Goal: Task Accomplishment & Management: Manage account settings

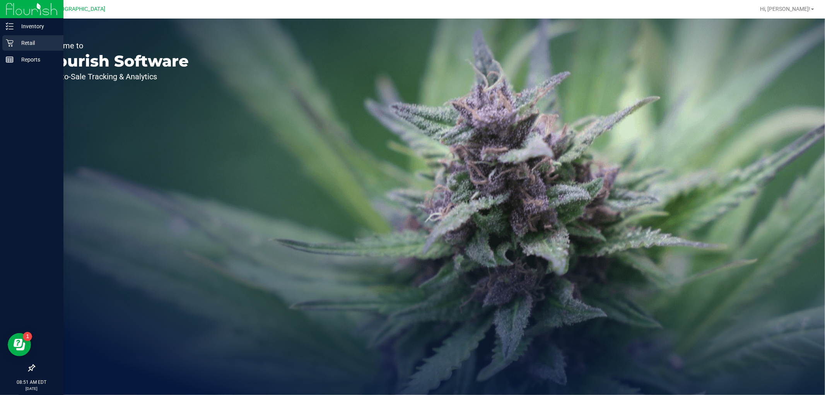
click at [12, 41] on icon at bounding box center [10, 43] width 8 height 8
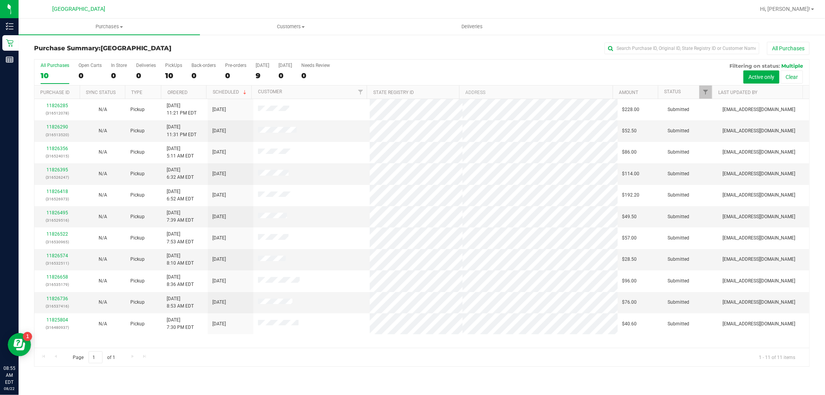
click at [202, 91] on th "Ordered" at bounding box center [183, 92] width 45 height 14
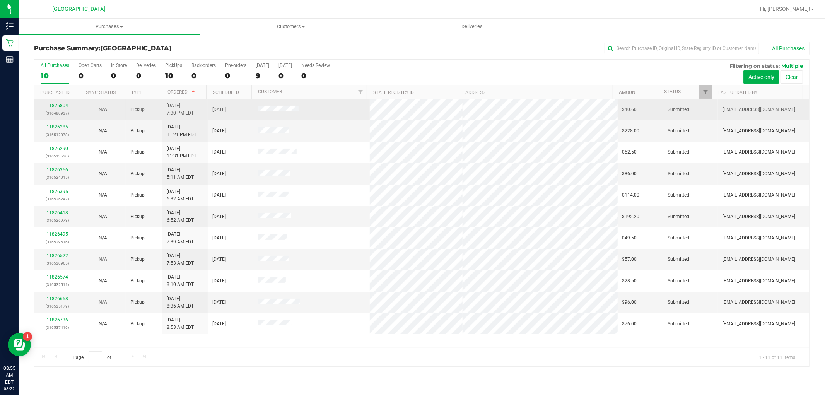
click at [56, 107] on link "11825804" at bounding box center [57, 105] width 22 height 5
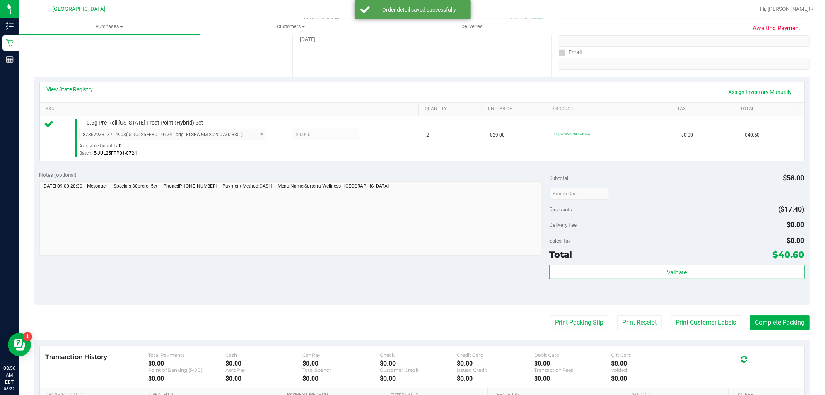
scroll to position [172, 0]
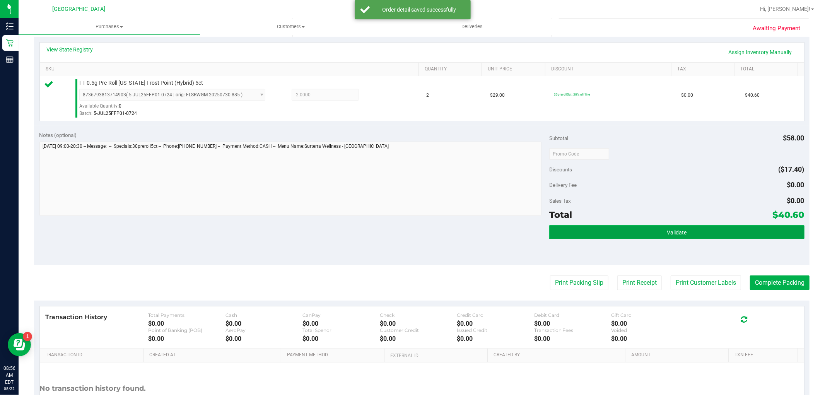
click at [682, 227] on button "Validate" at bounding box center [676, 232] width 255 height 14
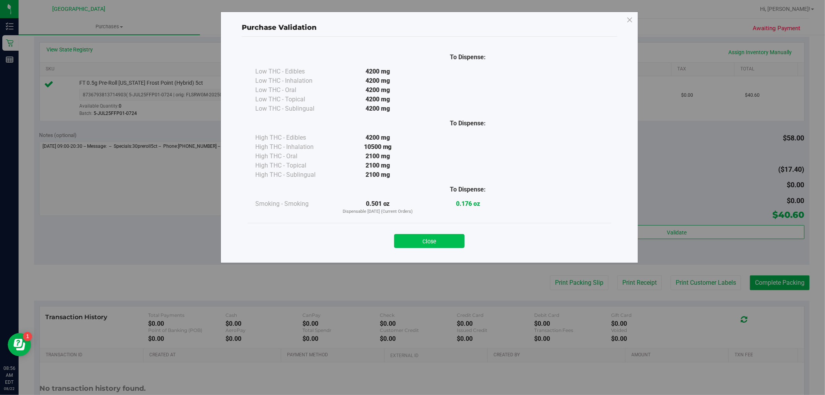
click at [446, 243] on button "Close" at bounding box center [429, 241] width 70 height 14
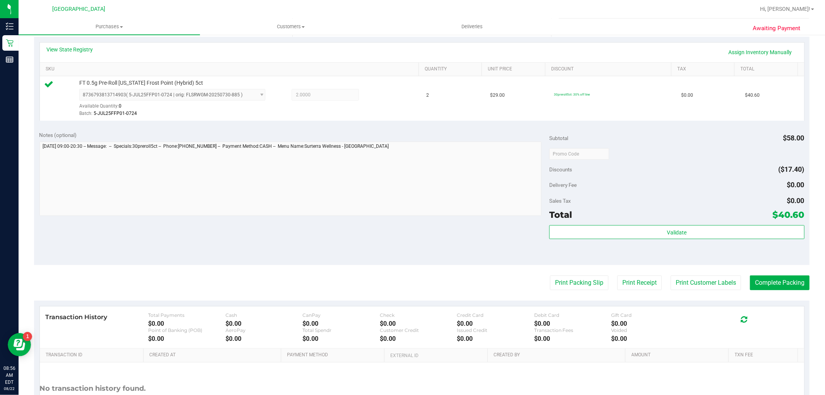
click at [683, 291] on purchase-details "Back Edit Purchase Cancel Purchase View Profile # 11825804 BioTrack ID: - Submi…" at bounding box center [421, 157] width 775 height 575
click at [687, 285] on button "Print Customer Labels" at bounding box center [705, 282] width 70 height 15
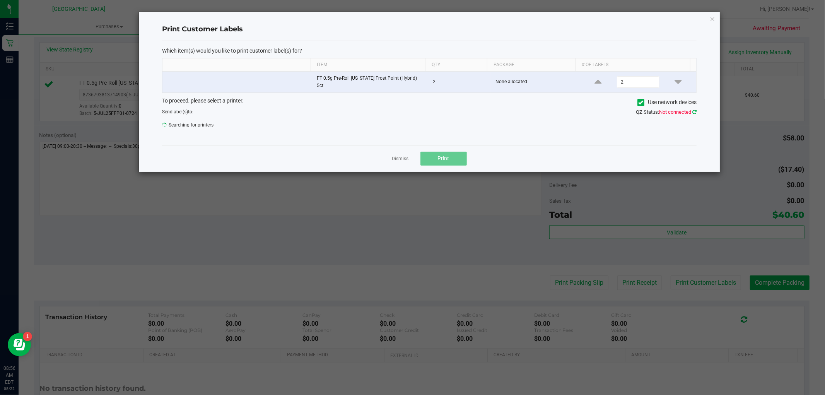
click at [694, 109] on icon at bounding box center [694, 111] width 4 height 5
click at [445, 157] on span "Print" at bounding box center [444, 158] width 12 height 6
click at [694, 109] on icon at bounding box center [694, 111] width 4 height 5
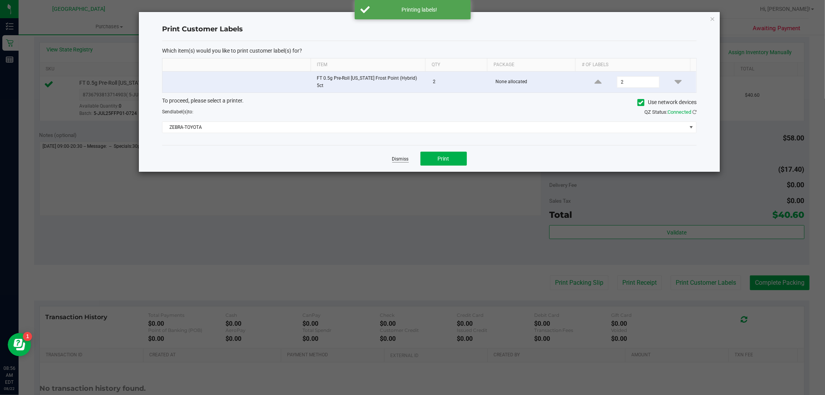
click at [400, 156] on link "Dismiss" at bounding box center [400, 159] width 17 height 7
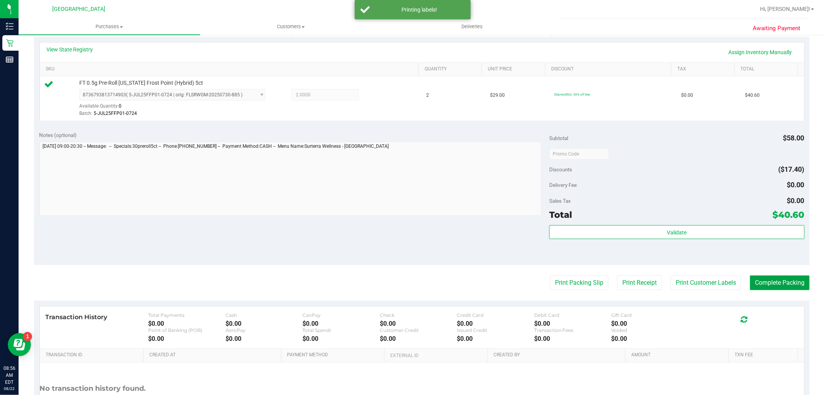
click at [760, 283] on button "Complete Packing" at bounding box center [780, 282] width 60 height 15
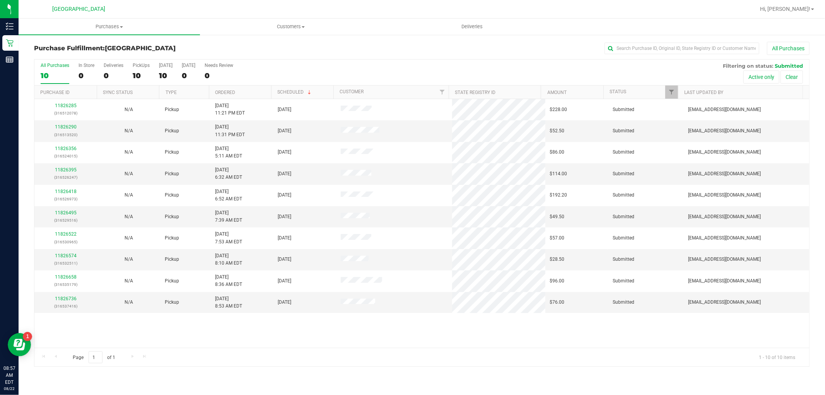
click at [249, 92] on th "Ordered" at bounding box center [240, 92] width 62 height 14
click at [246, 91] on th "Ordered" at bounding box center [240, 92] width 62 height 14
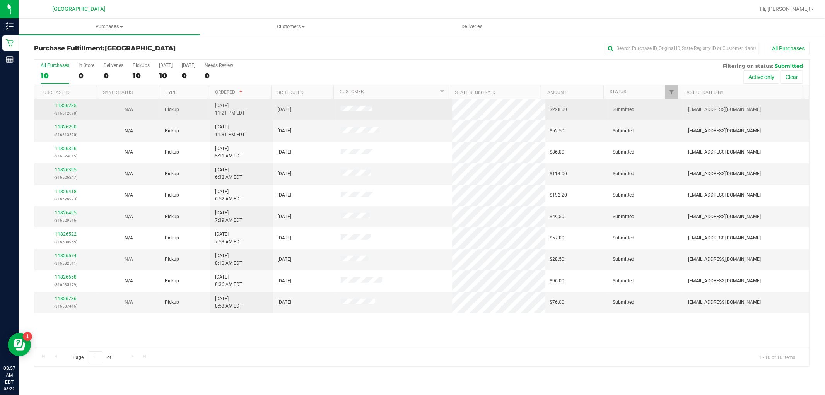
click at [64, 102] on div "11826285 (316512078)" at bounding box center [65, 109] width 53 height 15
click at [65, 106] on link "11826285" at bounding box center [66, 105] width 22 height 5
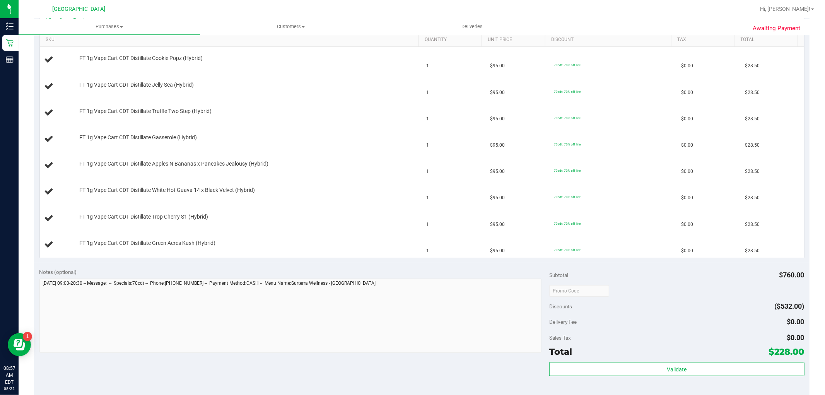
scroll to position [300, 0]
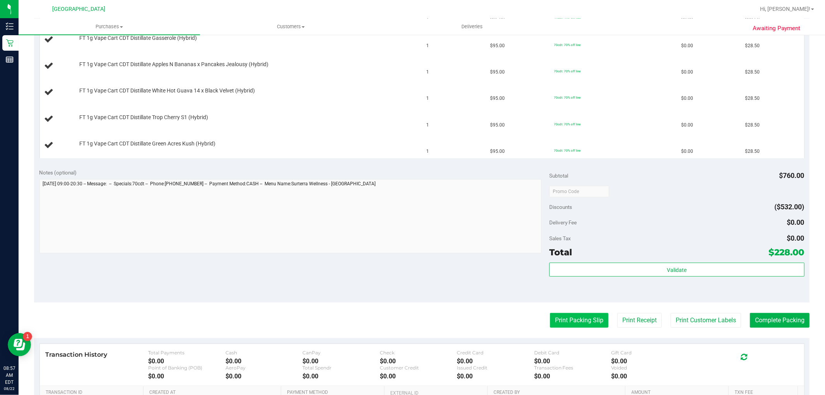
click at [555, 317] on button "Print Packing Slip" at bounding box center [579, 320] width 58 height 15
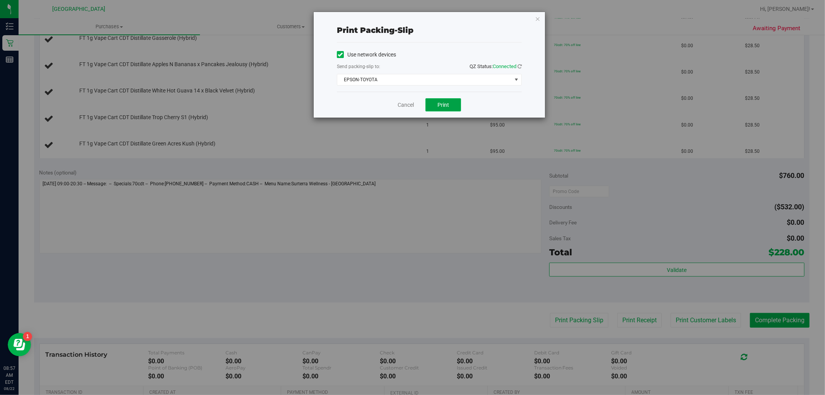
click at [437, 104] on button "Print" at bounding box center [443, 104] width 36 height 13
click at [407, 102] on link "Cancel" at bounding box center [405, 105] width 16 height 8
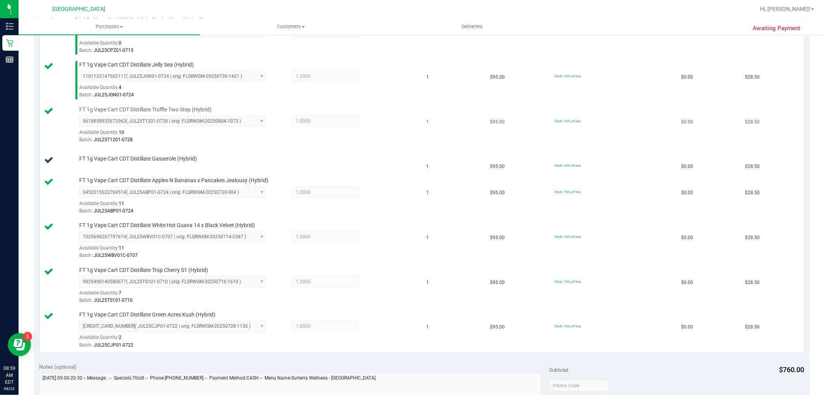
scroll to position [215, 0]
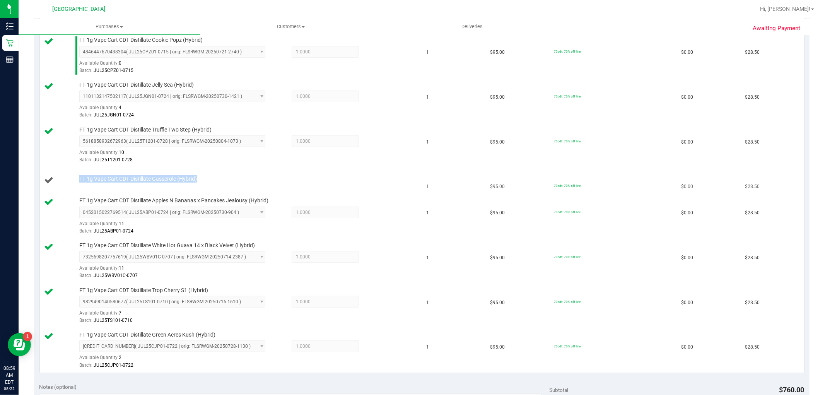
drag, startPoint x: 204, startPoint y: 183, endPoint x: 74, endPoint y: 182, distance: 129.9
click at [74, 182] on div "FT 1g Vape Cart CDT Distillate Gasserole (Hybrid)" at bounding box center [230, 180] width 373 height 10
copy div "FT 1g Vape Cart CDT Distillate Gasserole (Hybrid)"
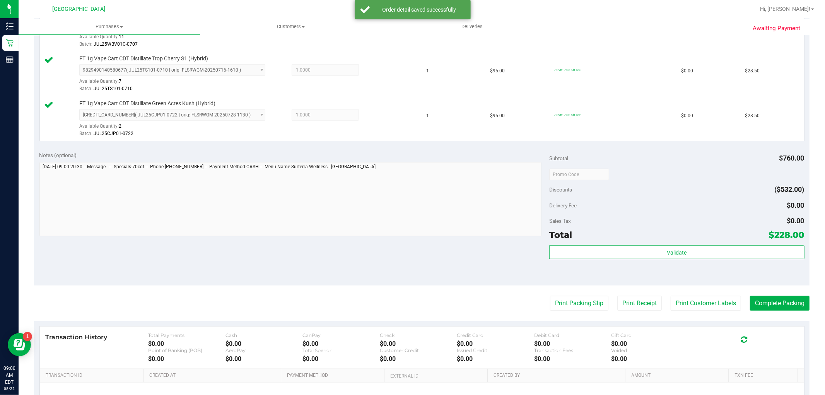
scroll to position [472, 0]
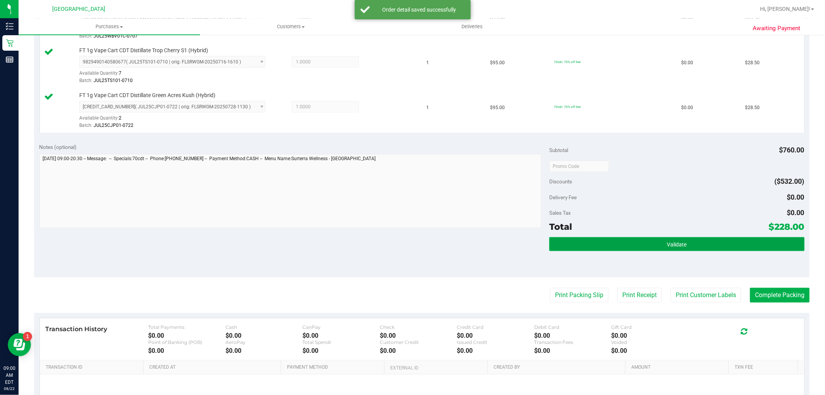
click at [629, 247] on button "Validate" at bounding box center [676, 244] width 255 height 14
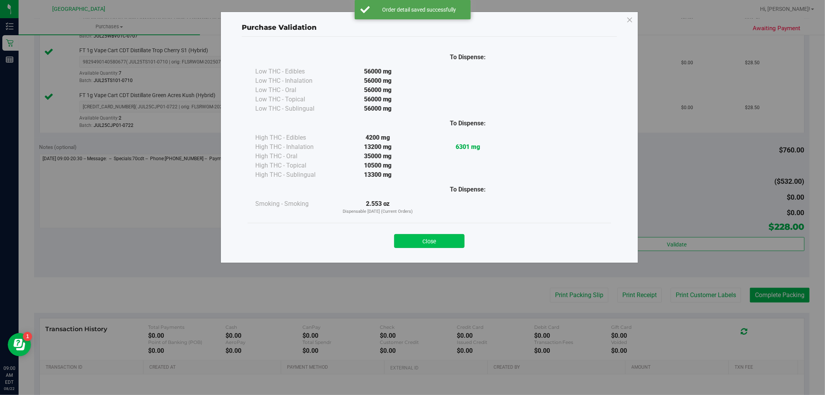
click at [426, 243] on button "Close" at bounding box center [429, 241] width 70 height 14
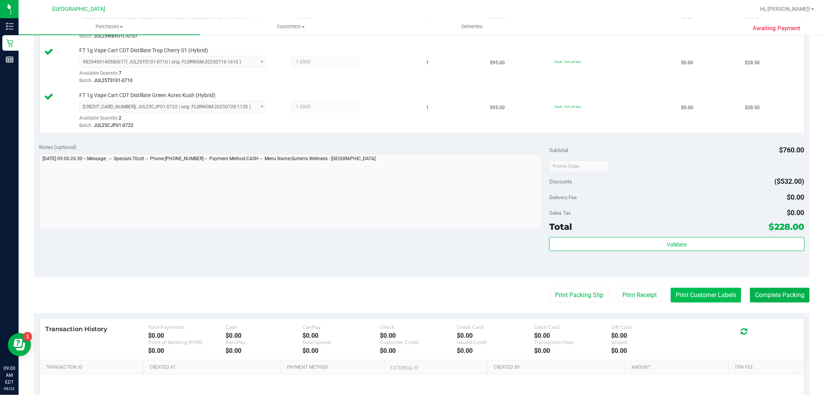
click at [688, 292] on button "Print Customer Labels" at bounding box center [705, 295] width 70 height 15
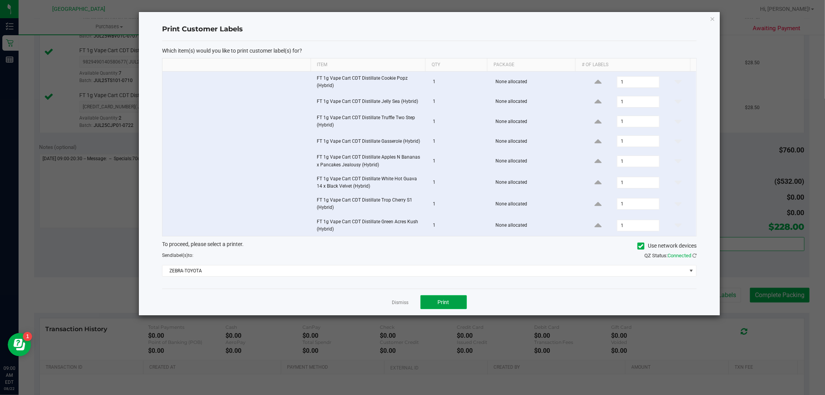
click at [448, 309] on button "Print" at bounding box center [443, 302] width 46 height 14
click at [402, 303] on link "Dismiss" at bounding box center [400, 302] width 17 height 7
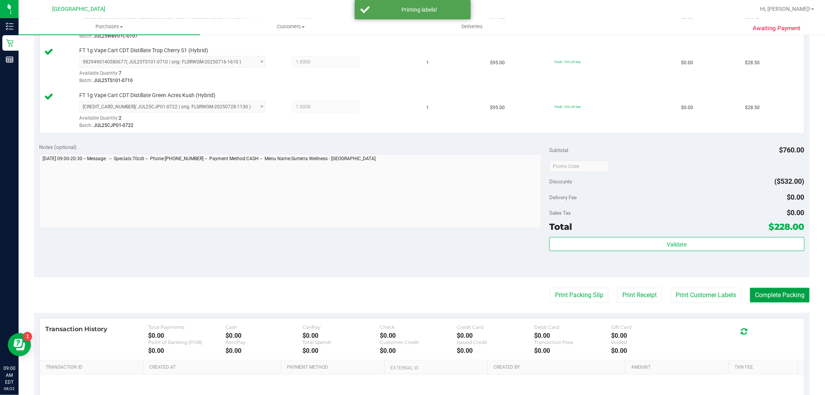
click at [753, 294] on button "Complete Packing" at bounding box center [780, 295] width 60 height 15
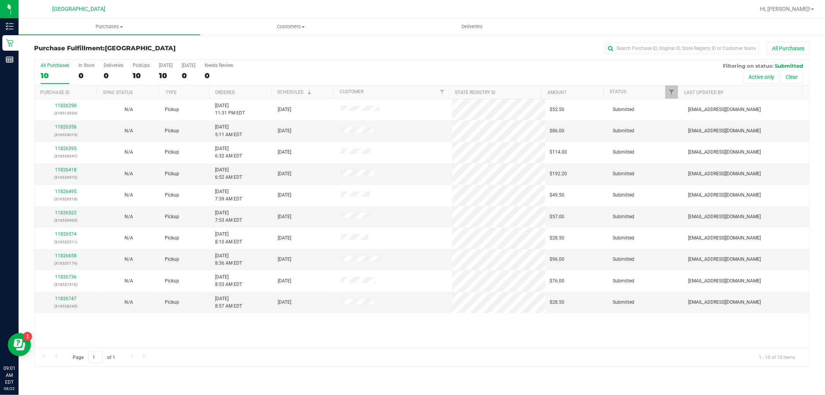
drag, startPoint x: 550, startPoint y: 157, endPoint x: 563, endPoint y: 51, distance: 107.5
click at [567, 49] on div "All Purchases" at bounding box center [550, 48] width 517 height 13
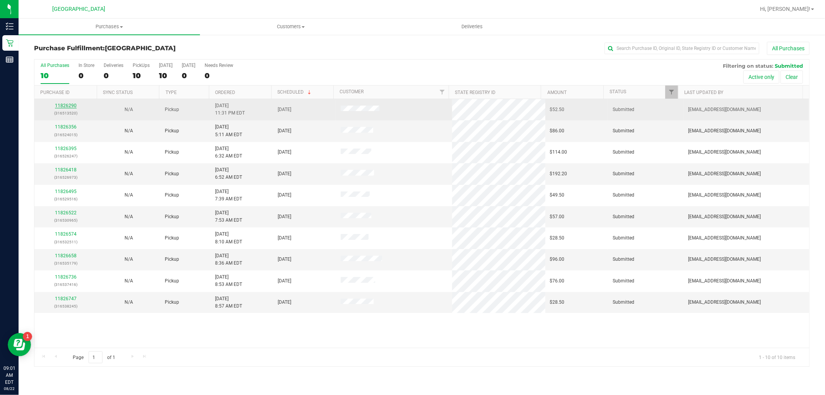
click at [66, 106] on link "11826290" at bounding box center [66, 105] width 22 height 5
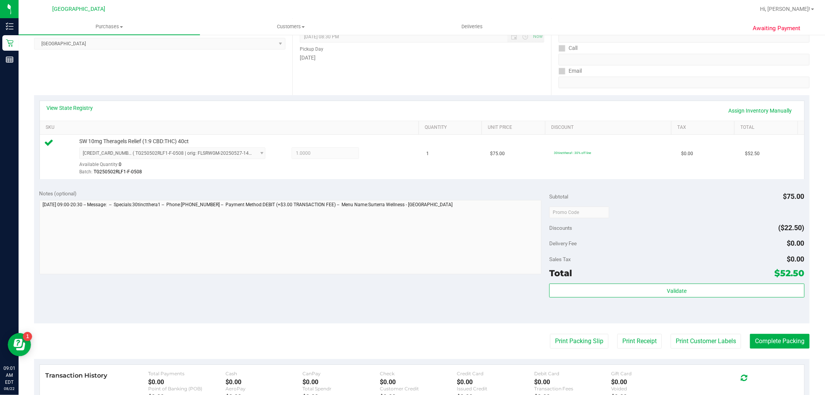
scroll to position [129, 0]
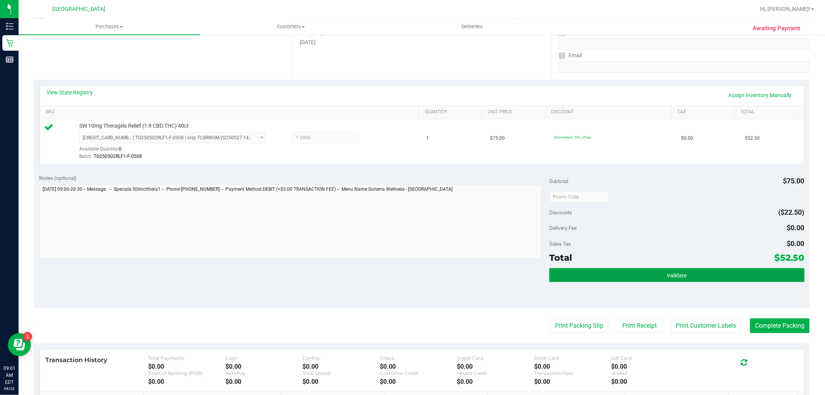
click at [666, 276] on span "Validate" at bounding box center [676, 275] width 20 height 6
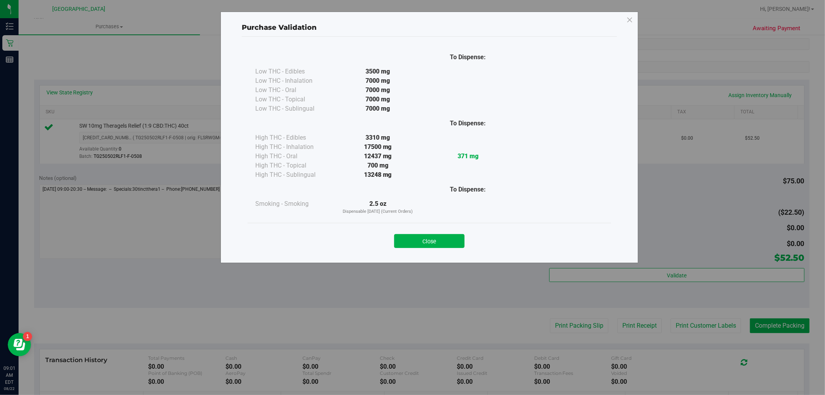
drag, startPoint x: 407, startPoint y: 239, endPoint x: 447, endPoint y: 244, distance: 40.2
click at [408, 239] on button "Close" at bounding box center [429, 241] width 70 height 14
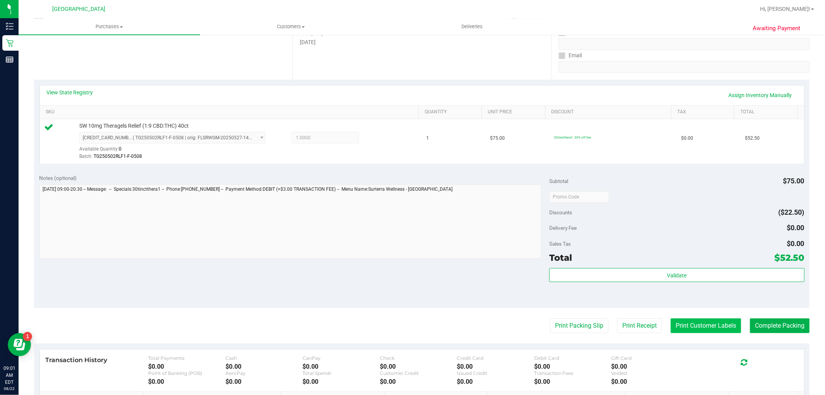
click at [712, 326] on button "Print Customer Labels" at bounding box center [705, 325] width 70 height 15
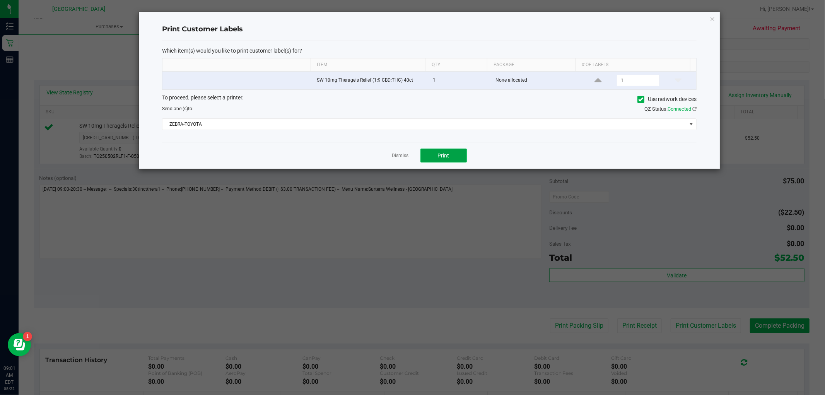
click at [441, 153] on span "Print" at bounding box center [444, 155] width 12 height 6
click at [395, 155] on link "Dismiss" at bounding box center [400, 155] width 17 height 7
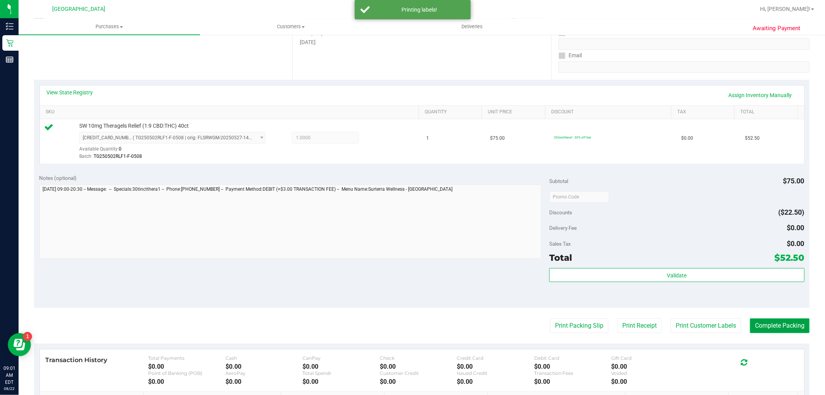
click at [762, 331] on button "Complete Packing" at bounding box center [780, 325] width 60 height 15
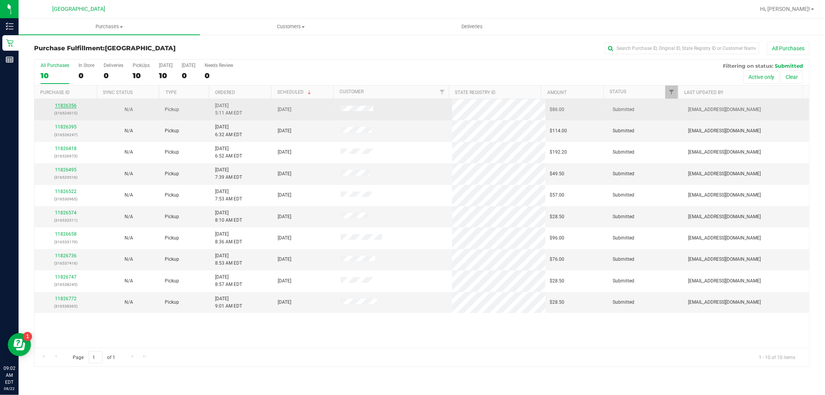
click at [66, 106] on link "11826356" at bounding box center [66, 105] width 22 height 5
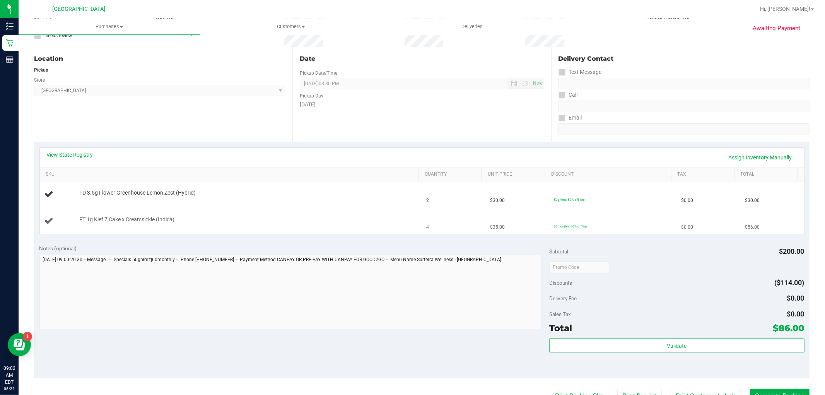
scroll to position [86, 0]
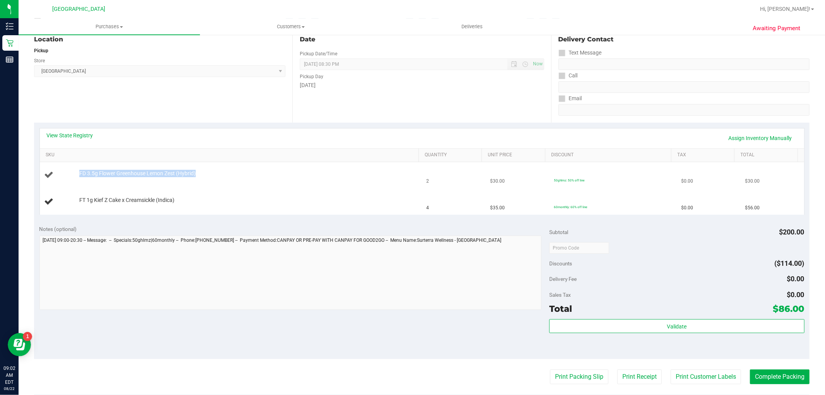
drag, startPoint x: 204, startPoint y: 172, endPoint x: 76, endPoint y: 176, distance: 127.6
click at [76, 176] on div "FD 3.5g Flower Greenhouse Lemon Zest (Hybrid)" at bounding box center [244, 174] width 339 height 8
copy span "FD 3.5g Flower Greenhouse Lemon Zest (Hybrid)"
drag, startPoint x: 191, startPoint y: 196, endPoint x: 58, endPoint y: 203, distance: 133.5
click at [58, 203] on div "FT 1g Kief Z Cake x Creamsickle (Indica)" at bounding box center [230, 201] width 373 height 10
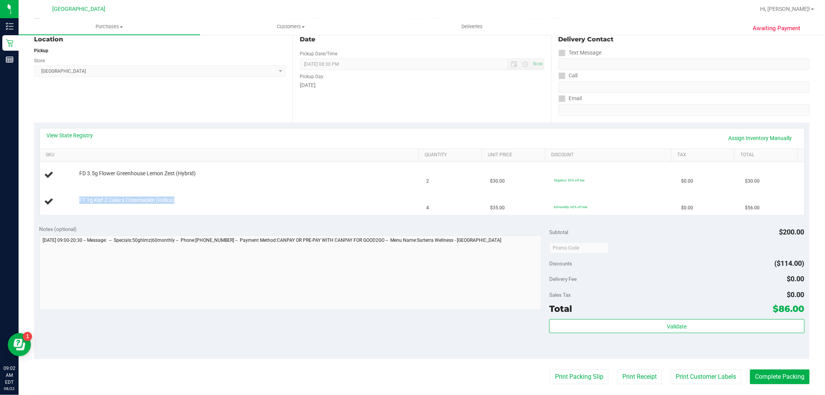
copy div "FT 1g Kief Z Cake x Creamsickle (Indica)"
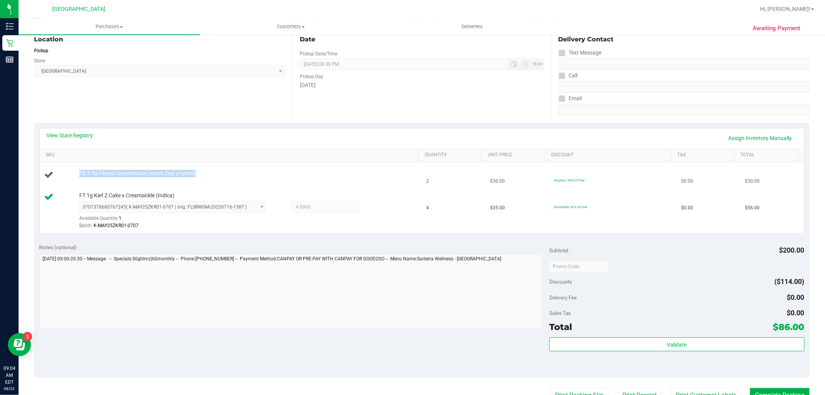
drag, startPoint x: 199, startPoint y: 174, endPoint x: 68, endPoint y: 178, distance: 131.1
click at [68, 178] on div "FD 3.5g Flower Greenhouse Lemon Zest (Hybrid)" at bounding box center [230, 175] width 373 height 10
copy div "FD 3.5g Flower Greenhouse Lemon Zest (Hybrid)"
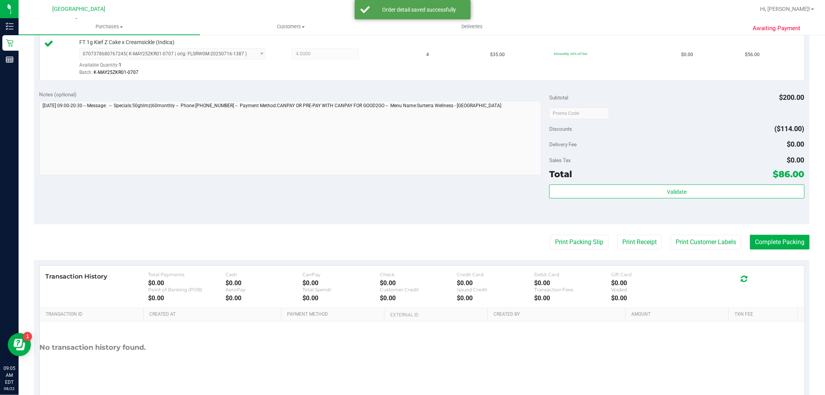
scroll to position [257, 0]
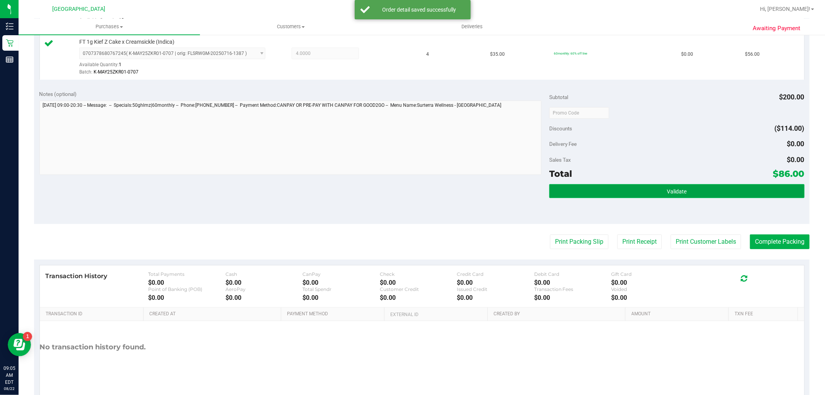
click at [605, 195] on button "Validate" at bounding box center [676, 191] width 255 height 14
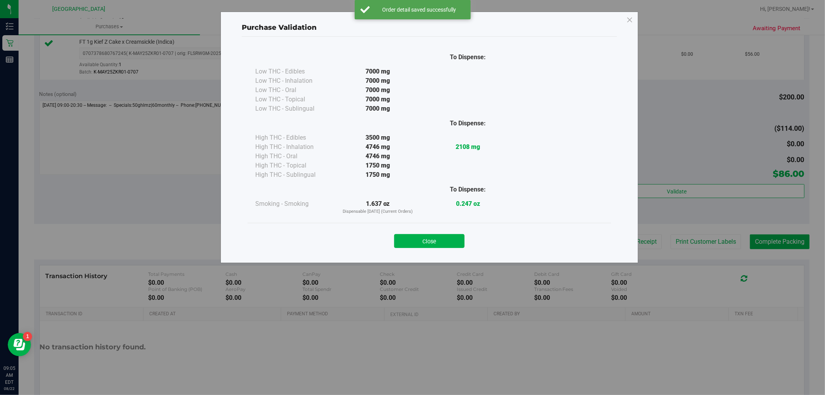
drag, startPoint x: 428, startPoint y: 239, endPoint x: 685, endPoint y: 290, distance: 261.8
click at [428, 239] on button "Close" at bounding box center [429, 241] width 70 height 14
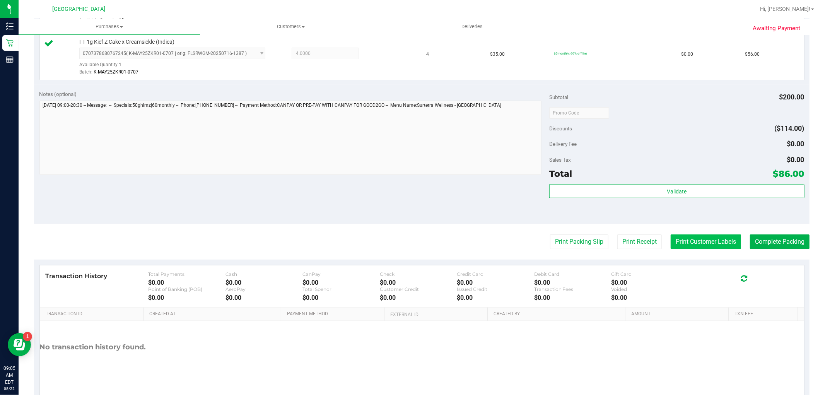
click at [693, 248] on button "Print Customer Labels" at bounding box center [705, 241] width 70 height 15
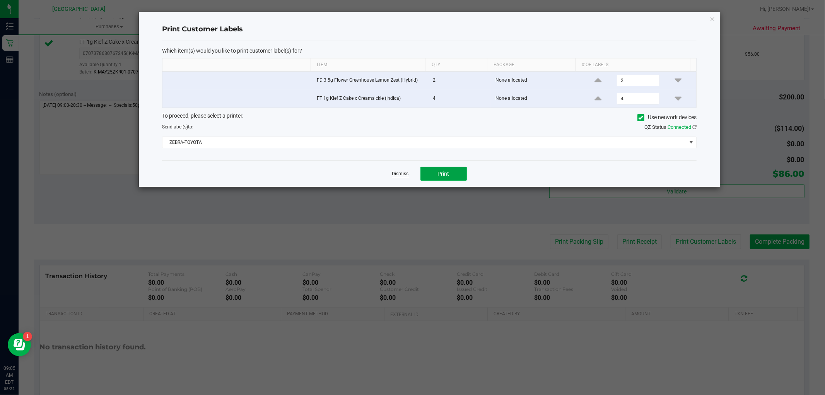
drag, startPoint x: 439, startPoint y: 175, endPoint x: 393, endPoint y: 175, distance: 46.0
click at [438, 175] on span "Print" at bounding box center [444, 173] width 12 height 6
click at [404, 173] on link "Dismiss" at bounding box center [400, 173] width 17 height 7
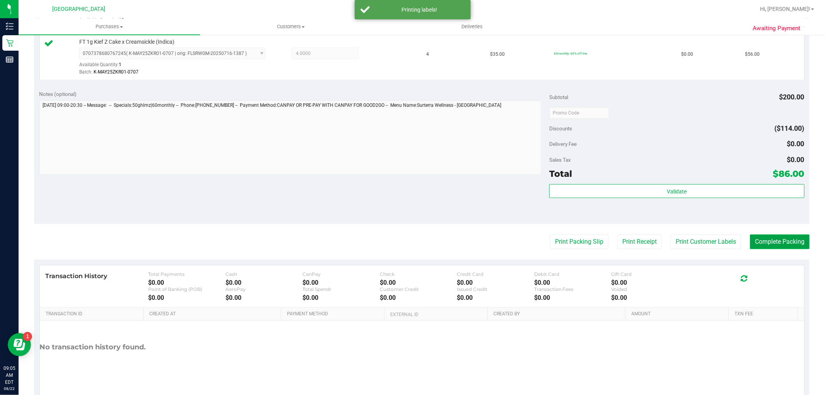
click at [770, 238] on button "Complete Packing" at bounding box center [780, 241] width 60 height 15
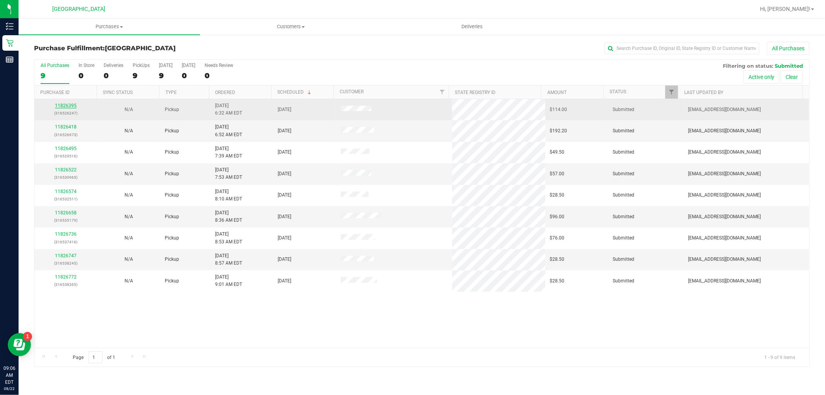
click at [67, 107] on link "11826395" at bounding box center [66, 105] width 22 height 5
click at [67, 105] on link "11826395" at bounding box center [66, 105] width 22 height 5
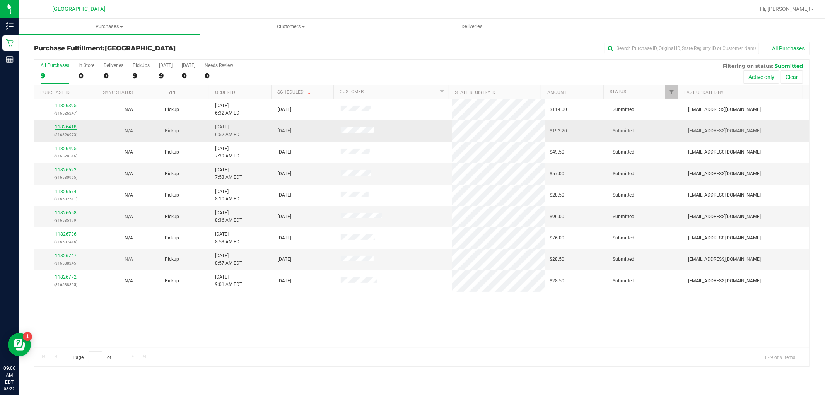
click at [65, 127] on link "11826418" at bounding box center [66, 126] width 22 height 5
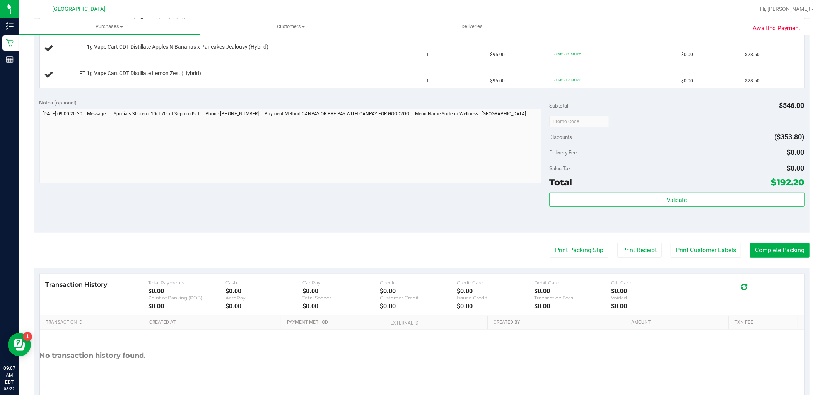
scroll to position [387, 0]
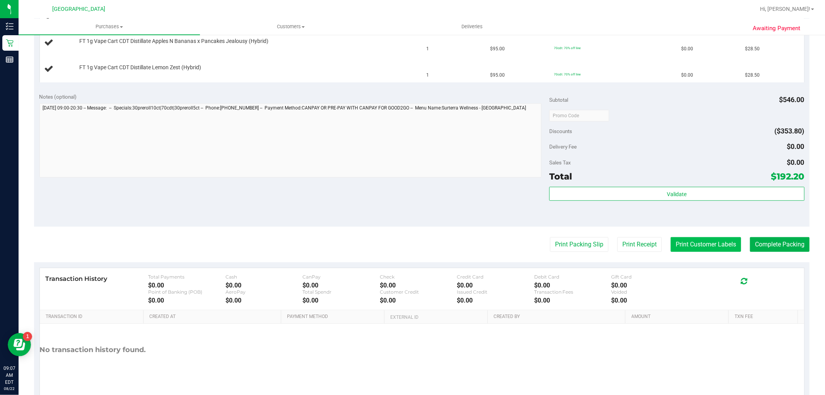
click at [699, 249] on button "Print Customer Labels" at bounding box center [705, 244] width 70 height 15
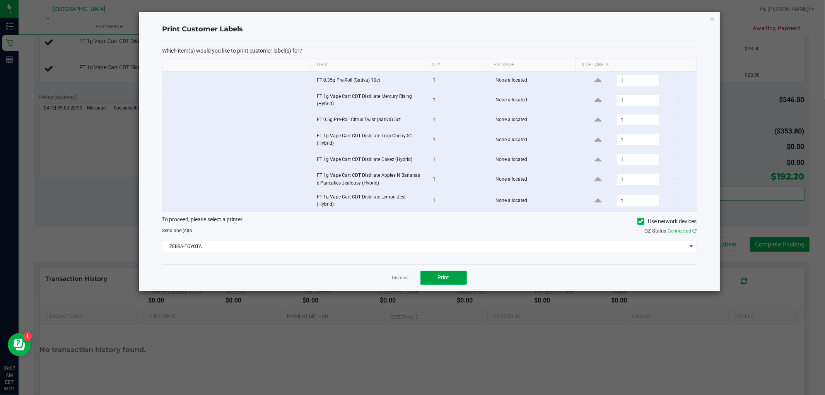
click at [440, 278] on span "Print" at bounding box center [444, 277] width 12 height 6
click at [402, 279] on link "Dismiss" at bounding box center [400, 277] width 17 height 7
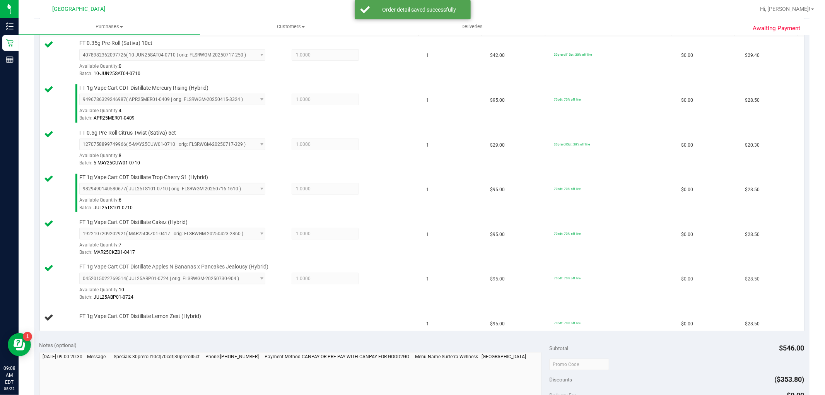
scroll to position [257, 0]
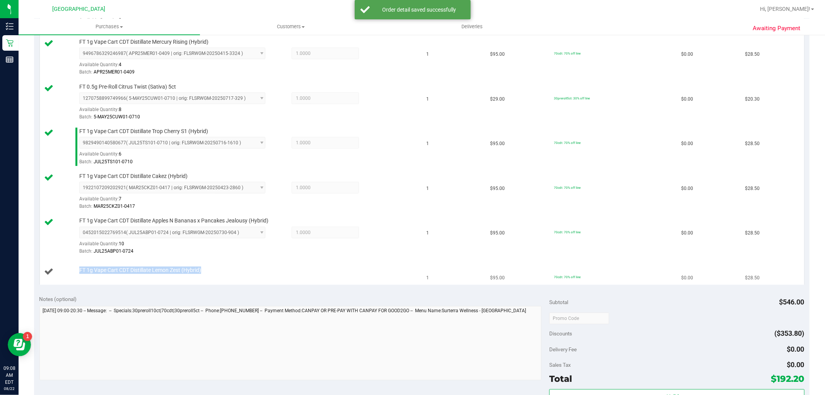
drag, startPoint x: 174, startPoint y: 276, endPoint x: 70, endPoint y: 275, distance: 104.4
click at [70, 275] on div "FT 1g Vape Cart CDT Distillate Lemon Zest (Hybrid)" at bounding box center [230, 271] width 373 height 10
copy div "FT 1g Vape Cart CDT Distillate Lemon Zest (Hybrid)"
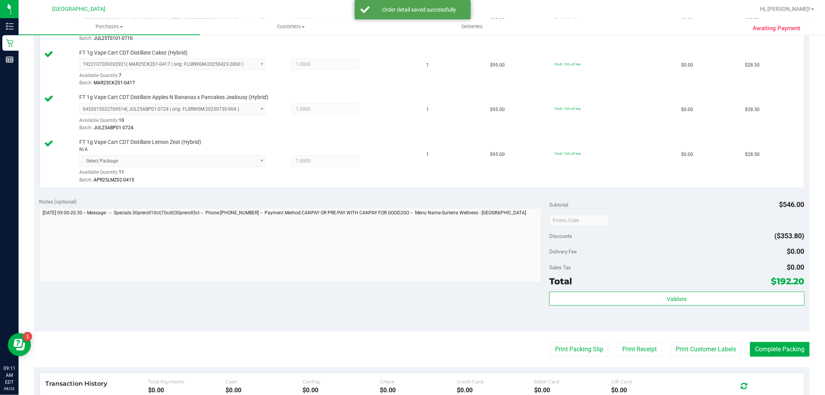
scroll to position [387, 0]
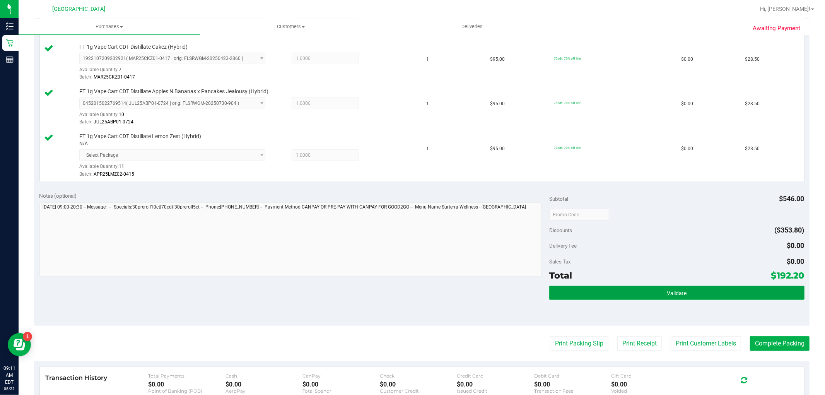
drag, startPoint x: 730, startPoint y: 296, endPoint x: 620, endPoint y: 244, distance: 121.4
click at [729, 296] on button "Validate" at bounding box center [676, 293] width 255 height 14
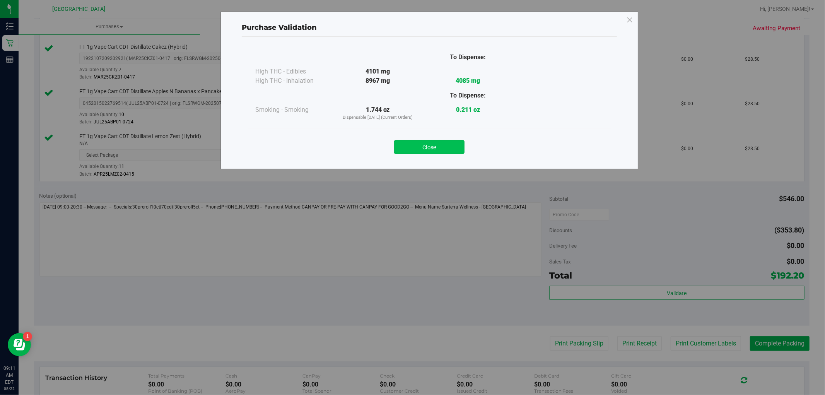
click at [432, 150] on button "Close" at bounding box center [429, 147] width 70 height 14
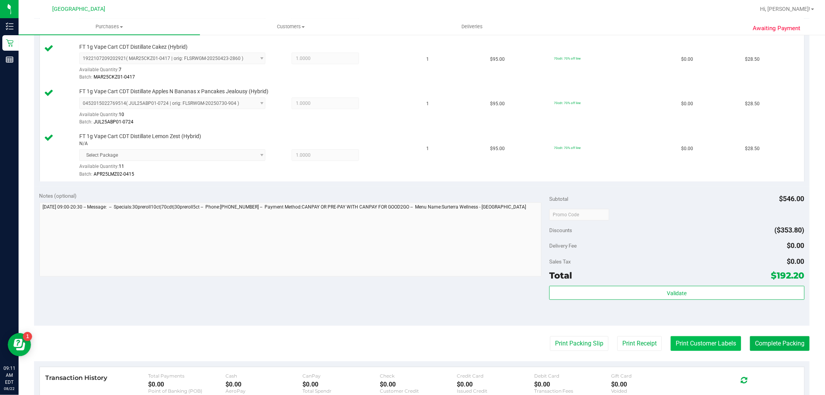
click at [695, 340] on button "Print Customer Labels" at bounding box center [705, 343] width 70 height 15
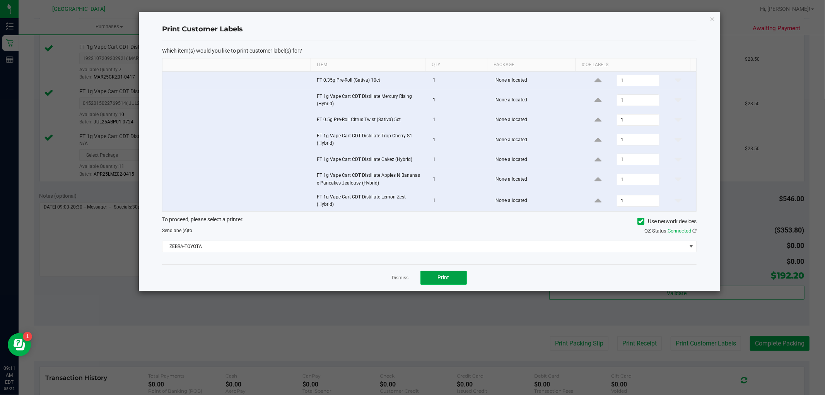
click at [437, 281] on button "Print" at bounding box center [443, 278] width 46 height 14
click at [400, 278] on link "Dismiss" at bounding box center [400, 277] width 17 height 7
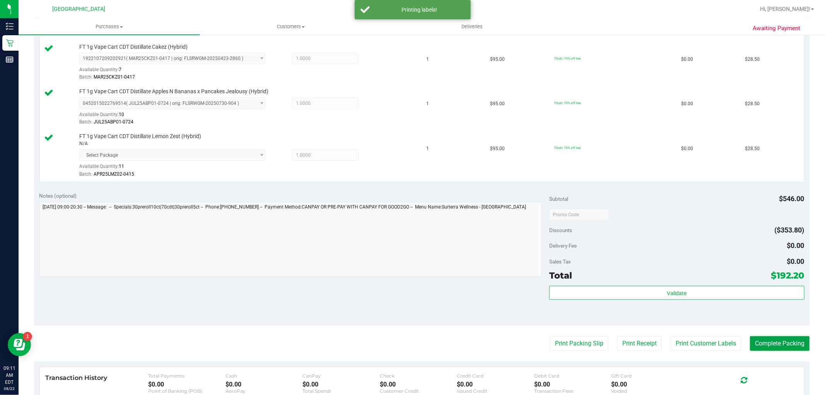
drag, startPoint x: 763, startPoint y: 341, endPoint x: 734, endPoint y: 280, distance: 66.9
click at [762, 337] on button "Complete Packing" at bounding box center [780, 343] width 60 height 15
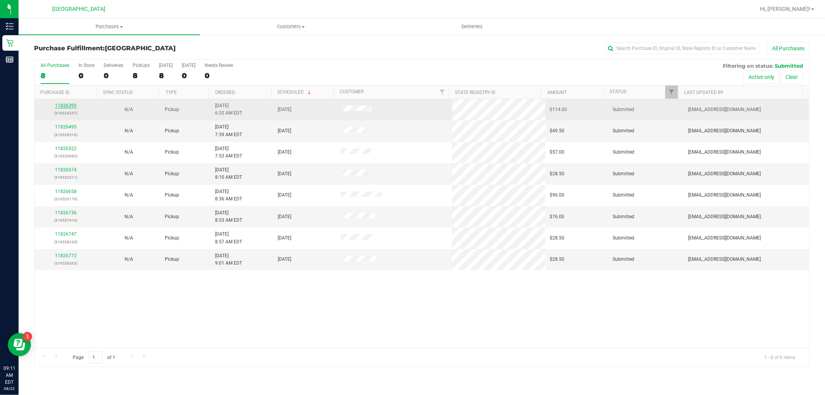
click at [64, 105] on link "11826395" at bounding box center [66, 105] width 22 height 5
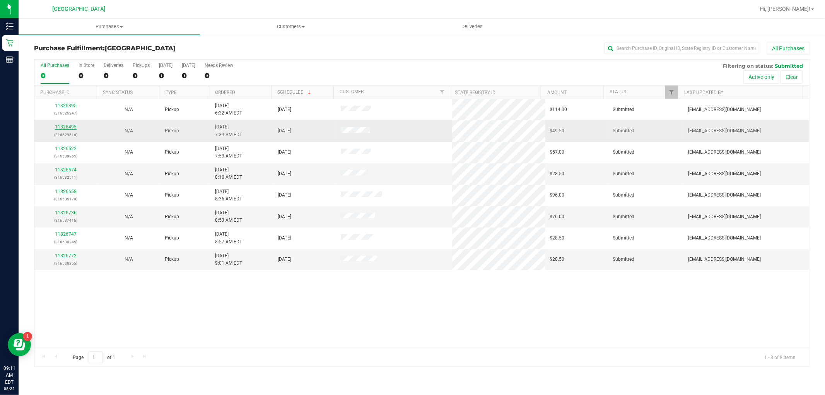
click at [63, 125] on link "11826495" at bounding box center [66, 126] width 22 height 5
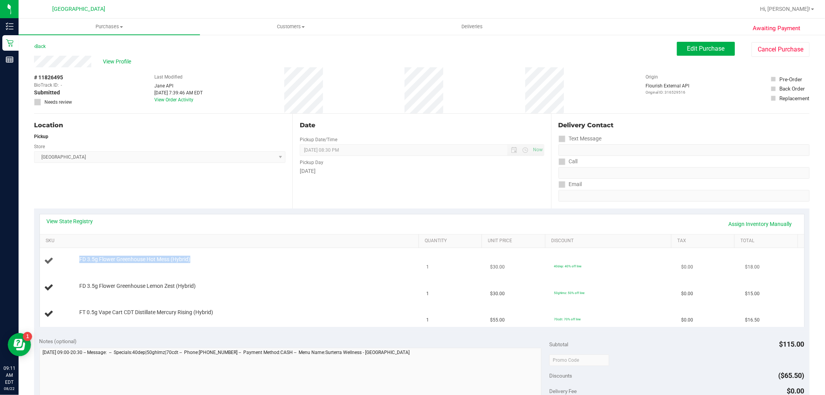
drag, startPoint x: 198, startPoint y: 261, endPoint x: 75, endPoint y: 256, distance: 123.0
click at [75, 256] on div "FD 3.5g Flower Greenhouse Hot Mess (Hybrid)" at bounding box center [244, 260] width 339 height 8
copy span "FD 3.5g Flower Greenhouse Hot Mess (Hybrid)"
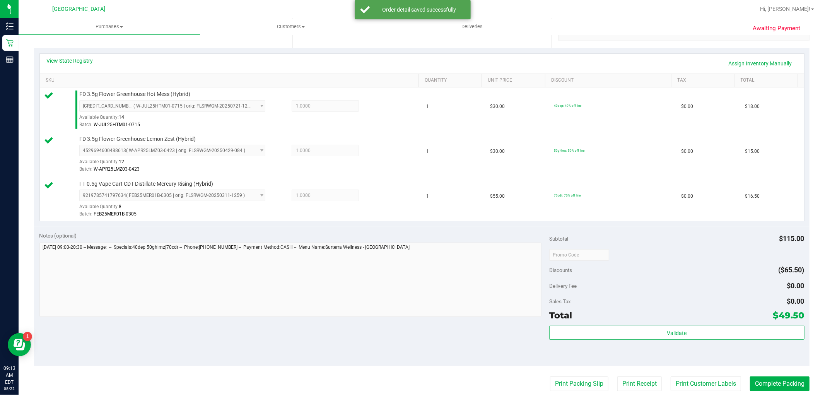
scroll to position [300, 0]
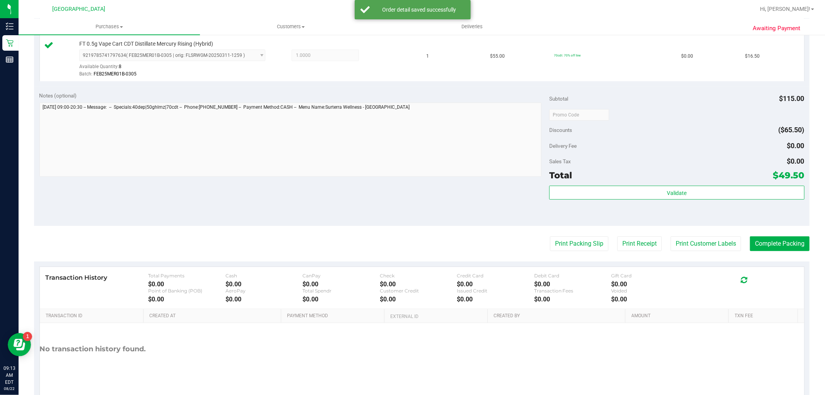
click at [655, 183] on div "Subtotal $115.00 Discounts ($65.50) Delivery Fee $0.00 Sales Tax $0.00 Total $4…" at bounding box center [676, 156] width 255 height 129
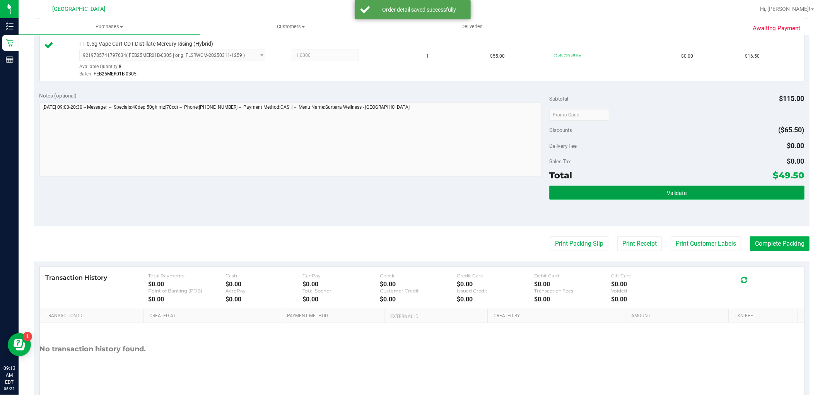
click at [656, 189] on button "Validate" at bounding box center [676, 193] width 255 height 14
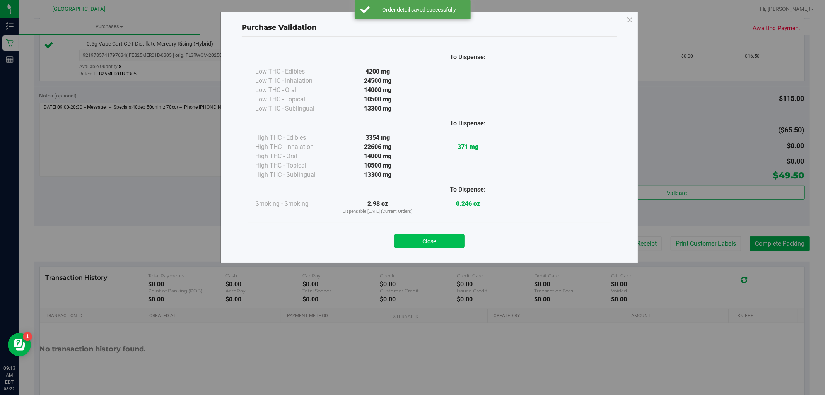
click at [433, 236] on button "Close" at bounding box center [429, 241] width 70 height 14
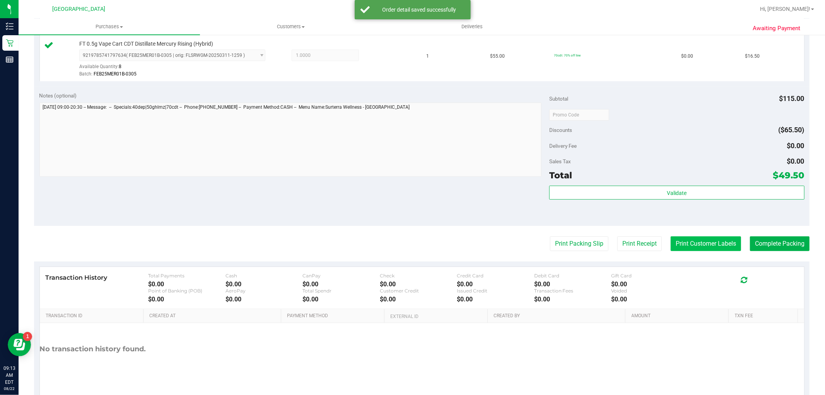
click at [701, 244] on button "Print Customer Labels" at bounding box center [705, 243] width 70 height 15
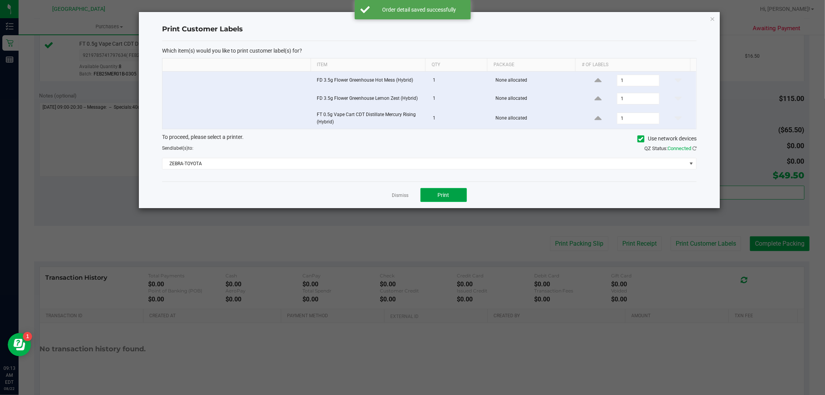
click at [436, 198] on button "Print" at bounding box center [443, 195] width 46 height 14
click at [404, 197] on link "Dismiss" at bounding box center [400, 195] width 17 height 7
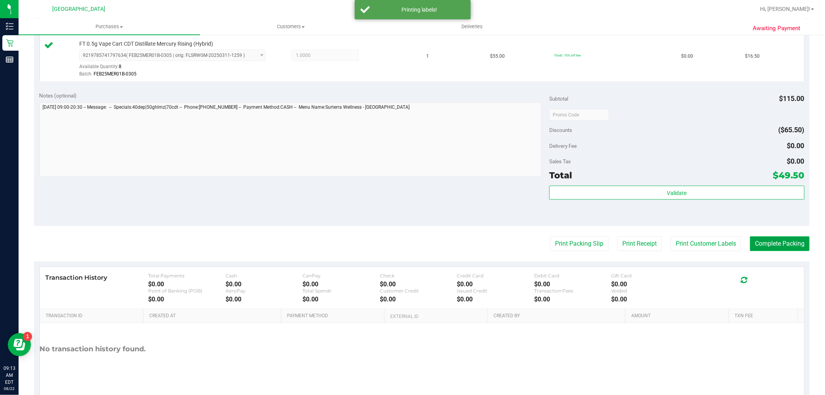
click at [772, 245] on button "Complete Packing" at bounding box center [780, 243] width 60 height 15
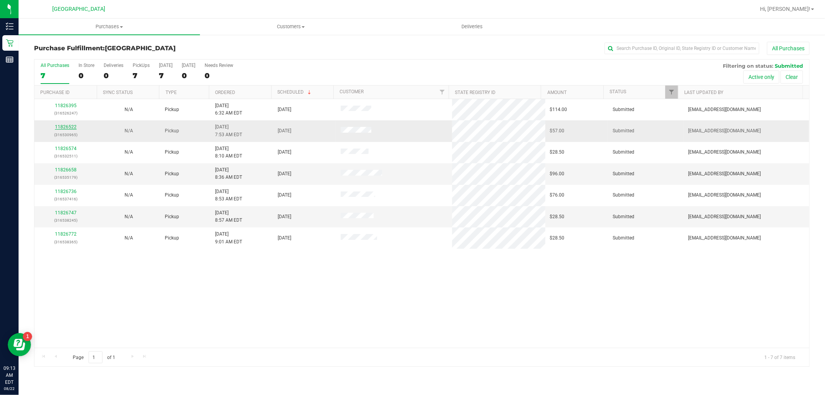
click at [65, 127] on link "11826522" at bounding box center [66, 126] width 22 height 5
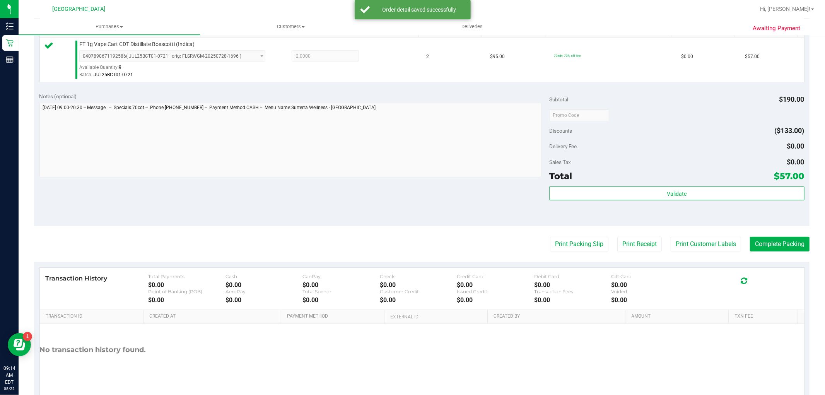
scroll to position [215, 0]
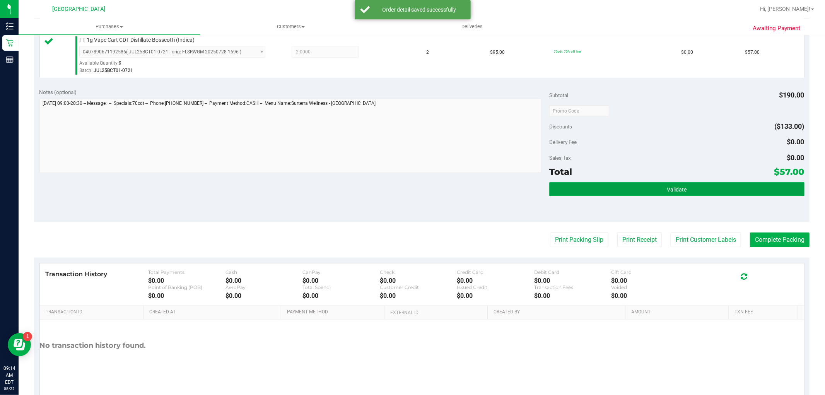
click at [619, 186] on button "Validate" at bounding box center [676, 189] width 255 height 14
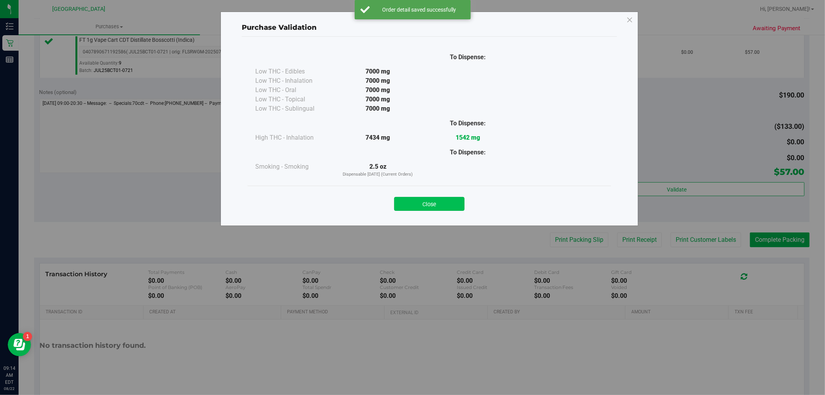
click at [415, 209] on button "Close" at bounding box center [429, 204] width 70 height 14
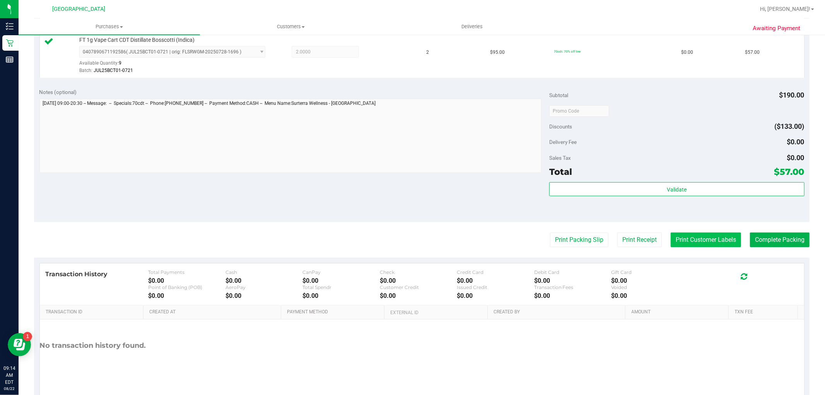
click at [670, 241] on button "Print Customer Labels" at bounding box center [705, 239] width 70 height 15
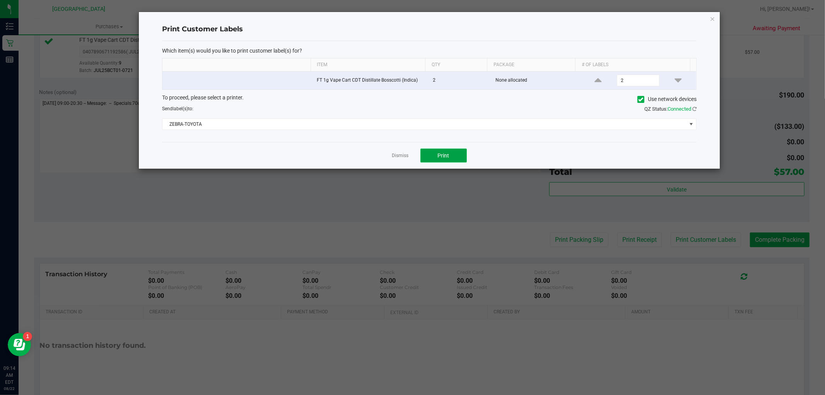
click at [442, 157] on span "Print" at bounding box center [444, 155] width 12 height 6
click at [399, 157] on link "Dismiss" at bounding box center [400, 155] width 17 height 7
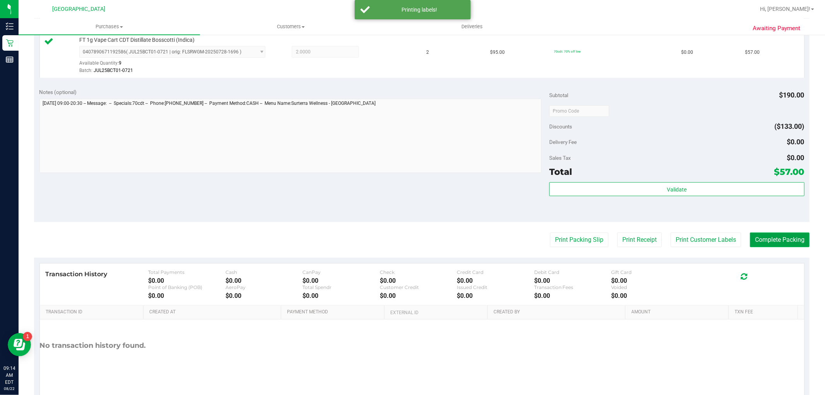
drag, startPoint x: 754, startPoint y: 239, endPoint x: 678, endPoint y: 78, distance: 177.6
click at [754, 238] on button "Complete Packing" at bounding box center [780, 239] width 60 height 15
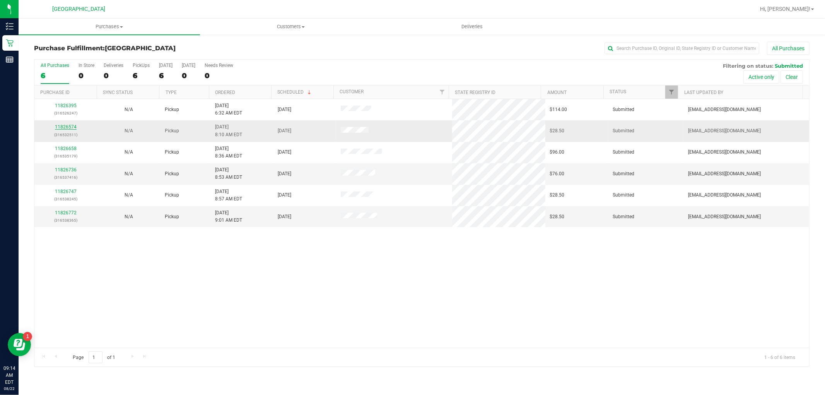
click at [58, 128] on link "11826574" at bounding box center [66, 126] width 22 height 5
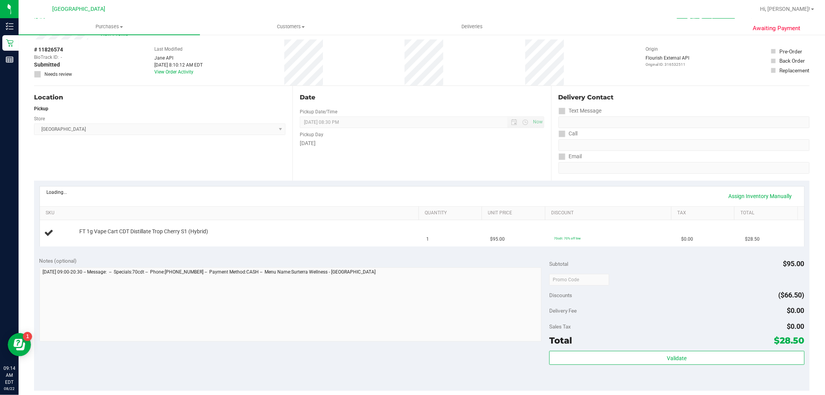
scroll to position [43, 0]
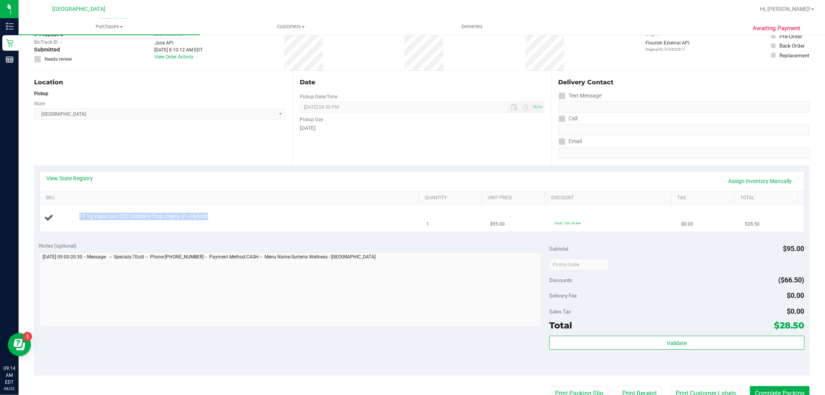
drag, startPoint x: 221, startPoint y: 217, endPoint x: 76, endPoint y: 218, distance: 145.7
click at [76, 218] on div "FT 1g Vape Cart CDT Distillate Trop Cherry S1 (Hybrid)" at bounding box center [244, 217] width 339 height 8
copy span "FT 1g Vape Cart CDT Distillate Trop Cherry S1 (Hybrid)"
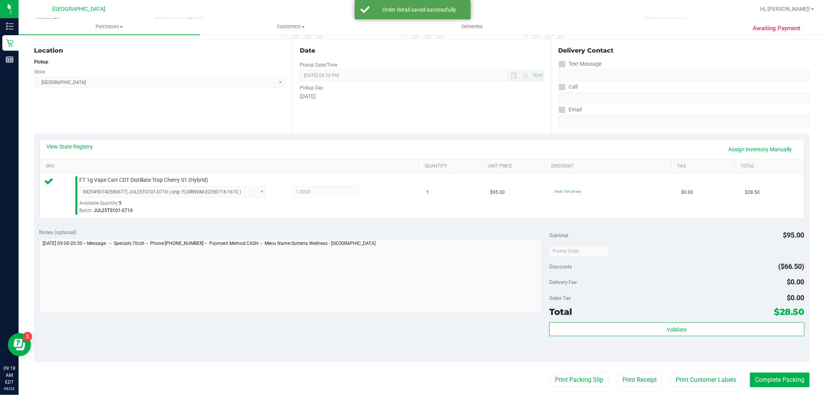
scroll to position [129, 0]
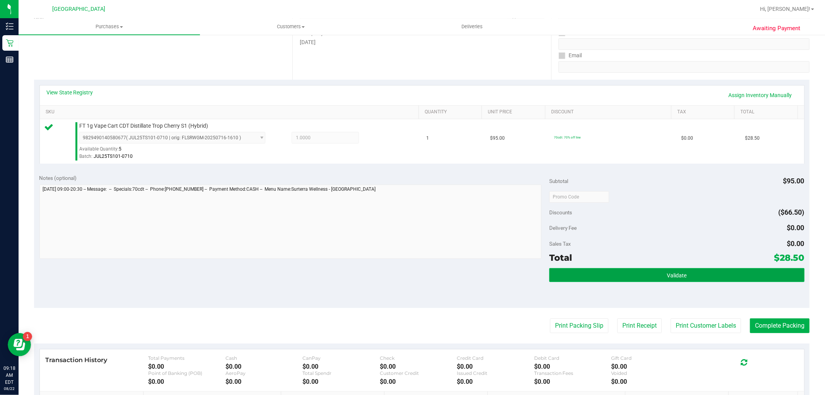
click at [692, 272] on button "Validate" at bounding box center [676, 275] width 255 height 14
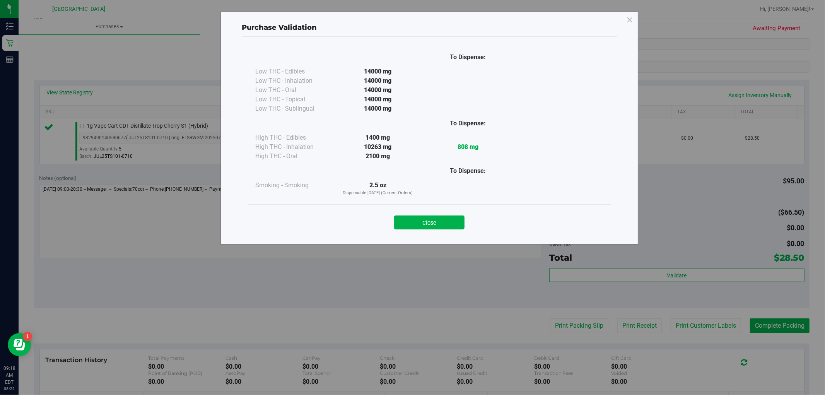
click at [414, 211] on div "Close" at bounding box center [429, 219] width 352 height 19
click at [424, 223] on button "Close" at bounding box center [429, 222] width 70 height 14
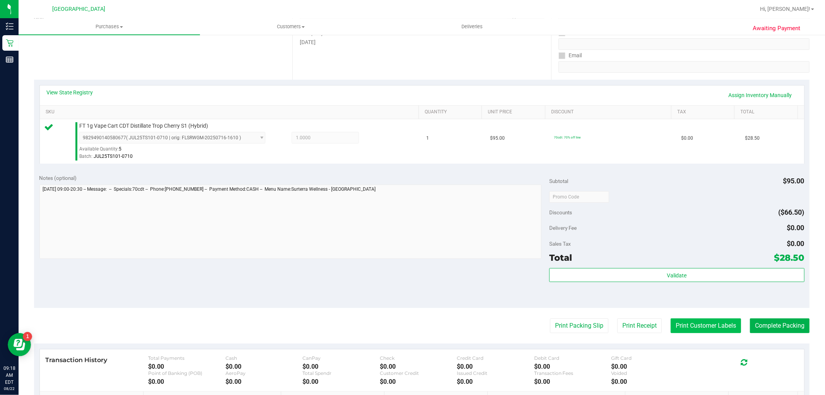
click at [697, 329] on button "Print Customer Labels" at bounding box center [705, 325] width 70 height 15
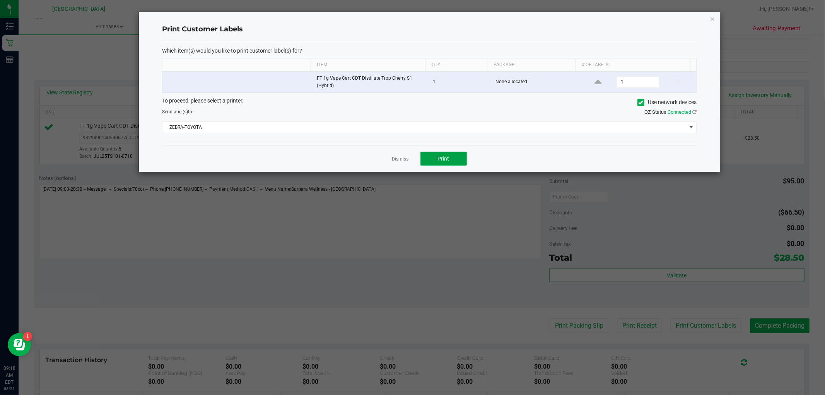
click at [442, 163] on button "Print" at bounding box center [443, 159] width 46 height 14
drag, startPoint x: 400, startPoint y: 160, endPoint x: 630, endPoint y: 294, distance: 266.6
click at [403, 162] on link "Dismiss" at bounding box center [400, 159] width 17 height 7
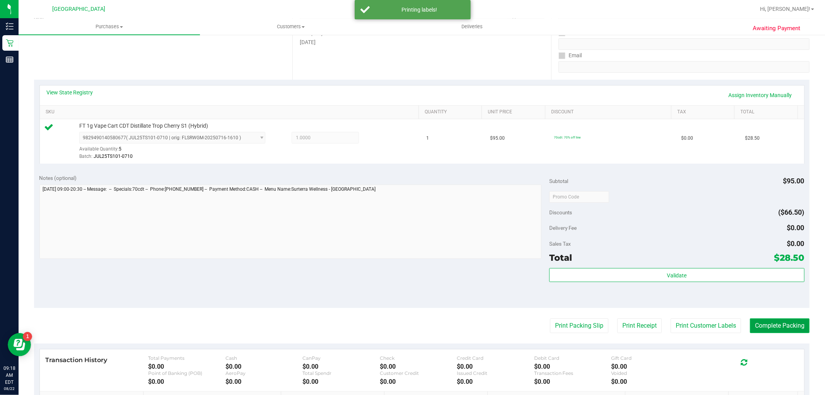
drag, startPoint x: 767, startPoint y: 331, endPoint x: 598, endPoint y: 258, distance: 183.5
click at [767, 331] on button "Complete Packing" at bounding box center [780, 325] width 60 height 15
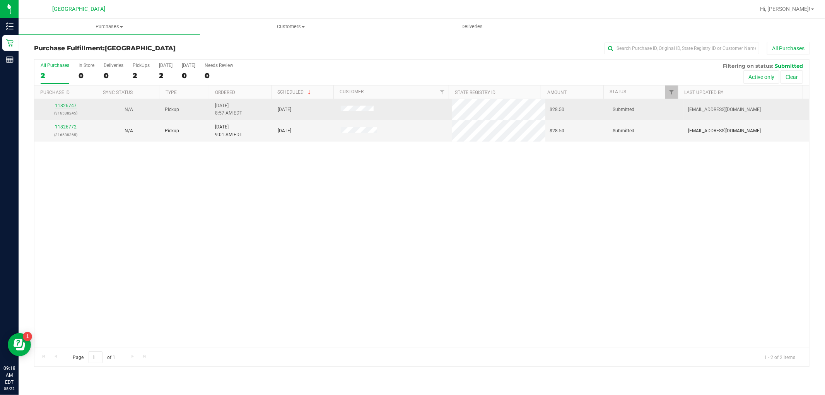
click at [70, 106] on link "11826747" at bounding box center [66, 105] width 22 height 5
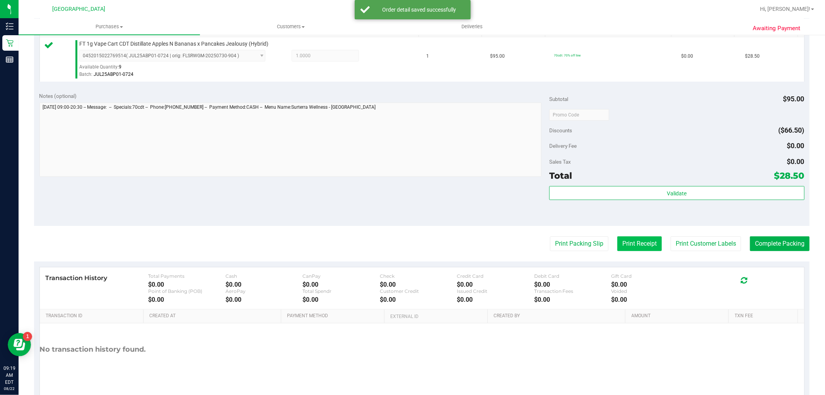
scroll to position [215, 0]
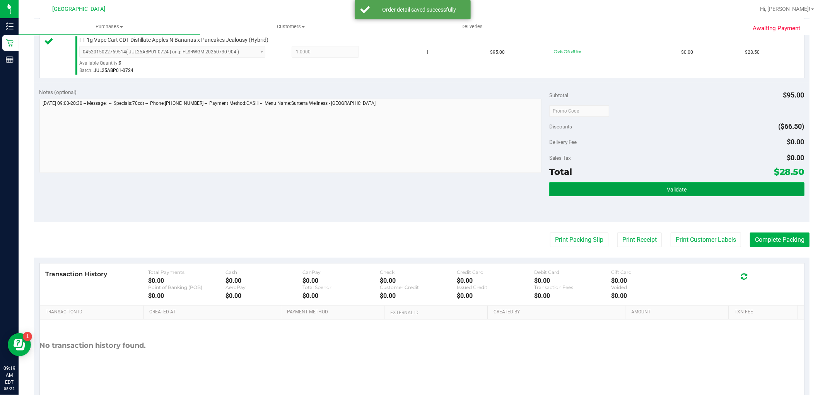
click at [661, 194] on button "Validate" at bounding box center [676, 189] width 255 height 14
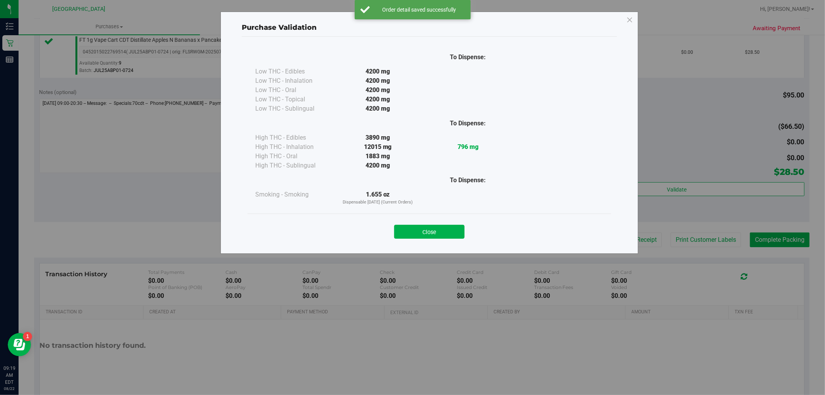
drag, startPoint x: 433, startPoint y: 238, endPoint x: 692, endPoint y: 216, distance: 259.9
click at [435, 238] on button "Close" at bounding box center [429, 232] width 70 height 14
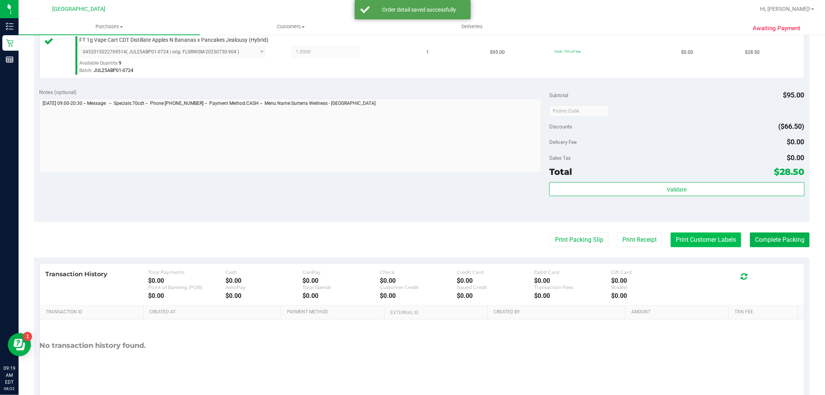
click at [692, 238] on button "Print Customer Labels" at bounding box center [705, 239] width 70 height 15
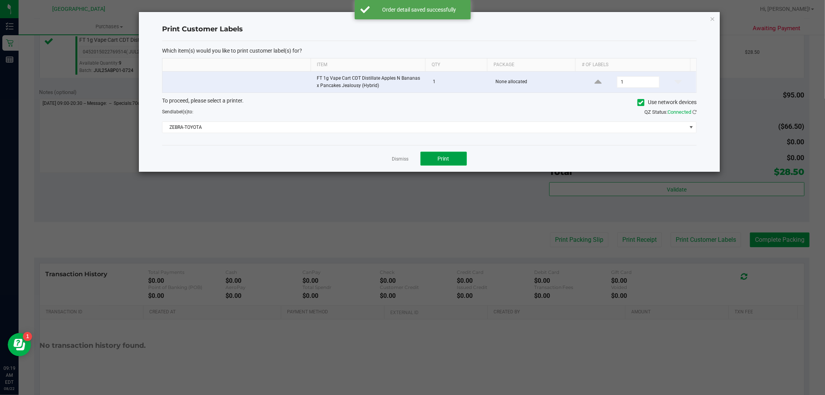
click at [443, 160] on span "Print" at bounding box center [444, 158] width 12 height 6
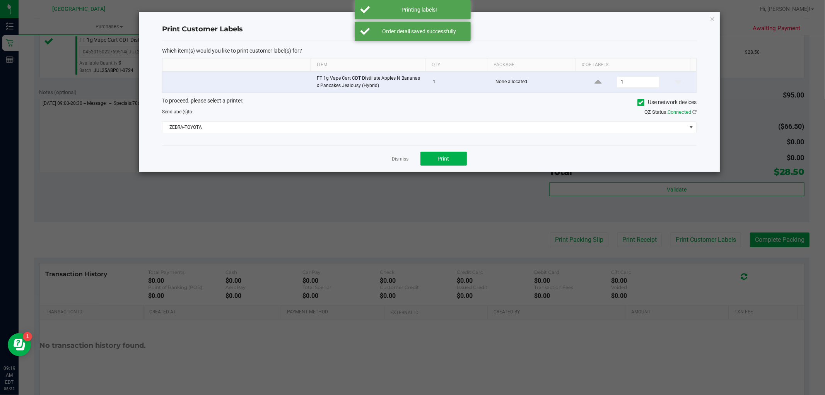
click at [400, 159] on link "Dismiss" at bounding box center [400, 159] width 17 height 7
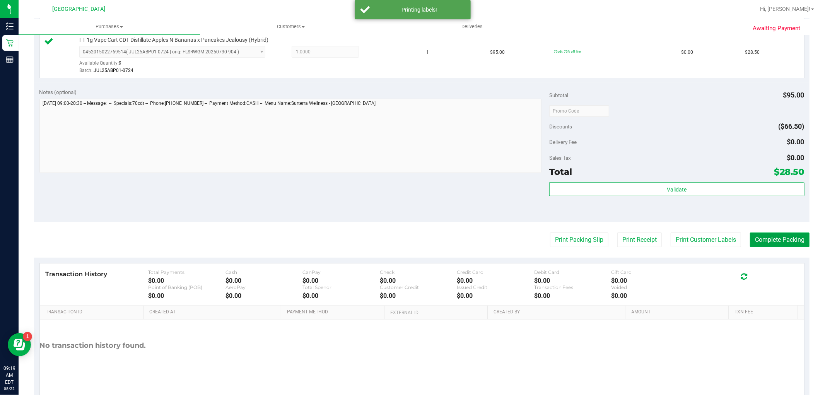
click at [755, 233] on button "Complete Packing" at bounding box center [780, 239] width 60 height 15
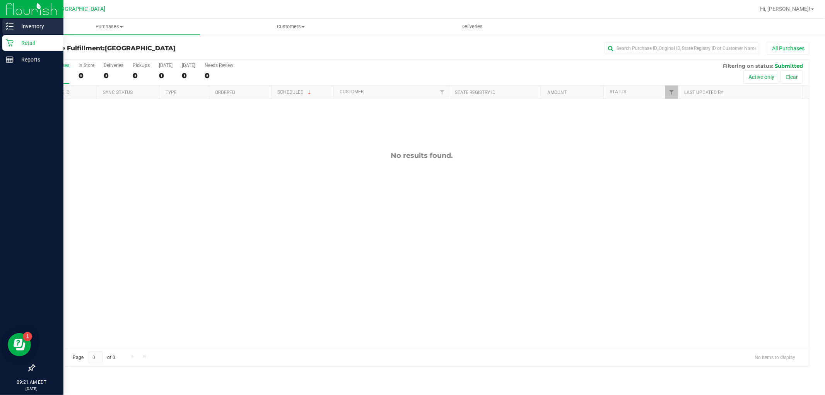
click at [12, 26] on line at bounding box center [11, 26] width 4 height 0
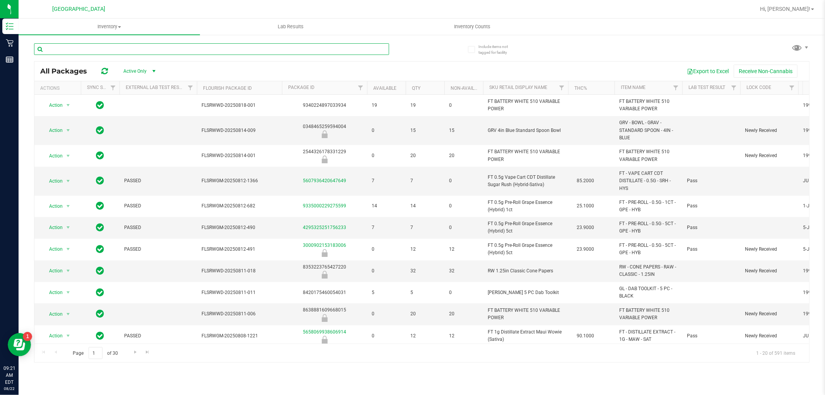
click at [160, 43] on input "text" at bounding box center [211, 49] width 355 height 12
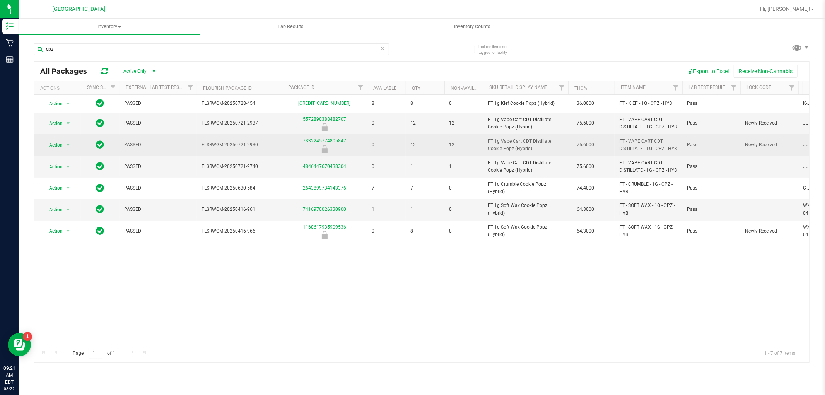
drag, startPoint x: 536, startPoint y: 148, endPoint x: 475, endPoint y: 148, distance: 61.1
click at [475, 148] on tr "Action Action Global inventory Package audit log Print package label Print prod…" at bounding box center [690, 145] width 1312 height 22
copy tr "FT 1g Vape Cart CDT Distillate Cookie Popz (Hybrid)"
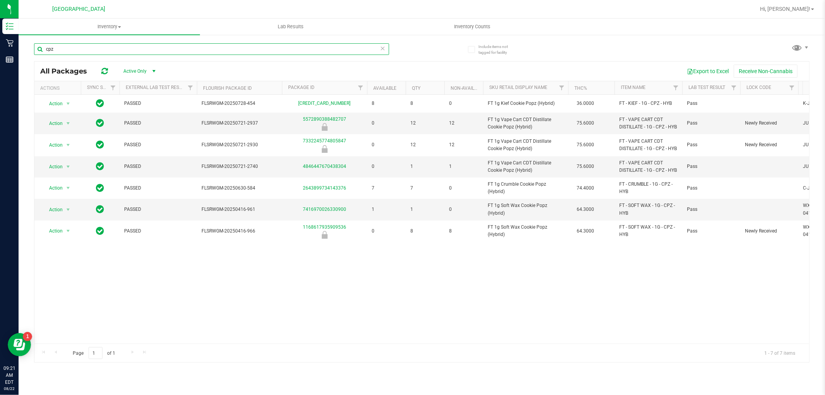
drag, startPoint x: 77, startPoint y: 48, endPoint x: 20, endPoint y: 49, distance: 56.1
click at [20, 49] on div "Include items not tagged for facility cpz All Packages Active Only Active Only …" at bounding box center [422, 152] width 806 height 236
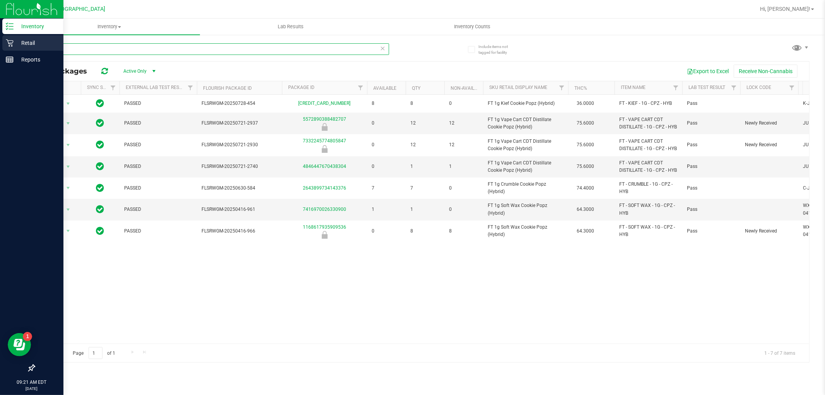
paste input "FT 1g Vape Cart CDT Distillate Cookie Popz (Hybrid)"
type input "FT 1g Vape Cart CDT Distillate Cookie Popz (Hybrid)"
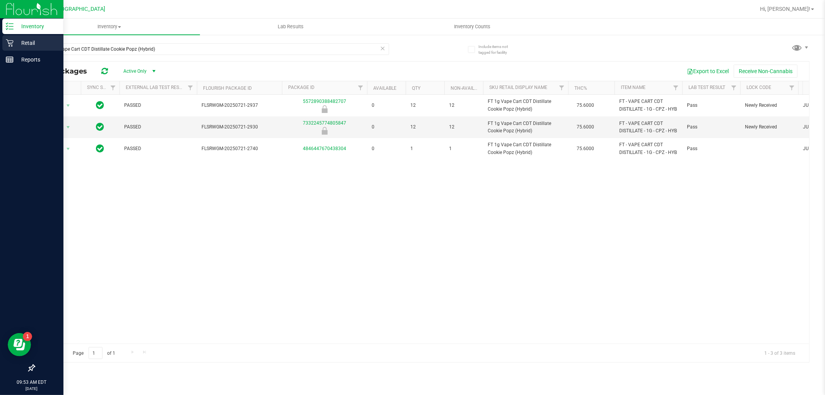
click at [19, 41] on p "Retail" at bounding box center [37, 42] width 46 height 9
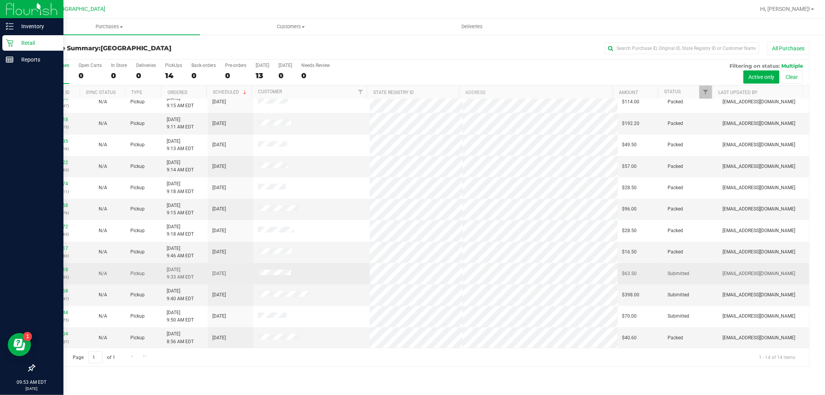
scroll to position [51, 0]
click at [52, 271] on link "11827018" at bounding box center [57, 268] width 22 height 5
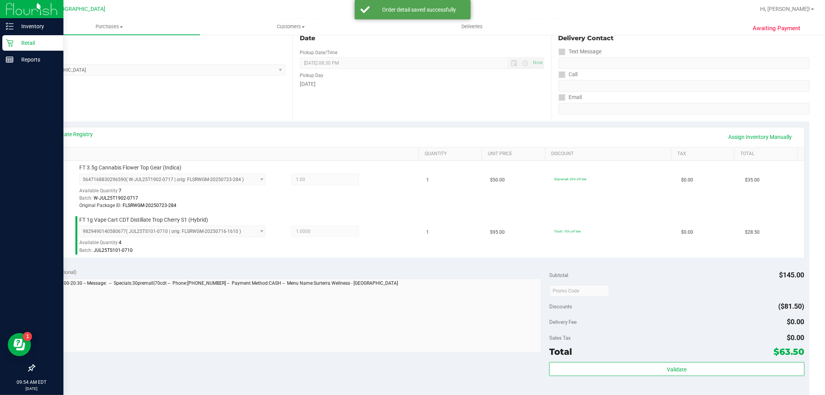
scroll to position [129, 0]
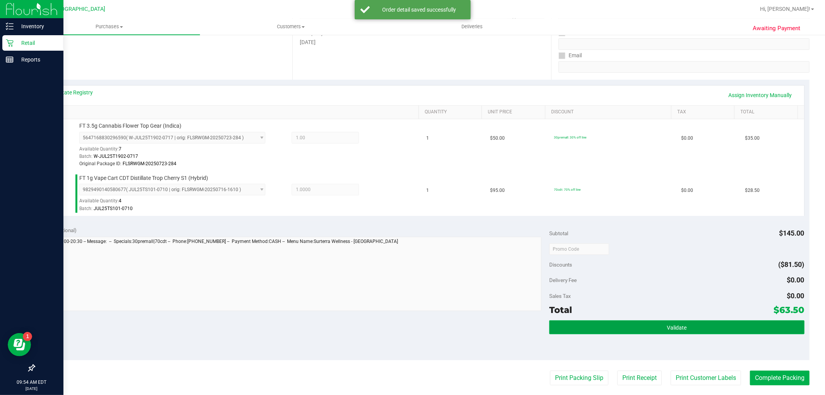
click at [655, 322] on button "Validate" at bounding box center [676, 327] width 255 height 14
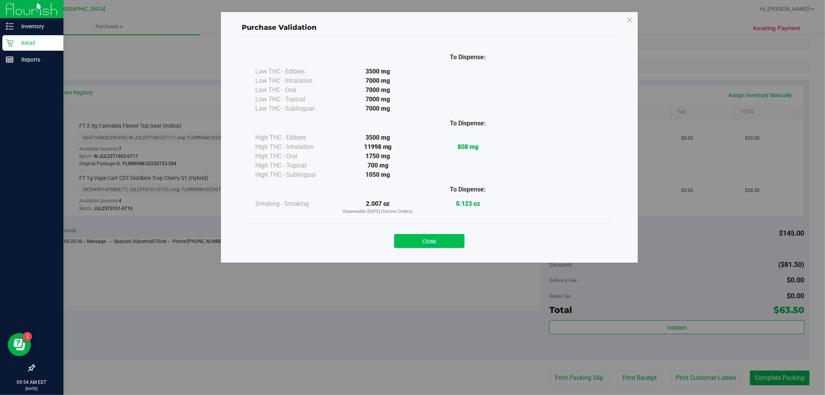
click at [455, 247] on button "Close" at bounding box center [429, 241] width 70 height 14
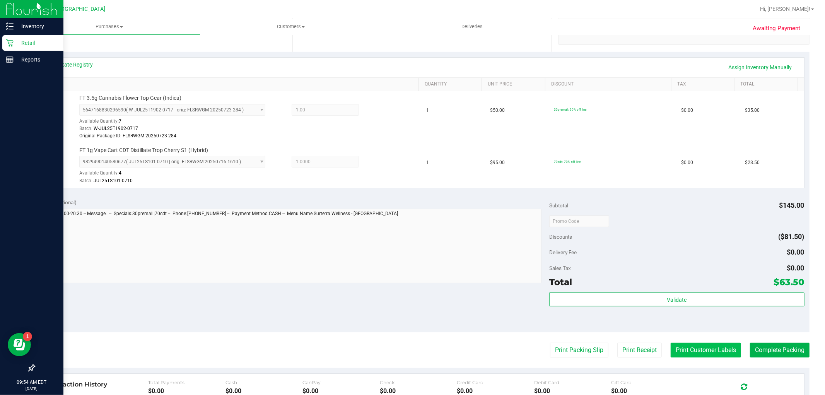
scroll to position [172, 0]
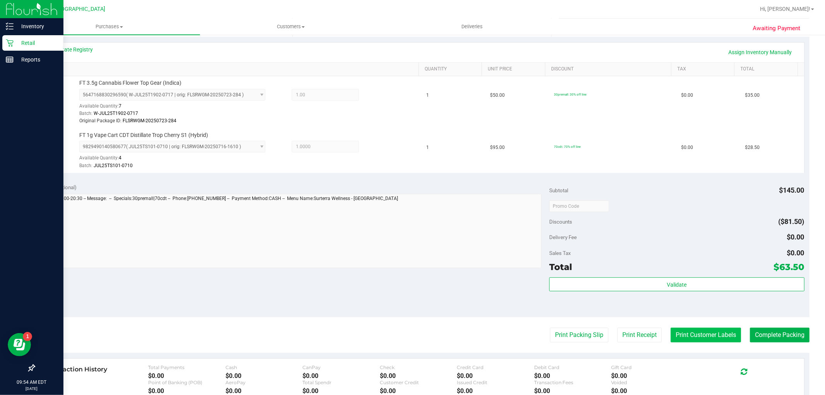
click at [702, 338] on button "Print Customer Labels" at bounding box center [705, 334] width 70 height 15
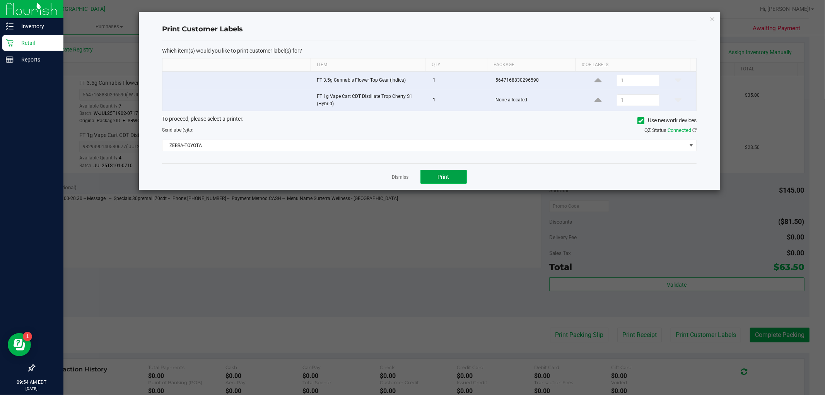
click at [446, 179] on span "Print" at bounding box center [444, 177] width 12 height 6
click at [393, 176] on link "Dismiss" at bounding box center [400, 177] width 17 height 7
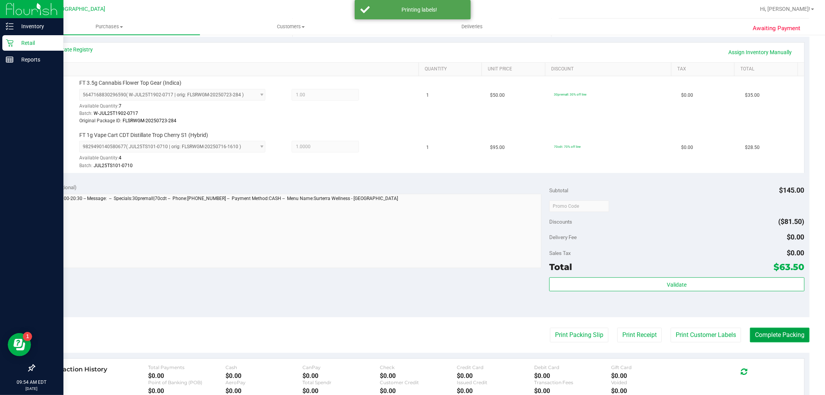
click at [779, 332] on button "Complete Packing" at bounding box center [780, 334] width 60 height 15
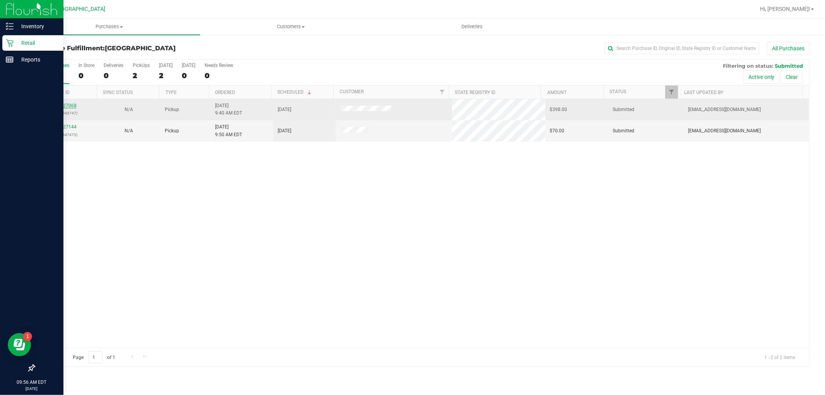
click at [65, 106] on link "11827068" at bounding box center [66, 105] width 22 height 5
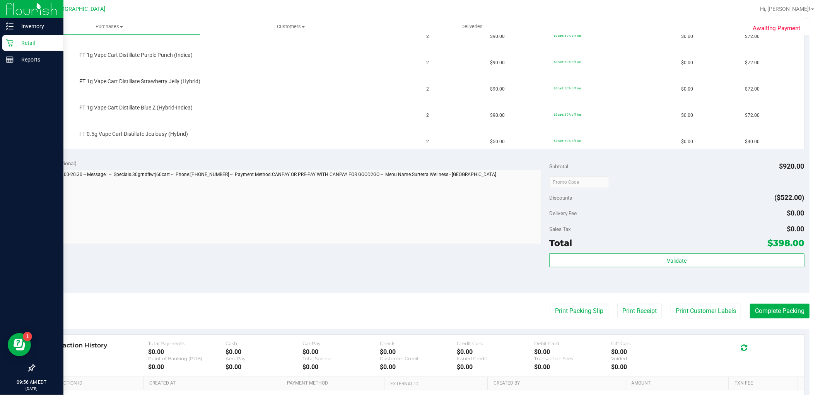
scroll to position [257, 0]
click at [694, 311] on button "Print Customer Labels" at bounding box center [705, 310] width 70 height 15
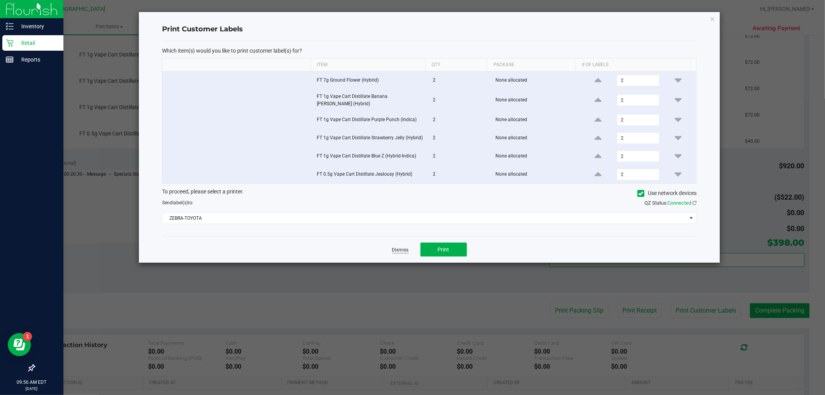
click at [402, 249] on link "Dismiss" at bounding box center [400, 250] width 17 height 7
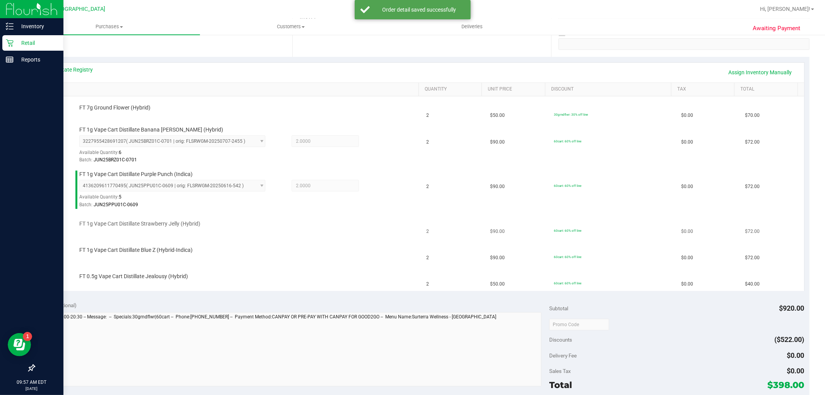
scroll to position [172, 0]
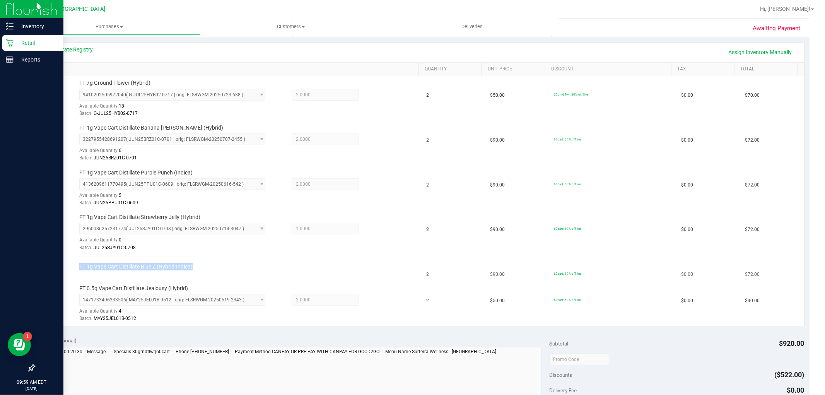
drag, startPoint x: 198, startPoint y: 265, endPoint x: 75, endPoint y: 269, distance: 123.0
click at [75, 269] on div "FT 1g Vape Cart Distillate Blue Z (Hybrid-Indica)" at bounding box center [244, 267] width 339 height 8
copy span "FT 1g Vape Cart Distillate Blue Z (Hybrid-Indica)"
click at [736, 56] on link "Assign Inventory Manually" at bounding box center [759, 52] width 73 height 13
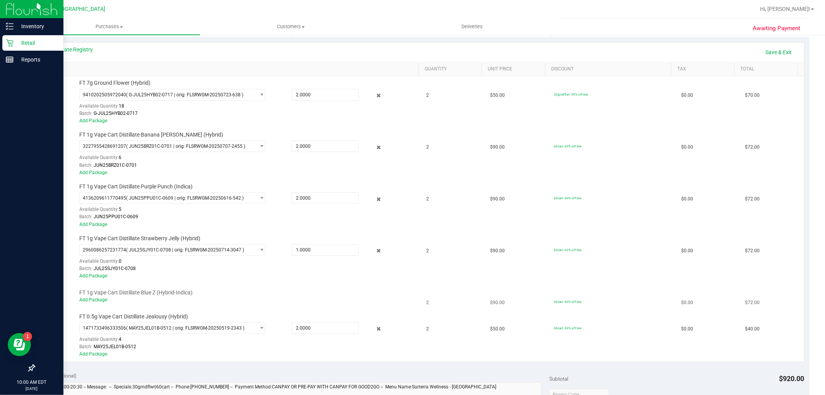
click at [124, 286] on td "FT 1g Vape Cart Distillate Blue Z (Hybrid-Indica) Add Package" at bounding box center [231, 296] width 382 height 26
click at [98, 300] on link "Add Package" at bounding box center [93, 299] width 28 height 5
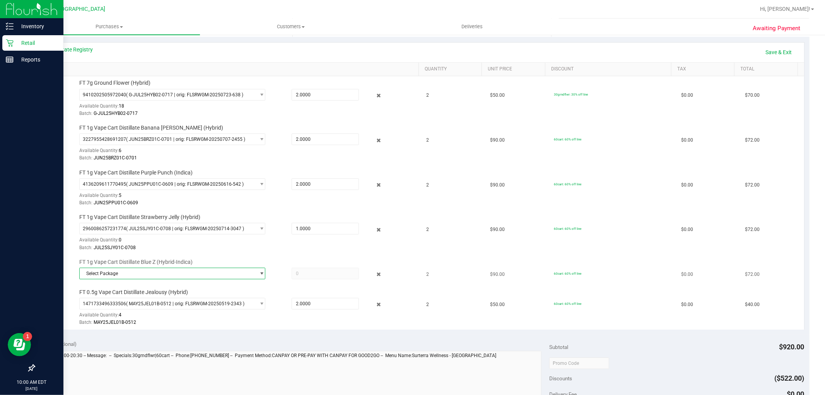
click at [168, 268] on span "Select Package" at bounding box center [167, 273] width 175 height 11
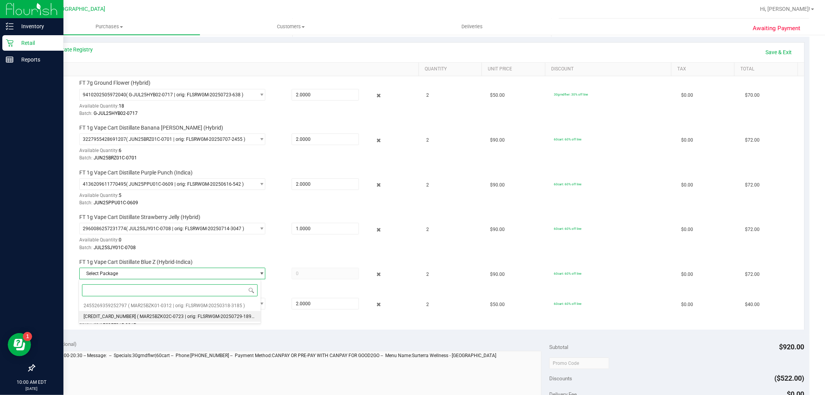
click at [170, 317] on span "( MAR25BZK02C-0723 | orig: FLSRWGM-20250729-1899 )" at bounding box center [197, 315] width 120 height 5
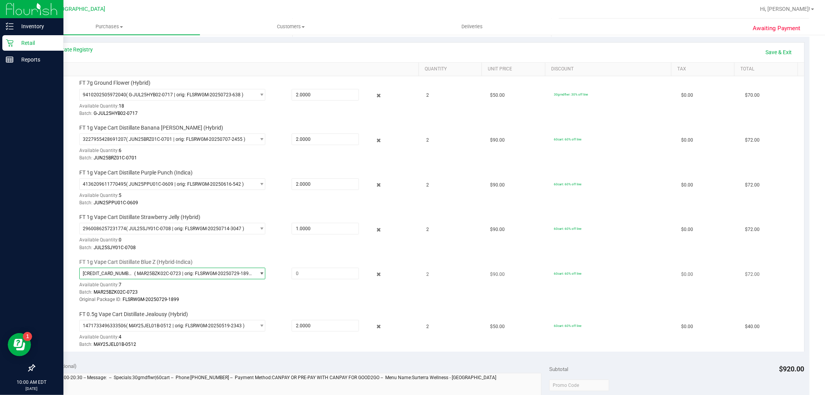
click at [255, 277] on span "select" at bounding box center [260, 273] width 10 height 11
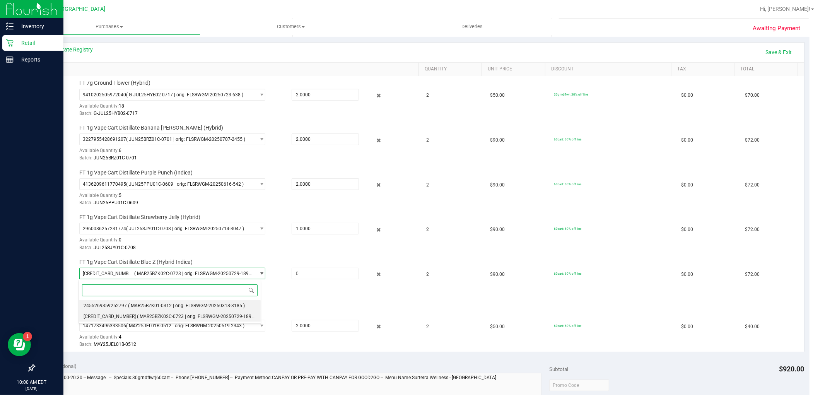
click at [115, 303] on li "2455269359252797 ( MAR25BZK01-0312 | orig: FLSRWGM-20250318-3185 )" at bounding box center [170, 305] width 182 height 11
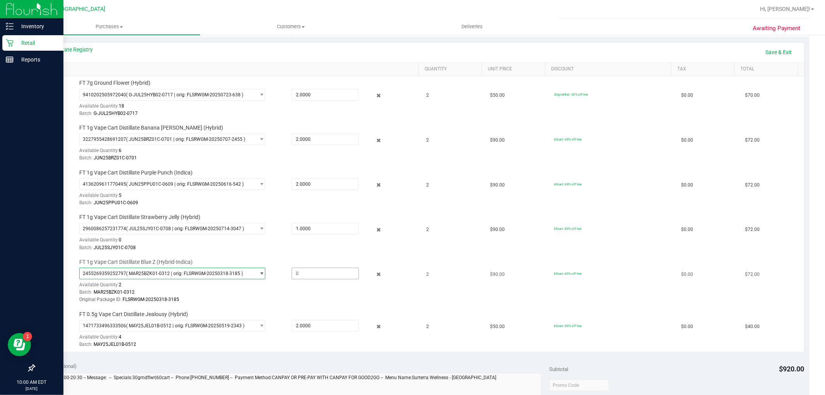
click at [319, 279] on span at bounding box center [324, 273] width 67 height 12
type input "1"
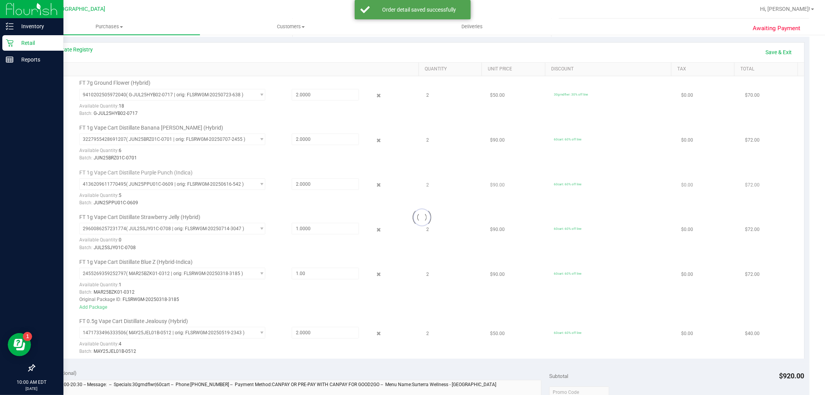
scroll to position [0, 0]
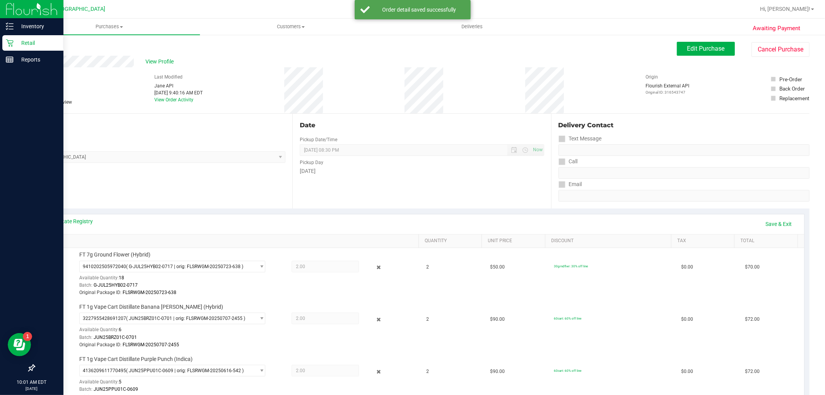
drag, startPoint x: 787, startPoint y: 214, endPoint x: 774, endPoint y: 227, distance: 18.6
click at [787, 215] on div "View State Registry Save & Exit" at bounding box center [422, 224] width 764 height 20
click at [774, 227] on link "Save & Exit" at bounding box center [778, 223] width 36 height 13
click at [625, 48] on div "Back Edit Purchase Cancel Purchase" at bounding box center [421, 49] width 775 height 14
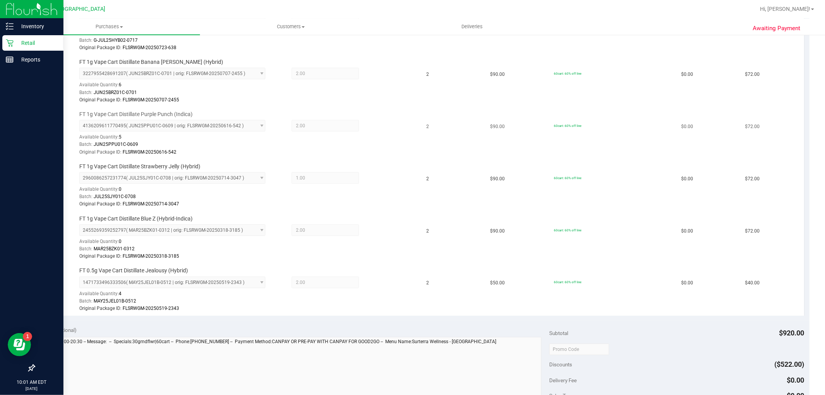
scroll to position [172, 0]
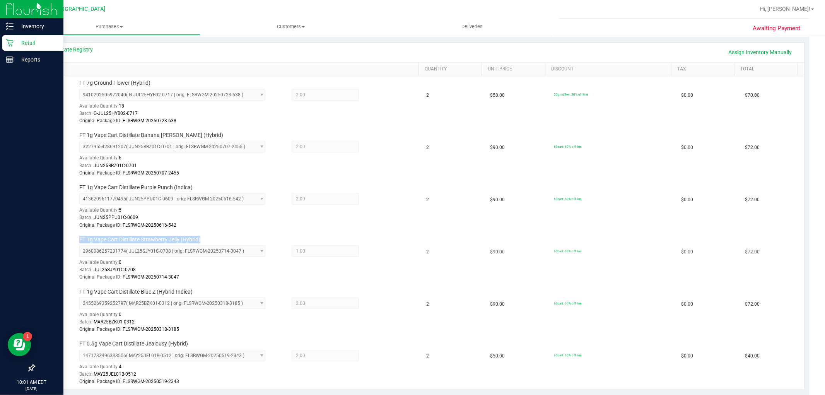
drag, startPoint x: 211, startPoint y: 241, endPoint x: 79, endPoint y: 239, distance: 132.2
click at [79, 239] on div "FT 1g Vape Cart Distillate Strawberry Jelly (Hybrid) 2960086257231774 ( JUL25SJ…" at bounding box center [244, 259] width 339 height 46
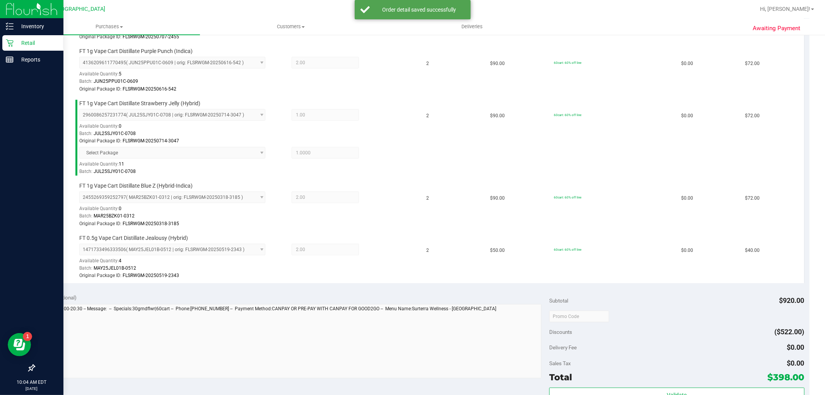
scroll to position [429, 0]
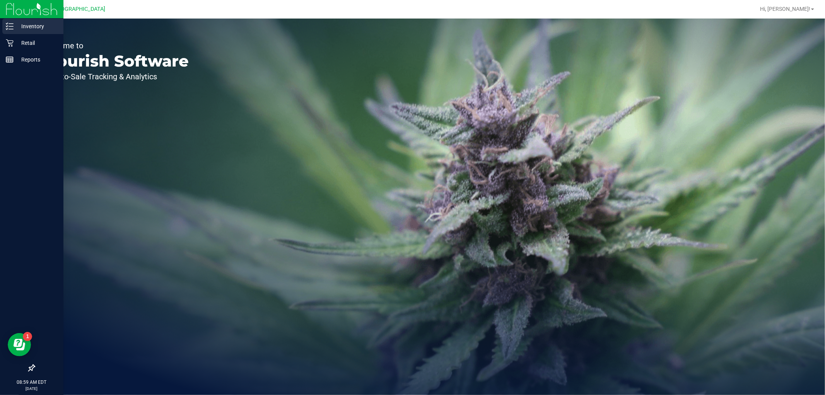
click at [38, 25] on p "Inventory" at bounding box center [37, 26] width 46 height 9
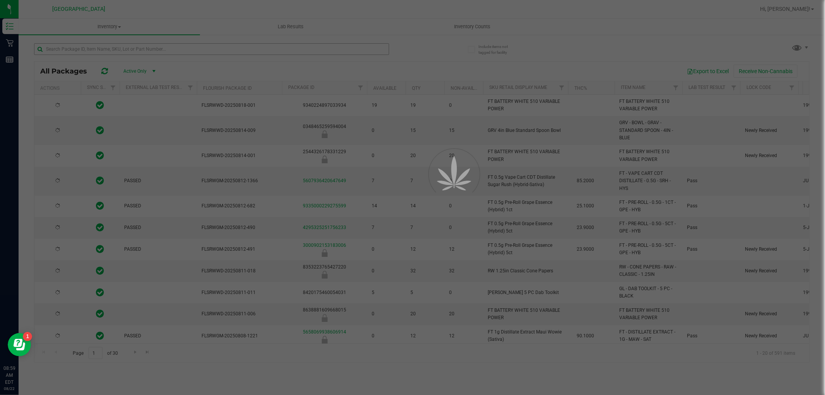
click at [74, 49] on div at bounding box center [412, 197] width 825 height 395
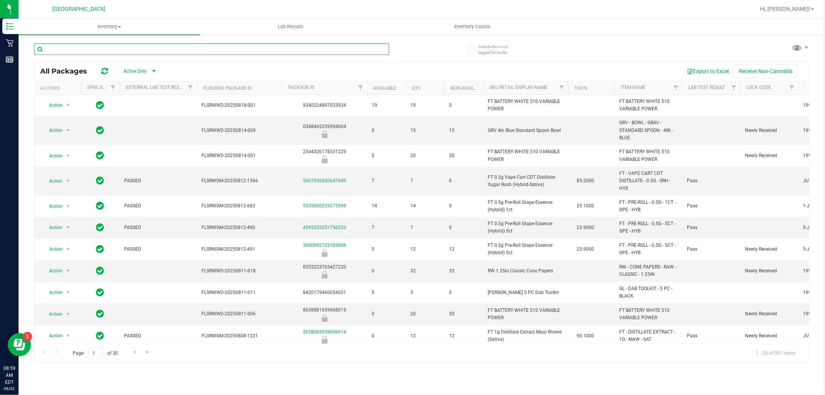
click at [76, 46] on input "text" at bounding box center [211, 49] width 355 height 12
paste input "FT 1g Vape Cart CDT Distillate Gasserole (Hybrid)"
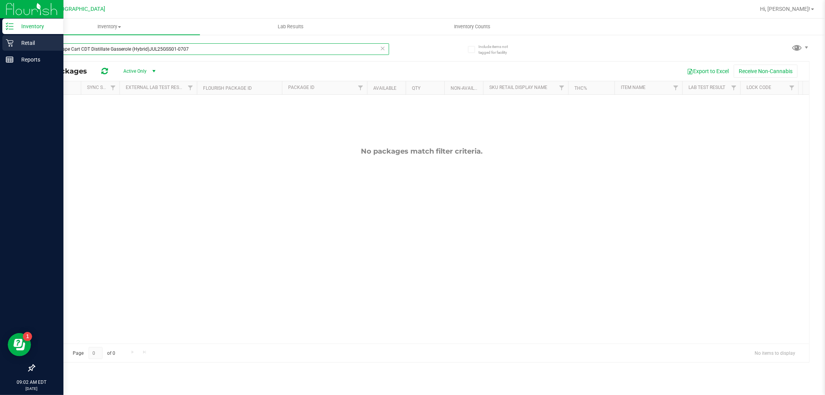
drag, startPoint x: 194, startPoint y: 50, endPoint x: 14, endPoint y: 51, distance: 179.7
click at [15, 51] on div "Inventory Retail Reports 09:02 AM EDT 08/22/2025 08/22 Boynton Beach WC Hi, Dan…" at bounding box center [412, 197] width 825 height 395
paste input "FD 3.5g Flower Greenhouse Lemon Zest (Hybrid)"
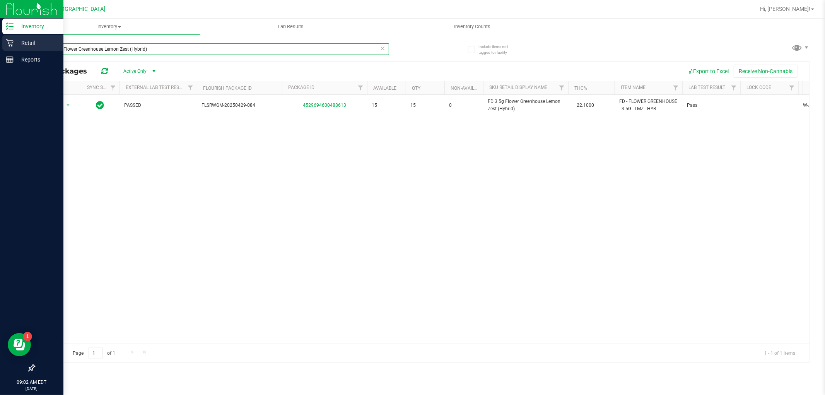
drag, startPoint x: 177, startPoint y: 47, endPoint x: 11, endPoint y: 47, distance: 165.8
click at [11, 47] on div "Inventory Retail Reports 09:02 AM EDT 08/22/2025 08/22 Boynton Beach WC Hi, Dan…" at bounding box center [412, 197] width 825 height 395
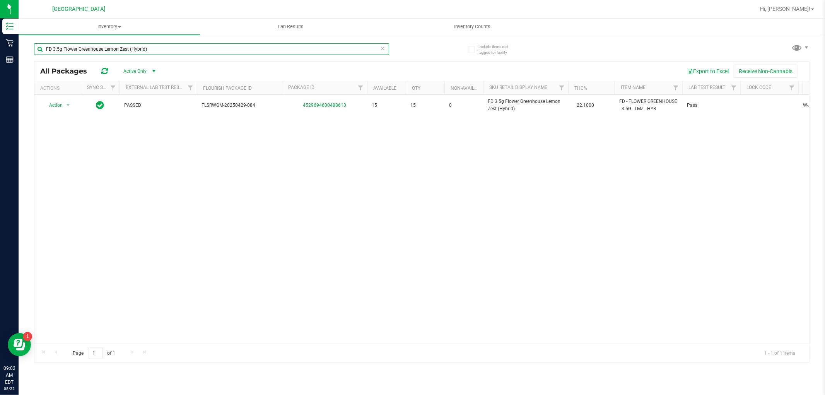
paste input "FT 1g Kief Z Cake x Creamsickle (Indica"
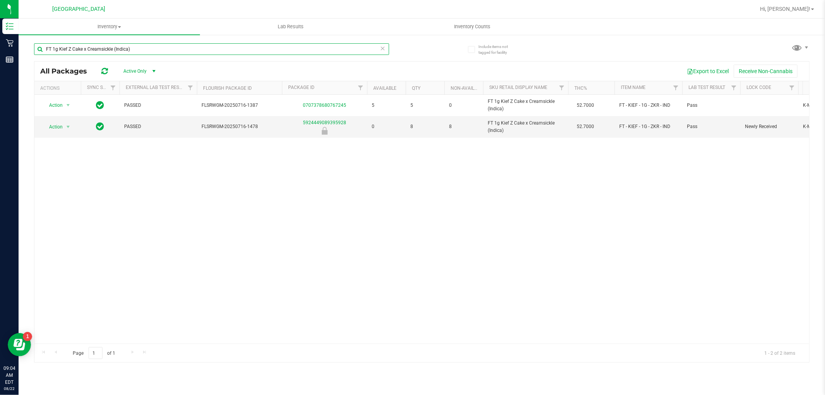
drag, startPoint x: 76, startPoint y: 56, endPoint x: 20, endPoint y: 56, distance: 55.7
click at [20, 56] on div "Include items not tagged for facility FT 1g Kief Z Cake x Creamsickle (Indica) …" at bounding box center [422, 152] width 806 height 236
paste input "D 3.5g Flower Greenhouse Lemon Zest (Hybrid"
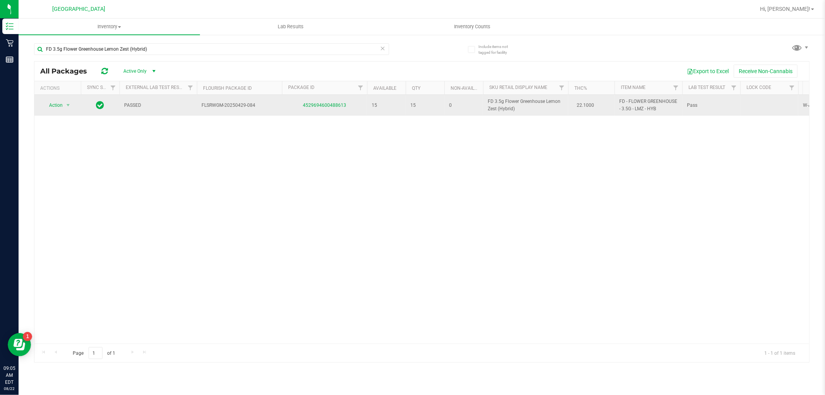
drag, startPoint x: 520, startPoint y: 111, endPoint x: 477, endPoint y: 103, distance: 44.0
click at [477, 103] on tr "Action Action Global inventory Package audit log Print package label Print prod…" at bounding box center [690, 105] width 1312 height 21
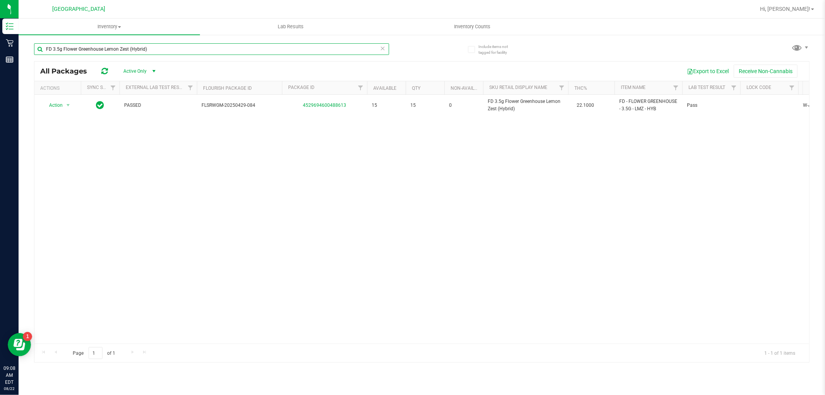
drag, startPoint x: 155, startPoint y: 48, endPoint x: 27, endPoint y: 45, distance: 127.6
click at [27, 45] on div "Include items not tagged for facility FD 3.5g Flower Greenhouse Lemon Zest (Hyb…" at bounding box center [422, 152] width 806 height 236
paste input "T 1g Vape Cart CDT Distillat"
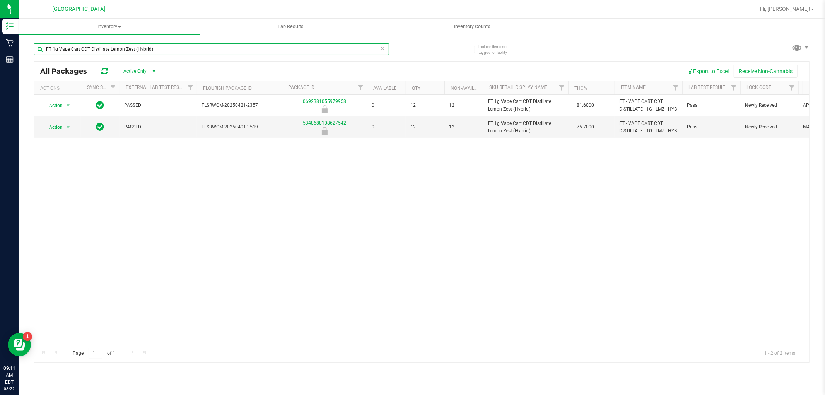
drag, startPoint x: 182, startPoint y: 47, endPoint x: 37, endPoint y: 47, distance: 145.0
click at [37, 47] on input "FT 1g Vape Cart CDT Distillate Lemon Zest (Hybrid)" at bounding box center [211, 49] width 355 height 12
paste input "FD 3.5g Flower Greenhouse Hot Mess"
drag, startPoint x: 152, startPoint y: 51, endPoint x: 30, endPoint y: 53, distance: 121.4
click at [30, 53] on div "Include items not tagged for facility FD 3.5g Flower Greenhouse Hot Mess (Hybri…" at bounding box center [422, 152] width 806 height 236
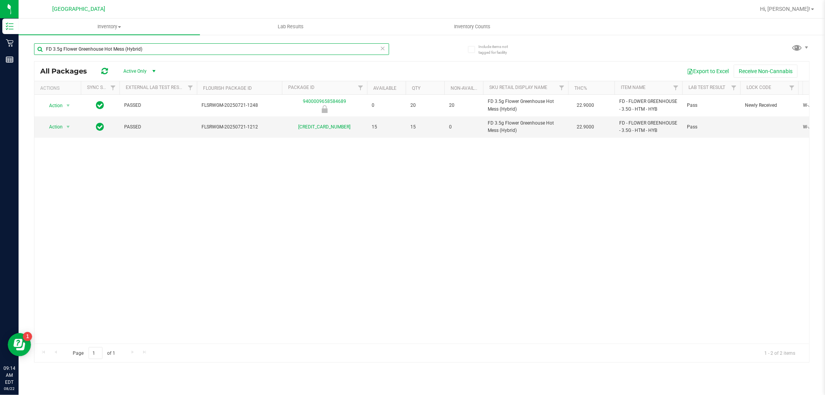
paste input "T 1g Vape Cart CDT Distillate Trop Cherry S1"
type input "FT 1g Vape Cart CDT Distillate Trop Cherry S1 (Hybrid)"
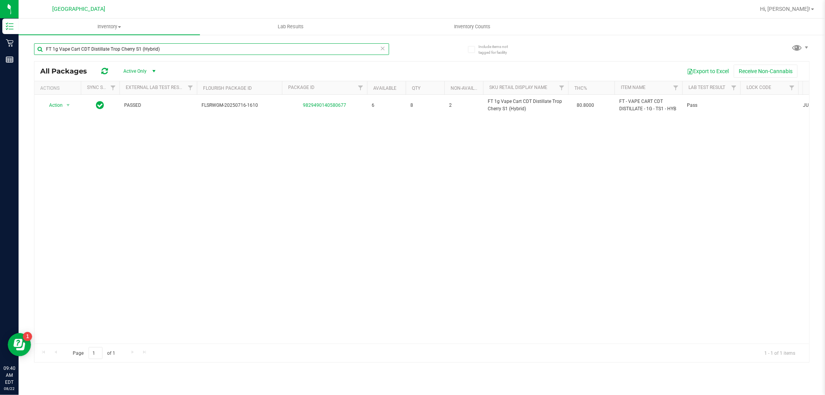
click at [195, 52] on input "FT 1g Vape Cart CDT Distillate Trop Cherry S1 (Hybrid)" at bounding box center [211, 49] width 355 height 12
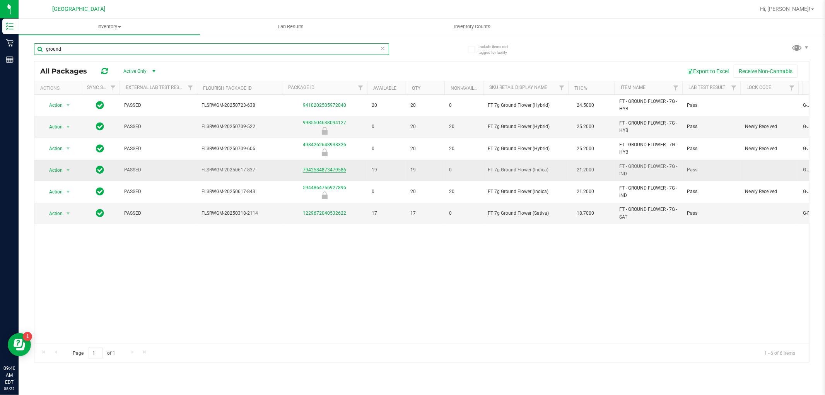
type input "ground"
click at [308, 168] on link "7942584873479586" at bounding box center [324, 169] width 43 height 5
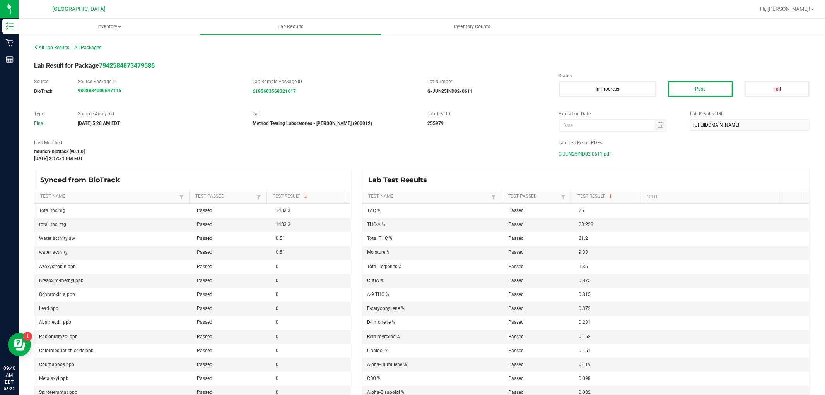
click at [595, 155] on span "G-JUN25IND02-0611.pdf" at bounding box center [585, 154] width 52 height 12
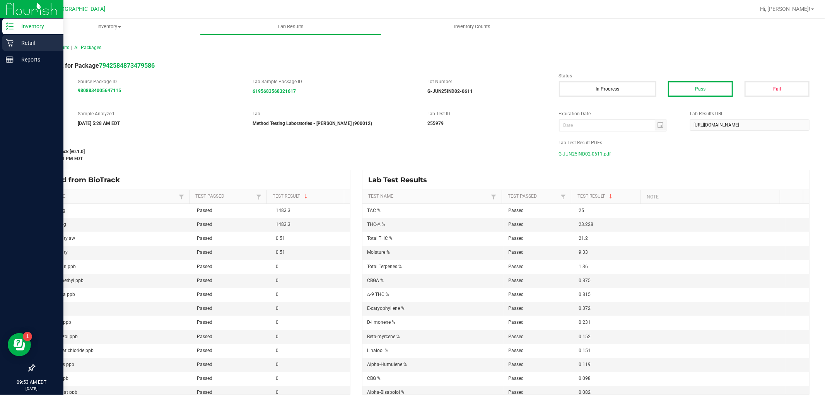
click at [15, 40] on p "Retail" at bounding box center [37, 42] width 46 height 9
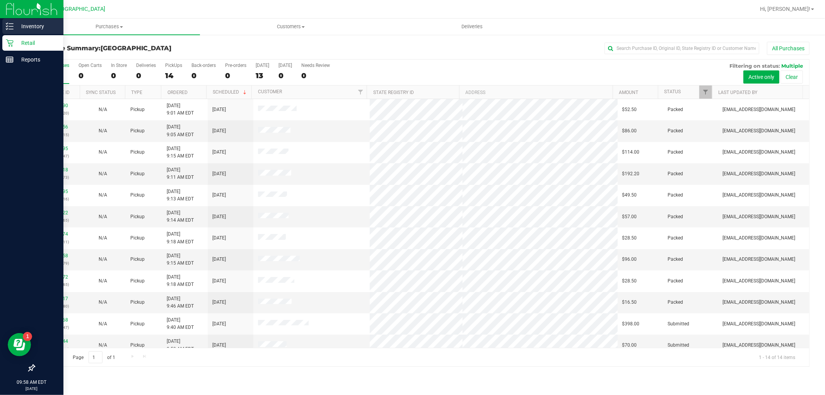
click at [19, 22] on p "Inventory" at bounding box center [37, 26] width 46 height 9
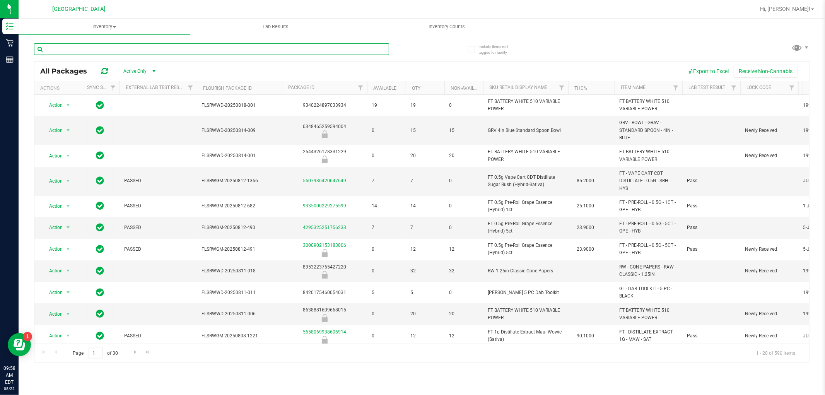
click at [93, 51] on input "text" at bounding box center [211, 49] width 355 height 12
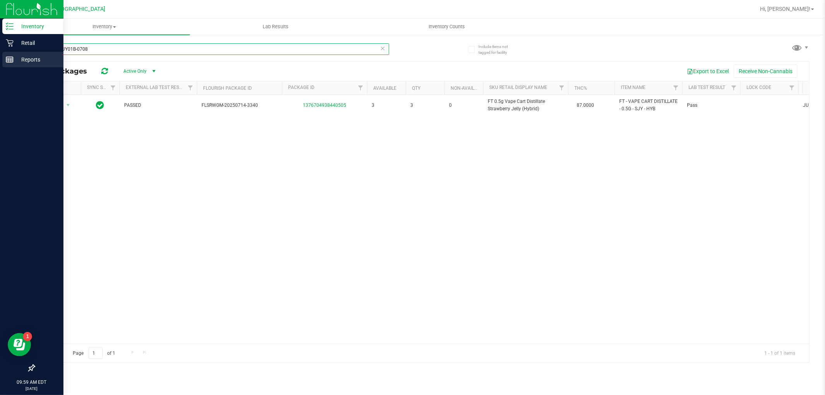
drag, startPoint x: 120, startPoint y: 53, endPoint x: 14, endPoint y: 55, distance: 105.9
click at [14, 55] on div "Inventory Retail Reports 09:59 AM EDT 08/22/2025 08/22 Boynton Beach WC Hi, Dan…" at bounding box center [412, 197] width 825 height 395
paste input "FT 1g Vape Cart Distillate Blue Z (Hybrid-Indica)"
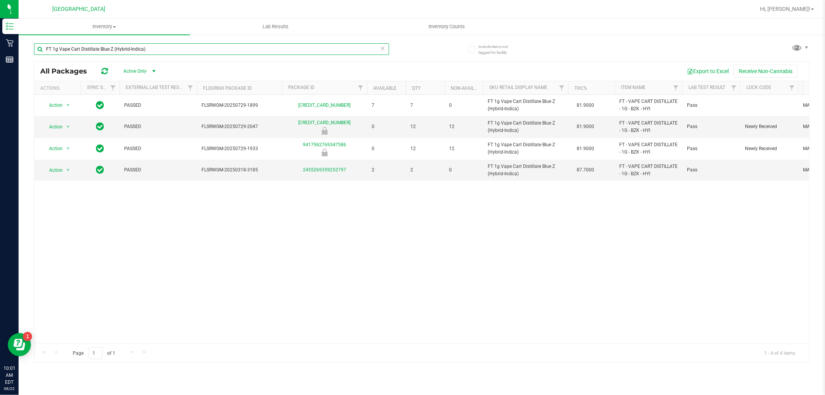
drag, startPoint x: 148, startPoint y: 46, endPoint x: 24, endPoint y: 51, distance: 124.5
click at [24, 51] on div "Include items not tagged for facility FT 1g Vape Cart Distillate Blue Z (Hybrid…" at bounding box center [422, 152] width 806 height 236
paste input "Strawberry Jelly (Hybrid"
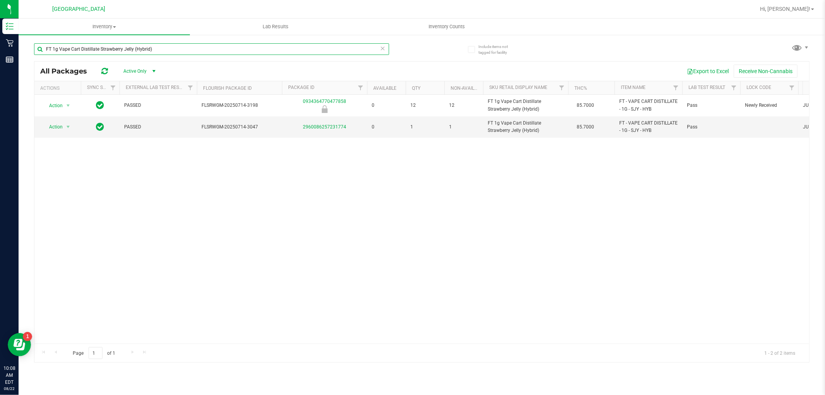
drag, startPoint x: 160, startPoint y: 51, endPoint x: 29, endPoint y: 43, distance: 131.3
click at [29, 43] on div "Include items not tagged for facility FT 1g Vape Cart Distillate Strawberry Jel…" at bounding box center [422, 152] width 806 height 236
paste input "Lime Sorbet (Indica"
type input "FT 1g Vape Cart Distillate Lime Sorbet (Indica)"
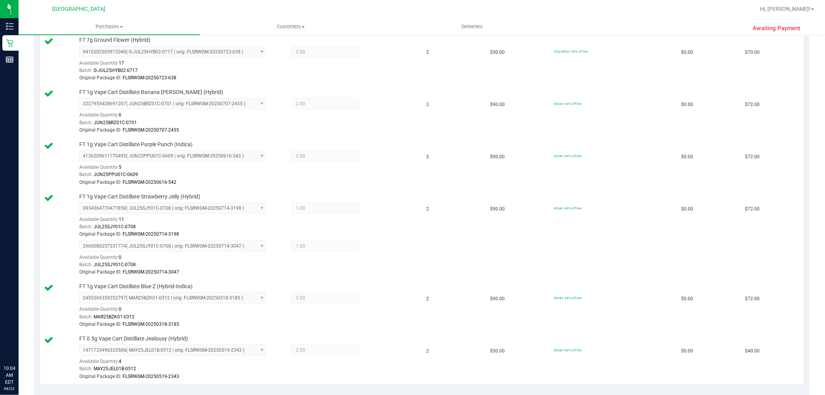
scroll to position [515, 0]
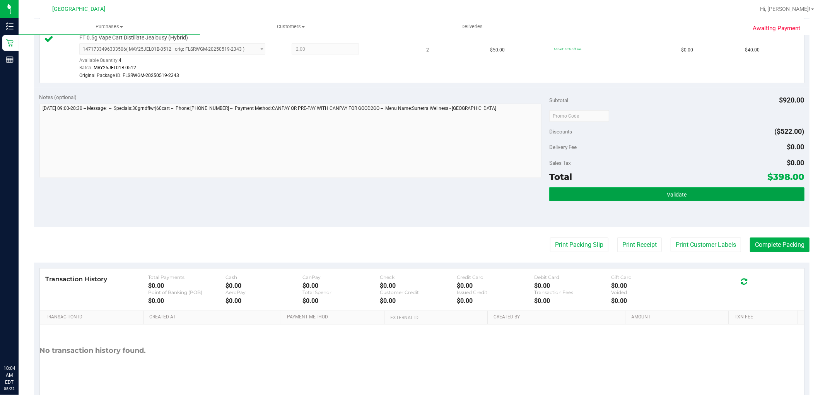
click at [692, 195] on button "Validate" at bounding box center [676, 194] width 255 height 14
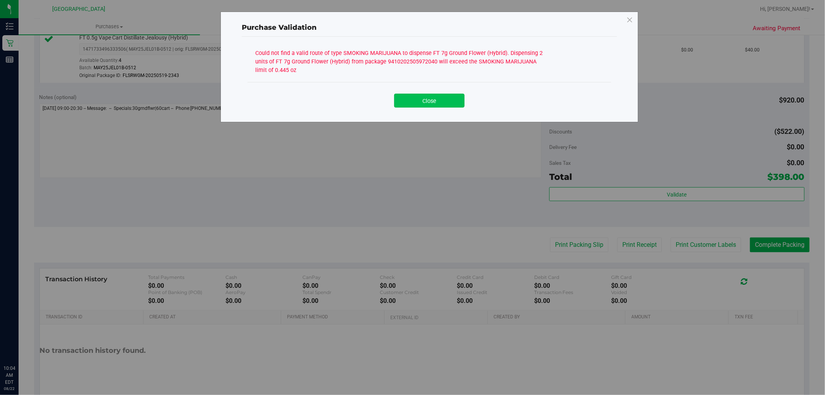
click at [420, 97] on button "Close" at bounding box center [429, 101] width 70 height 14
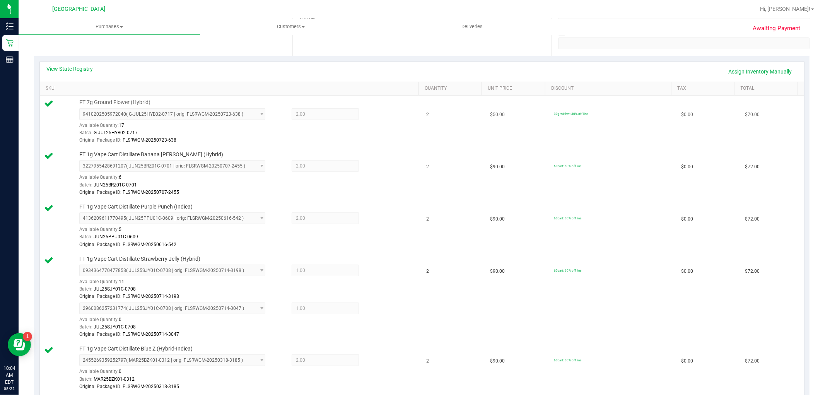
scroll to position [115, 0]
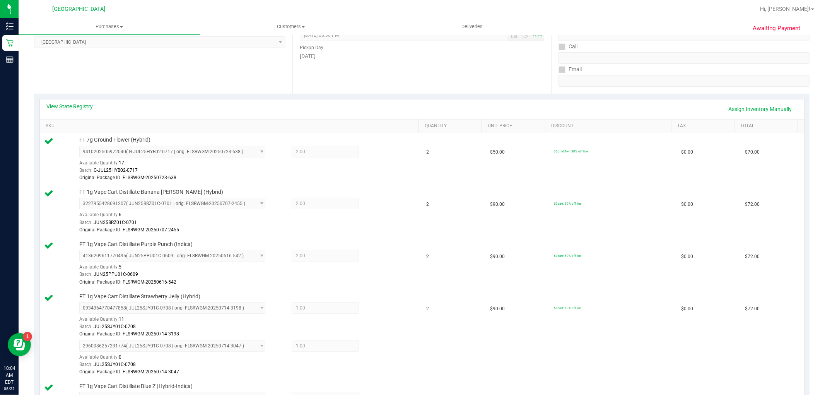
click at [85, 107] on link "View State Registry" at bounding box center [70, 106] width 46 height 8
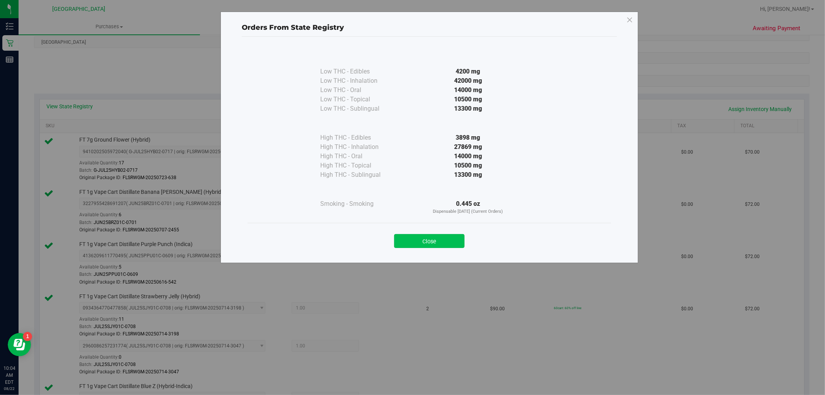
click at [444, 237] on button "Close" at bounding box center [429, 241] width 70 height 14
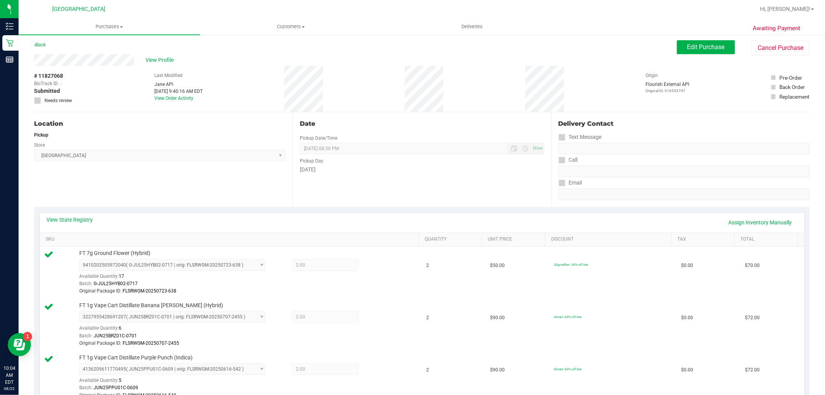
scroll to position [0, 0]
click at [705, 51] on span "Edit Purchase" at bounding box center [705, 48] width 37 height 7
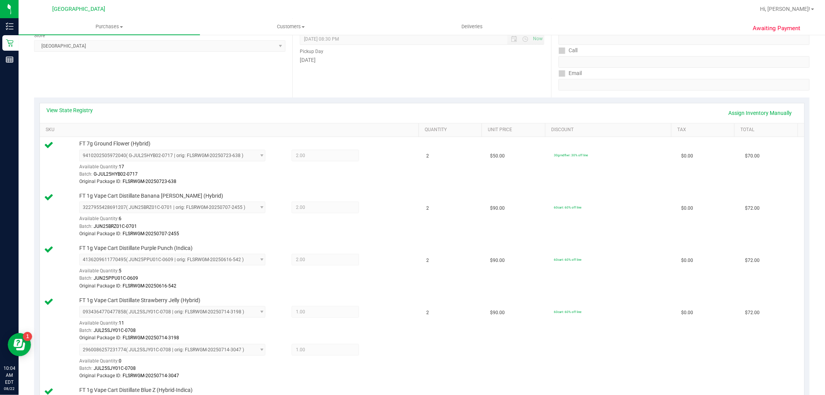
scroll to position [129, 0]
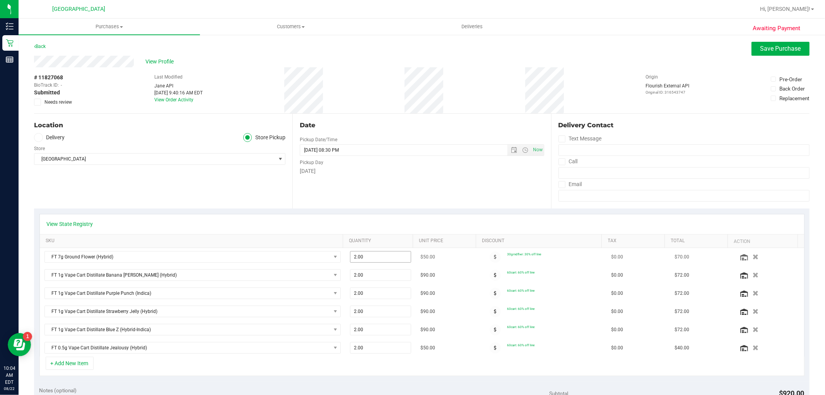
click at [382, 256] on span "2.00 2" at bounding box center [380, 257] width 61 height 12
type input "1"
type input "2.00"
click at [380, 199] on div "Date Pickup Date/Time 08/22/2025 Now 08/22/2025 08:30 PM Now Pickup Day Friday" at bounding box center [421, 161] width 258 height 95
click at [752, 257] on icon "button" at bounding box center [755, 257] width 7 height 6
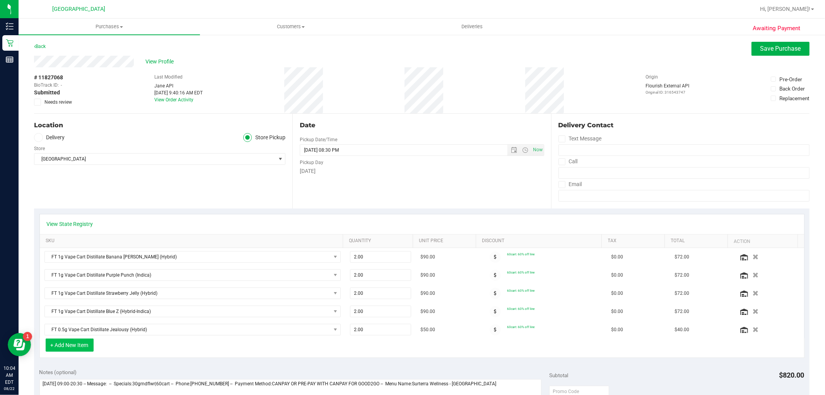
click at [70, 343] on button "+ Add New Item" at bounding box center [70, 344] width 48 height 13
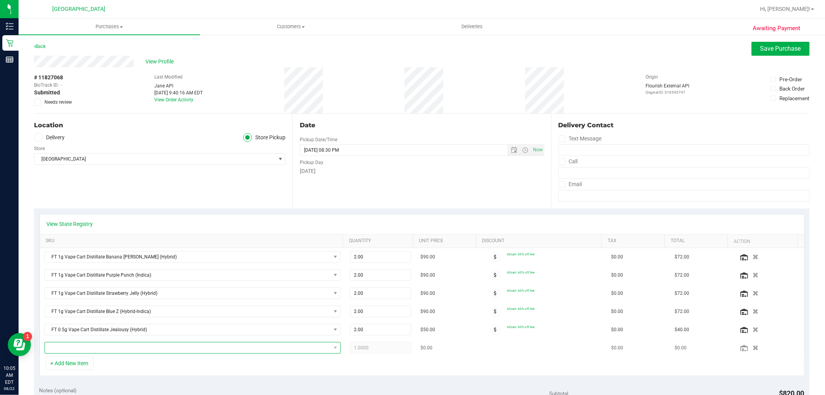
click at [79, 349] on span "NO DATA FOUND" at bounding box center [188, 347] width 286 height 11
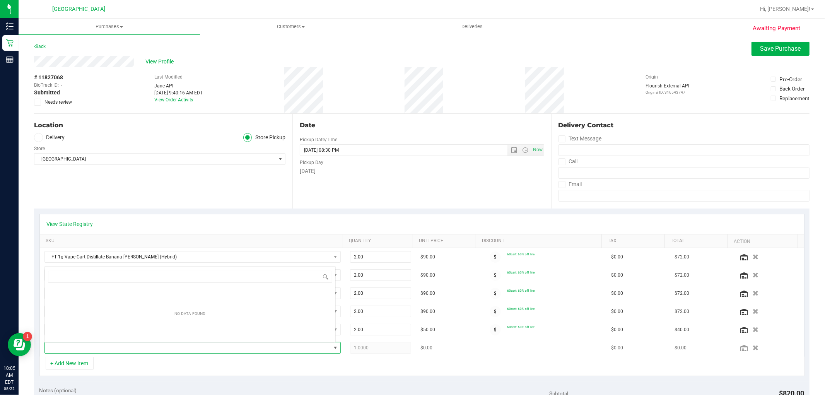
scroll to position [12, 288]
type input "G"
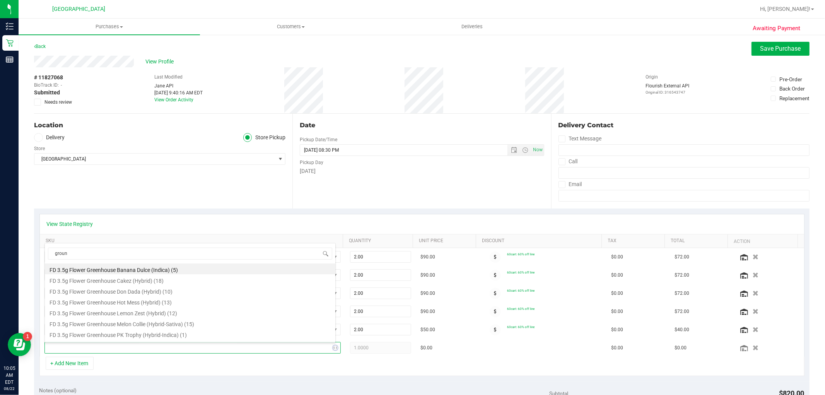
type input "ground"
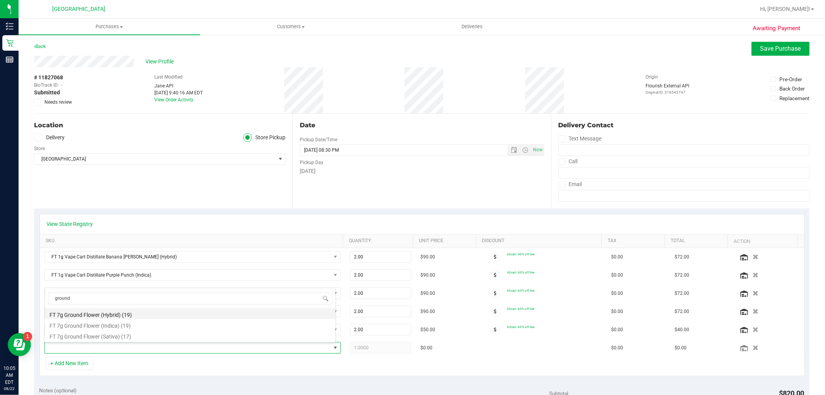
click at [126, 317] on li "FT 7g Ground Flower (Hybrid) (19)" at bounding box center [190, 313] width 290 height 11
click at [175, 370] on div "+ Add New Item" at bounding box center [421, 365] width 765 height 19
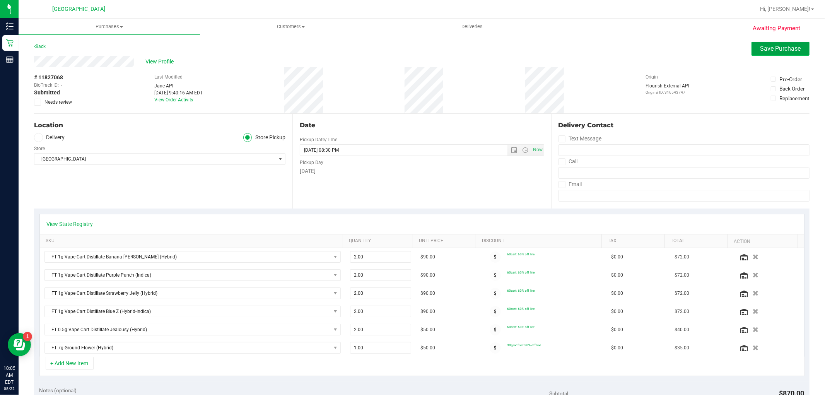
click at [766, 48] on span "Save Purchase" at bounding box center [780, 48] width 41 height 7
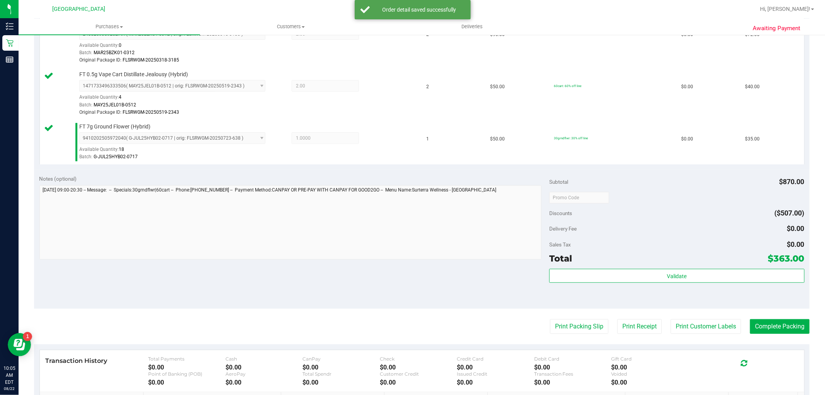
scroll to position [429, 0]
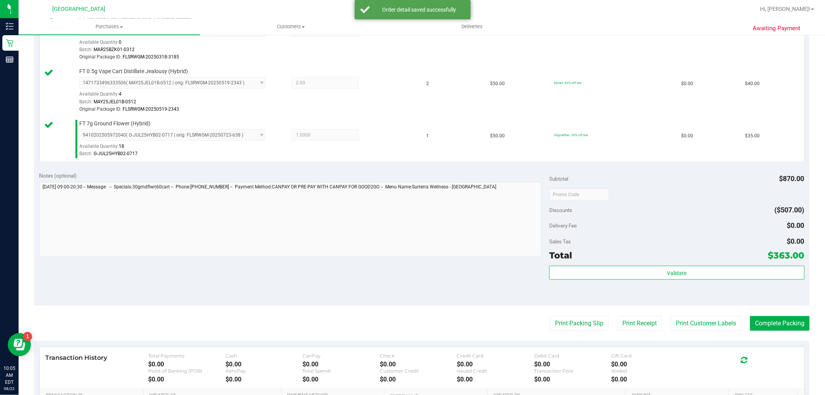
click at [648, 280] on div "Validate" at bounding box center [676, 273] width 255 height 15
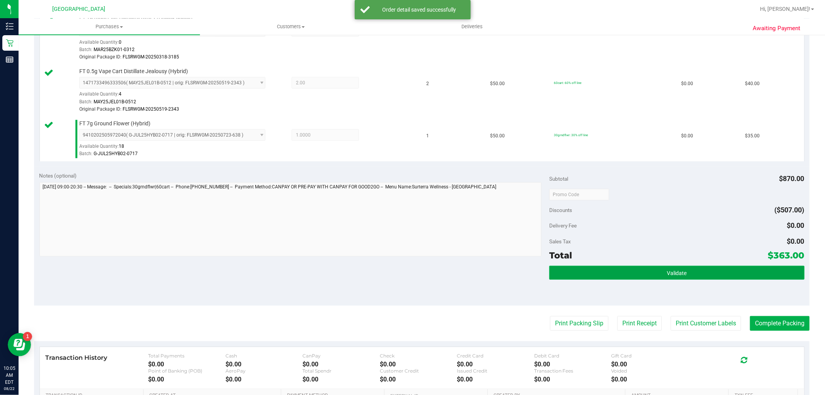
click at [651, 272] on button "Validate" at bounding box center [676, 273] width 255 height 14
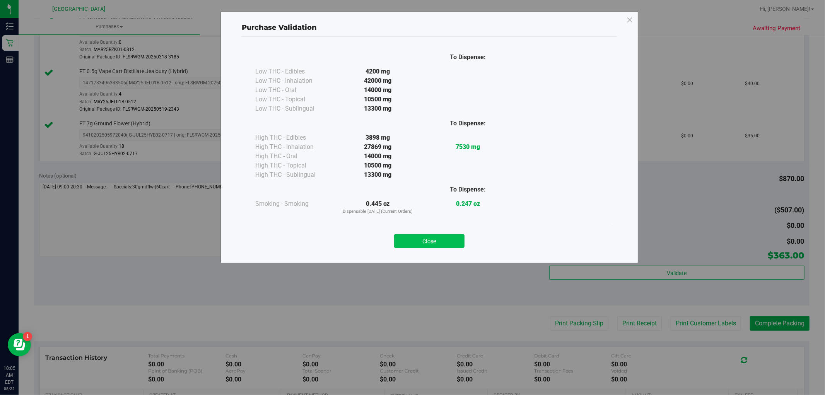
click at [438, 242] on button "Close" at bounding box center [429, 241] width 70 height 14
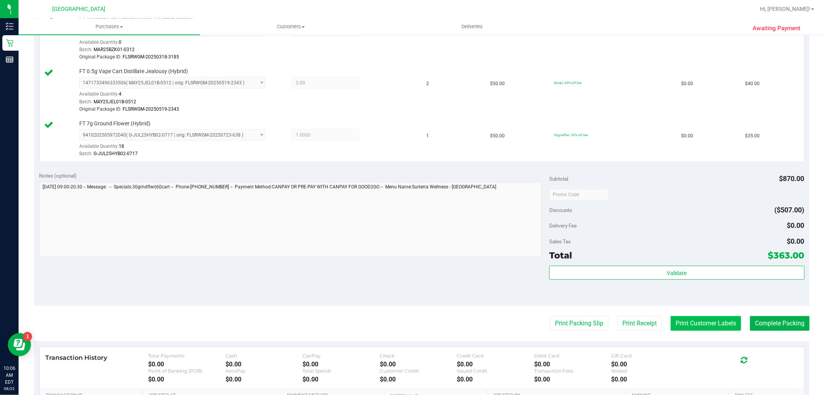
click at [697, 322] on button "Print Customer Labels" at bounding box center [705, 323] width 70 height 15
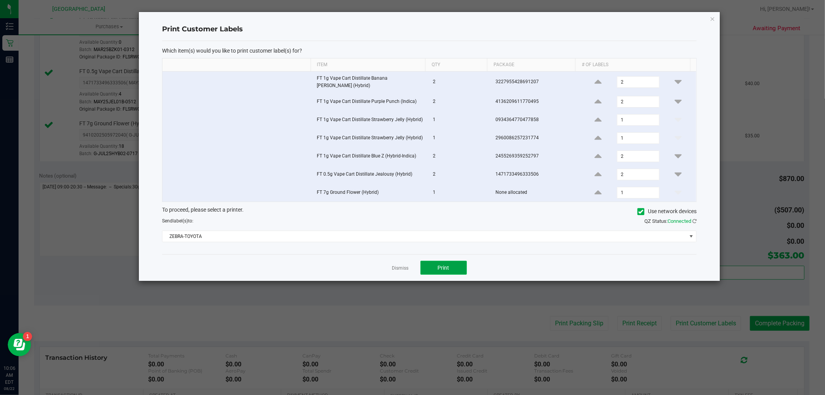
click at [433, 262] on button "Print" at bounding box center [443, 268] width 46 height 14
click at [403, 265] on link "Dismiss" at bounding box center [400, 268] width 17 height 7
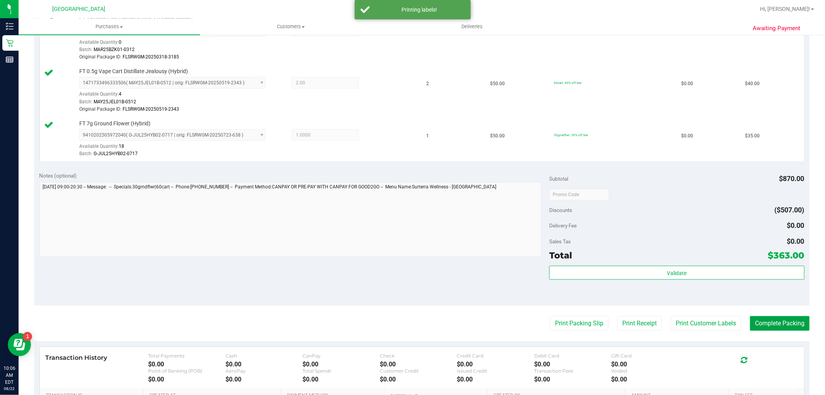
click at [767, 322] on button "Complete Packing" at bounding box center [780, 323] width 60 height 15
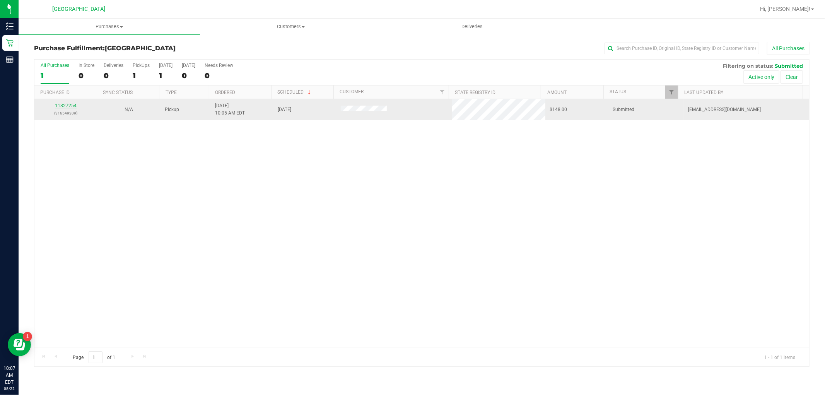
click at [70, 106] on link "11827254" at bounding box center [66, 105] width 22 height 5
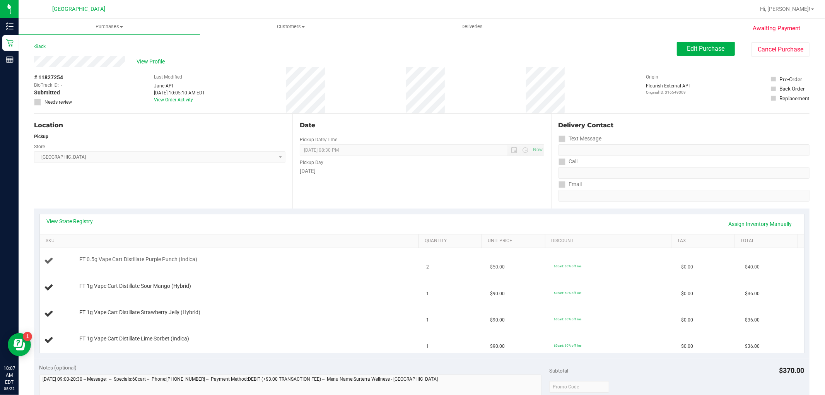
scroll to position [86, 0]
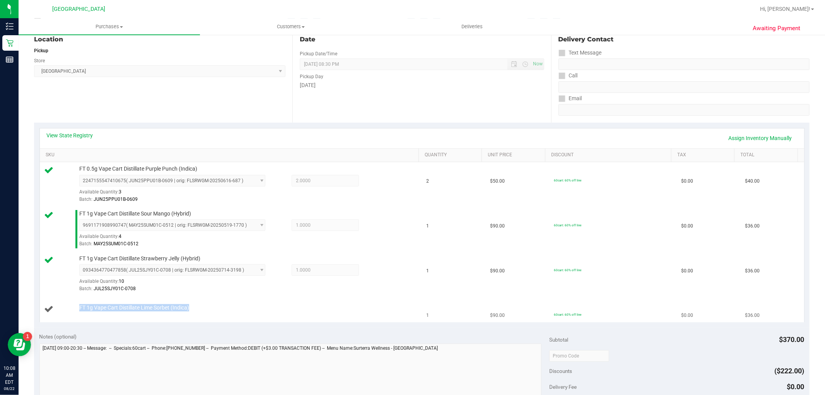
drag, startPoint x: 204, startPoint y: 309, endPoint x: 76, endPoint y: 308, distance: 127.6
click at [76, 308] on div "FT 1g Vape Cart Distillate Lime Sorbet (Indica)" at bounding box center [244, 308] width 339 height 8
copy span "FT 1g Vape Cart Distillate Lime Sorbet (Indica)"
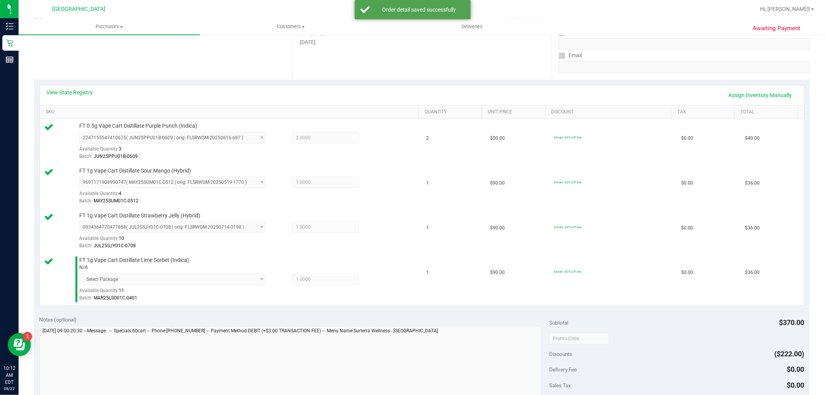
scroll to position [215, 0]
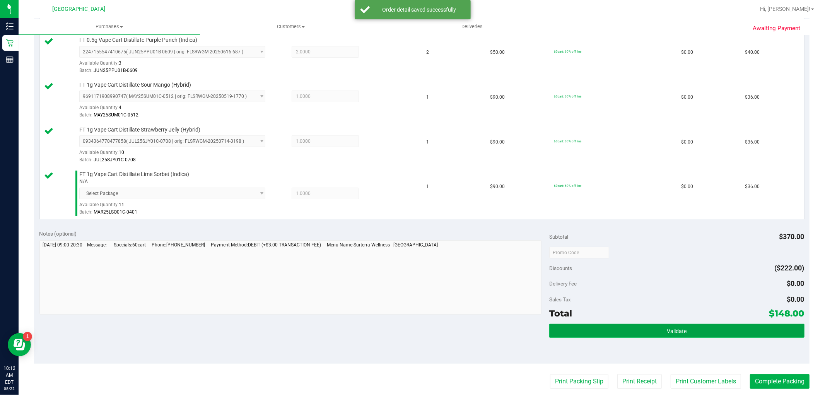
click at [671, 325] on button "Validate" at bounding box center [676, 331] width 255 height 14
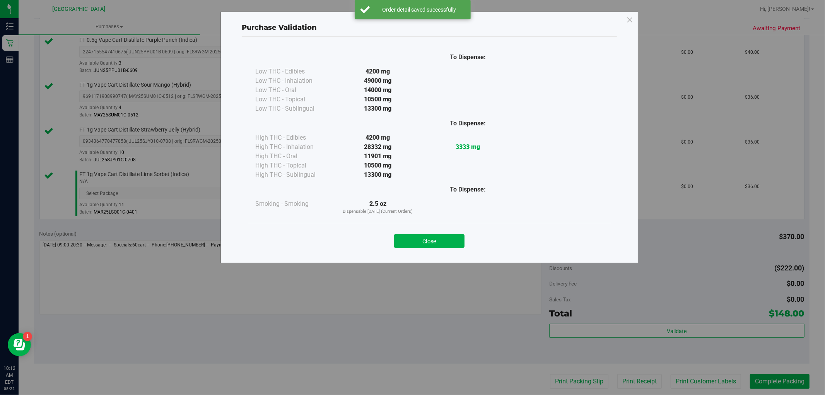
click at [457, 244] on button "Close" at bounding box center [429, 241] width 70 height 14
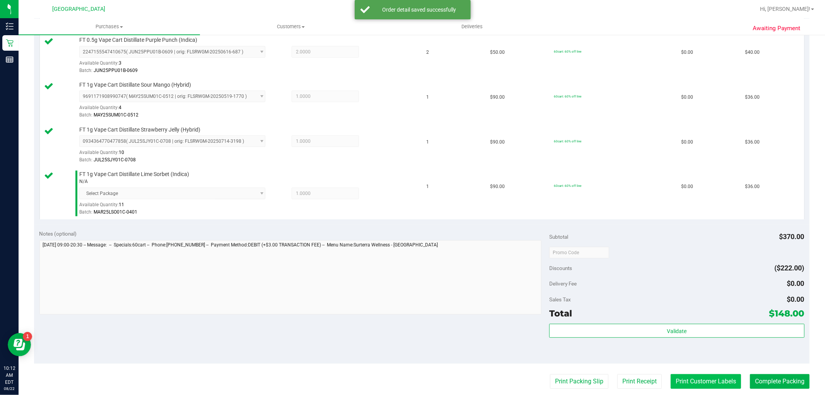
click at [694, 380] on button "Print Customer Labels" at bounding box center [705, 381] width 70 height 15
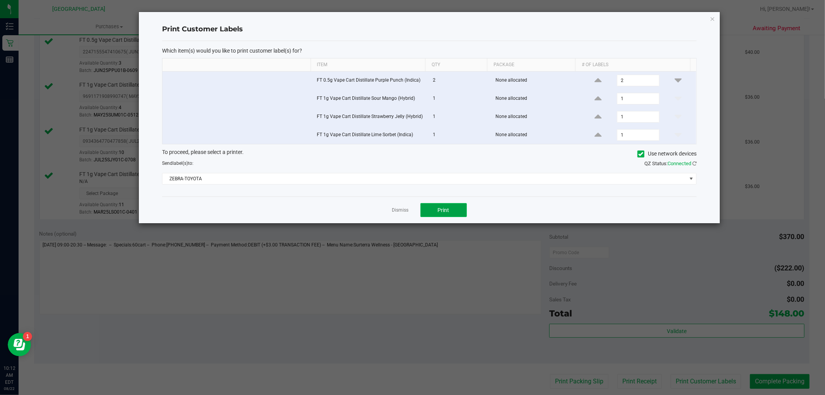
click at [446, 211] on span "Print" at bounding box center [444, 210] width 12 height 6
click at [397, 210] on link "Dismiss" at bounding box center [400, 210] width 17 height 7
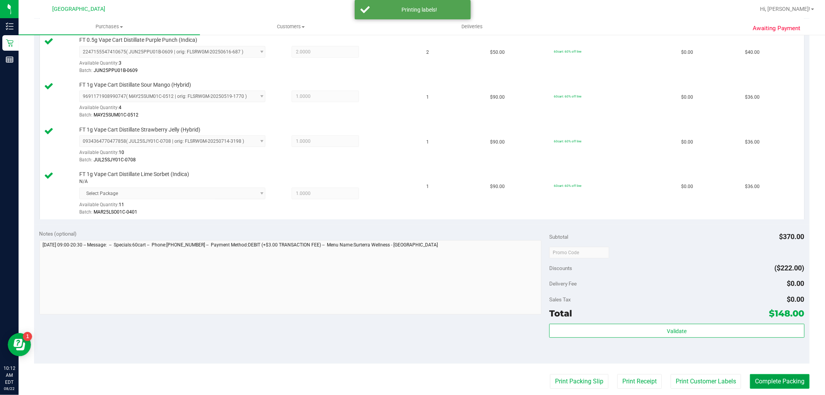
click at [762, 381] on button "Complete Packing" at bounding box center [780, 381] width 60 height 15
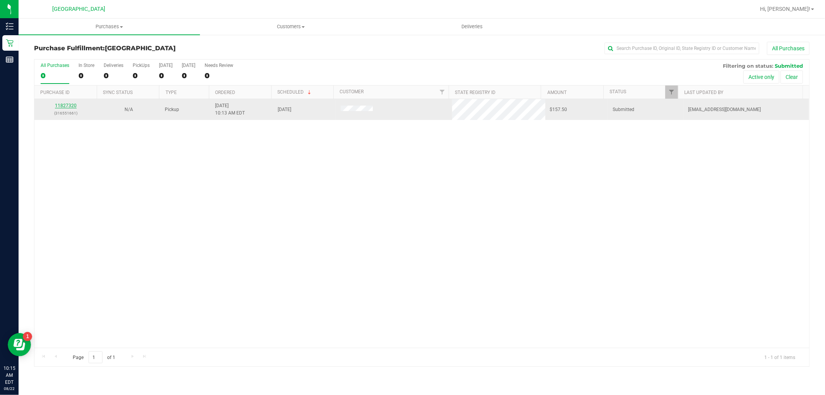
click at [59, 106] on link "11827320" at bounding box center [66, 105] width 22 height 5
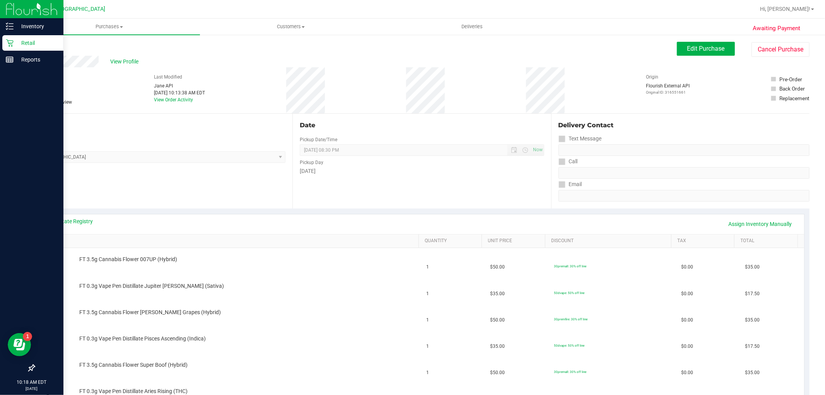
click at [32, 44] on p "Retail" at bounding box center [37, 42] width 46 height 9
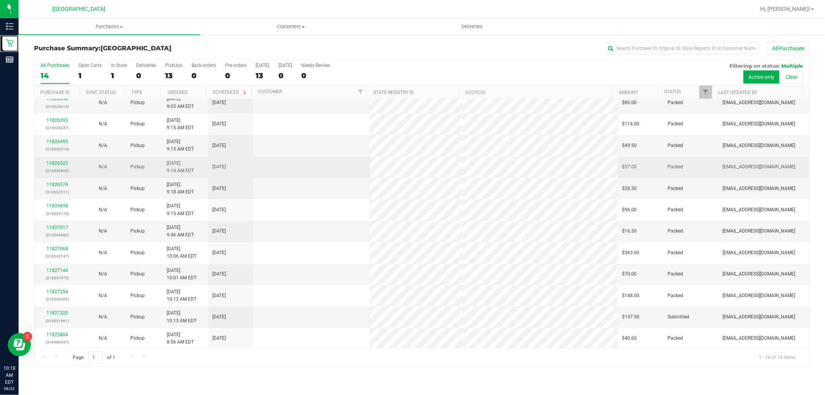
scroll to position [51, 0]
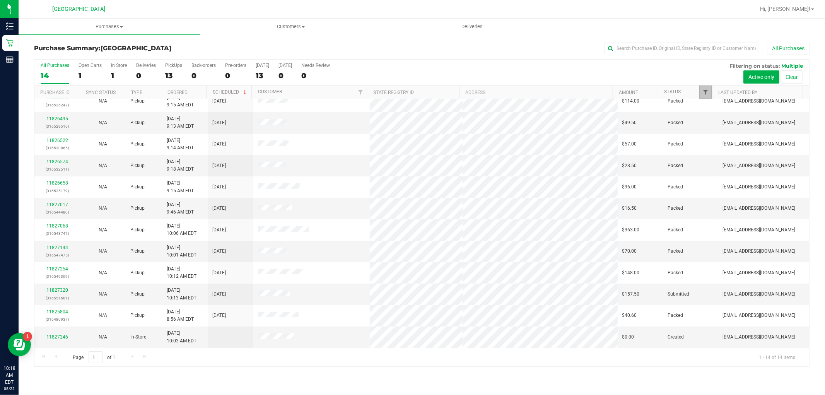
click at [702, 92] on span "Filter" at bounding box center [705, 92] width 6 height 6
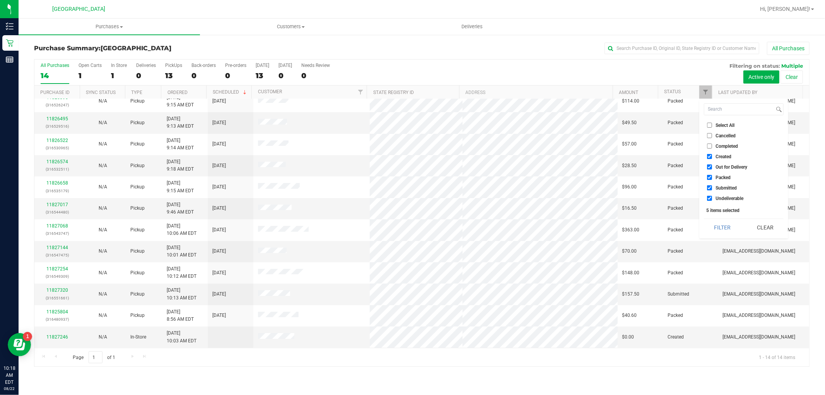
click at [707, 122] on li "Select All" at bounding box center [744, 125] width 80 height 8
click at [710, 125] on input "Select All" at bounding box center [709, 125] width 5 height 5
checkbox input "true"
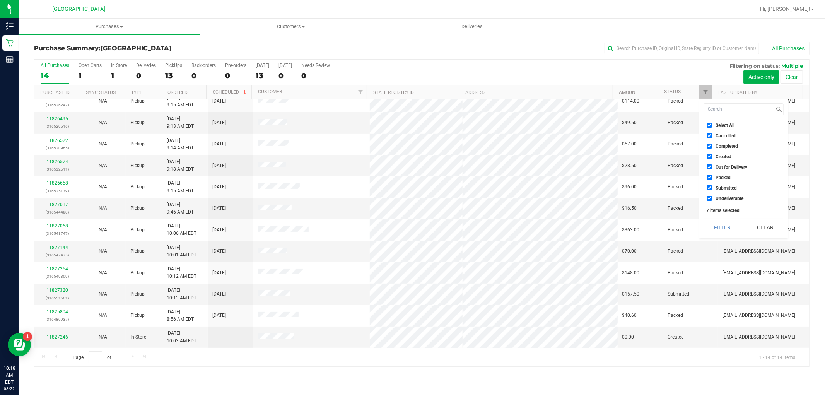
drag, startPoint x: 709, startPoint y: 124, endPoint x: 709, endPoint y: 133, distance: 8.9
click at [709, 124] on input "Select All" at bounding box center [709, 125] width 5 height 5
checkbox input "false"
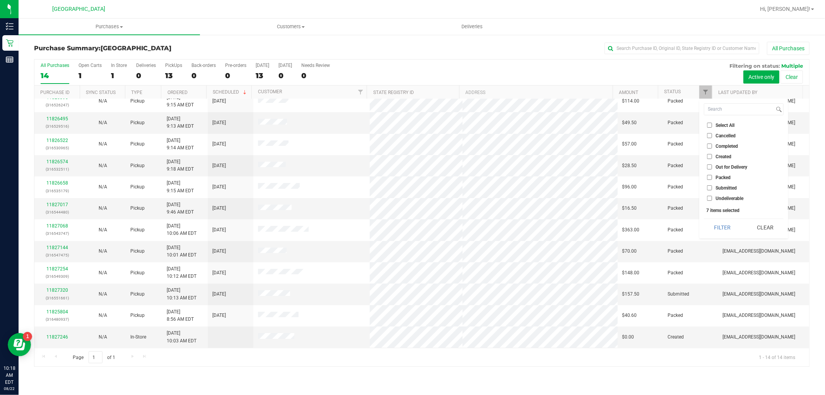
checkbox input "false"
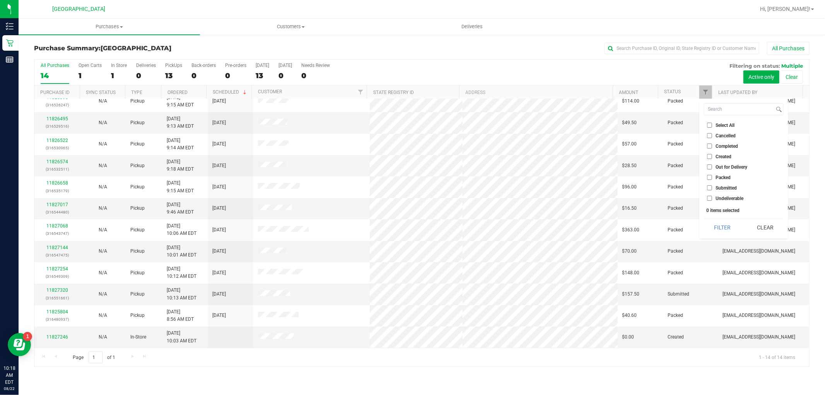
click at [709, 186] on input "Submitted" at bounding box center [709, 187] width 5 height 5
checkbox input "true"
click at [719, 222] on button "Filter" at bounding box center [722, 227] width 37 height 17
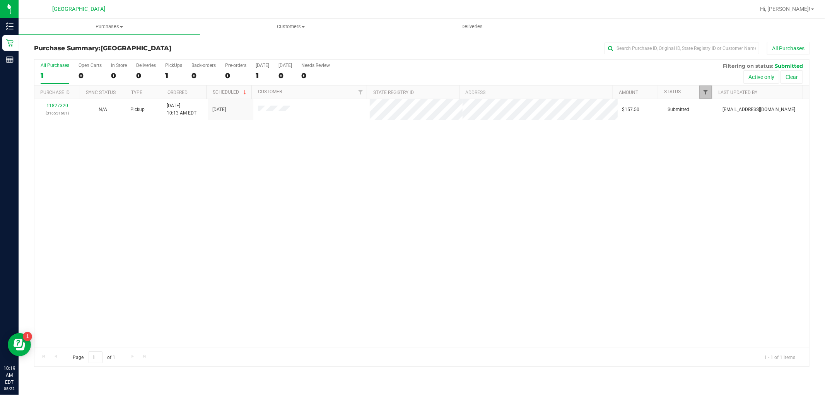
click at [705, 90] on span "Filter" at bounding box center [705, 92] width 6 height 6
click at [704, 91] on span "Filter" at bounding box center [705, 92] width 6 height 6
click at [708, 186] on input "Submitted" at bounding box center [709, 187] width 5 height 5
checkbox input "false"
click at [707, 179] on input "Packed" at bounding box center [709, 177] width 5 height 5
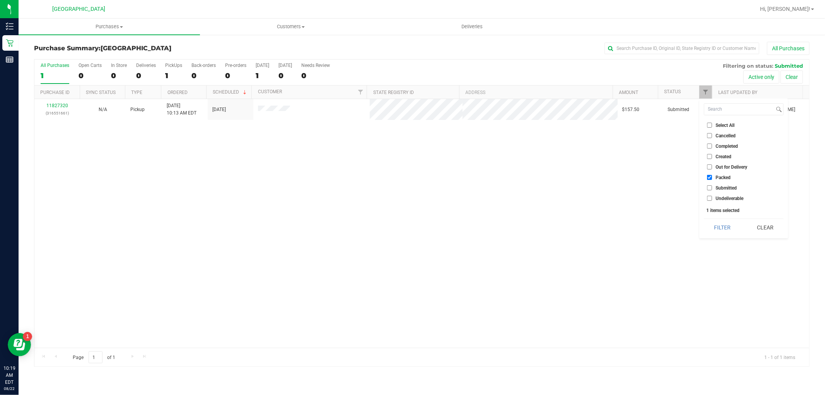
click at [707, 177] on input "Packed" at bounding box center [709, 177] width 5 height 5
checkbox input "false"
drag, startPoint x: 706, startPoint y: 186, endPoint x: 710, endPoint y: 199, distance: 13.0
click at [707, 187] on input "Submitted" at bounding box center [709, 187] width 5 height 5
drag, startPoint x: 726, startPoint y: 227, endPoint x: 717, endPoint y: 203, distance: 25.2
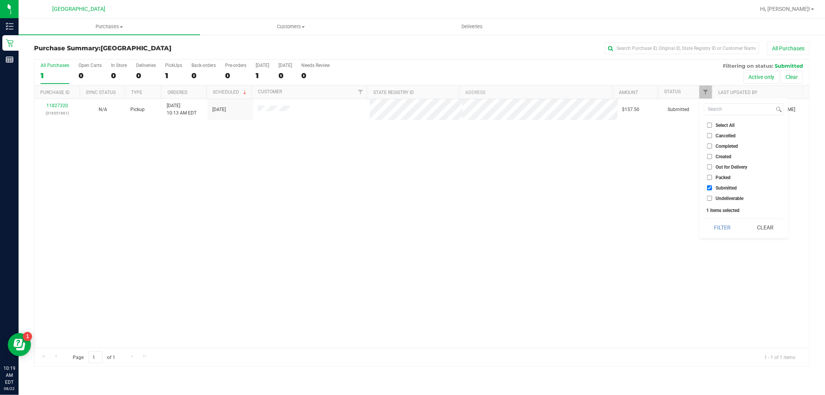
click at [726, 226] on button "Filter" at bounding box center [722, 227] width 37 height 17
drag, startPoint x: 705, startPoint y: 88, endPoint x: 710, endPoint y: 109, distance: 21.7
click at [705, 88] on link "Filter" at bounding box center [705, 91] width 13 height 13
click at [708, 188] on input "Submitted" at bounding box center [709, 187] width 5 height 5
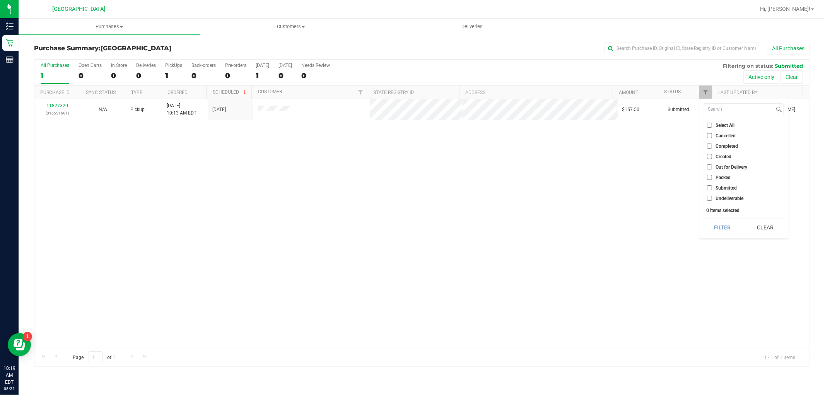
checkbox input "true"
click at [705, 224] on button "Filter" at bounding box center [722, 227] width 37 height 17
click at [704, 90] on span "Filter" at bounding box center [705, 92] width 6 height 6
click at [709, 187] on input "Submitted" at bounding box center [709, 187] width 5 height 5
click at [709, 186] on input "Submitted" at bounding box center [709, 187] width 5 height 5
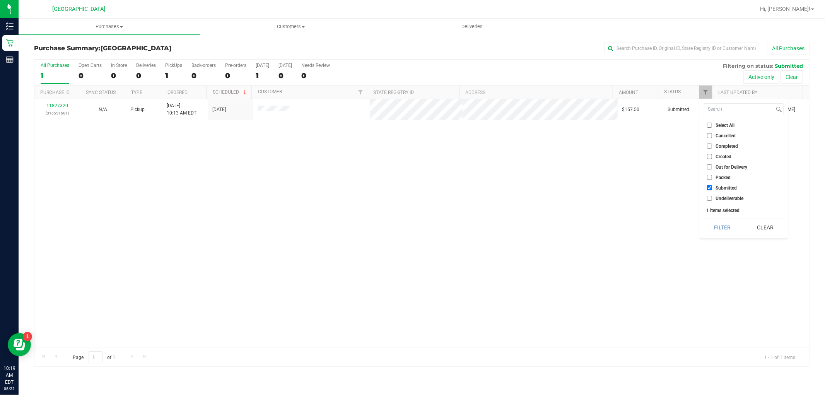
click at [709, 186] on input "Submitted" at bounding box center [709, 187] width 5 height 5
click at [708, 188] on input "Submitted" at bounding box center [709, 187] width 5 height 5
click at [721, 223] on button "Filter" at bounding box center [722, 227] width 37 height 17
click at [704, 90] on span "Filter" at bounding box center [705, 92] width 6 height 6
click at [709, 186] on input "Submitted" at bounding box center [709, 187] width 5 height 5
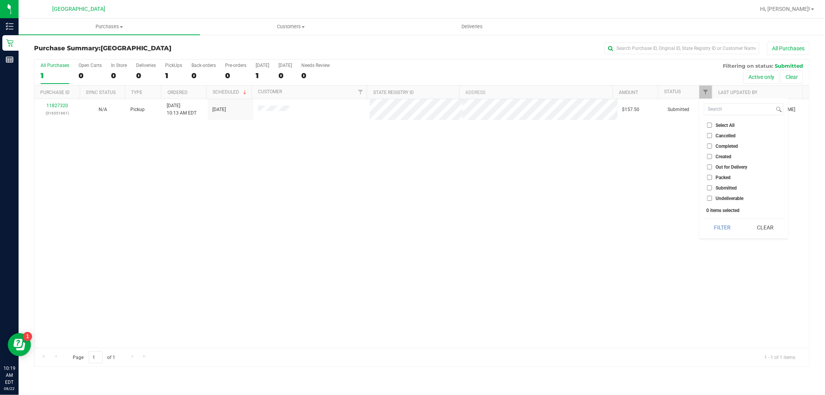
click at [709, 187] on input "Submitted" at bounding box center [709, 187] width 5 height 5
checkbox input "true"
click at [726, 232] on button "Filter" at bounding box center [722, 227] width 37 height 17
click at [284, 29] on span "Customers" at bounding box center [290, 26] width 181 height 7
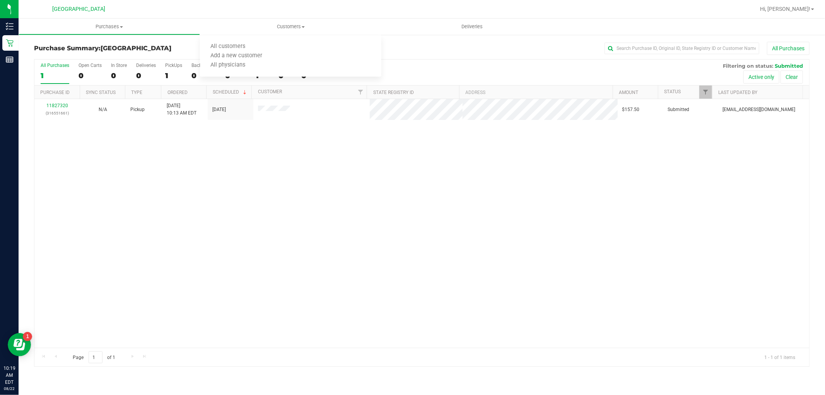
click at [337, 162] on div "11827320 (316551661) N/A Pickup [DATE] 10:13 AM EDT 8/22/2025 $157.50 Submitted…" at bounding box center [421, 223] width 774 height 249
click at [702, 90] on span "Filter" at bounding box center [705, 92] width 6 height 6
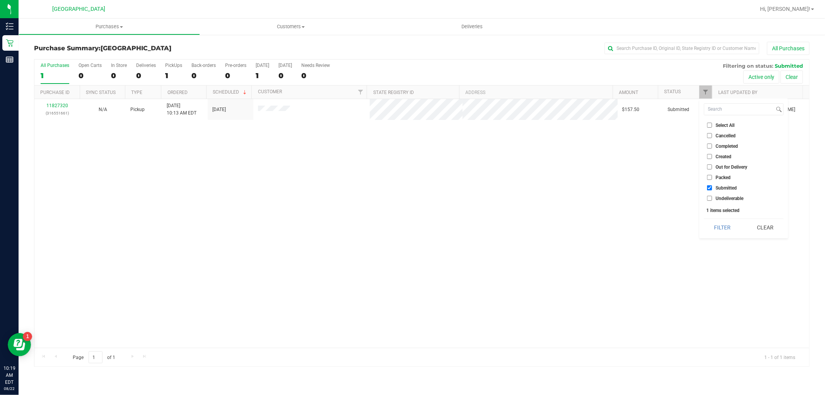
drag, startPoint x: 712, startPoint y: 183, endPoint x: 710, endPoint y: 187, distance: 4.7
click at [712, 185] on ul "Select All Cancelled Completed Created Out for Delivery Packed Submitted Undeli…" at bounding box center [744, 161] width 80 height 81
click at [710, 187] on input "Submitted" at bounding box center [709, 187] width 5 height 5
checkbox input "false"
click at [710, 177] on input "Packed" at bounding box center [709, 177] width 5 height 5
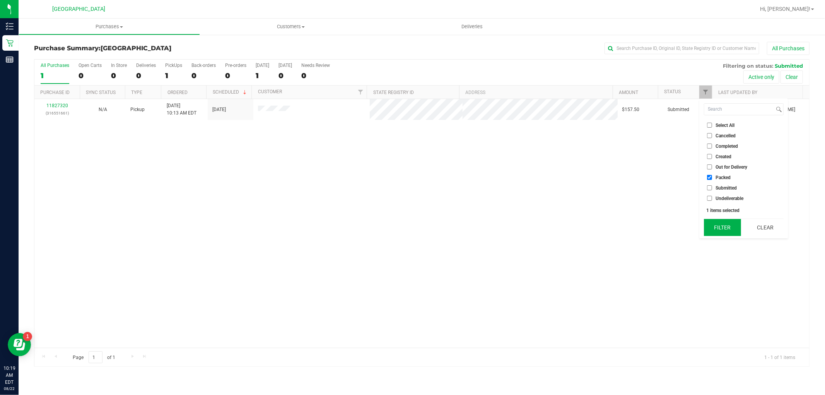
click at [714, 221] on button "Filter" at bounding box center [722, 227] width 37 height 17
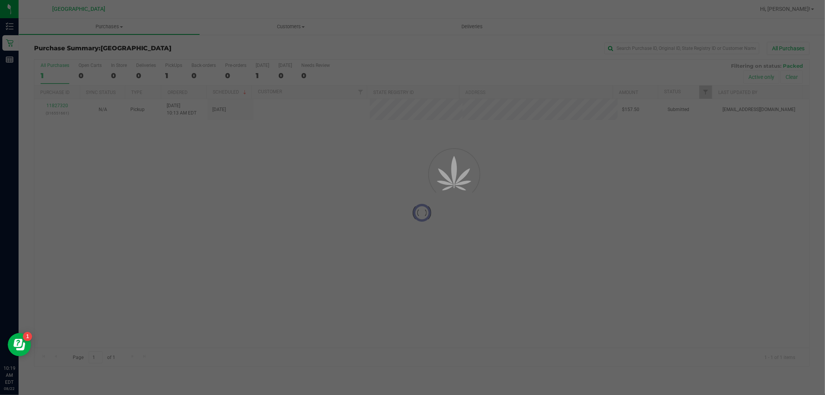
checkbox input "true"
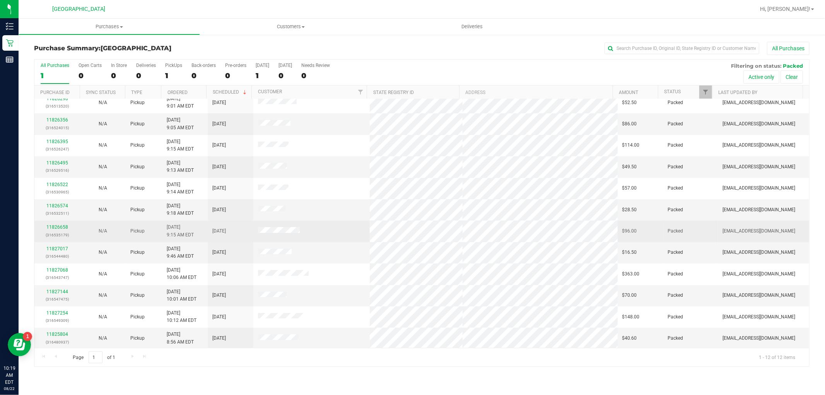
scroll to position [8, 0]
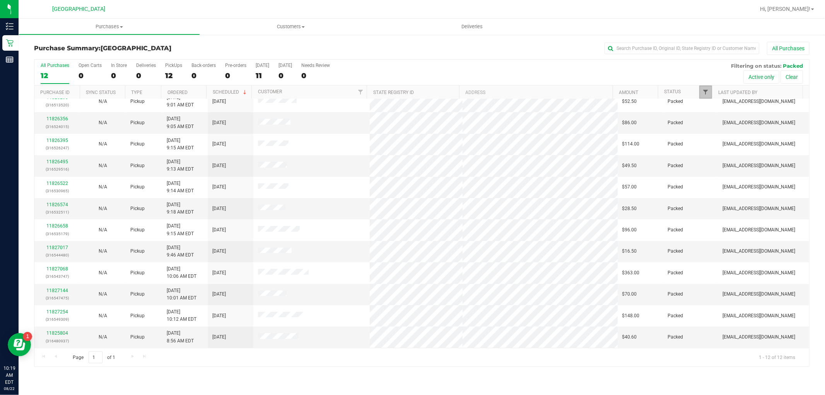
click at [705, 93] on span "Filter" at bounding box center [705, 92] width 6 height 6
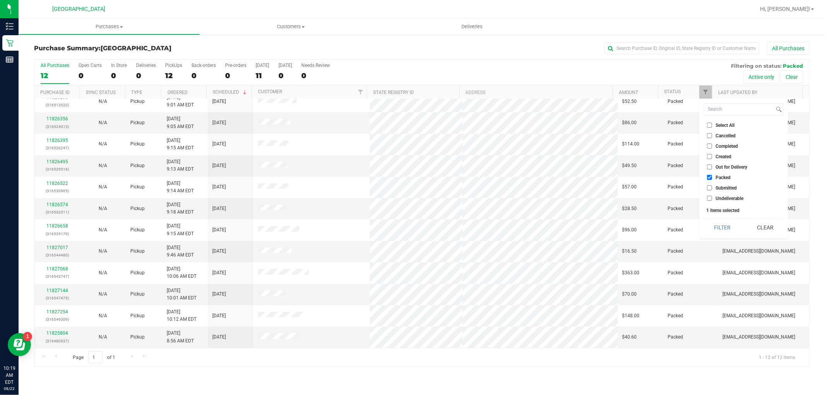
click at [710, 187] on input "Submitted" at bounding box center [709, 187] width 5 height 5
checkbox input "true"
click at [715, 225] on button "Filter" at bounding box center [722, 227] width 37 height 17
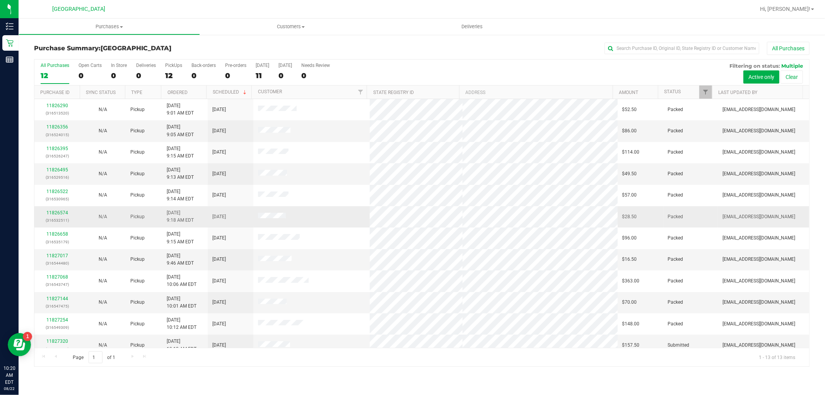
scroll to position [29, 0]
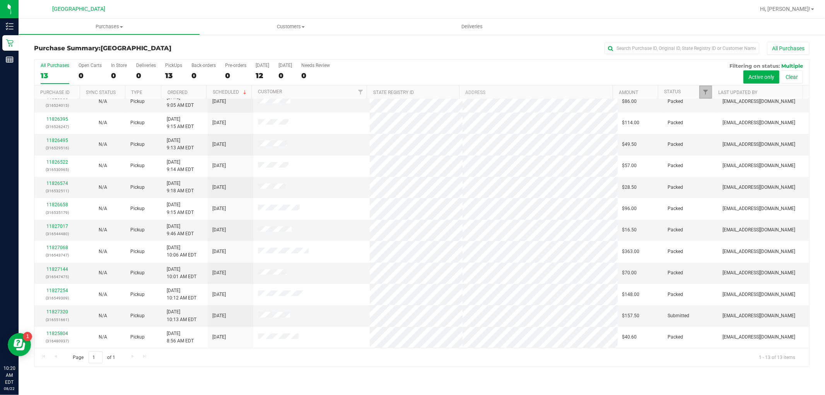
click at [709, 95] on link "Filter" at bounding box center [705, 91] width 13 height 13
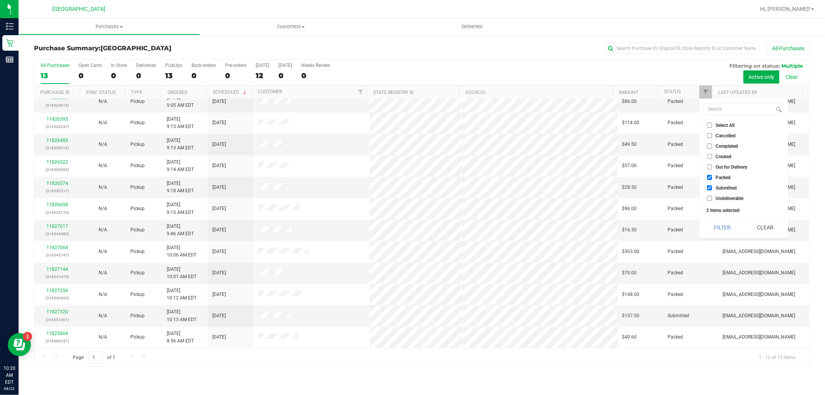
click at [710, 175] on input "Packed" at bounding box center [709, 177] width 5 height 5
checkbox input "false"
click at [722, 230] on button "Filter" at bounding box center [722, 227] width 37 height 17
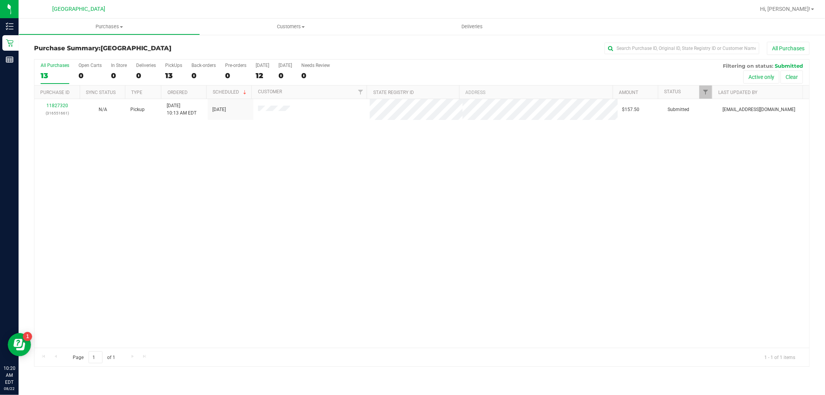
click at [710, 89] on div at bounding box center [711, 92] width 3 height 14
click at [705, 89] on span "Filter" at bounding box center [705, 92] width 6 height 6
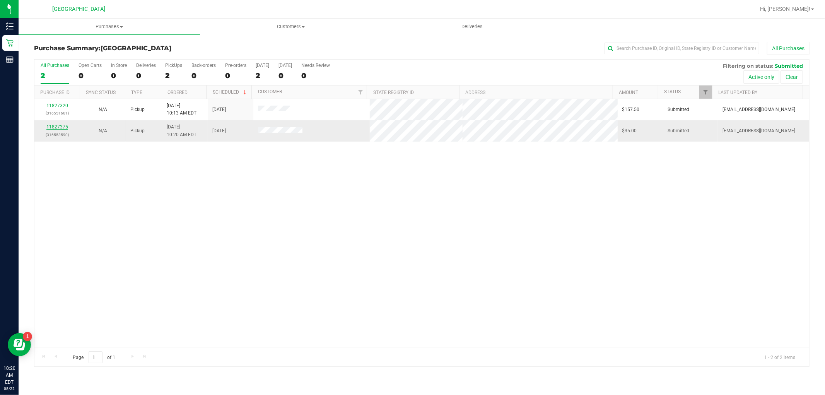
click at [61, 126] on link "11827375" at bounding box center [57, 126] width 22 height 5
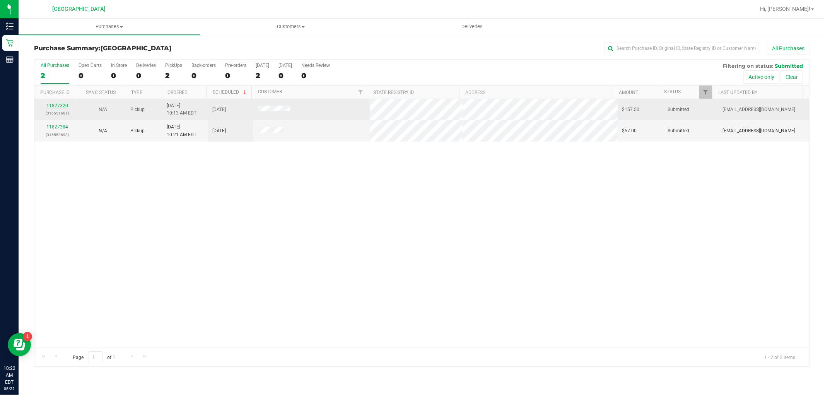
click at [58, 105] on link "11827320" at bounding box center [57, 105] width 22 height 5
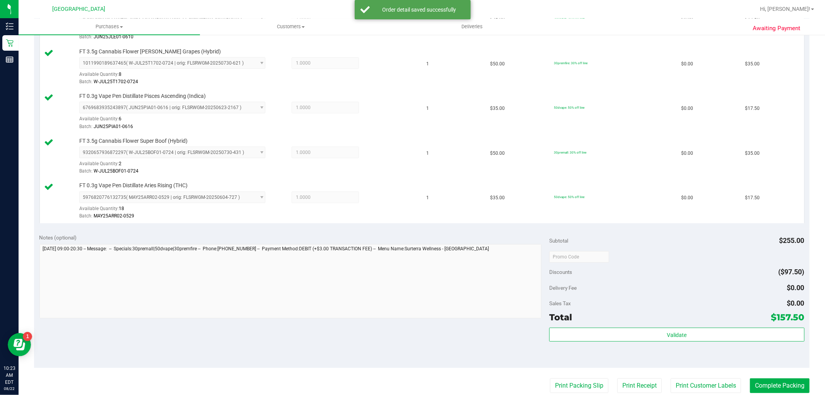
scroll to position [343, 0]
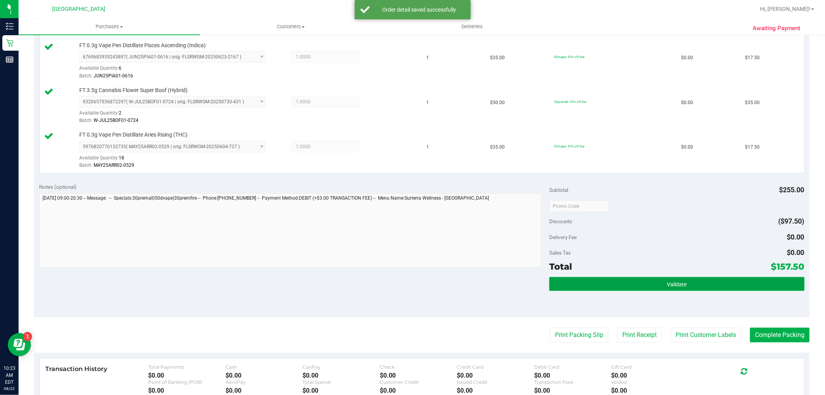
click at [660, 284] on button "Validate" at bounding box center [676, 284] width 255 height 14
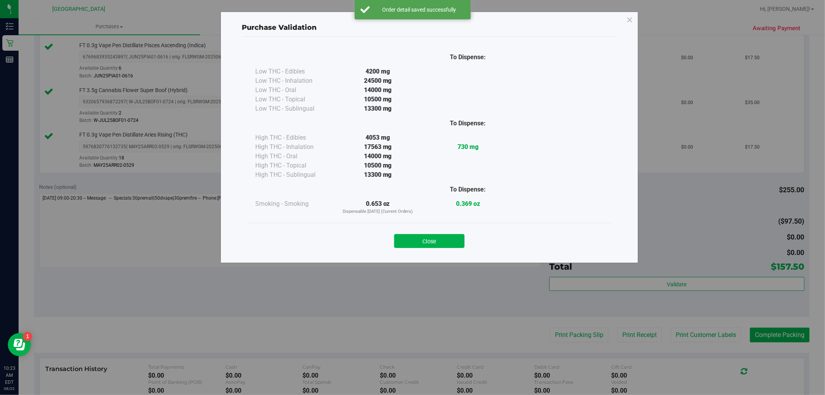
drag, startPoint x: 441, startPoint y: 239, endPoint x: 460, endPoint y: 245, distance: 19.9
click at [441, 239] on button "Close" at bounding box center [429, 241] width 70 height 14
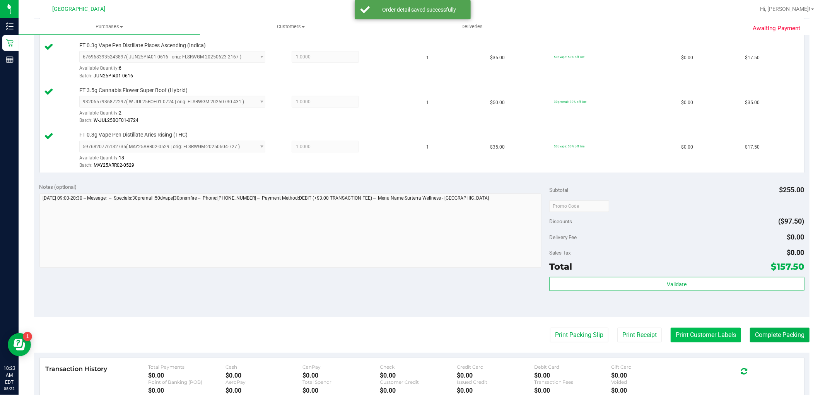
click at [680, 331] on button "Print Customer Labels" at bounding box center [705, 334] width 70 height 15
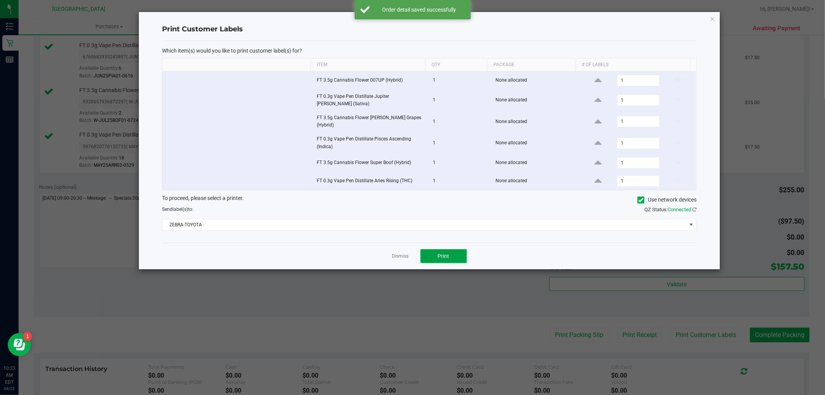
click at [441, 249] on button "Print" at bounding box center [443, 256] width 46 height 14
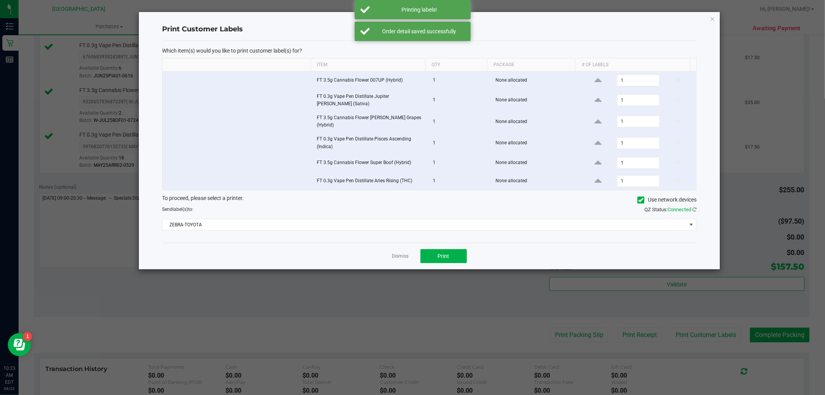
click at [388, 249] on div "Dismiss Print" at bounding box center [429, 255] width 534 height 27
click at [402, 253] on link "Dismiss" at bounding box center [400, 256] width 17 height 7
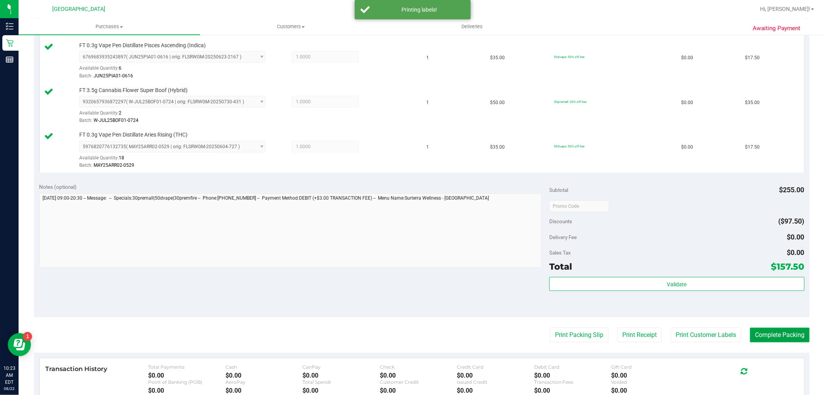
click at [756, 337] on button "Complete Packing" at bounding box center [780, 334] width 60 height 15
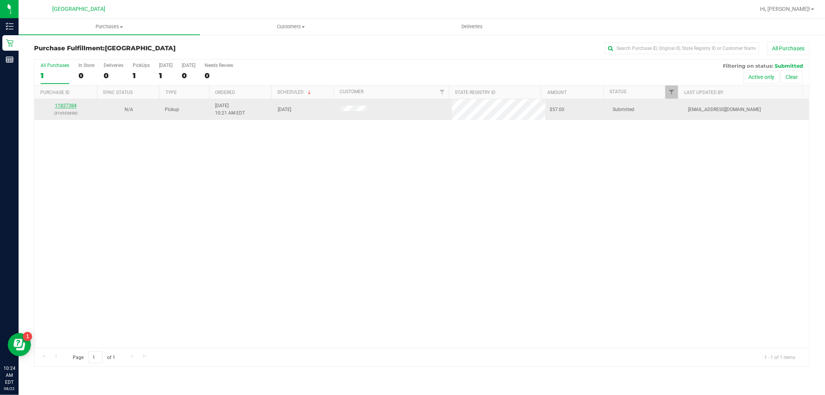
click at [69, 104] on link "11827384" at bounding box center [66, 105] width 22 height 5
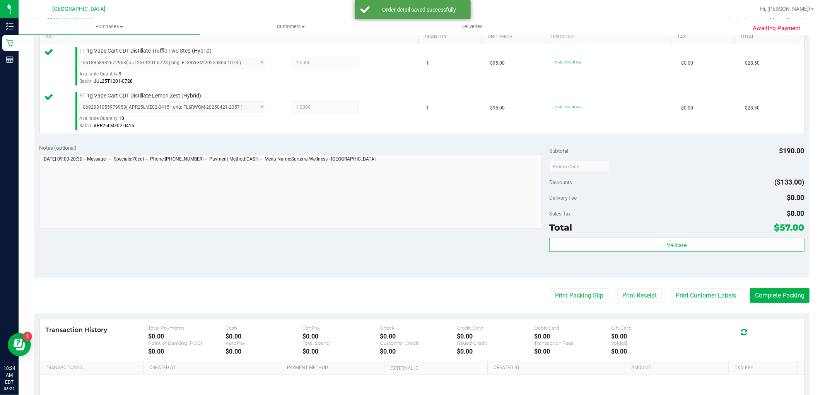
scroll to position [215, 0]
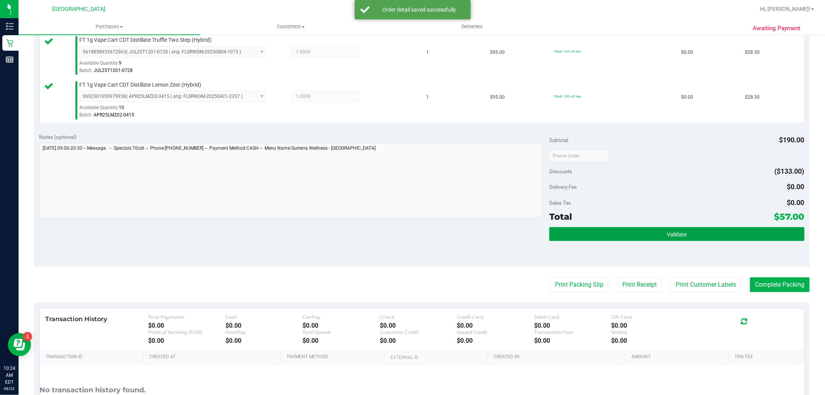
click at [646, 236] on button "Validate" at bounding box center [676, 234] width 255 height 14
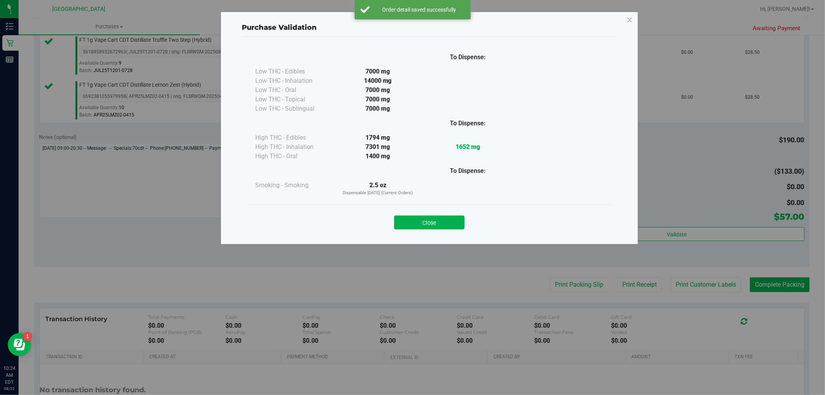
click at [427, 223] on button "Close" at bounding box center [429, 222] width 70 height 14
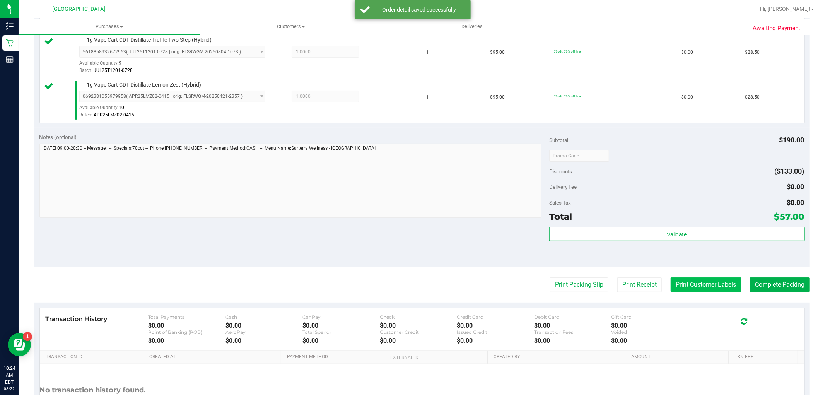
click at [717, 291] on button "Print Customer Labels" at bounding box center [705, 284] width 70 height 15
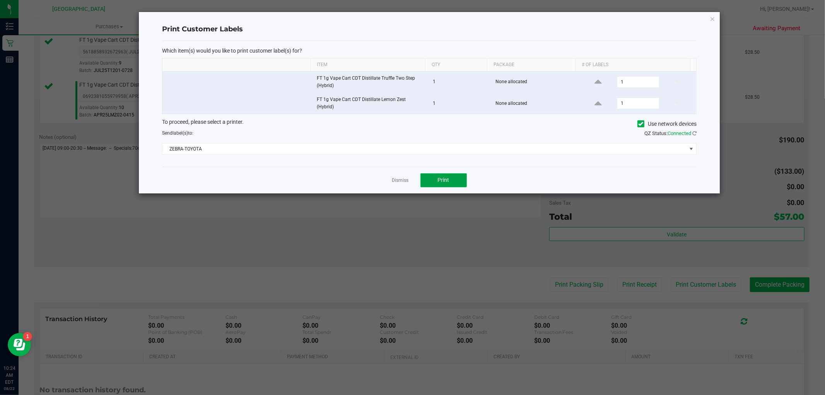
click at [438, 184] on button "Print" at bounding box center [443, 180] width 46 height 14
click at [399, 180] on link "Dismiss" at bounding box center [400, 180] width 17 height 7
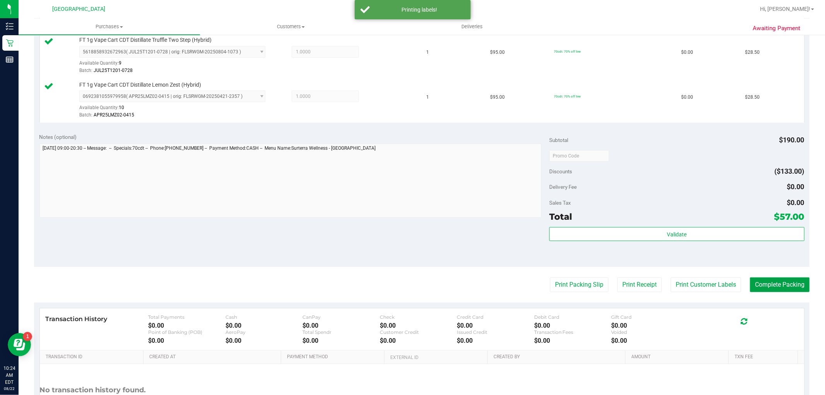
drag, startPoint x: 770, startPoint y: 286, endPoint x: 676, endPoint y: 173, distance: 146.8
click at [770, 285] on button "Complete Packing" at bounding box center [780, 284] width 60 height 15
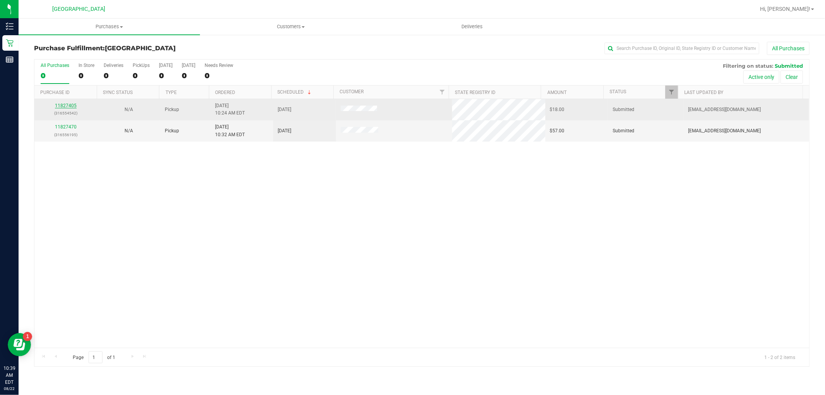
click at [64, 104] on link "11827405" at bounding box center [66, 105] width 22 height 5
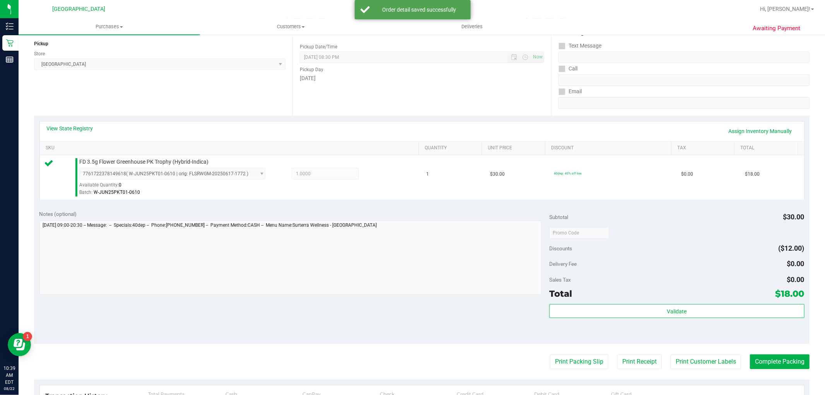
scroll to position [172, 0]
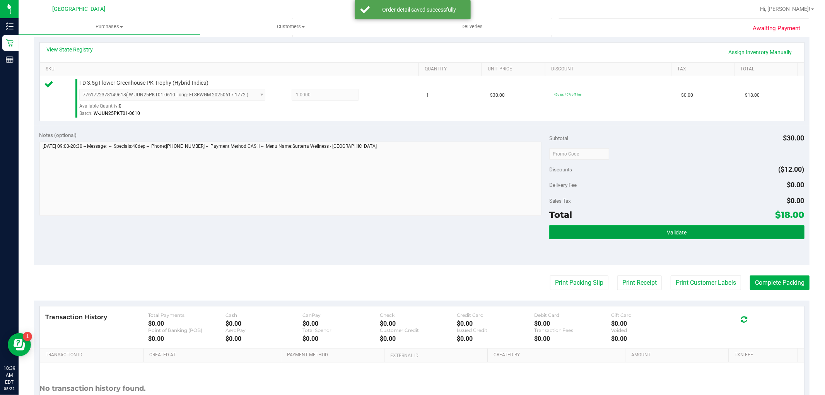
click at [712, 234] on button "Validate" at bounding box center [676, 232] width 255 height 14
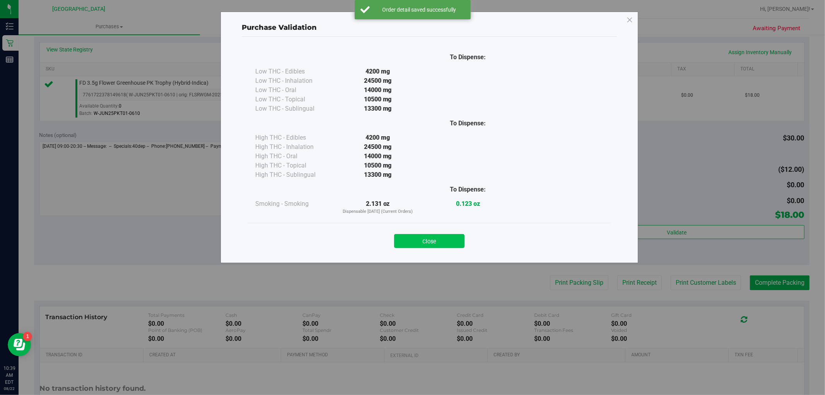
click at [431, 237] on button "Close" at bounding box center [429, 241] width 70 height 14
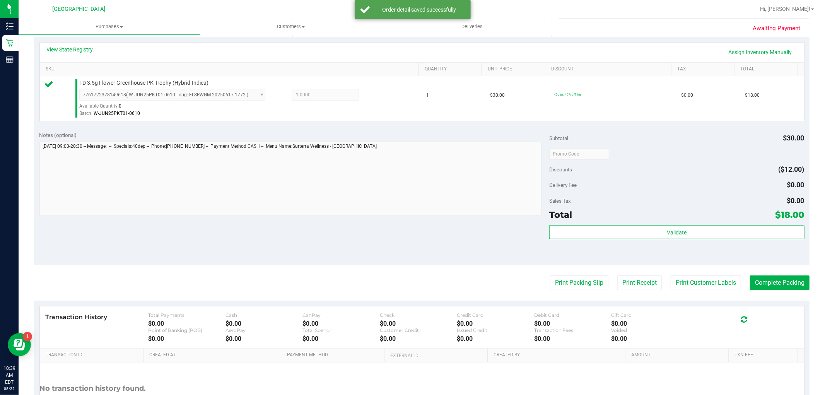
click at [676, 273] on purchase-details "Back Edit Purchase Cancel Purchase View Profile # 11827405 BioTrack ID: - Submi…" at bounding box center [421, 157] width 775 height 575
click at [678, 276] on purchase-details "Back Edit Purchase Cancel Purchase View Profile # 11827405 BioTrack ID: - Submi…" at bounding box center [421, 157] width 775 height 575
click at [710, 286] on button "Print Customer Labels" at bounding box center [705, 282] width 70 height 15
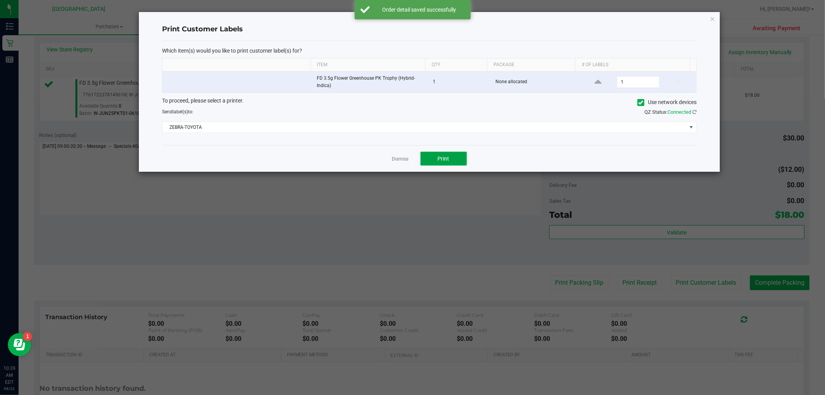
click at [440, 156] on span "Print" at bounding box center [444, 158] width 12 height 6
click at [397, 159] on link "Dismiss" at bounding box center [400, 159] width 17 height 7
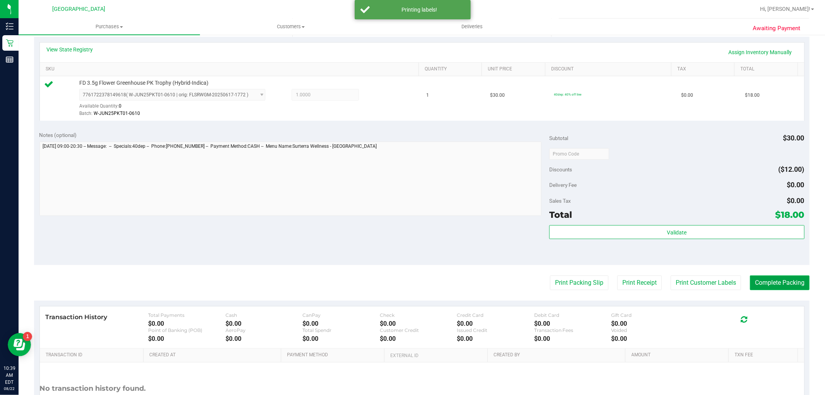
click at [790, 279] on button "Complete Packing" at bounding box center [780, 282] width 60 height 15
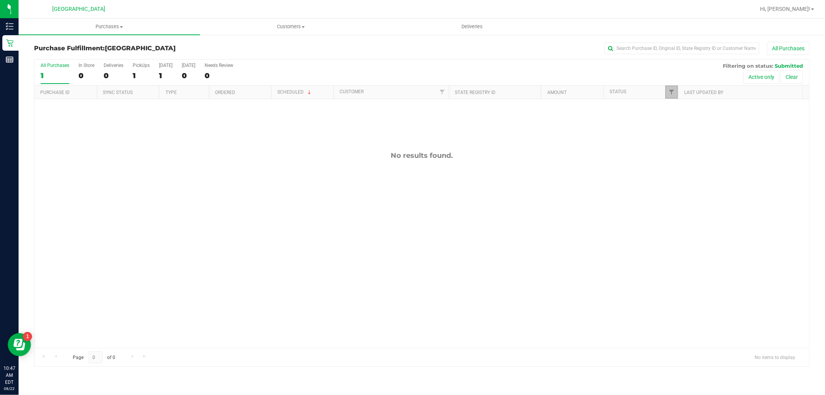
click at [666, 92] on link "Filter" at bounding box center [671, 91] width 13 height 13
click at [676, 175] on input "Packed" at bounding box center [675, 177] width 5 height 5
click at [679, 222] on button "Filter" at bounding box center [688, 227] width 37 height 17
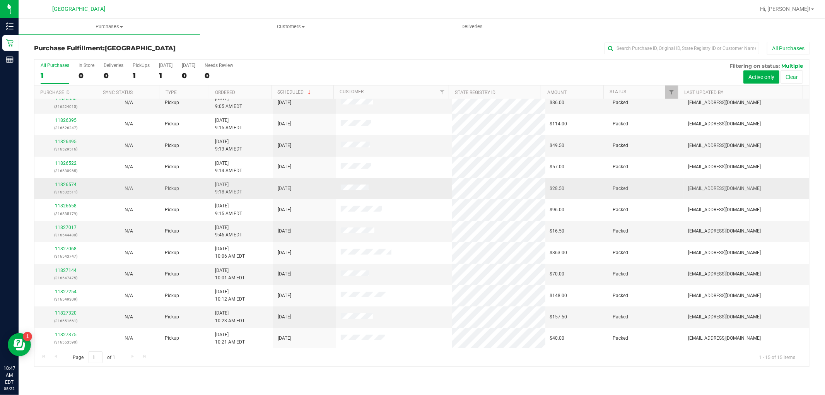
scroll to position [72, 0]
click at [670, 92] on span "Filter" at bounding box center [671, 92] width 6 height 6
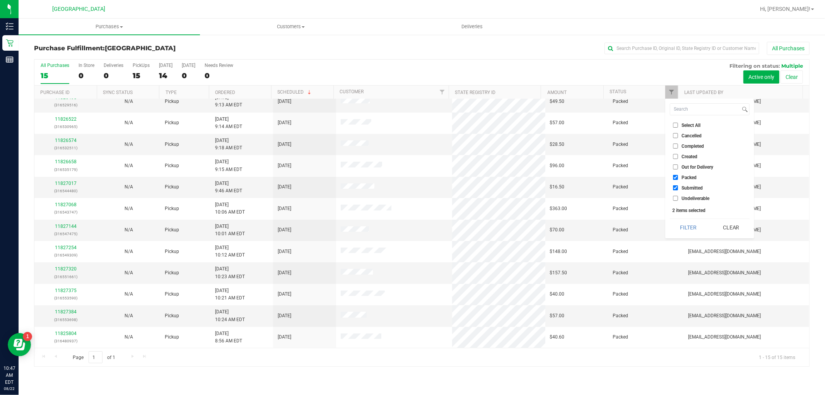
click at [675, 176] on input "Packed" at bounding box center [675, 177] width 5 height 5
checkbox input "false"
click at [681, 220] on button "Filter" at bounding box center [688, 227] width 37 height 17
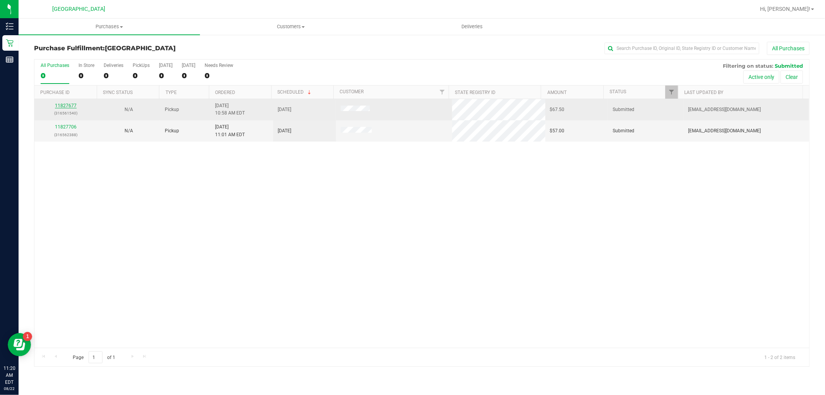
click at [57, 107] on link "11827677" at bounding box center [66, 105] width 22 height 5
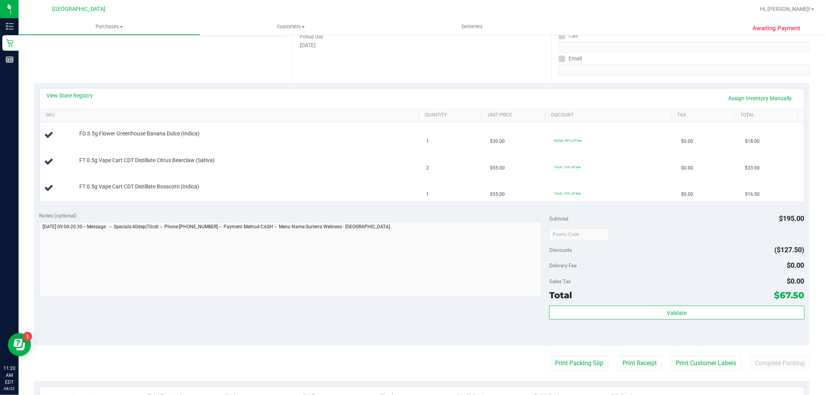
scroll to position [129, 0]
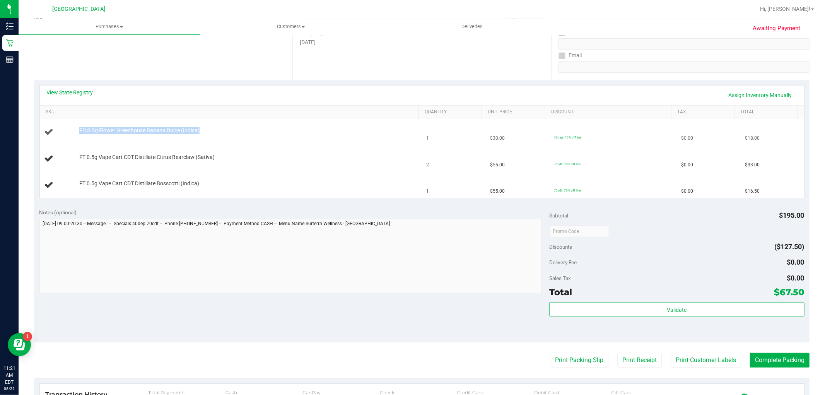
drag, startPoint x: 240, startPoint y: 134, endPoint x: 76, endPoint y: 134, distance: 163.9
click at [76, 134] on div "FD 3.5g Flower Greenhouse Banana Dulce (Indica)" at bounding box center [244, 131] width 339 height 8
copy span "FD 3.5g Flower Greenhouse Banana Dulce (Indica)"
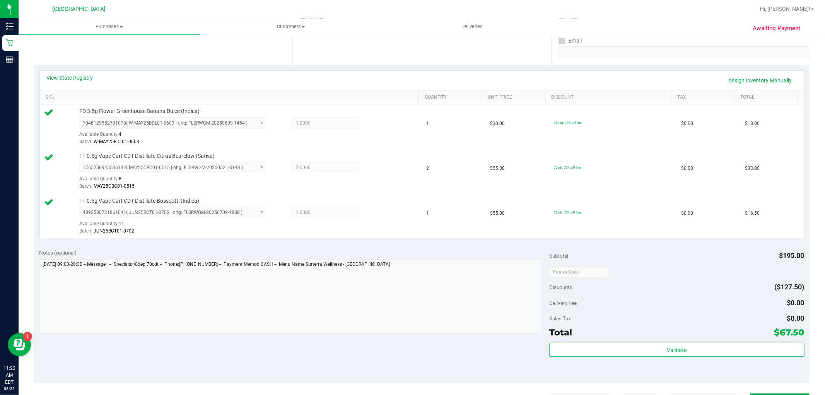
scroll to position [215, 0]
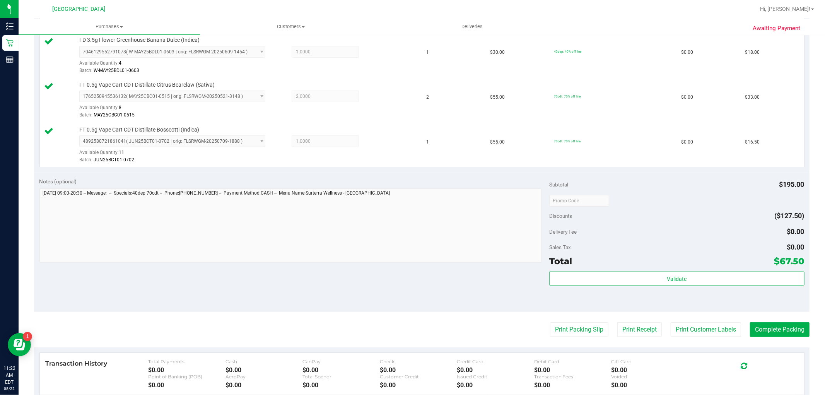
click at [658, 267] on div "Total $67.50" at bounding box center [676, 261] width 255 height 14
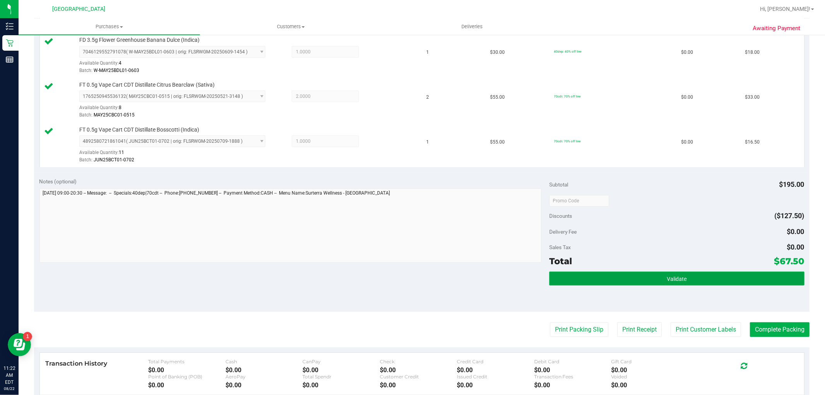
click at [653, 281] on button "Validate" at bounding box center [676, 278] width 255 height 14
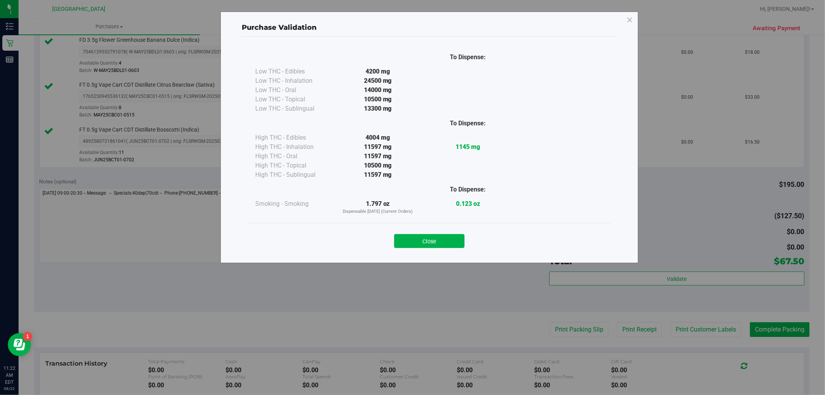
click at [434, 244] on button "Close" at bounding box center [429, 241] width 70 height 14
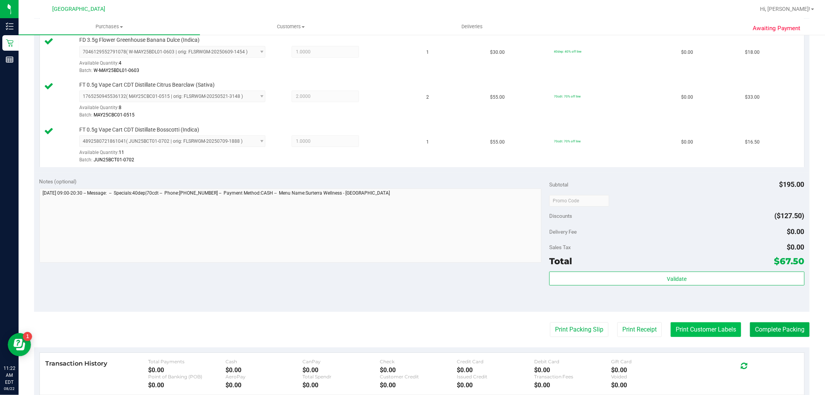
click at [722, 334] on button "Print Customer Labels" at bounding box center [705, 329] width 70 height 15
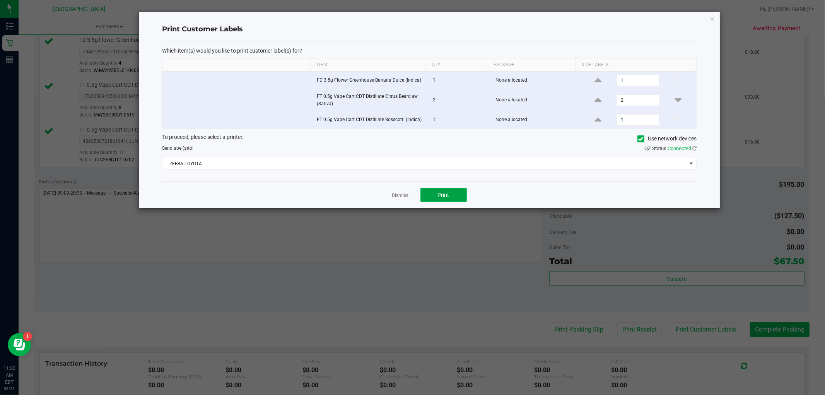
click at [446, 198] on span "Print" at bounding box center [444, 195] width 12 height 6
click at [406, 195] on div at bounding box center [429, 110] width 581 height 196
click at [403, 195] on link "Dismiss" at bounding box center [400, 195] width 17 height 7
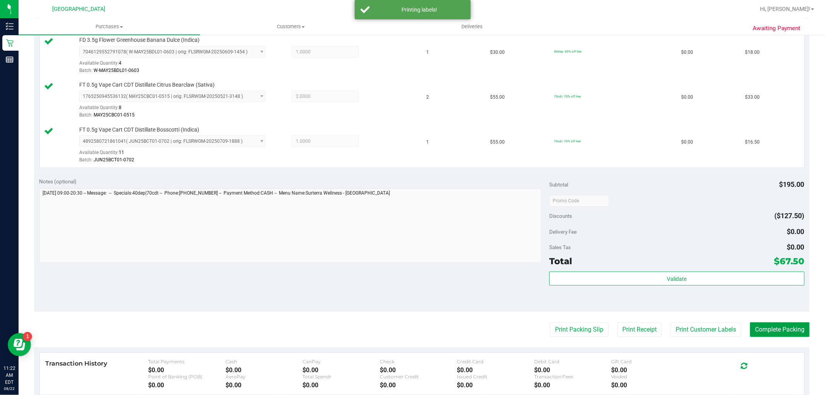
click at [764, 327] on button "Complete Packing" at bounding box center [780, 329] width 60 height 15
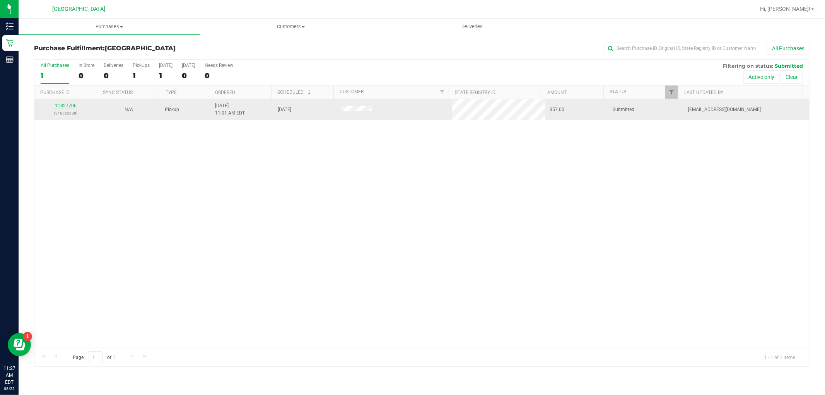
click at [68, 104] on link "11827706" at bounding box center [66, 105] width 22 height 5
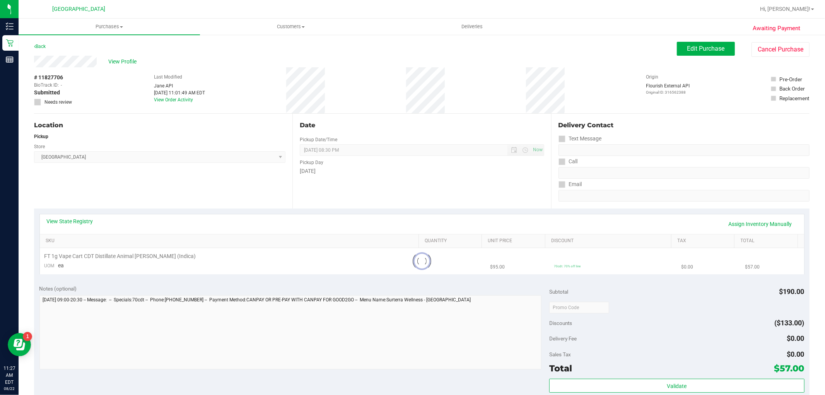
scroll to position [86, 0]
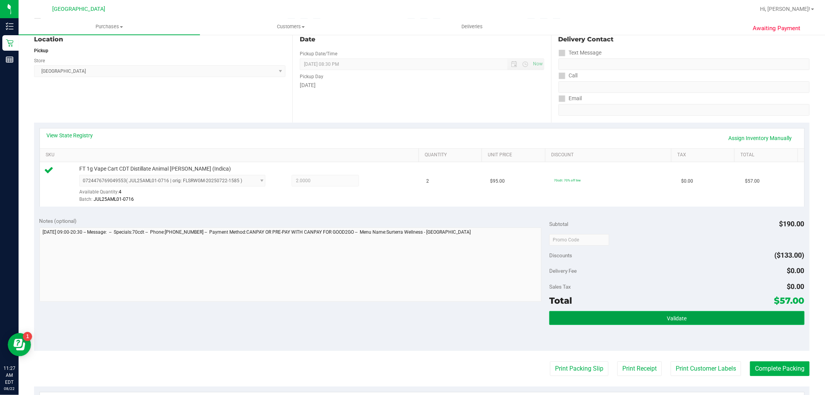
click at [681, 315] on span "Validate" at bounding box center [676, 318] width 20 height 6
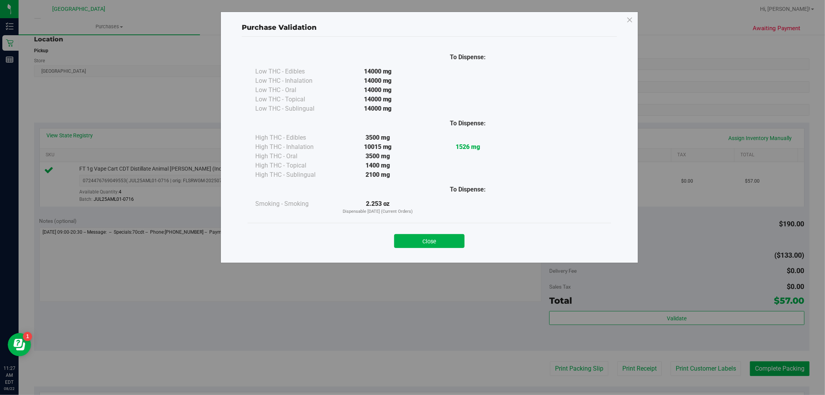
click at [448, 242] on button "Close" at bounding box center [429, 241] width 70 height 14
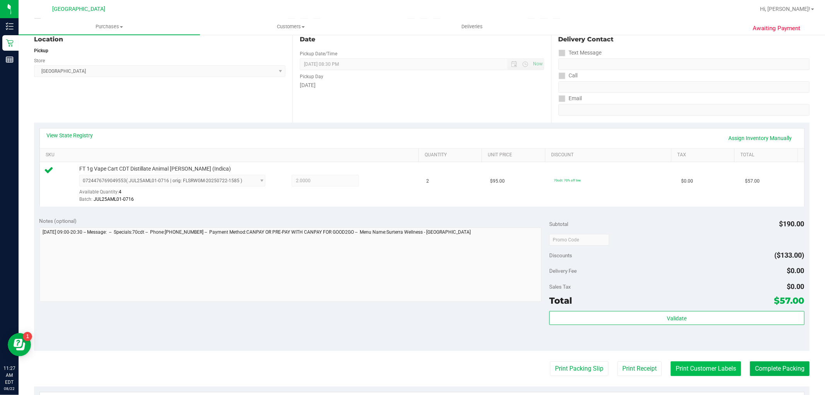
click at [719, 375] on button "Print Customer Labels" at bounding box center [705, 368] width 70 height 15
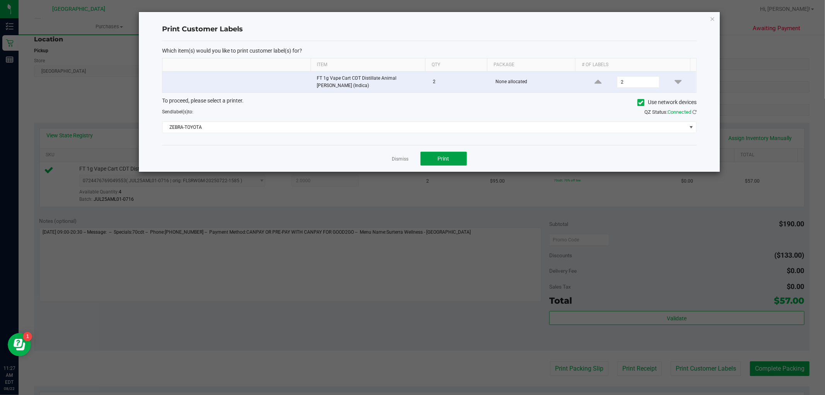
click at [445, 157] on span "Print" at bounding box center [444, 158] width 12 height 6
click at [404, 157] on link "Dismiss" at bounding box center [400, 159] width 17 height 7
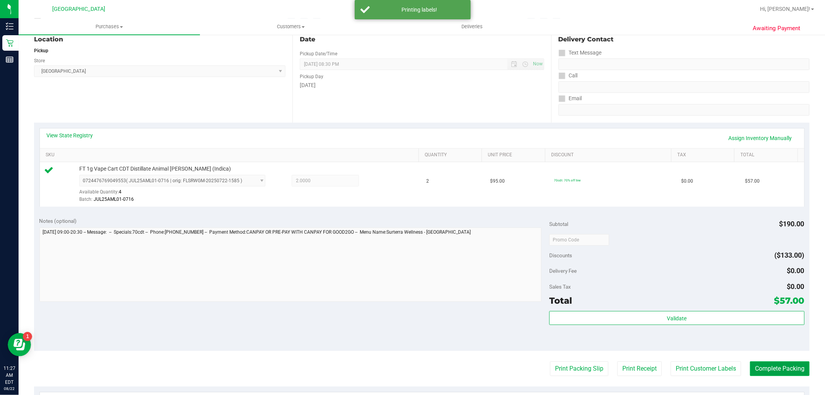
click at [765, 370] on button "Complete Packing" at bounding box center [780, 368] width 60 height 15
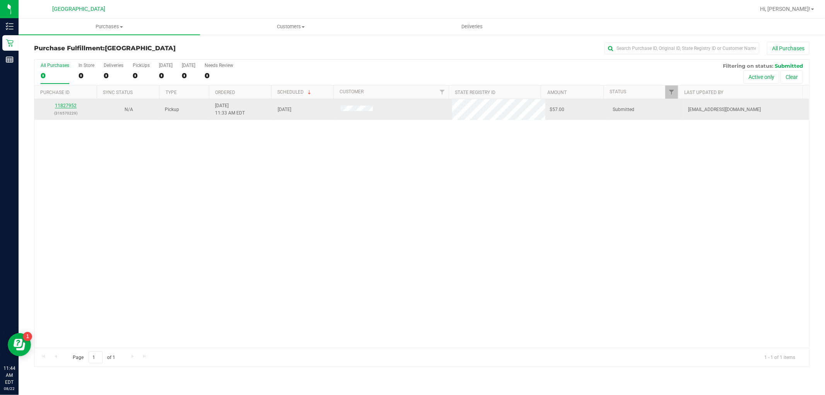
click at [64, 105] on link "11827952" at bounding box center [66, 105] width 22 height 5
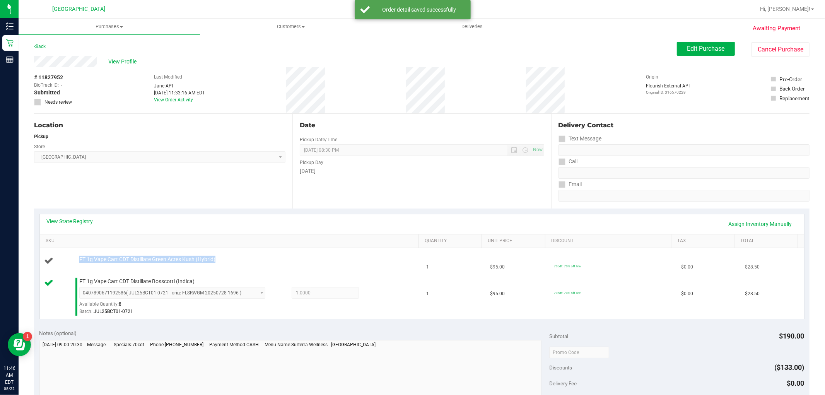
drag, startPoint x: 230, startPoint y: 261, endPoint x: 73, endPoint y: 261, distance: 156.2
click at [73, 261] on div "FT 1g Vape Cart CDT Distillate Green Acres Kush (Hybrid)" at bounding box center [230, 261] width 373 height 10
copy div "FT 1g Vape Cart CDT Distillate Green Acres Kush (Hybrid)"
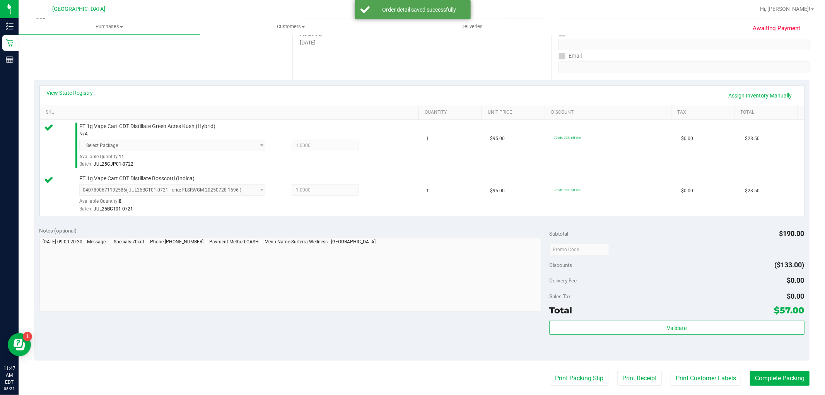
scroll to position [129, 0]
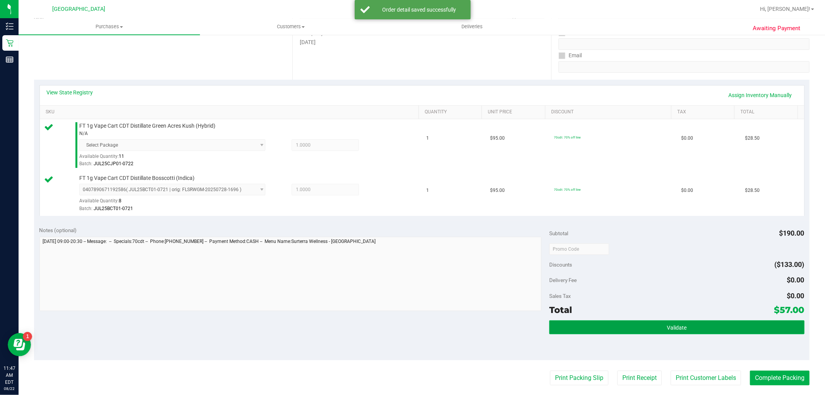
click at [651, 328] on button "Validate" at bounding box center [676, 327] width 255 height 14
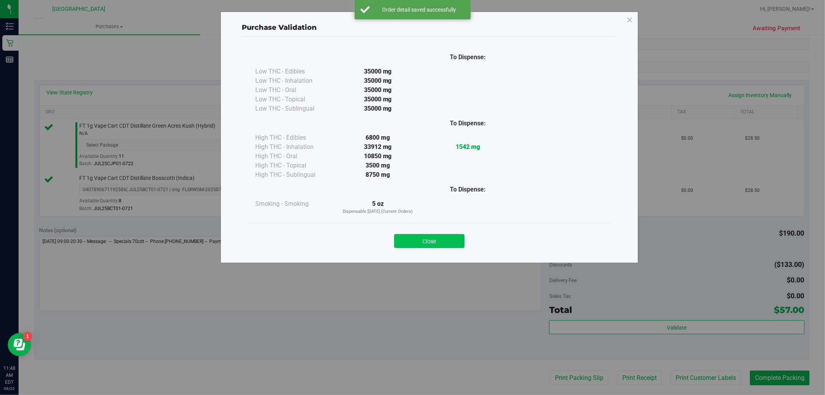
click at [431, 244] on button "Close" at bounding box center [429, 241] width 70 height 14
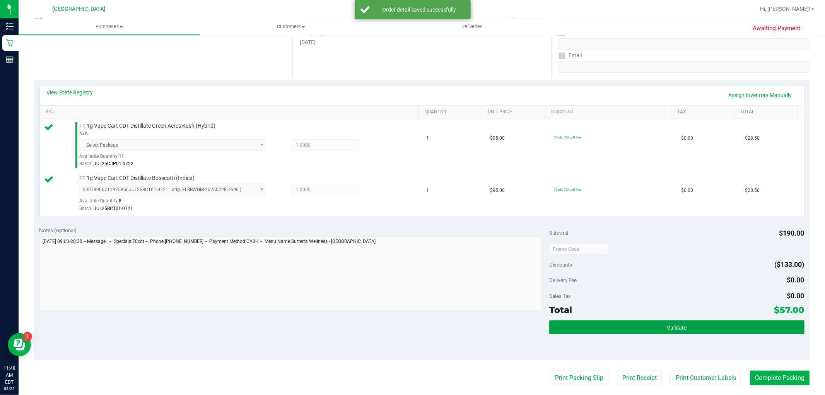
click at [617, 325] on button "Validate" at bounding box center [676, 327] width 255 height 14
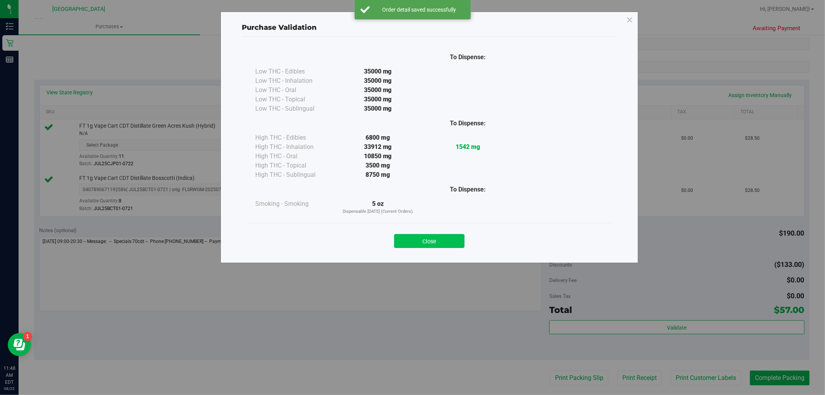
click at [419, 242] on button "Close" at bounding box center [429, 241] width 70 height 14
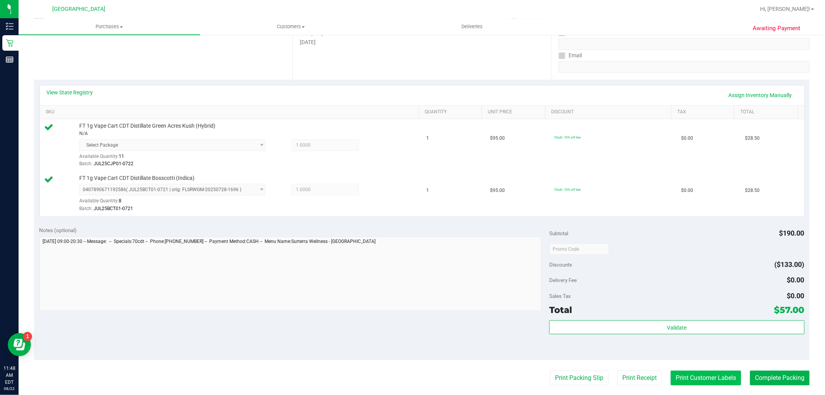
click at [678, 376] on button "Print Customer Labels" at bounding box center [705, 377] width 70 height 15
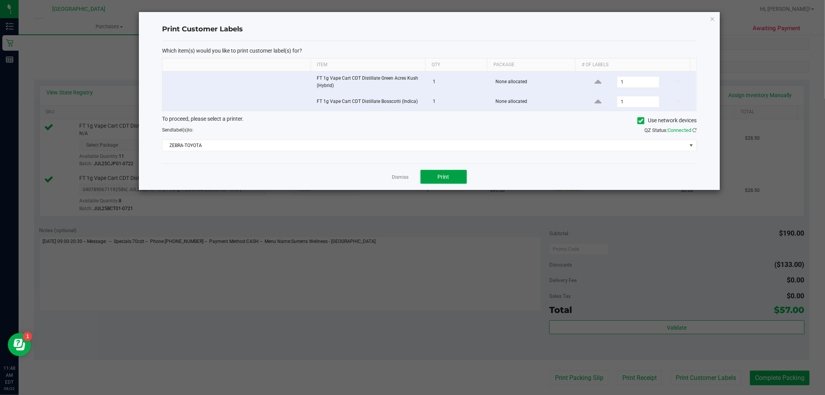
click at [442, 176] on span "Print" at bounding box center [444, 177] width 12 height 6
click at [400, 175] on link "Dismiss" at bounding box center [400, 177] width 17 height 7
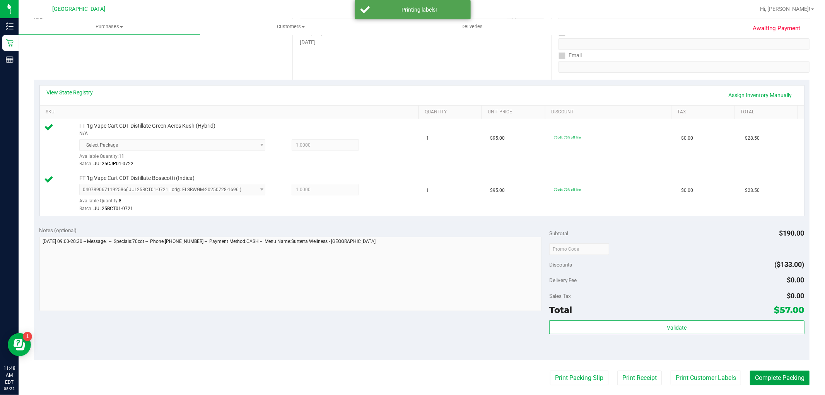
click at [764, 374] on button "Complete Packing" at bounding box center [780, 377] width 60 height 15
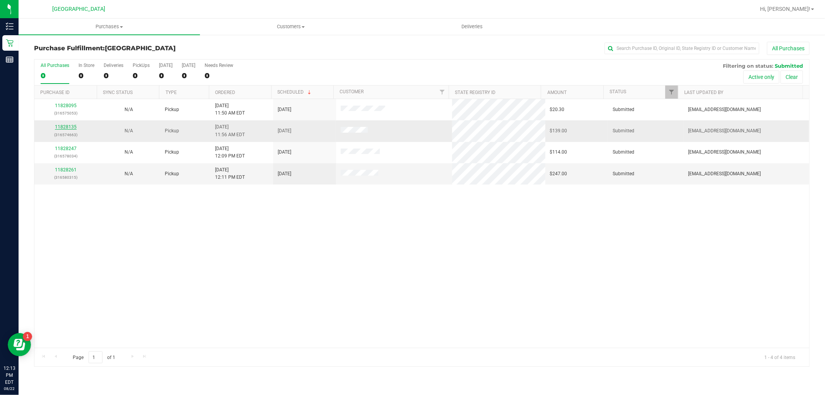
click at [63, 126] on link "11828135" at bounding box center [66, 126] width 22 height 5
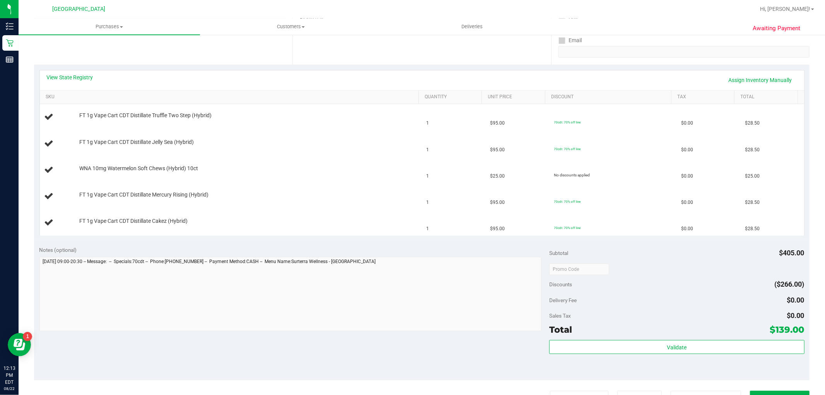
scroll to position [129, 0]
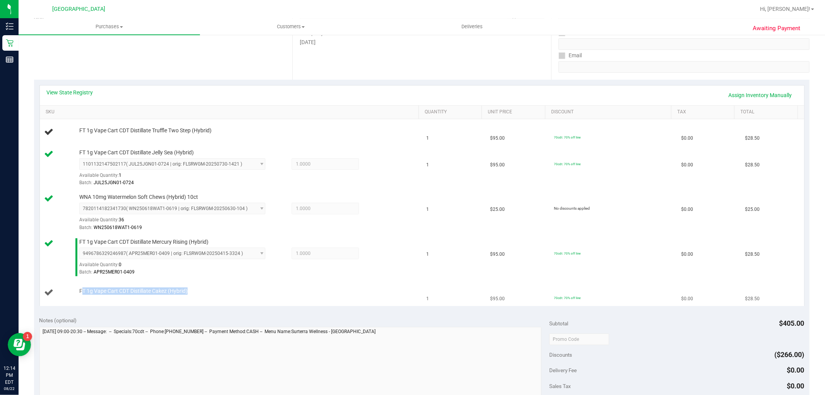
drag, startPoint x: 202, startPoint y: 294, endPoint x: 82, endPoint y: 291, distance: 119.9
click at [82, 291] on div "FT 1g Vape Cart CDT Distillate Cakez (Hybrid)" at bounding box center [244, 291] width 339 height 8
drag, startPoint x: 225, startPoint y: 135, endPoint x: 79, endPoint y: 129, distance: 145.5
click at [79, 129] on div "FT 1g Vape Cart CDT Distillate Truffle Two Step (Hybrid)" at bounding box center [230, 132] width 373 height 10
copy div "FT 1g Vape Cart CDT Distillate Truffle Two Step (Hybrid)"
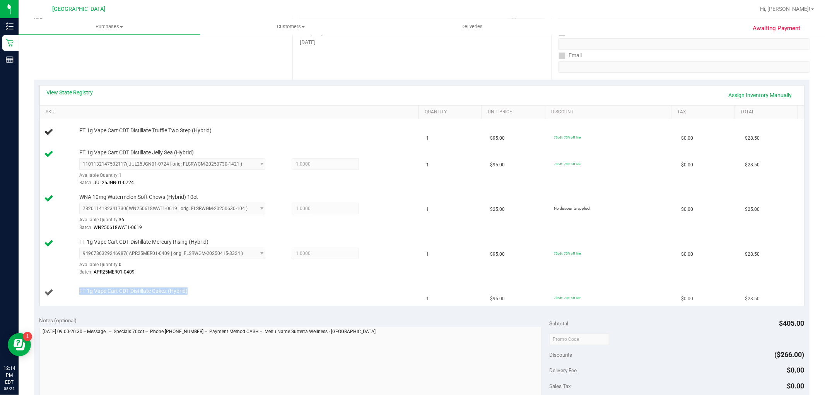
drag, startPoint x: 198, startPoint y: 292, endPoint x: 72, endPoint y: 296, distance: 125.7
click at [72, 296] on div "FT 1g Vape Cart CDT Distillate Cakez (Hybrid)" at bounding box center [230, 292] width 373 height 10
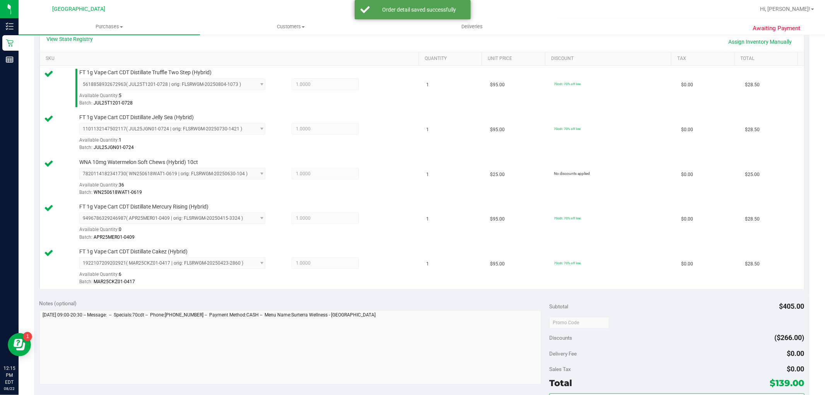
scroll to position [300, 0]
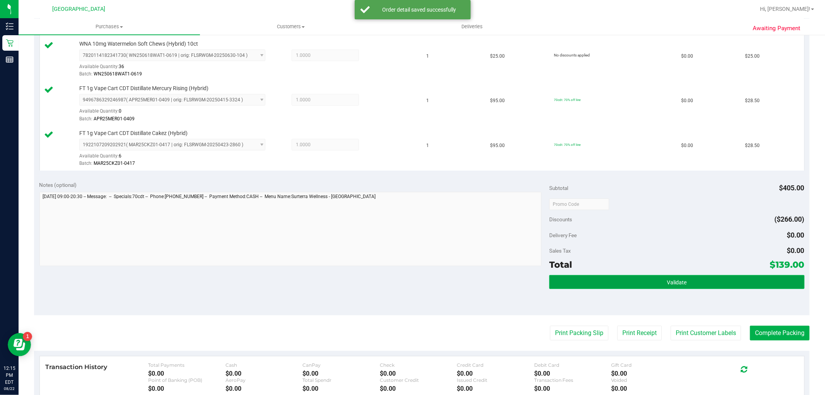
click at [657, 287] on button "Validate" at bounding box center [676, 282] width 255 height 14
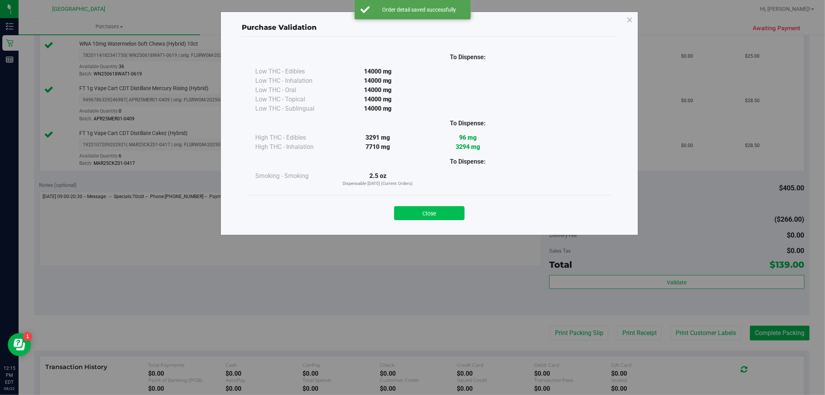
click at [445, 216] on button "Close" at bounding box center [429, 213] width 70 height 14
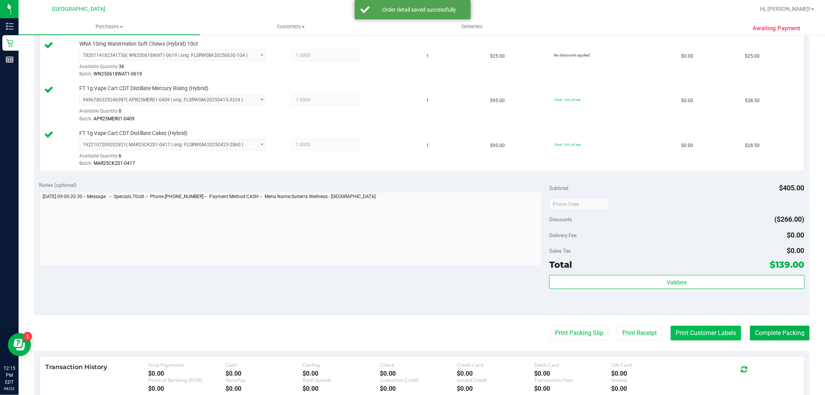
click at [707, 333] on button "Print Customer Labels" at bounding box center [705, 332] width 70 height 15
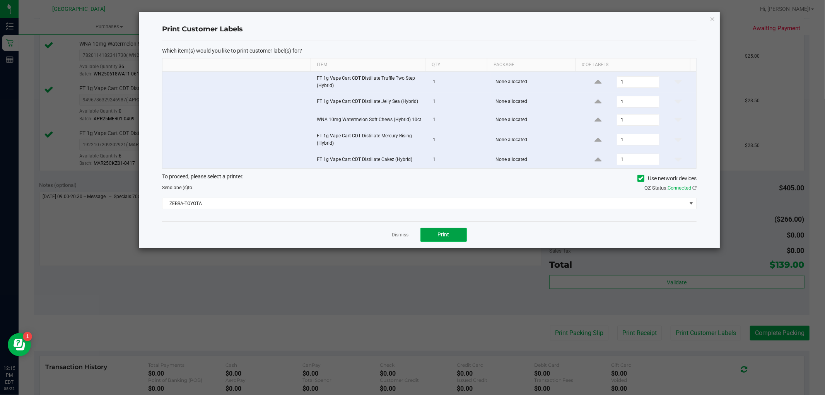
click at [452, 234] on button "Print" at bounding box center [443, 235] width 46 height 14
click at [394, 231] on app-cancel-button "Dismiss" at bounding box center [400, 234] width 17 height 8
click at [396, 232] on link "Dismiss" at bounding box center [400, 235] width 17 height 7
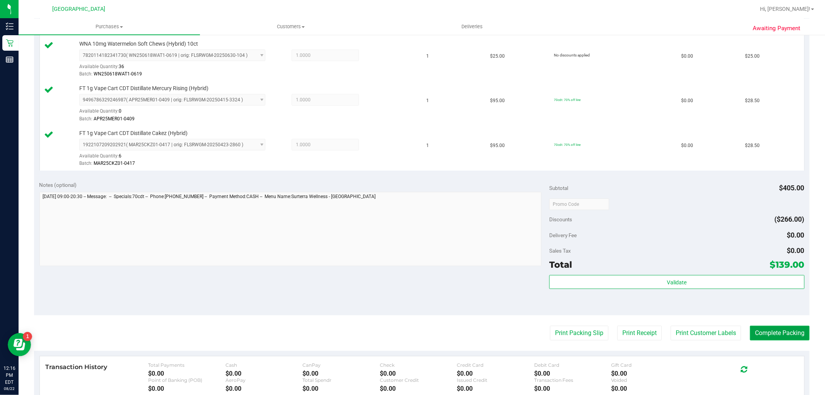
click at [764, 329] on button "Complete Packing" at bounding box center [780, 332] width 60 height 15
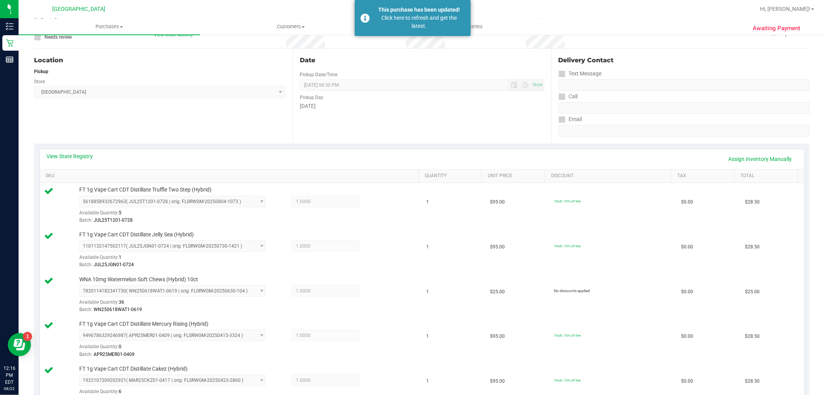
scroll to position [43, 0]
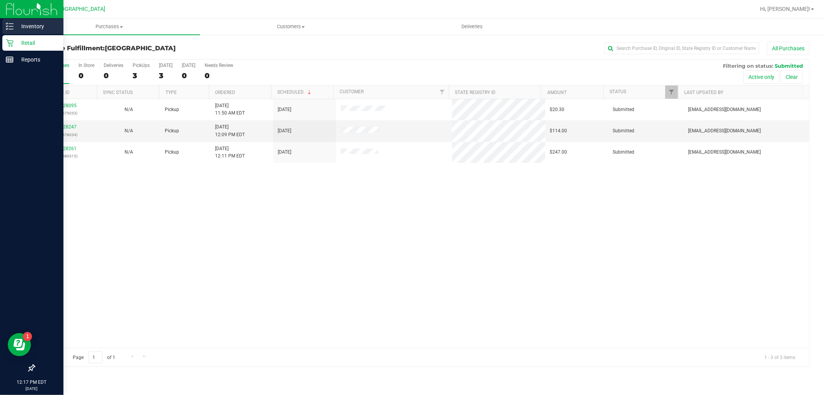
click at [24, 27] on p "Inventory" at bounding box center [37, 26] width 46 height 9
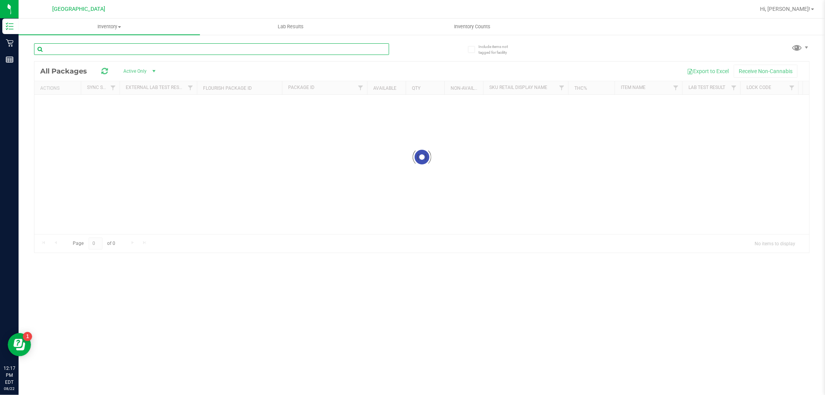
click at [135, 46] on input "text" at bounding box center [211, 49] width 355 height 12
type input "9496786329246987"
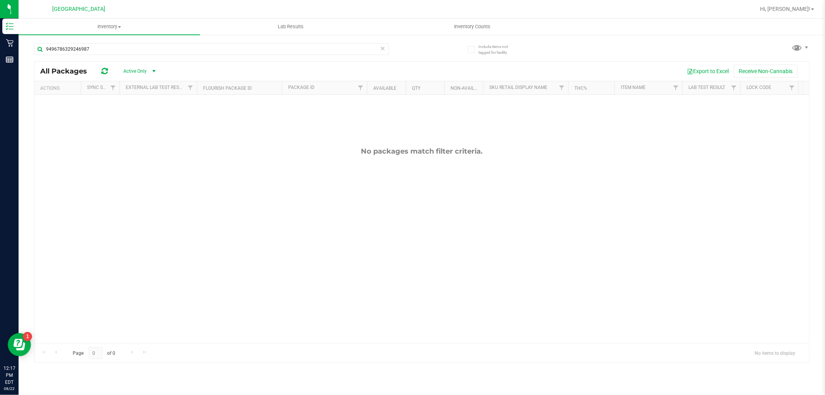
click at [383, 48] on icon at bounding box center [382, 47] width 5 height 9
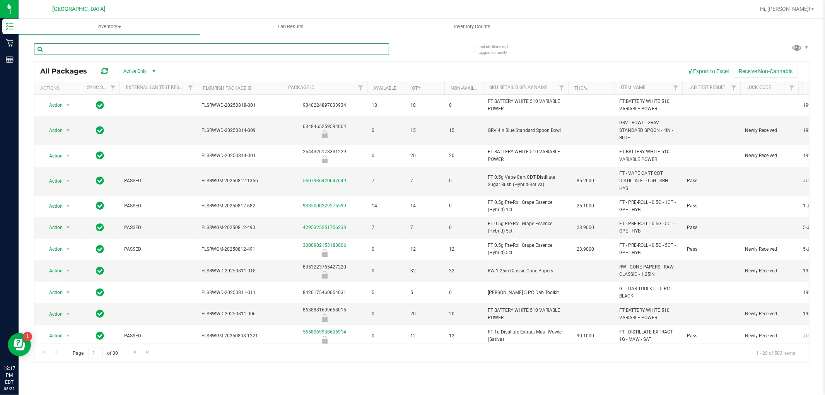
click at [381, 47] on input "text" at bounding box center [211, 49] width 355 height 12
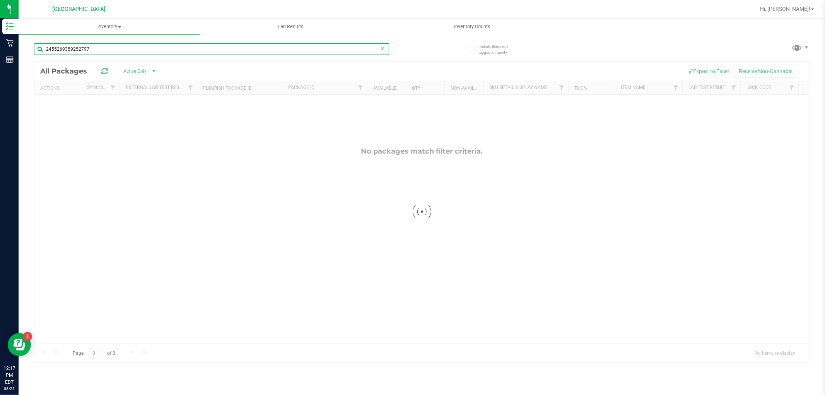
type input "2455269359252797"
click at [383, 48] on icon at bounding box center [382, 47] width 5 height 9
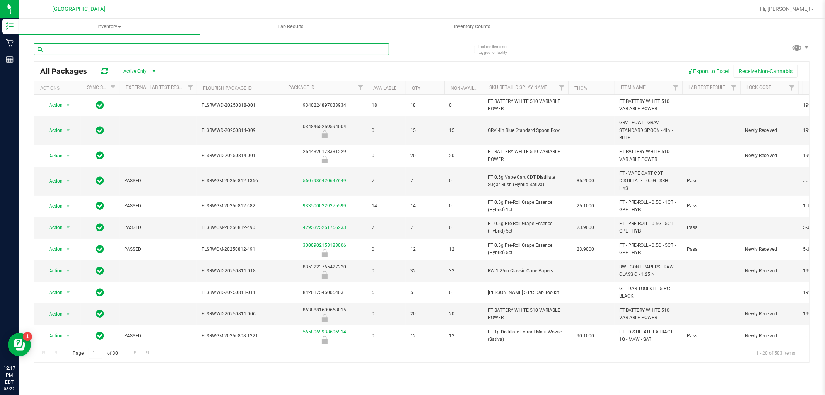
click at [368, 48] on input "text" at bounding box center [211, 49] width 355 height 12
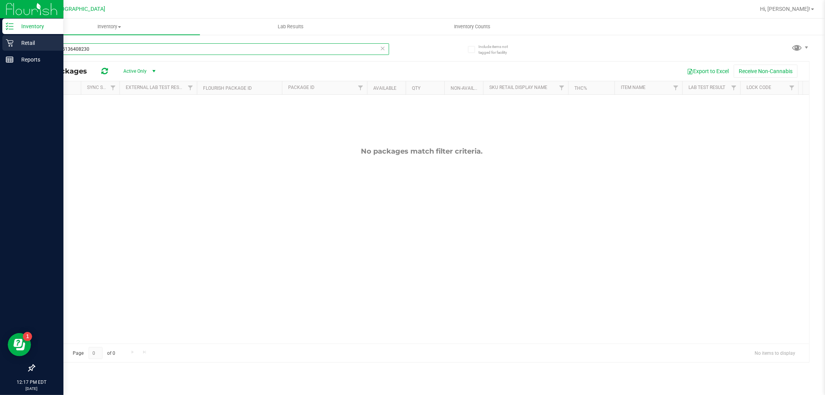
drag, startPoint x: 109, startPoint y: 50, endPoint x: 9, endPoint y: 44, distance: 101.1
click at [9, 44] on div "Inventory Retail Reports 12:17 PM EDT 08/22/2025 08/22 Boynton Beach WC Hi, Dan…" at bounding box center [412, 197] width 825 height 395
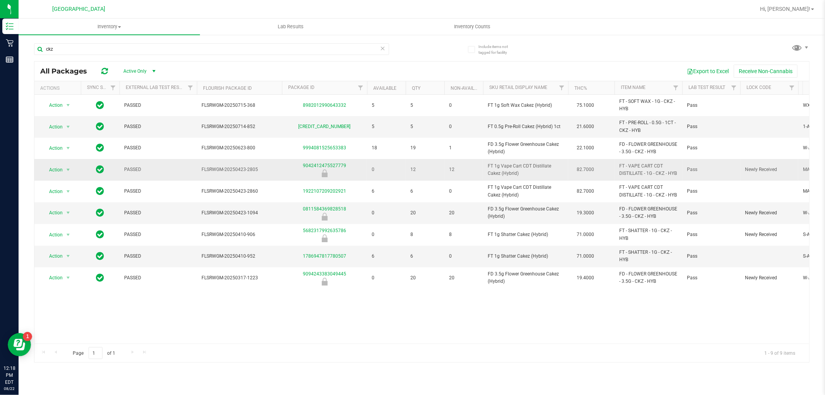
drag, startPoint x: 516, startPoint y: 176, endPoint x: 482, endPoint y: 167, distance: 34.6
click at [483, 167] on td "FT 1g Vape Cart CDT Distillate Cakez (Hybrid)" at bounding box center [525, 170] width 85 height 22
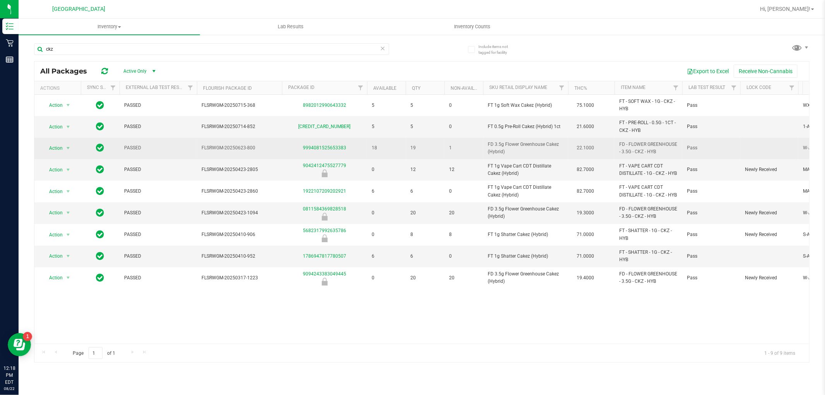
copy span "FT 1g Vape Cart CDT Distillate Cakez (Hybrid)"
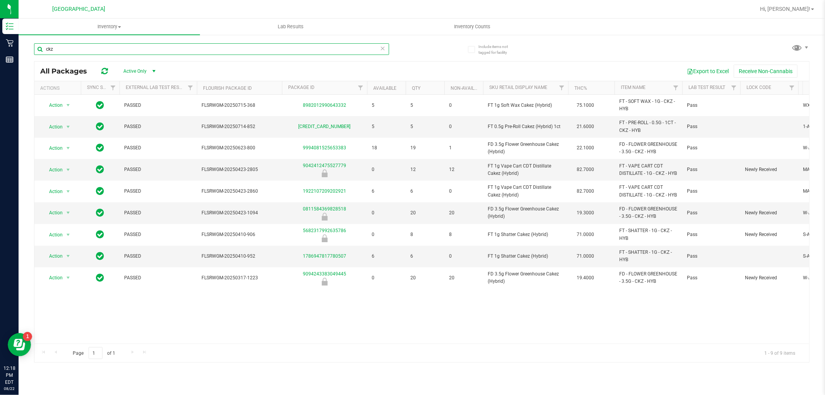
drag, startPoint x: 78, startPoint y: 44, endPoint x: 22, endPoint y: 48, distance: 56.6
click at [22, 48] on div "Include items not tagged for facility ckz All Packages Active Only Active Only …" at bounding box center [422, 152] width 806 height 236
paste input "FT 1g Vape Cart CDT Distillate Cakez (Hybrid)"
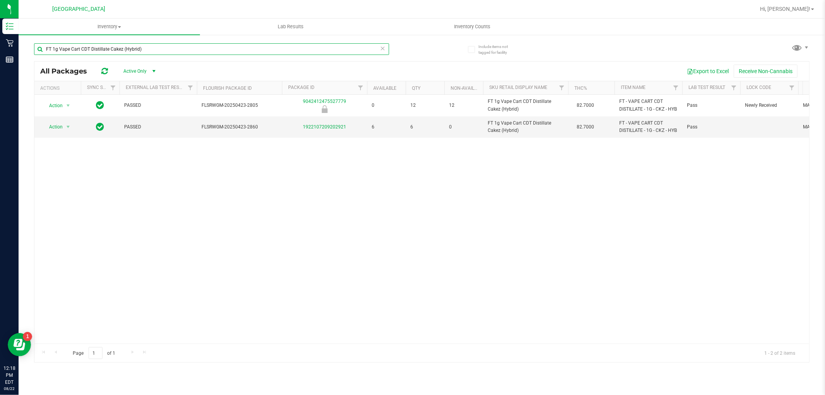
drag, startPoint x: 145, startPoint y: 48, endPoint x: 34, endPoint y: 52, distance: 110.7
click at [34, 52] on input "FT 1g Vape Cart CDT Distillate Cakez (Hybrid)" at bounding box center [211, 49] width 355 height 12
type input "mer"
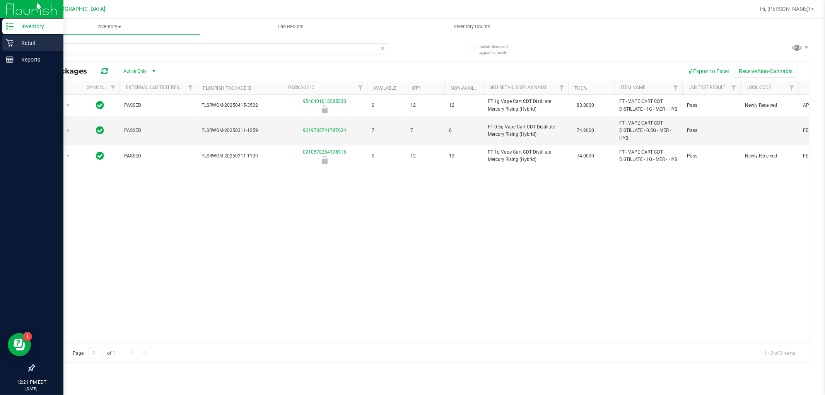
click at [15, 45] on p "Retail" at bounding box center [37, 42] width 46 height 9
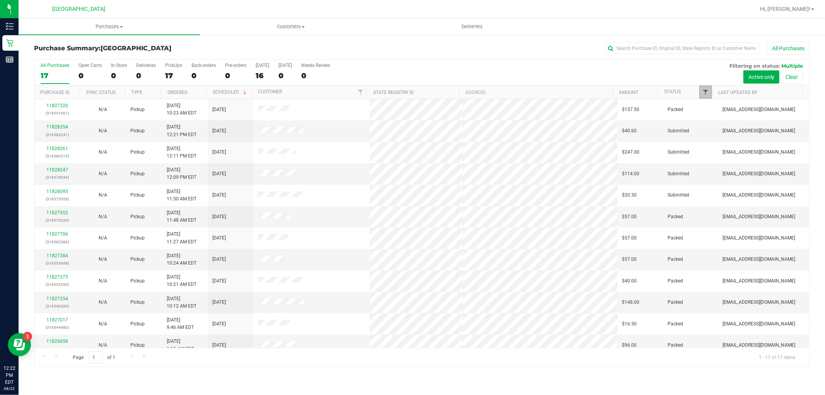
click at [705, 90] on span "Filter" at bounding box center [705, 92] width 6 height 6
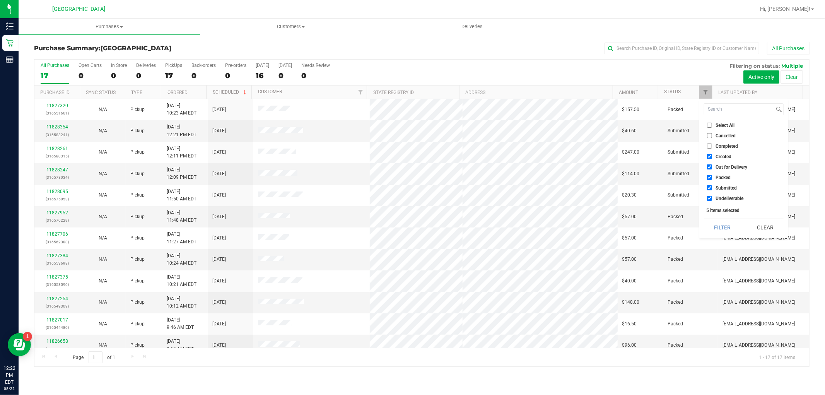
click at [709, 124] on input "Select All" at bounding box center [709, 125] width 5 height 5
checkbox input "true"
click at [709, 124] on input "Select All" at bounding box center [709, 125] width 5 height 5
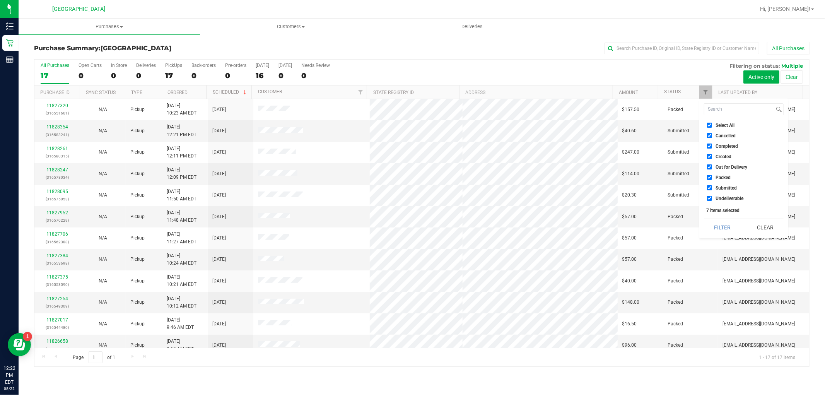
checkbox input "false"
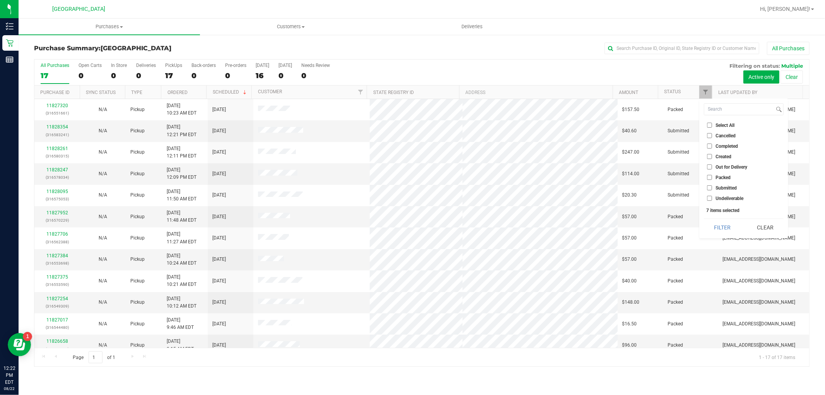
checkbox input "false"
click at [712, 185] on label "Submitted" at bounding box center [722, 187] width 30 height 5
click at [712, 185] on input "Submitted" at bounding box center [709, 187] width 5 height 5
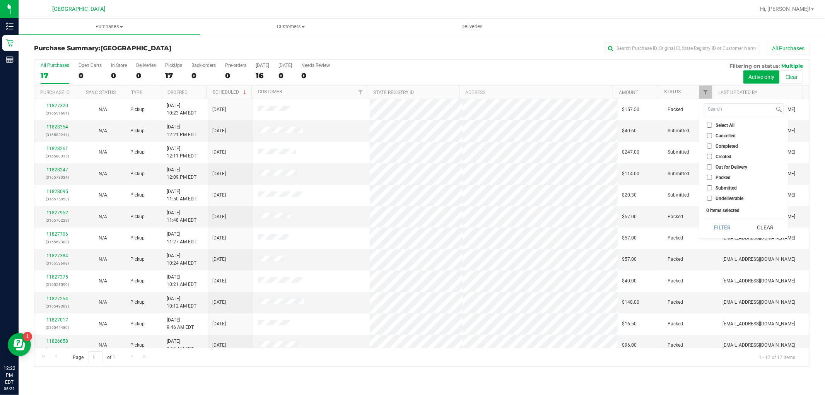
checkbox input "true"
click at [714, 223] on button "Filter" at bounding box center [722, 227] width 37 height 17
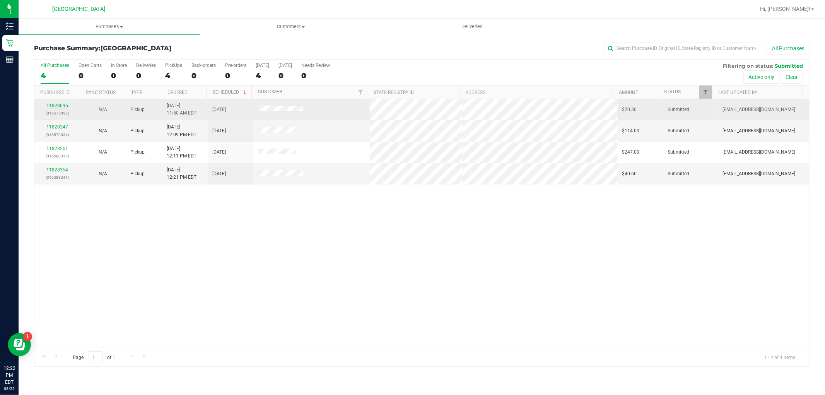
click at [56, 103] on link "11828095" at bounding box center [57, 105] width 22 height 5
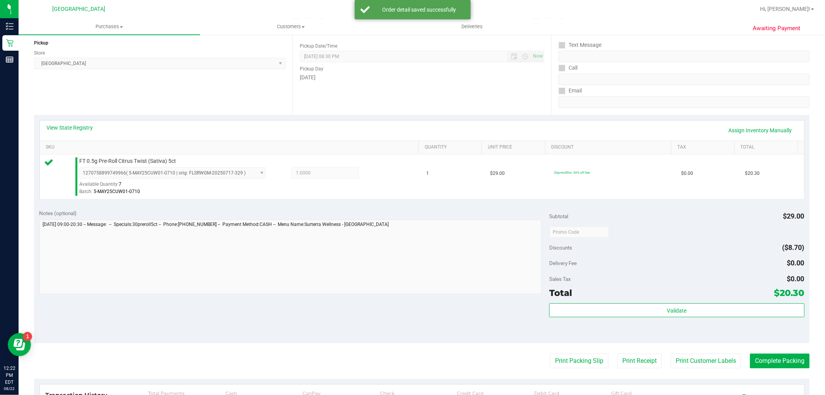
scroll to position [172, 0]
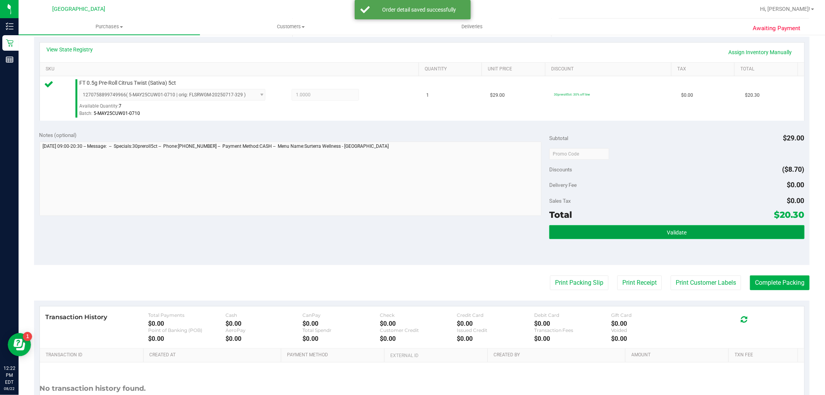
click at [666, 230] on span "Validate" at bounding box center [676, 232] width 20 height 6
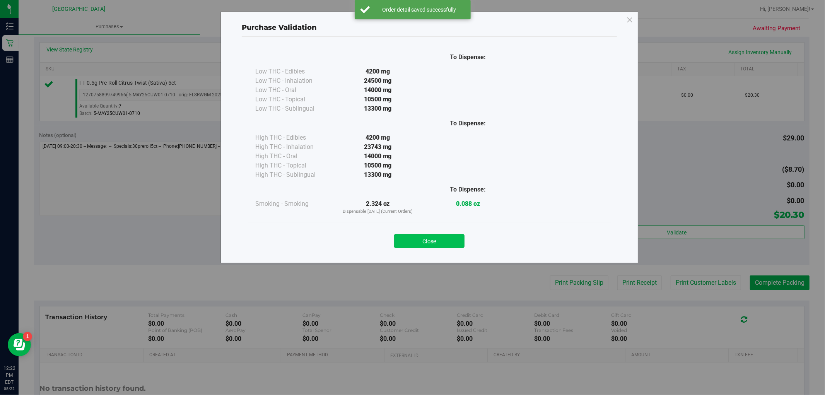
click at [432, 236] on button "Close" at bounding box center [429, 241] width 70 height 14
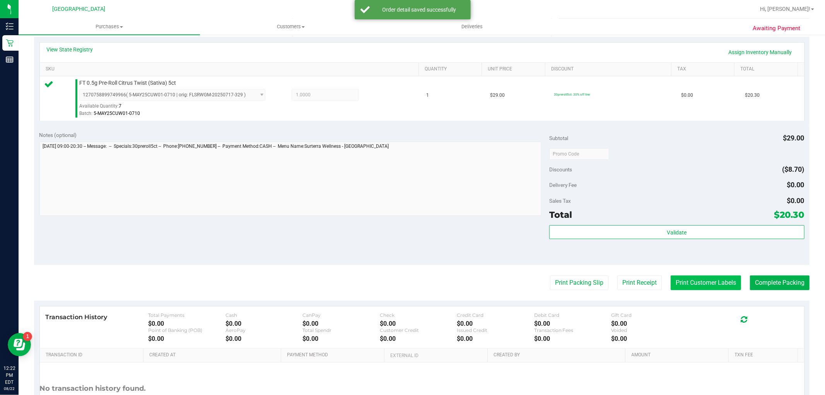
click at [680, 285] on button "Print Customer Labels" at bounding box center [705, 282] width 70 height 15
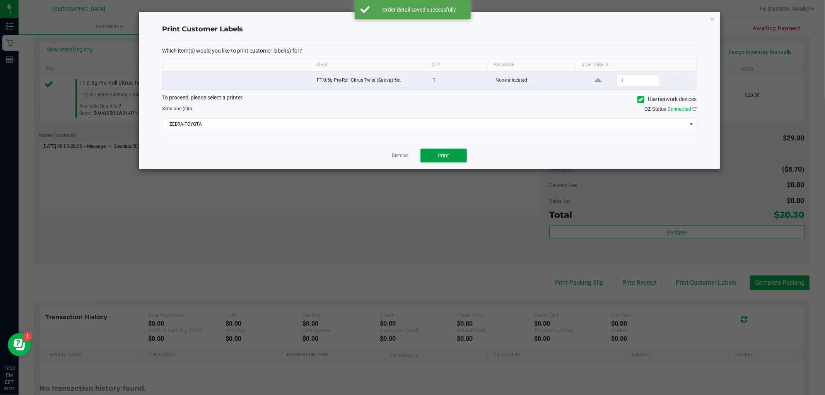
click at [427, 153] on button "Print" at bounding box center [443, 155] width 46 height 14
click at [404, 155] on link "Dismiss" at bounding box center [400, 155] width 17 height 7
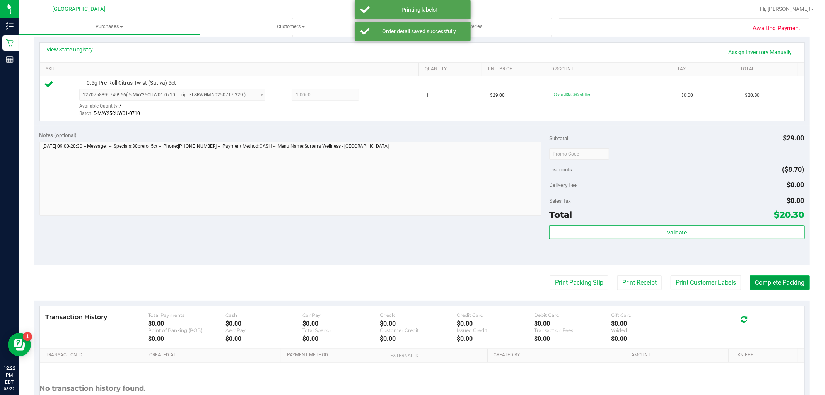
drag, startPoint x: 790, startPoint y: 284, endPoint x: 685, endPoint y: 142, distance: 176.3
click at [790, 283] on button "Complete Packing" at bounding box center [780, 282] width 60 height 15
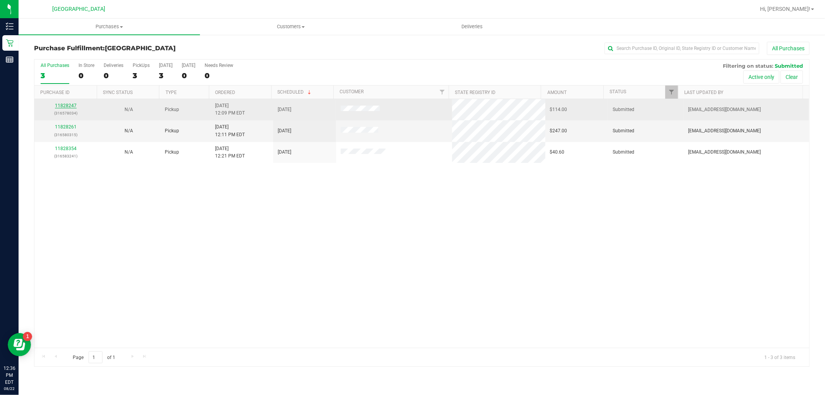
click at [66, 103] on link "11828247" at bounding box center [66, 105] width 22 height 5
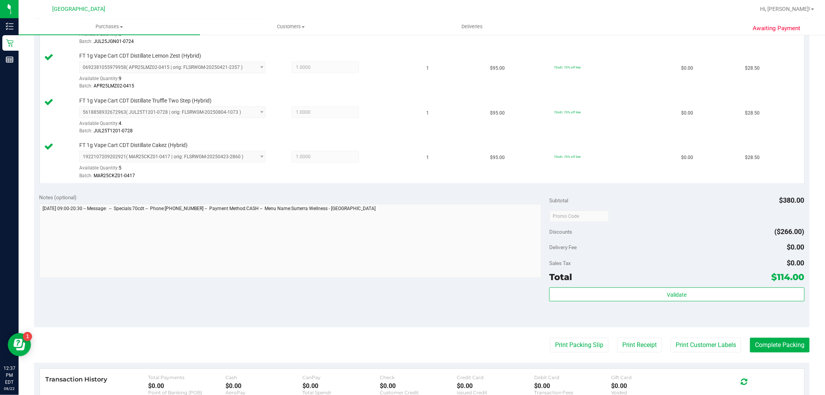
scroll to position [257, 0]
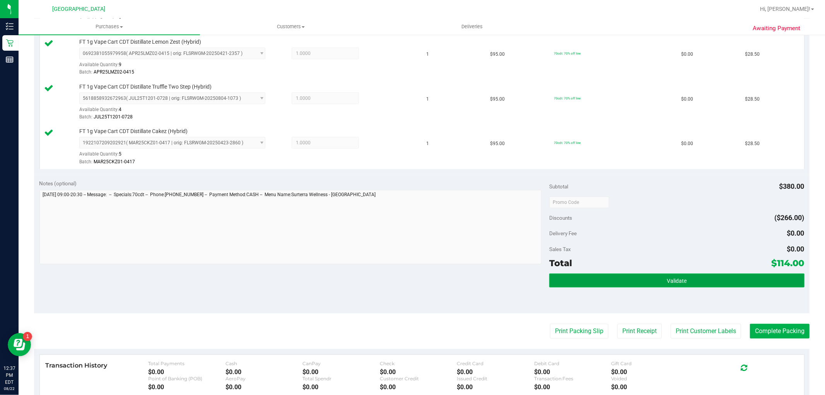
click at [614, 279] on button "Validate" at bounding box center [676, 280] width 255 height 14
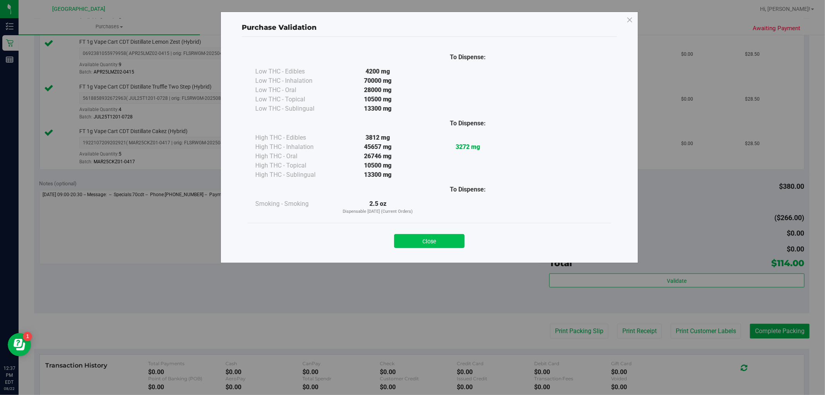
click at [449, 239] on button "Close" at bounding box center [429, 241] width 70 height 14
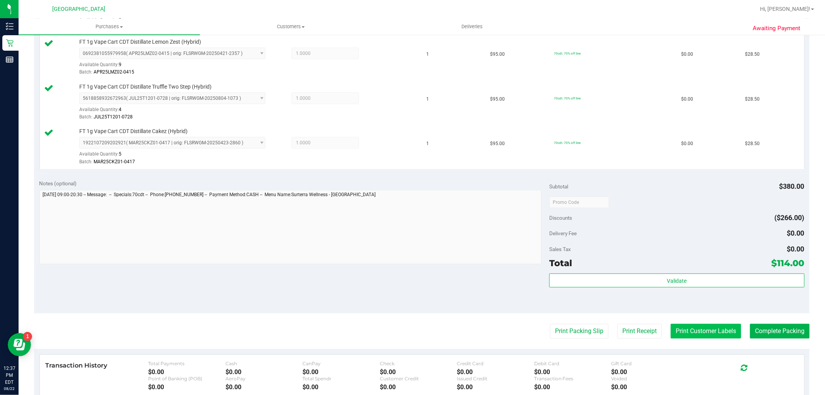
click at [694, 330] on button "Print Customer Labels" at bounding box center [705, 331] width 70 height 15
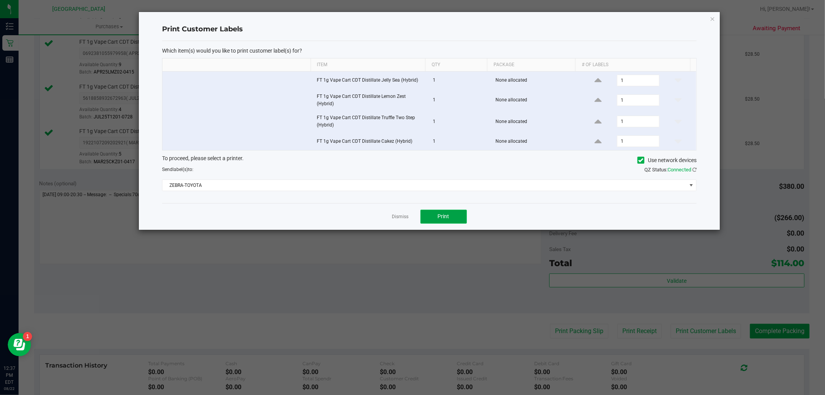
click at [442, 213] on button "Print" at bounding box center [443, 217] width 46 height 14
click at [395, 215] on link "Dismiss" at bounding box center [400, 216] width 17 height 7
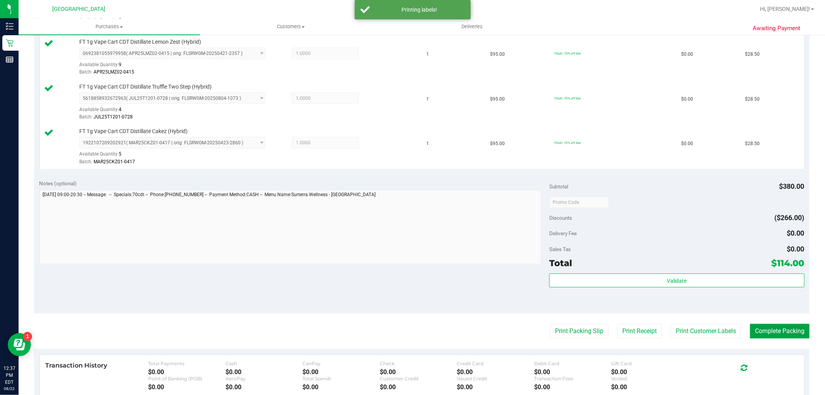
click at [757, 328] on button "Complete Packing" at bounding box center [780, 331] width 60 height 15
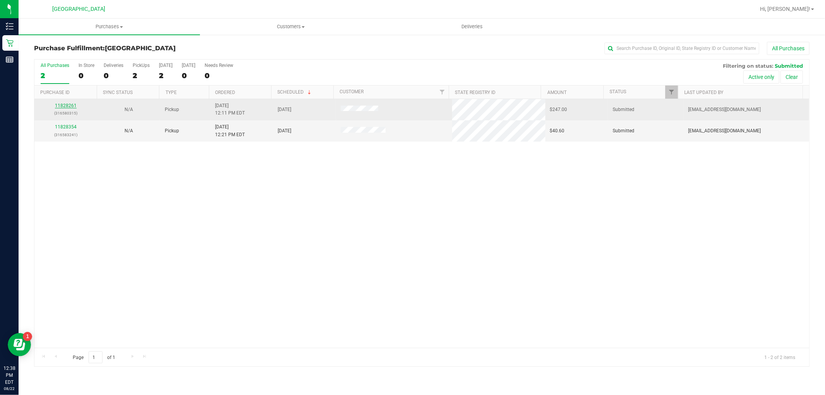
click at [61, 105] on link "11828261" at bounding box center [66, 105] width 22 height 5
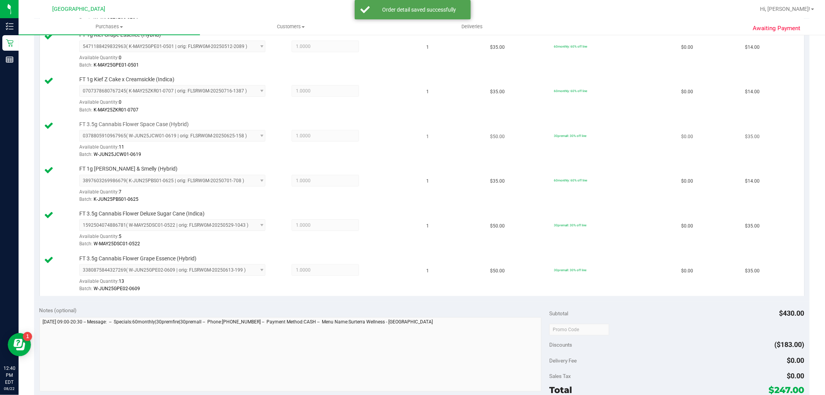
scroll to position [343, 0]
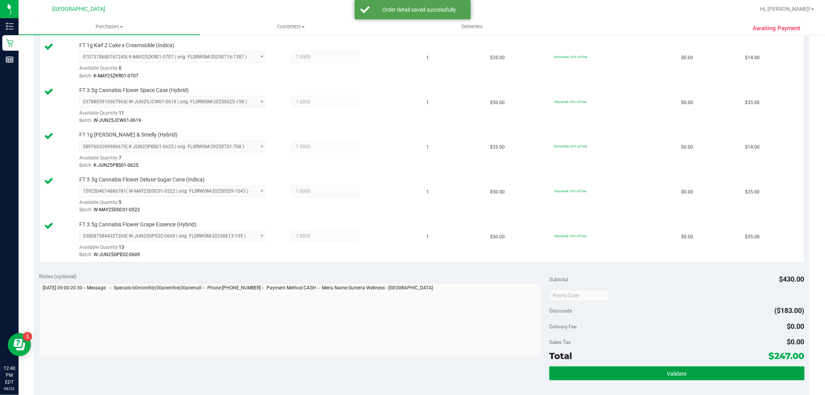
click at [647, 373] on button "Validate" at bounding box center [676, 373] width 255 height 14
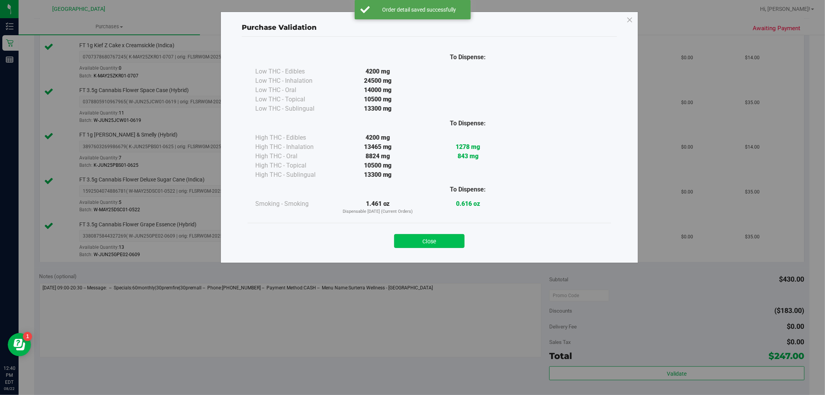
click at [442, 240] on button "Close" at bounding box center [429, 241] width 70 height 14
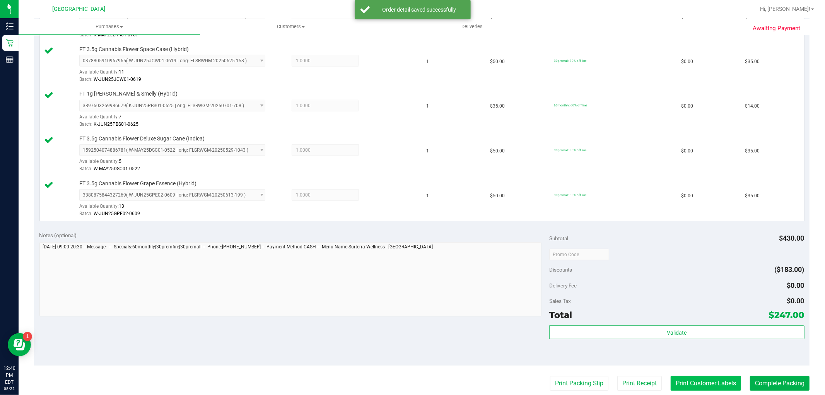
scroll to position [429, 0]
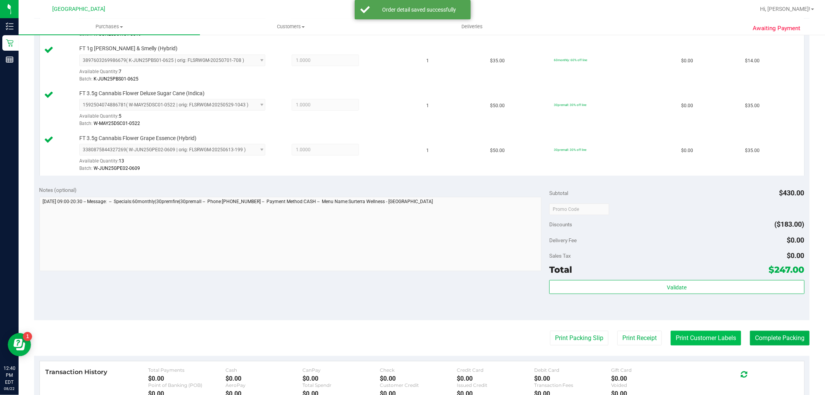
click at [718, 339] on button "Print Customer Labels" at bounding box center [705, 338] width 70 height 15
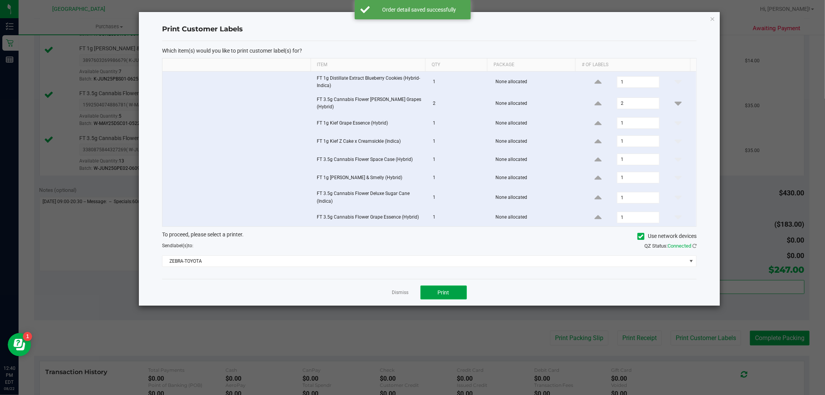
click at [431, 288] on button "Print" at bounding box center [443, 292] width 46 height 14
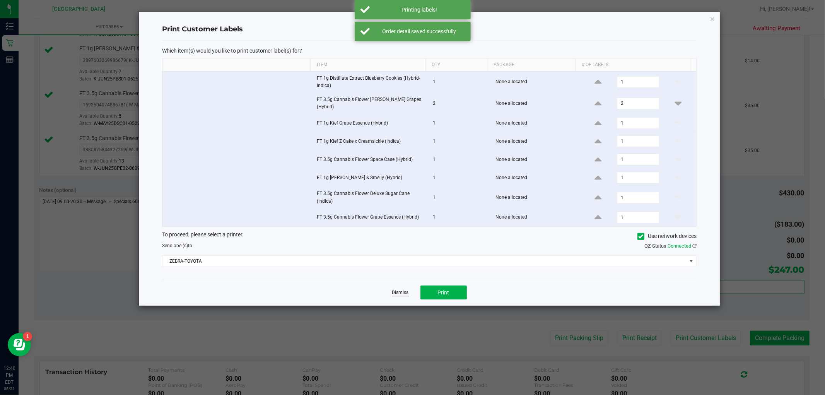
click at [400, 289] on link "Dismiss" at bounding box center [400, 292] width 17 height 7
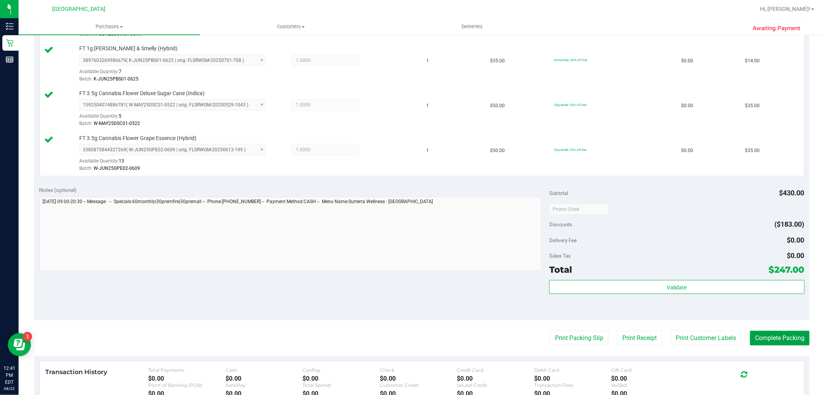
click at [758, 340] on button "Complete Packing" at bounding box center [780, 338] width 60 height 15
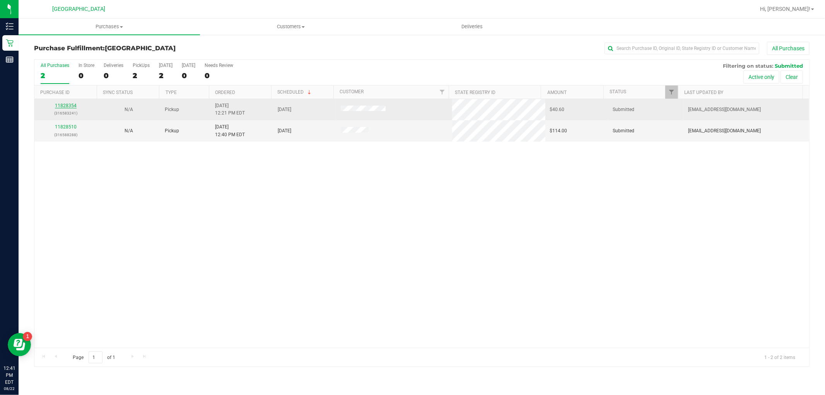
click at [64, 103] on link "11828354" at bounding box center [66, 105] width 22 height 5
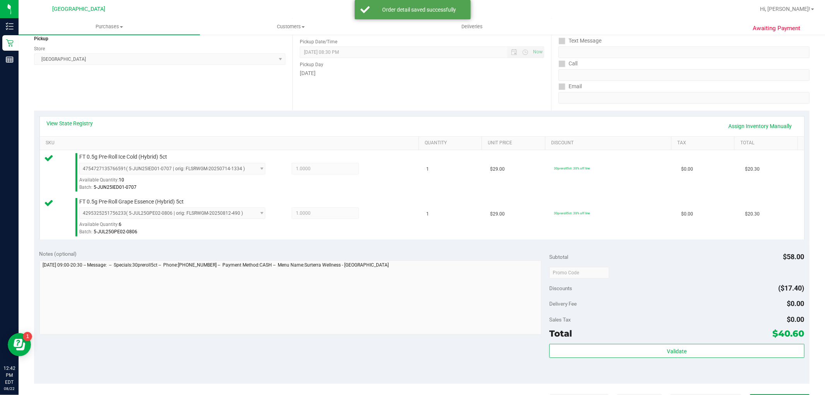
scroll to position [172, 0]
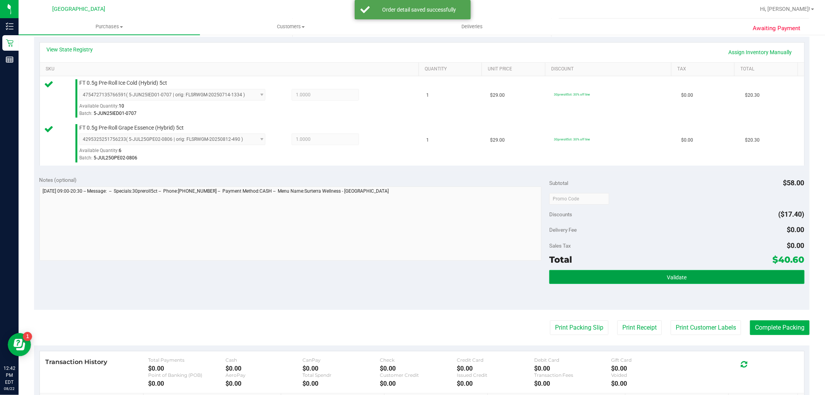
click at [659, 272] on button "Validate" at bounding box center [676, 277] width 255 height 14
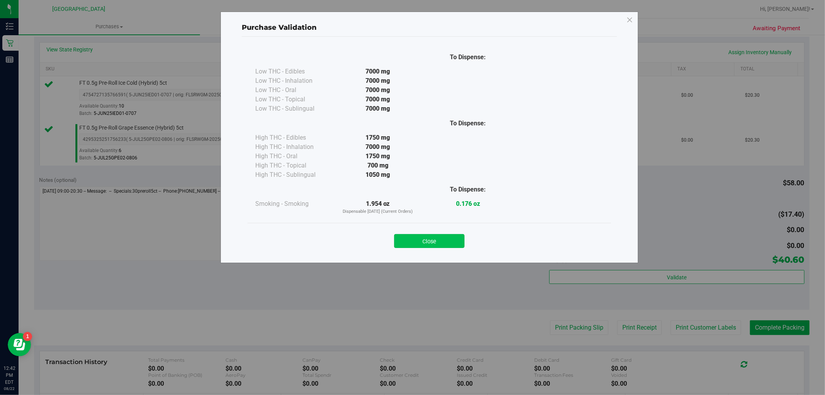
click at [445, 242] on button "Close" at bounding box center [429, 241] width 70 height 14
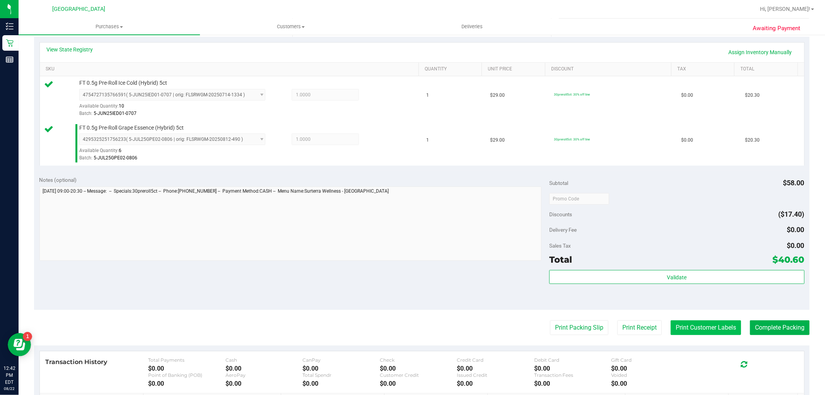
click at [685, 321] on button "Print Customer Labels" at bounding box center [705, 327] width 70 height 15
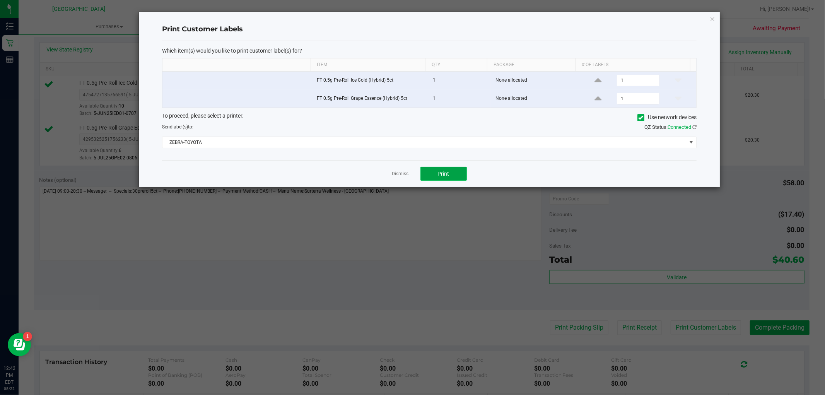
click at [453, 176] on button "Print" at bounding box center [443, 174] width 46 height 14
click at [401, 175] on link "Dismiss" at bounding box center [400, 173] width 17 height 7
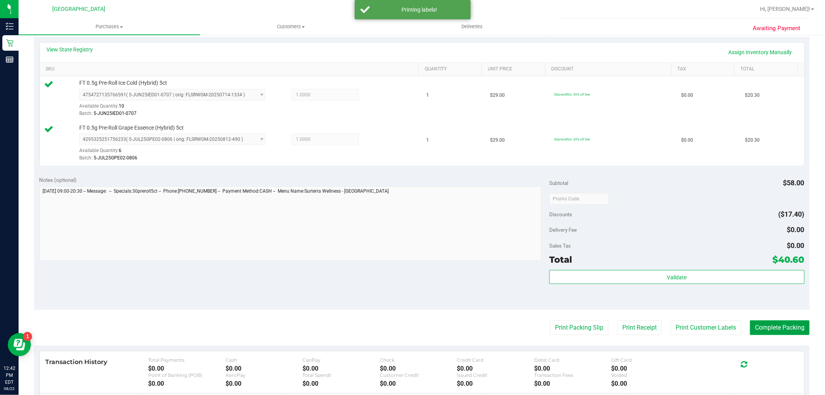
click at [758, 316] on purchase-details "Back Edit Purchase Cancel Purchase View Profile # 11828354 BioTrack ID: - Submi…" at bounding box center [421, 180] width 775 height 620
click at [775, 328] on button "Complete Packing" at bounding box center [780, 327] width 60 height 15
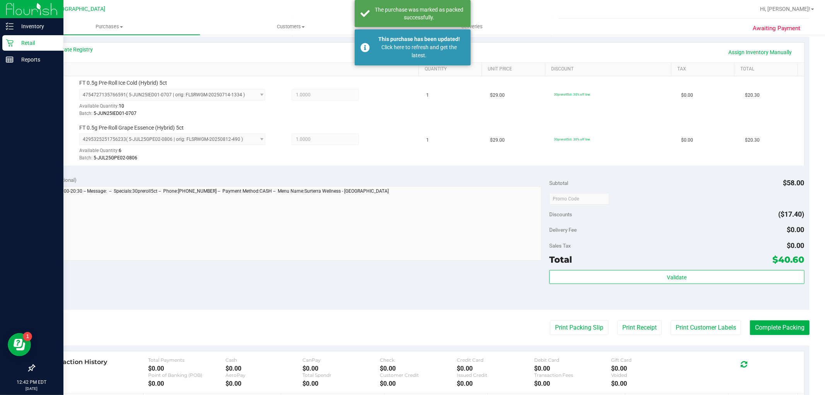
click at [10, 41] on icon at bounding box center [9, 42] width 7 height 7
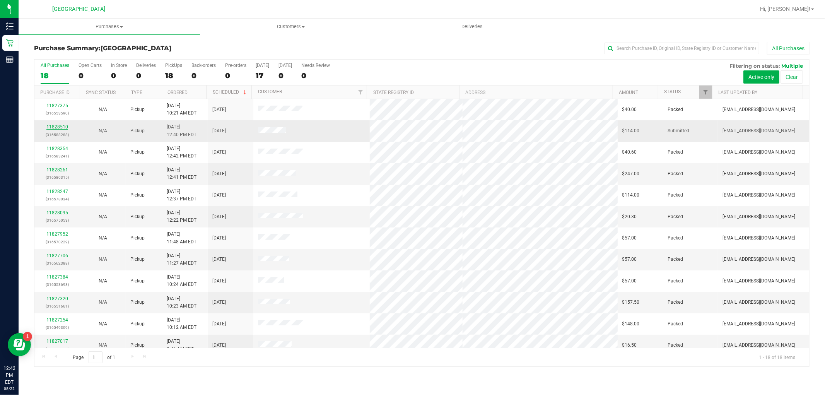
click at [56, 126] on link "11828510" at bounding box center [57, 126] width 22 height 5
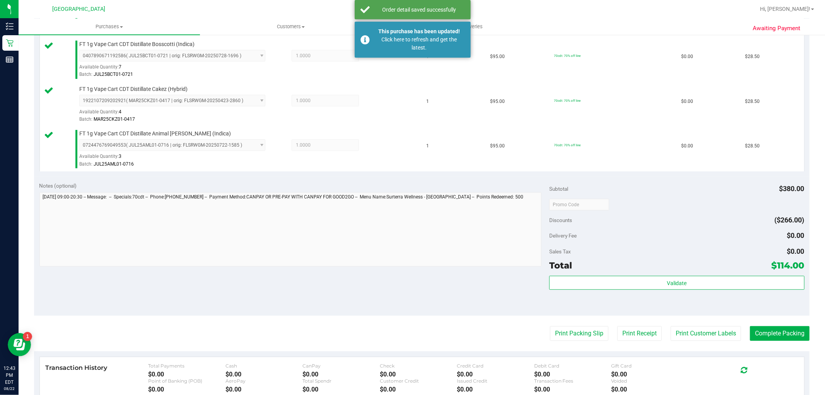
scroll to position [257, 0]
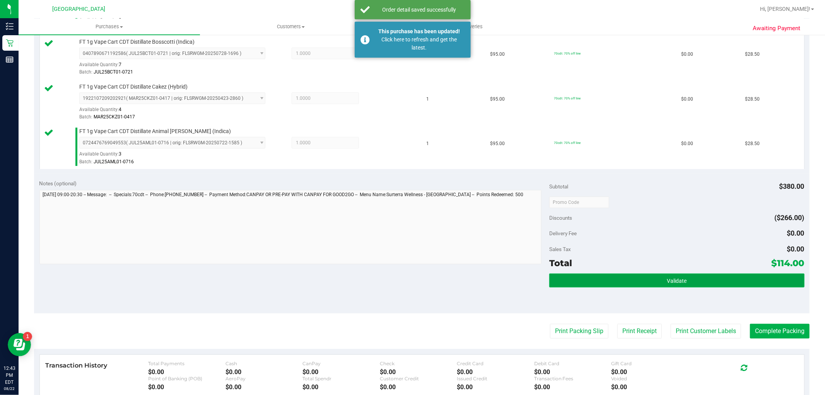
click at [594, 276] on button "Validate" at bounding box center [676, 280] width 255 height 14
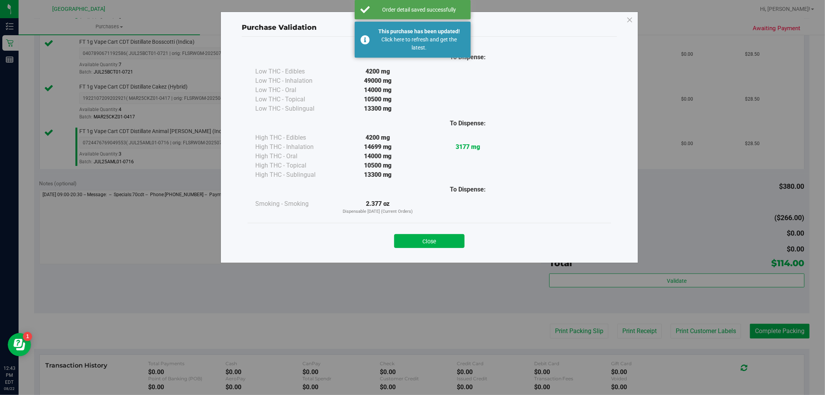
click at [445, 242] on button "Close" at bounding box center [429, 241] width 70 height 14
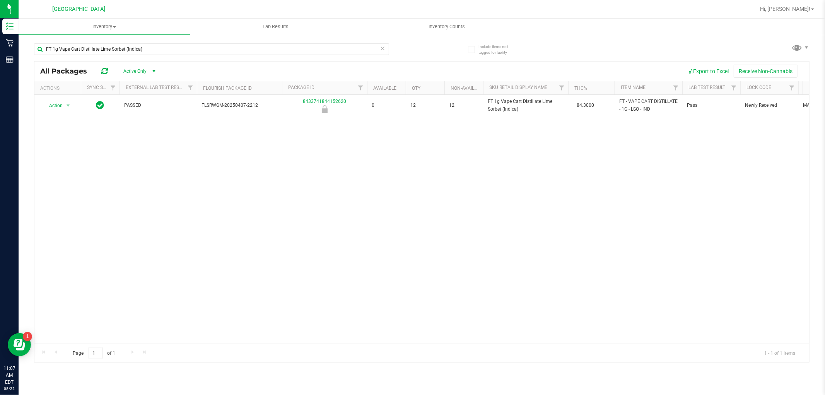
drag, startPoint x: 0, startPoint y: 0, endPoint x: 93, endPoint y: 40, distance: 101.1
click at [93, 40] on div "FT 1g Vape Cart Distillate Lime Sorbet (Indica)" at bounding box center [228, 48] width 388 height 25
drag, startPoint x: 153, startPoint y: 53, endPoint x: 26, endPoint y: 63, distance: 128.3
click at [26, 63] on div "Include items not tagged for facility FT 1g Vape Cart Distillate Lime Sorbet (I…" at bounding box center [422, 152] width 806 height 236
type input "jealo"
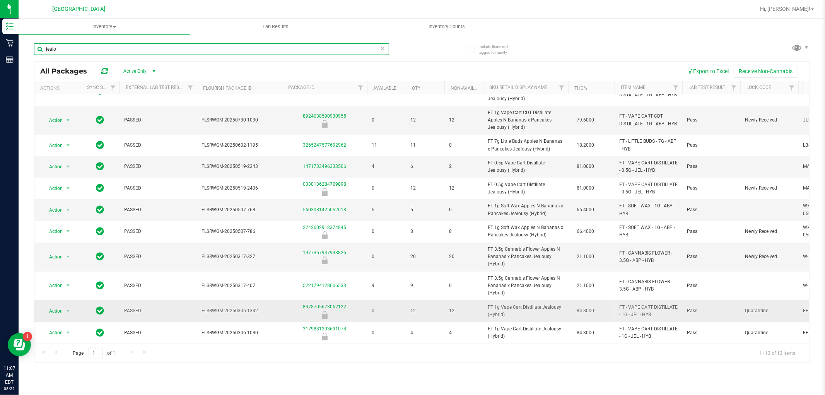
scroll to position [82, 0]
drag, startPoint x: 489, startPoint y: 306, endPoint x: 463, endPoint y: 302, distance: 25.8
click at [463, 302] on tr "Action Action Global inventory Package audit log Print package label Print prod…" at bounding box center [690, 311] width 1312 height 22
click at [337, 304] on link "8378705673062122" at bounding box center [324, 306] width 43 height 5
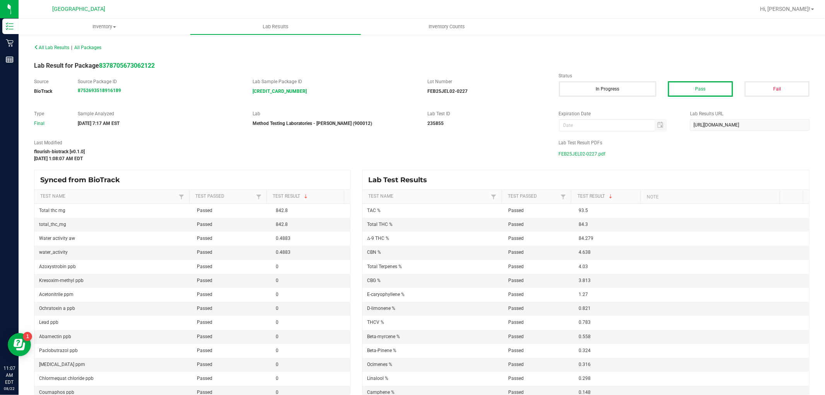
click at [589, 155] on span "FEB25JEL02-0227.pdf" at bounding box center [582, 154] width 47 height 12
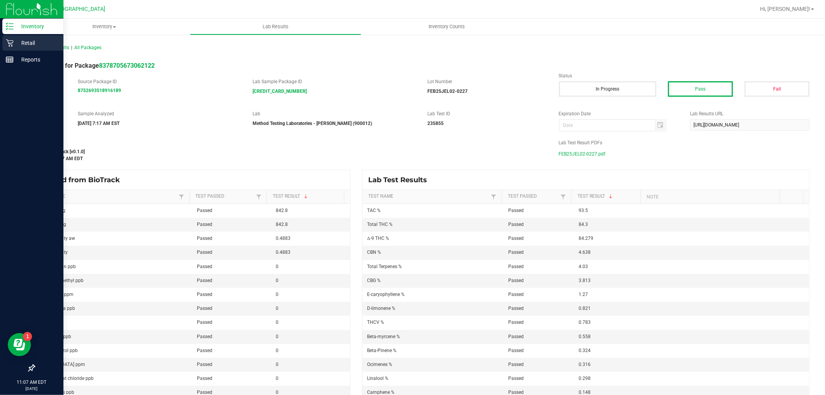
click at [17, 42] on p "Retail" at bounding box center [37, 42] width 46 height 9
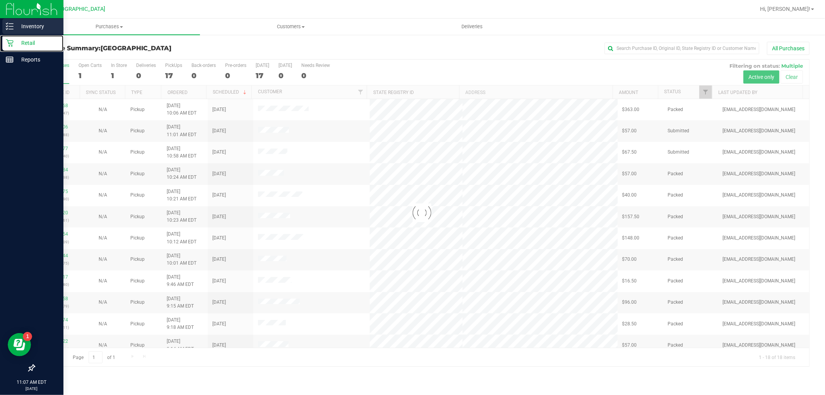
click at [32, 24] on p "Inventory" at bounding box center [37, 26] width 46 height 9
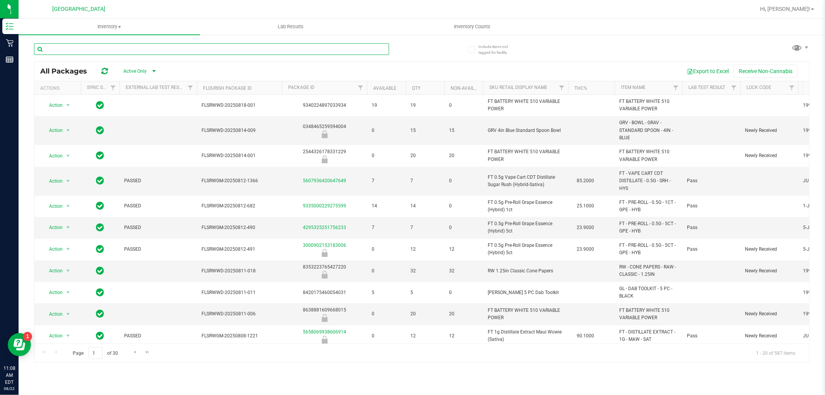
click at [150, 50] on input "text" at bounding box center [211, 49] width 355 height 12
type input "nol"
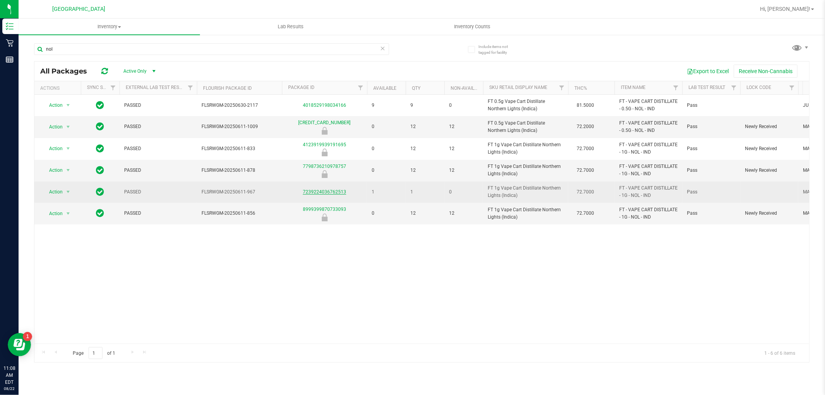
click at [321, 192] on link "7239224036762513" at bounding box center [324, 191] width 43 height 5
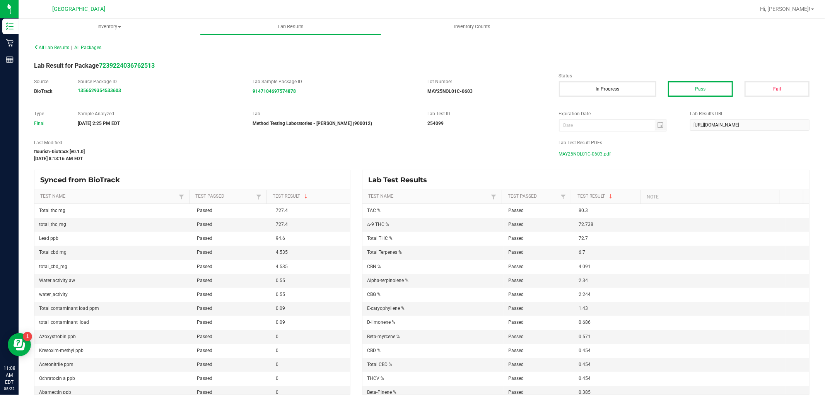
click at [589, 152] on span "MAY25NOL01C-0603.pdf" at bounding box center [585, 154] width 52 height 12
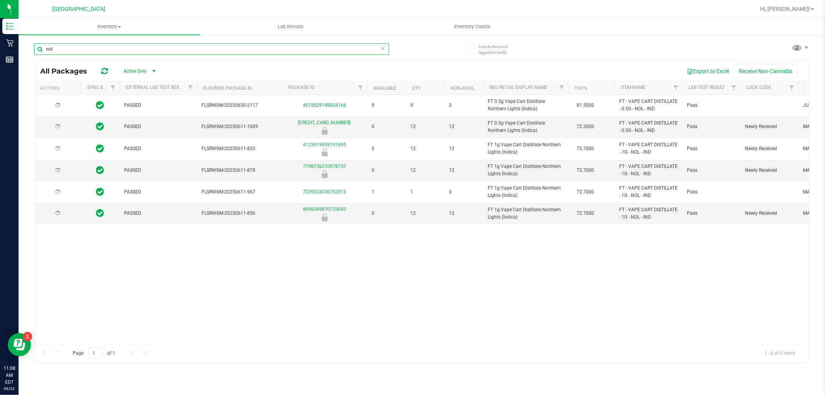
drag, startPoint x: 49, startPoint y: 49, endPoint x: 44, endPoint y: 49, distance: 5.4
click at [44, 49] on input "nol" at bounding box center [211, 49] width 355 height 12
type input "ppu"
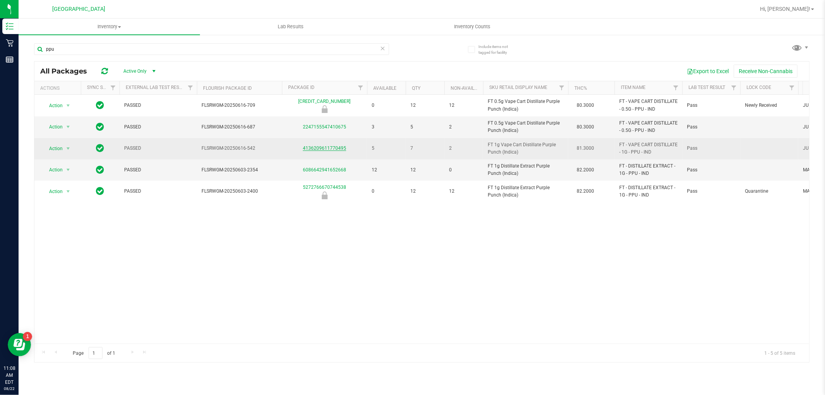
click at [313, 146] on link "4136209611770495" at bounding box center [324, 147] width 43 height 5
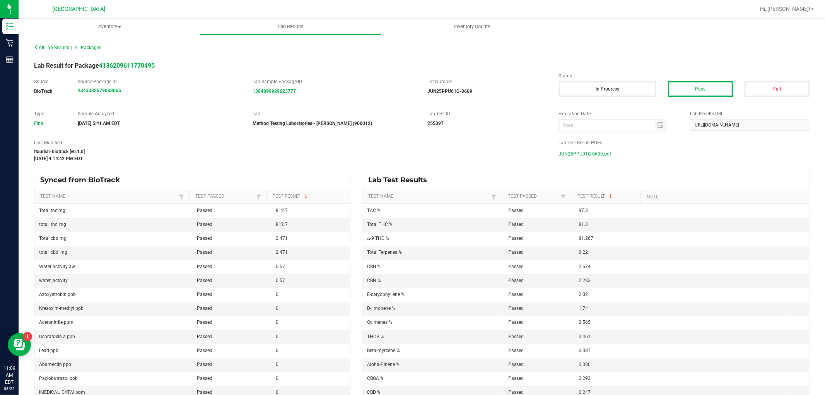
click at [569, 153] on span "JUN25PPU01C-0609.pdf" at bounding box center [585, 154] width 53 height 12
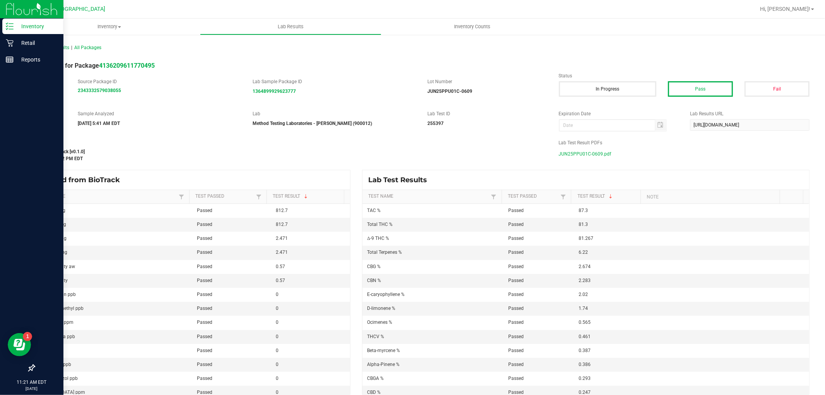
click at [33, 21] on div "Inventory" at bounding box center [32, 26] width 61 height 15
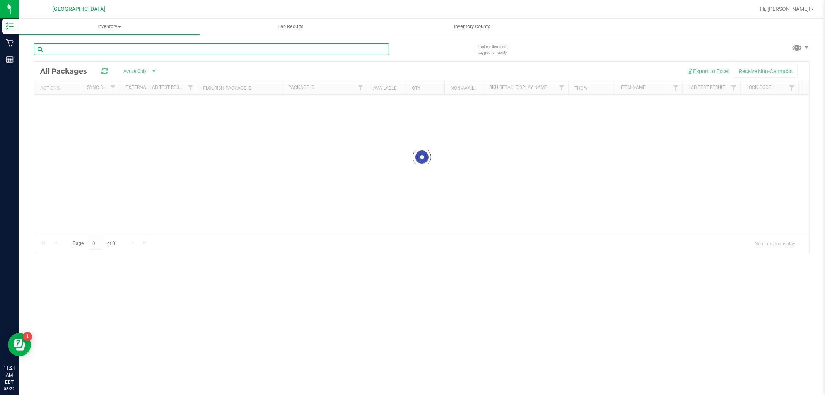
click at [66, 51] on input "text" at bounding box center [211, 49] width 355 height 12
paste input "FD 3.5g Flower Greenhouse Banana Dulce (Indica)"
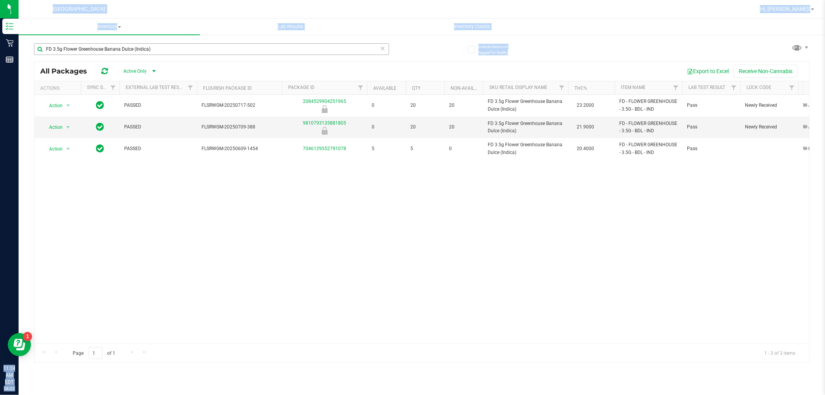
drag, startPoint x: 178, startPoint y: 43, endPoint x: 152, endPoint y: 49, distance: 26.6
click at [16, 44] on div "Inventory Retail Reports 11:24 AM EDT 08/22/2025 08/22 Boynton Beach WC Hi, Dan…" at bounding box center [412, 197] width 825 height 395
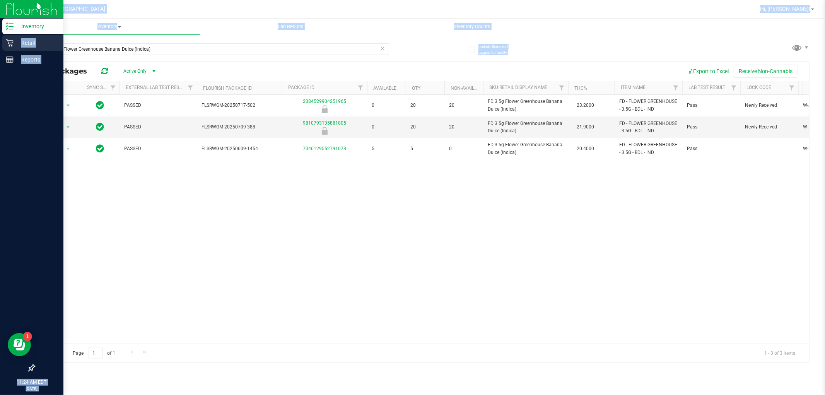
drag, startPoint x: 202, startPoint y: 55, endPoint x: 2, endPoint y: 46, distance: 200.0
click at [2, 46] on div "Inventory Retail Reports 11:24 AM EDT 08/22/2025 08/22 Boynton Beach WC Hi, Dan…" at bounding box center [412, 197] width 825 height 395
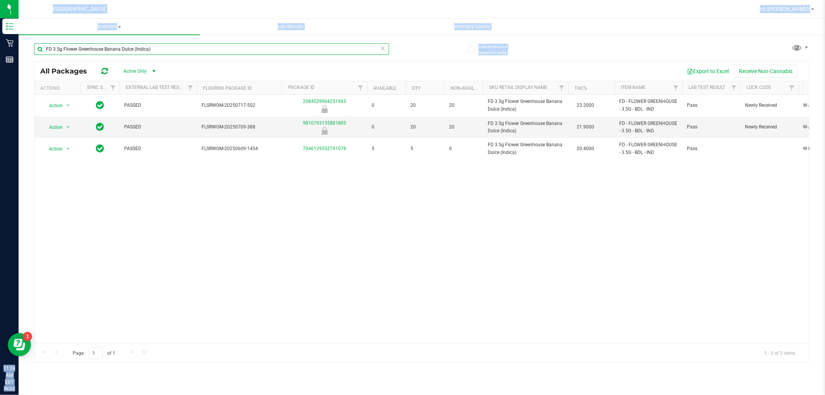
click at [193, 50] on input "FD 3.5g Flower Greenhouse Banana Dulce (Indica)" at bounding box center [211, 49] width 355 height 12
click at [193, 49] on input "FD 3.5g Flower Greenhouse Banana Dulce (Indica)" at bounding box center [211, 49] width 355 height 12
click at [192, 49] on input "FD 3.5g Flower Greenhouse Banana Dulce (Indica)" at bounding box center [211, 49] width 355 height 12
paste input "SW 5mg Lemon Lozenge Soothe (1:1 CBD:THC) 20ct"
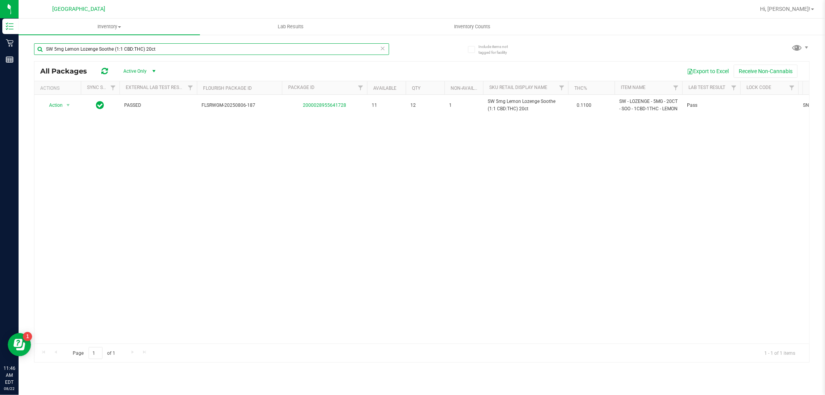
drag, startPoint x: 174, startPoint y: 48, endPoint x: 35, endPoint y: 56, distance: 139.0
click at [35, 56] on div "SW 5mg Lemon Lozenge Soothe (1:1 CBD:THC) 20ct" at bounding box center [211, 52] width 355 height 18
paste input "FT 1g Vape Cart CDT Distillate Green Acres Kush (Hybrid)"
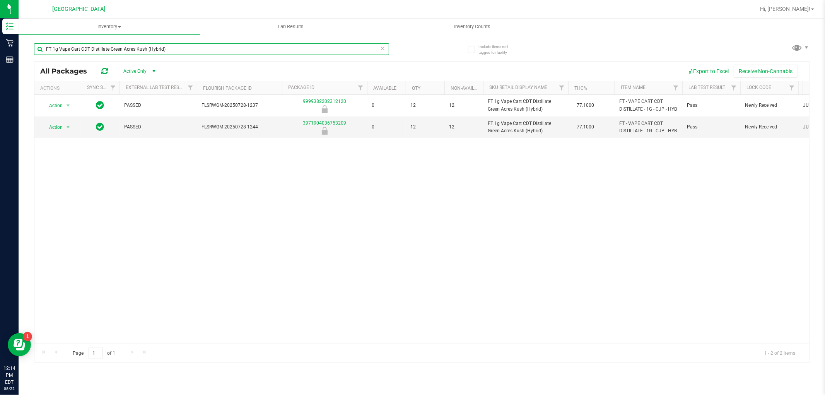
drag, startPoint x: 169, startPoint y: 51, endPoint x: 35, endPoint y: 51, distance: 133.4
click at [35, 51] on input "FT 1g Vape Cart CDT Distillate Green Acres Kush (Hybrid)" at bounding box center [211, 49] width 355 height 12
paste input "FT 1g Vape Cart CDT Distillate Truffle Two Step"
type input "FT 1g Vape Cart CDT Distillate Truffle Two Step (Hybrid)"
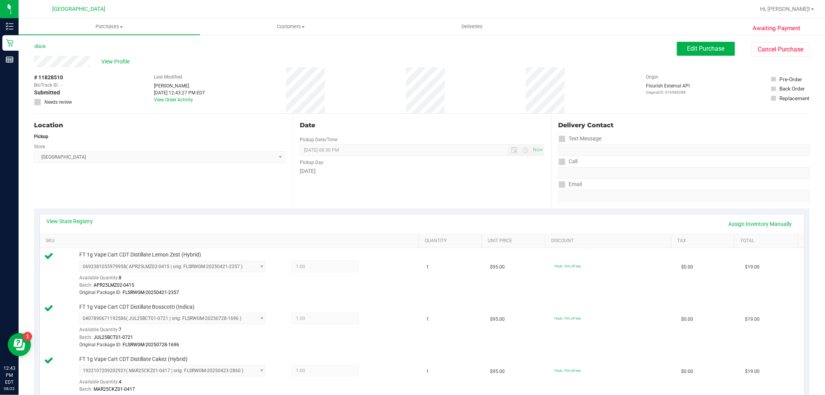
scroll to position [300, 0]
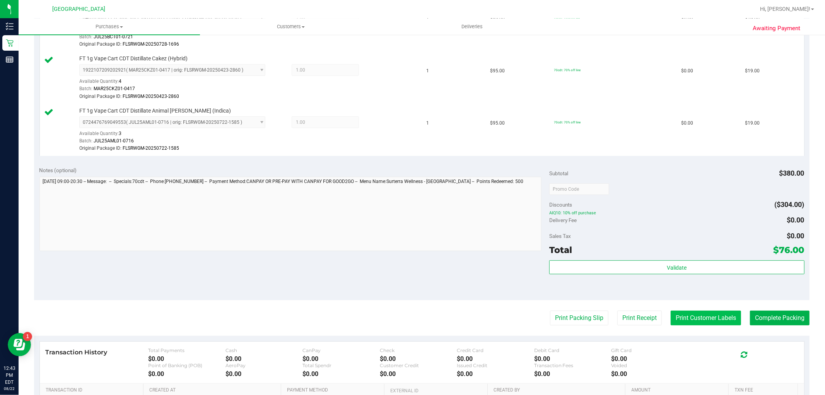
click at [706, 316] on button "Print Customer Labels" at bounding box center [705, 317] width 70 height 15
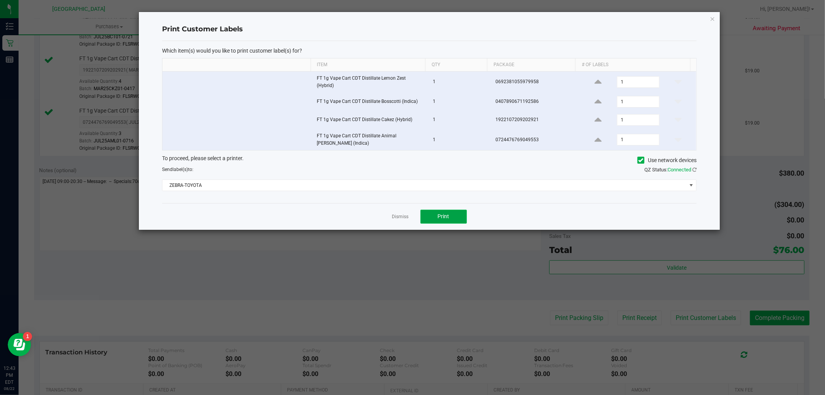
click at [433, 217] on button "Print" at bounding box center [443, 217] width 46 height 14
click at [401, 218] on link "Dismiss" at bounding box center [400, 216] width 17 height 7
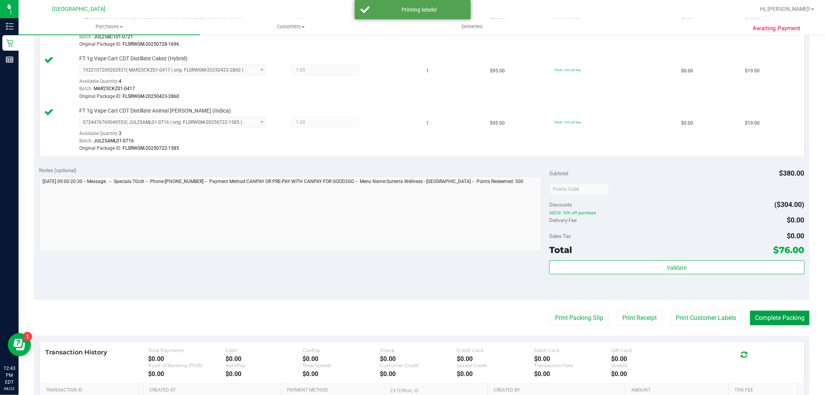
click at [754, 318] on button "Complete Packing" at bounding box center [780, 317] width 60 height 15
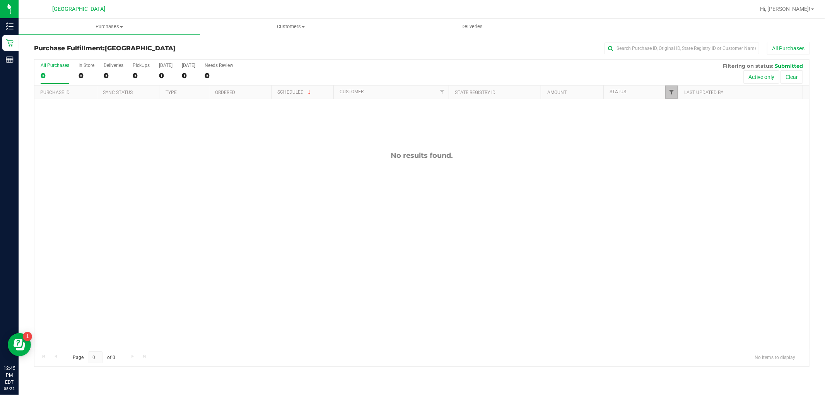
click at [671, 91] on span "Filter" at bounding box center [671, 92] width 6 height 6
click at [675, 178] on input "Packed" at bounding box center [675, 177] width 5 height 5
checkbox input "true"
click at [676, 188] on input "Submitted" at bounding box center [675, 187] width 5 height 5
checkbox input "false"
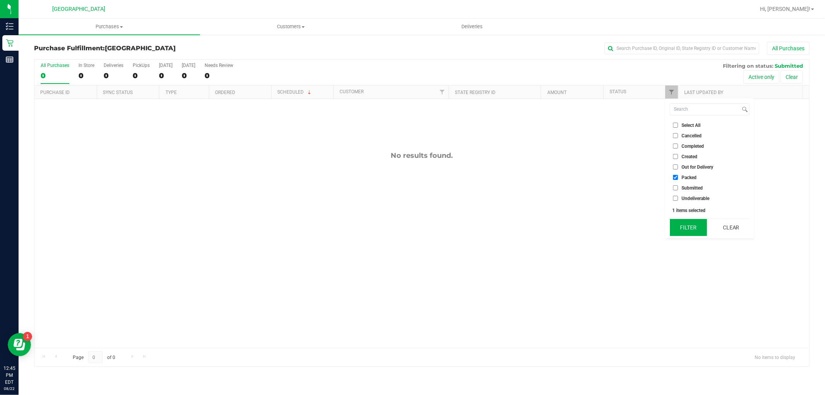
click at [677, 226] on button "Filter" at bounding box center [688, 227] width 37 height 17
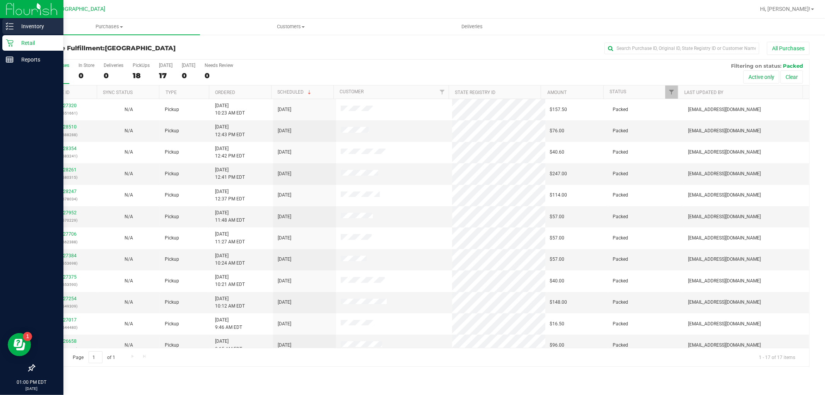
drag, startPoint x: 17, startPoint y: 22, endPoint x: 22, endPoint y: 21, distance: 4.8
click at [18, 22] on p "Inventory" at bounding box center [37, 26] width 46 height 9
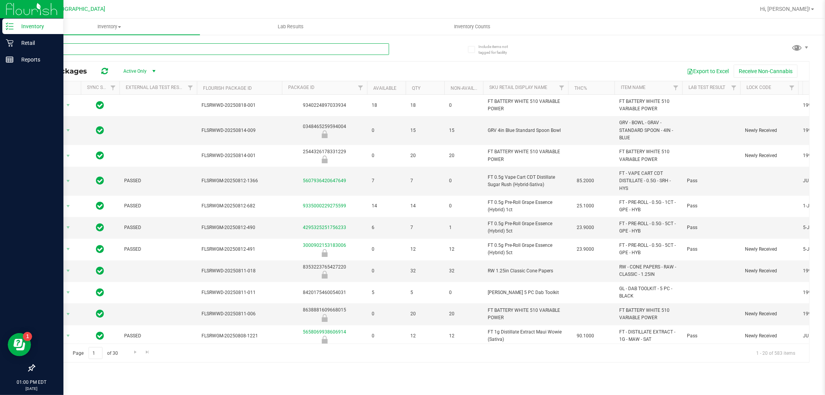
click at [101, 49] on input "text" at bounding box center [211, 49] width 355 height 12
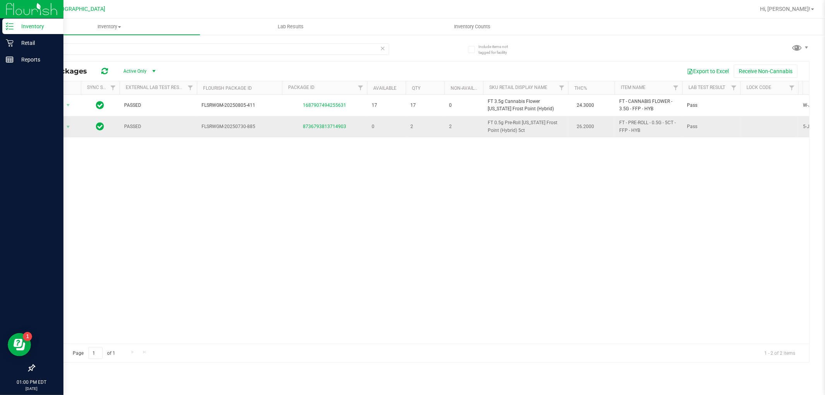
drag, startPoint x: 523, startPoint y: 132, endPoint x: 479, endPoint y: 120, distance: 44.9
click at [479, 120] on tr "Action Action Global inventory Package audit log Print package label Print prod…" at bounding box center [690, 126] width 1312 height 21
drag, startPoint x: 73, startPoint y: 49, endPoint x: 28, endPoint y: 48, distance: 45.6
click at [28, 48] on div "Include items not tagged for facility ffp All Packages Active Only Active Only …" at bounding box center [422, 152] width 806 height 236
click at [100, 44] on input "ffp" at bounding box center [211, 49] width 355 height 12
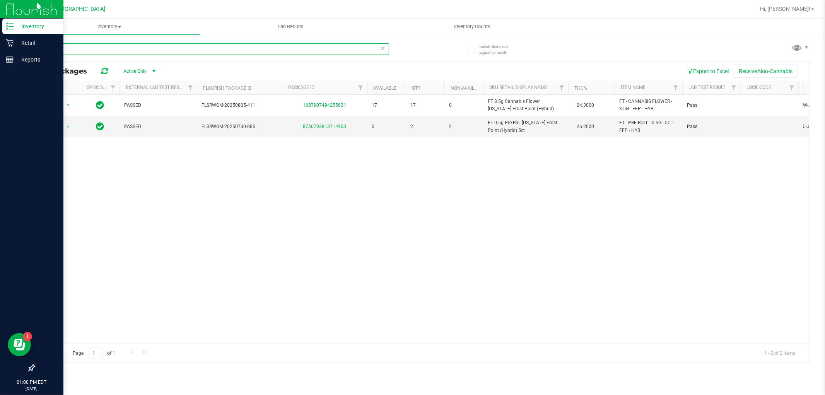
type input "dot"
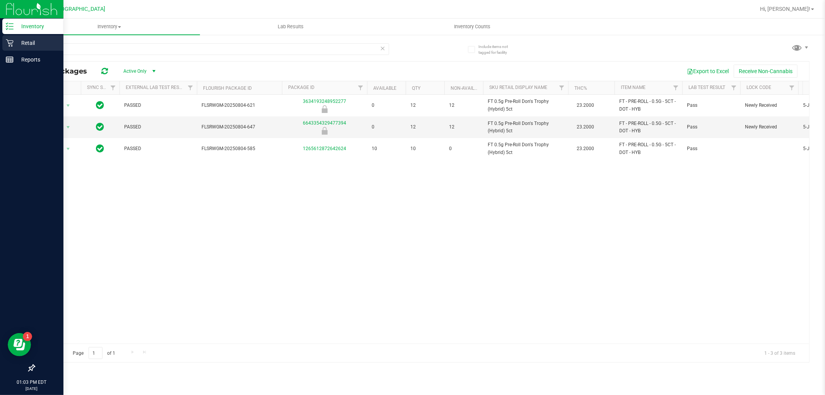
click at [4, 41] on div "Retail" at bounding box center [32, 42] width 61 height 15
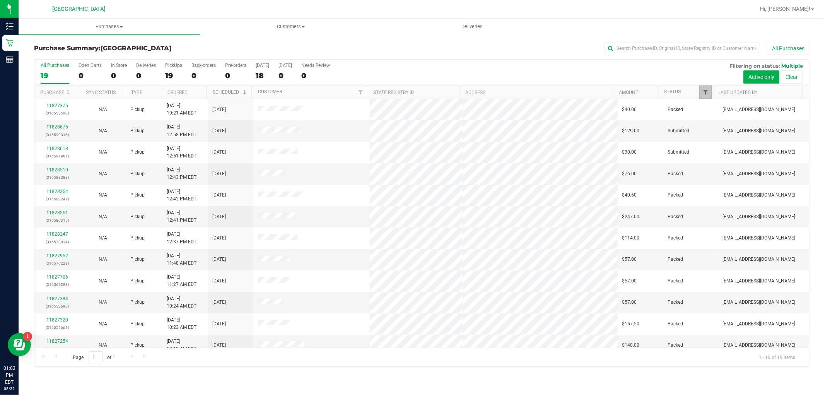
click at [705, 93] on span "Filter" at bounding box center [705, 92] width 6 height 6
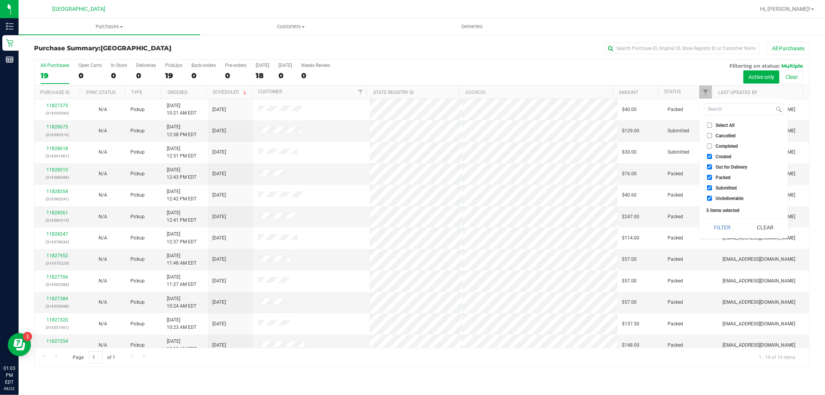
click at [709, 126] on input "Select All" at bounding box center [709, 125] width 5 height 5
checkbox input "true"
click at [709, 126] on input "Select All" at bounding box center [709, 125] width 5 height 5
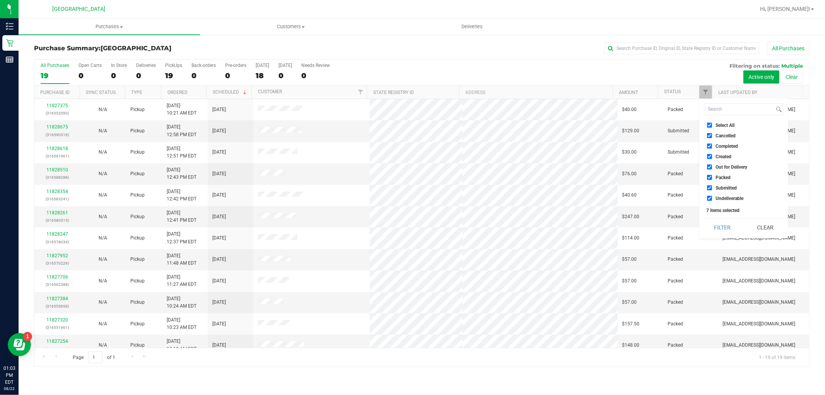
checkbox input "false"
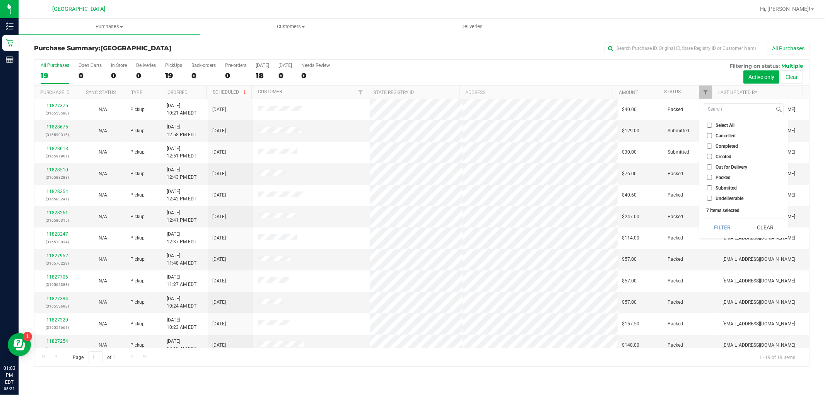
checkbox input "false"
click at [710, 186] on input "Submitted" at bounding box center [709, 187] width 5 height 5
checkbox input "true"
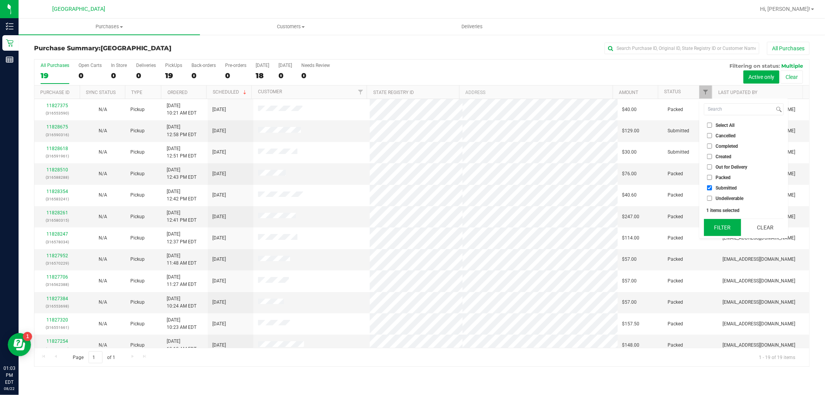
click at [725, 235] on button "Filter" at bounding box center [722, 227] width 37 height 17
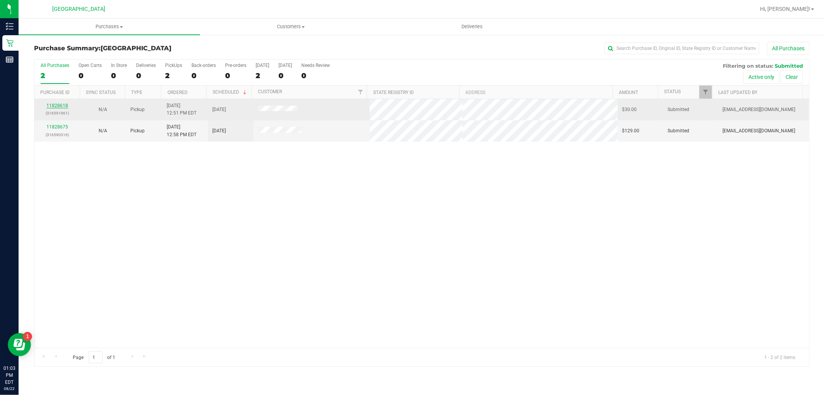
click at [56, 104] on link "11828618" at bounding box center [57, 105] width 22 height 5
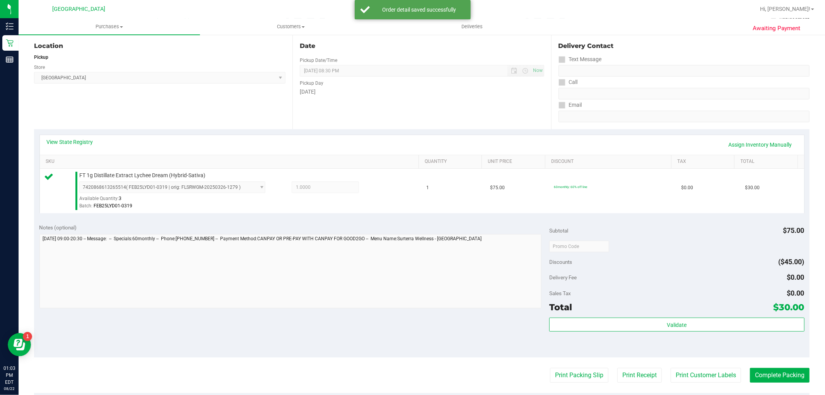
scroll to position [129, 0]
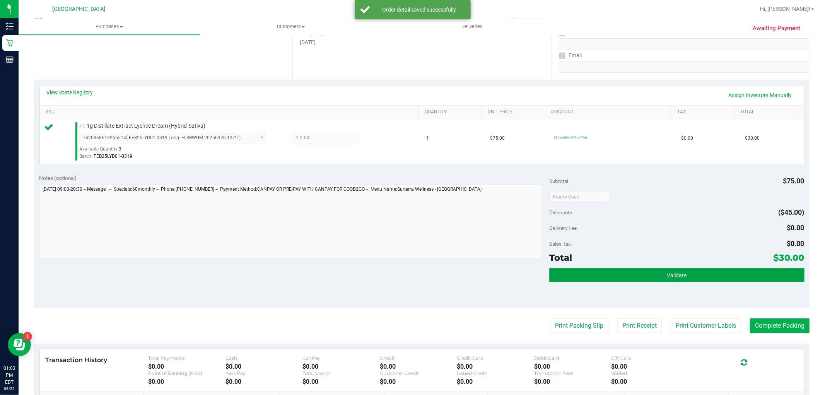
click at [635, 272] on button "Validate" at bounding box center [676, 275] width 255 height 14
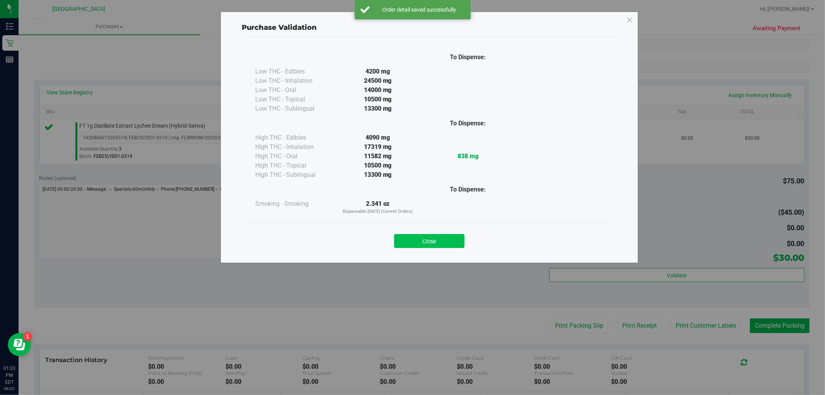
drag, startPoint x: 429, startPoint y: 237, endPoint x: 515, endPoint y: 279, distance: 95.3
click at [431, 237] on button "Close" at bounding box center [429, 241] width 70 height 14
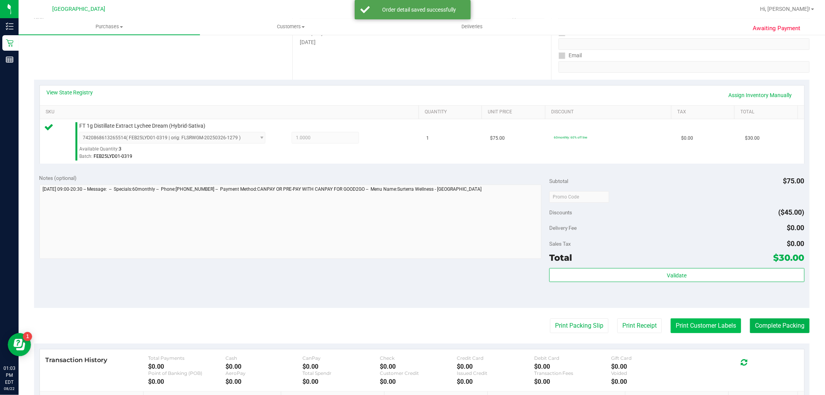
click at [678, 327] on button "Print Customer Labels" at bounding box center [705, 325] width 70 height 15
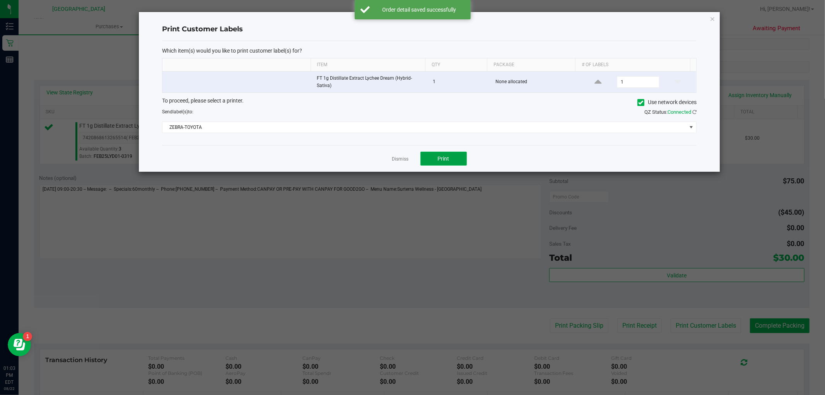
click at [441, 161] on span "Print" at bounding box center [444, 158] width 12 height 6
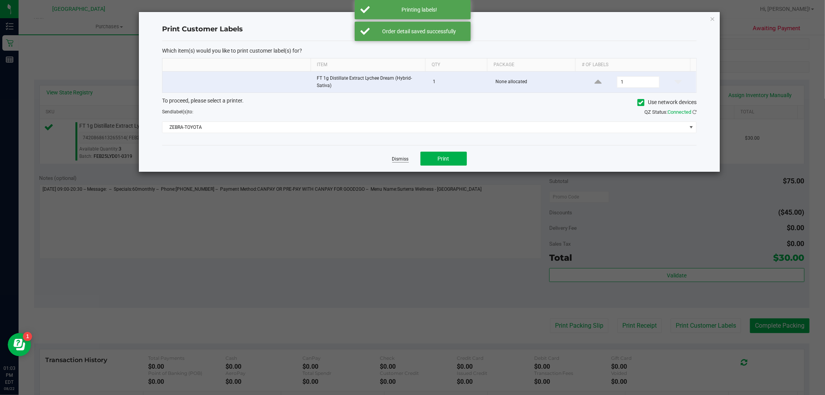
click at [399, 161] on link "Dismiss" at bounding box center [400, 159] width 17 height 7
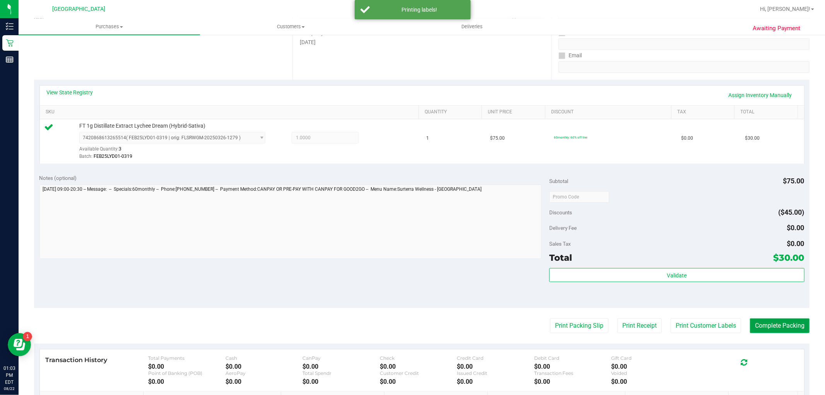
click at [770, 326] on button "Complete Packing" at bounding box center [780, 325] width 60 height 15
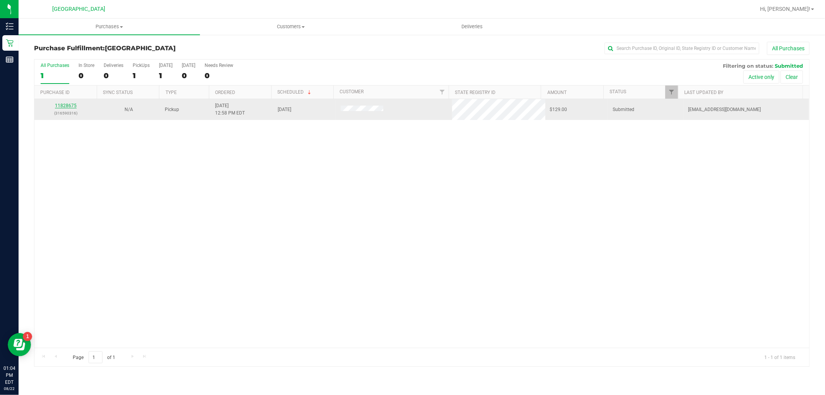
click at [66, 107] on link "11828675" at bounding box center [66, 105] width 22 height 5
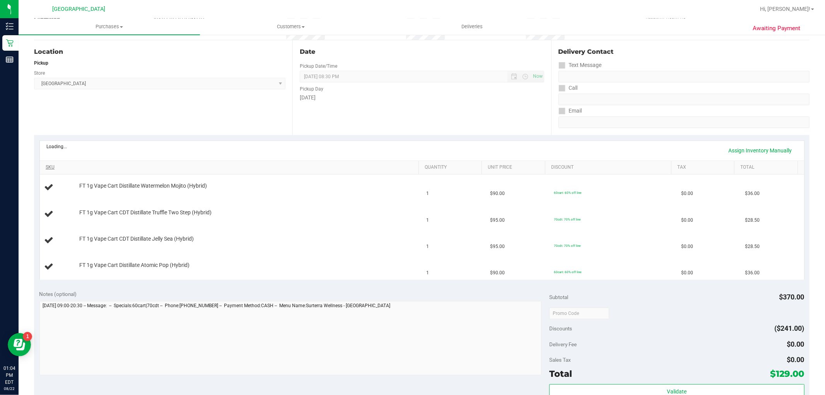
scroll to position [86, 0]
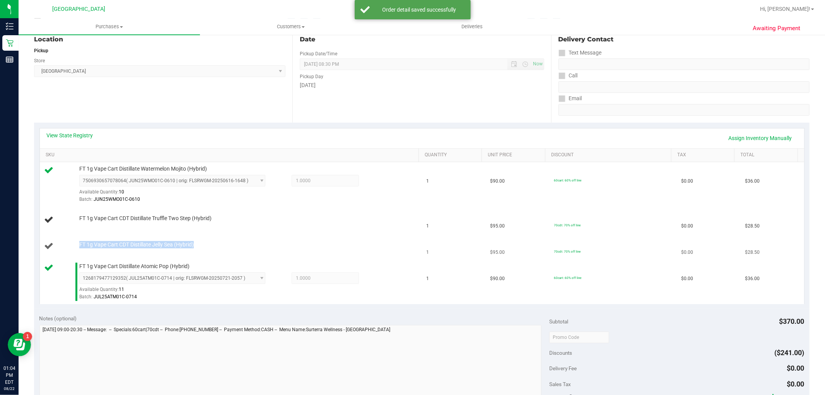
drag, startPoint x: 211, startPoint y: 252, endPoint x: 63, endPoint y: 245, distance: 148.2
click at [63, 245] on td "FT 1g Vape Cart CDT Distillate Jelly Sea (Hybrid)" at bounding box center [231, 246] width 382 height 26
copy div "FT 1g Vape Cart CDT Distillate Jelly Sea (Hybrid)"
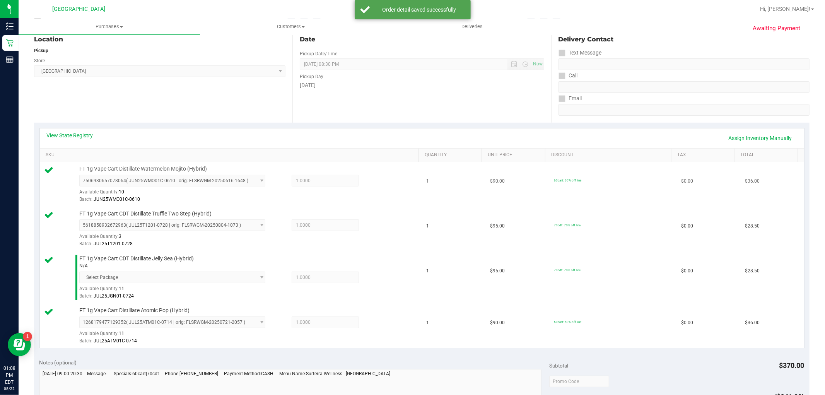
scroll to position [172, 0]
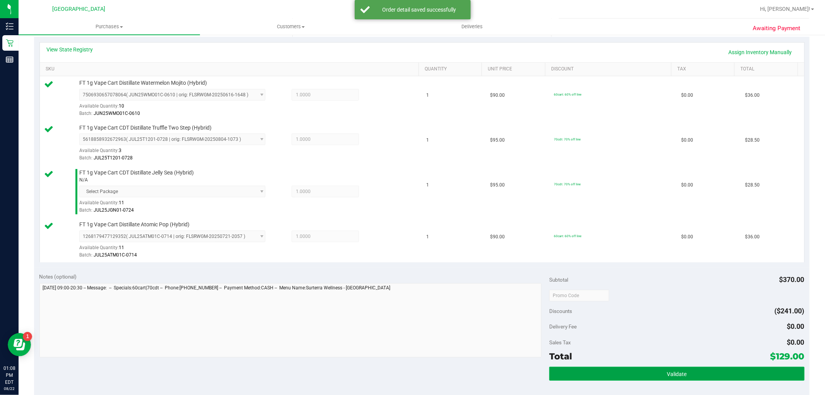
click at [607, 374] on button "Validate" at bounding box center [676, 373] width 255 height 14
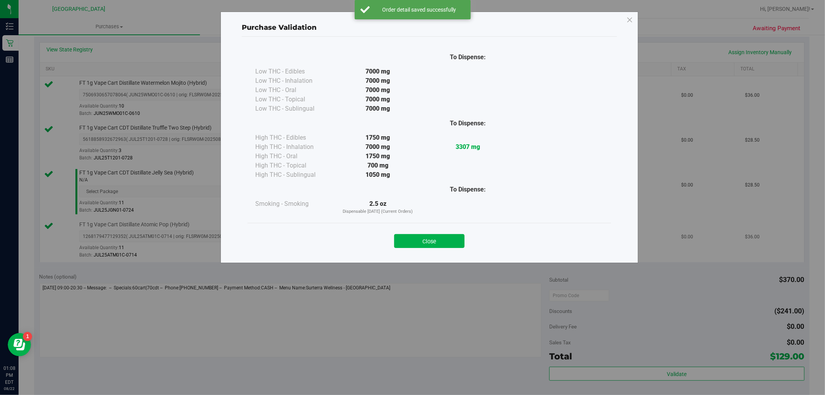
click at [441, 239] on button "Close" at bounding box center [429, 241] width 70 height 14
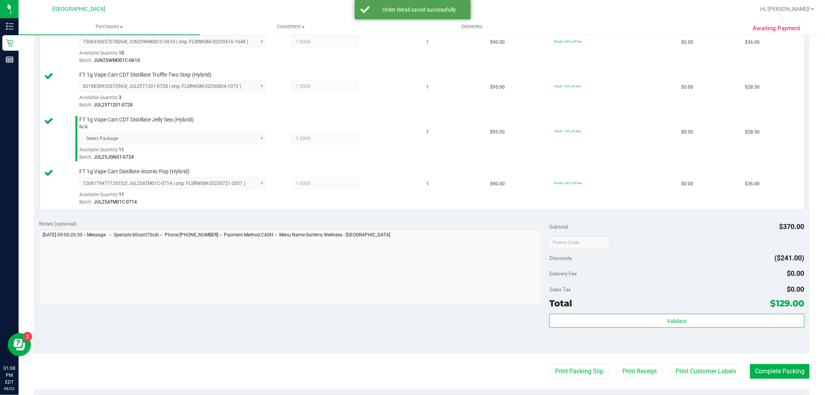
scroll to position [343, 0]
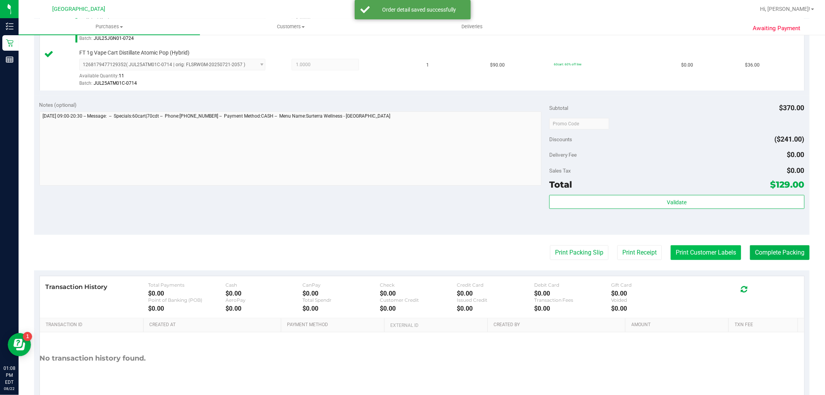
click at [705, 257] on button "Print Customer Labels" at bounding box center [705, 252] width 70 height 15
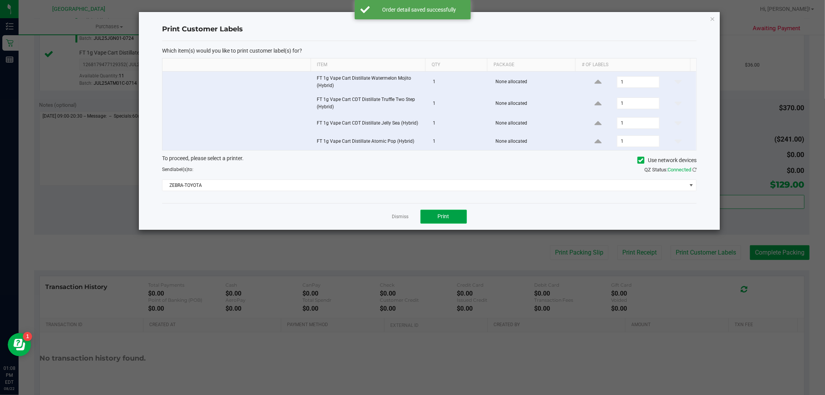
click at [453, 220] on button "Print" at bounding box center [443, 217] width 46 height 14
click at [396, 220] on link "Dismiss" at bounding box center [400, 216] width 17 height 7
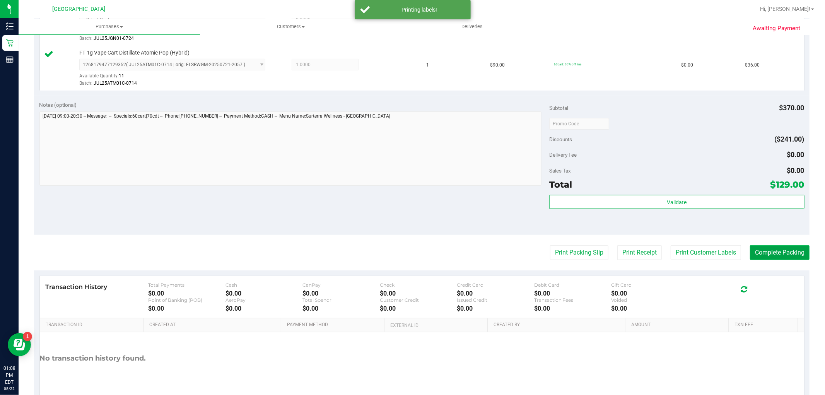
click at [757, 250] on button "Complete Packing" at bounding box center [780, 252] width 60 height 15
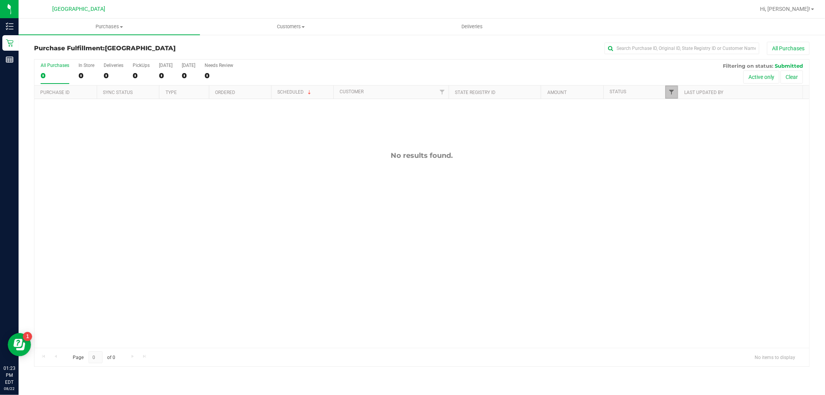
click at [671, 90] on span "Filter" at bounding box center [671, 92] width 6 height 6
click at [674, 177] on input "Packed" at bounding box center [675, 177] width 5 height 5
checkbox input "true"
click at [678, 227] on button "Filter" at bounding box center [688, 227] width 37 height 17
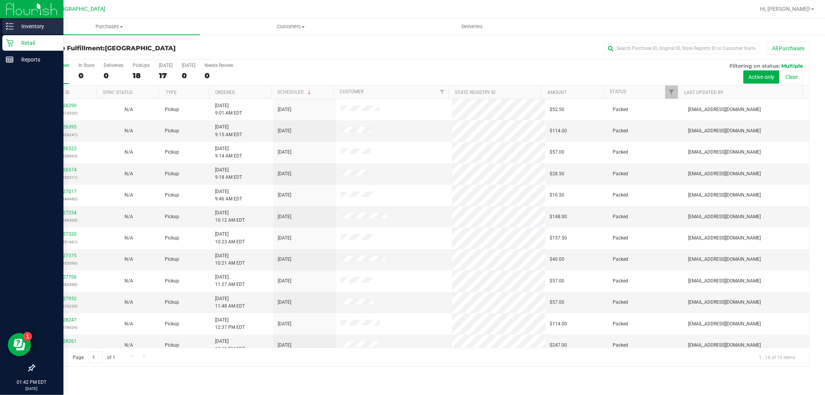
click at [17, 20] on div "Inventory" at bounding box center [32, 26] width 61 height 15
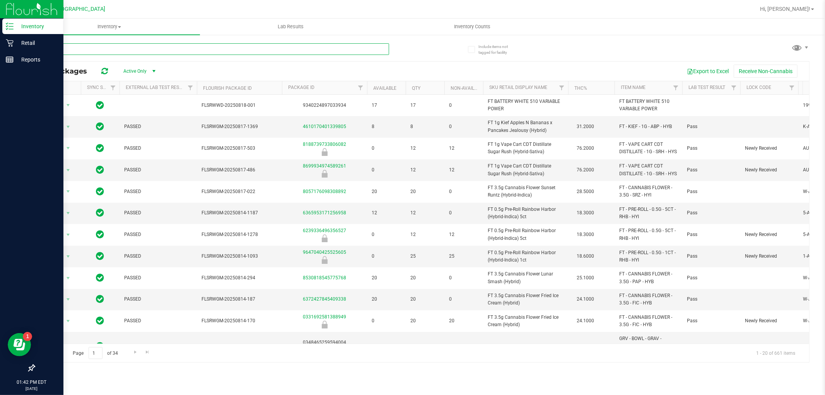
click at [108, 46] on input "text" at bounding box center [211, 49] width 355 height 12
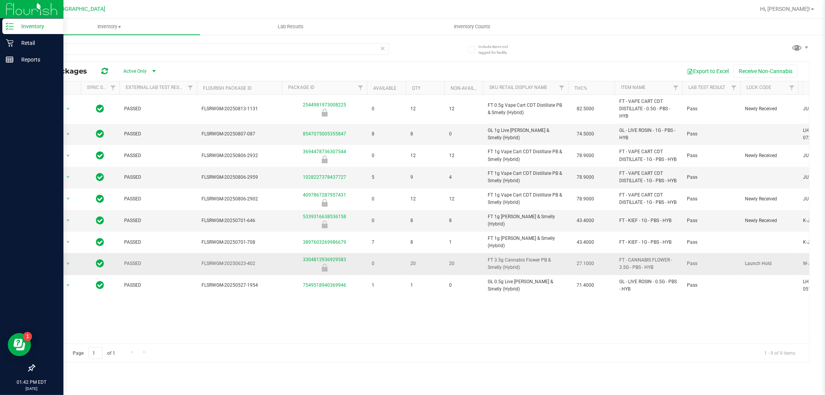
drag, startPoint x: 521, startPoint y: 263, endPoint x: 478, endPoint y: 257, distance: 43.6
click at [478, 257] on tr "Action Action Global inventory Package audit log Print package label Print prod…" at bounding box center [690, 264] width 1312 height 22
copy tr "FT 3.5g Cannabis Flower PB & Smelly (Hybrid)"
drag, startPoint x: 67, startPoint y: 52, endPoint x: 34, endPoint y: 51, distance: 32.9
click at [34, 51] on input "pbs" at bounding box center [211, 49] width 355 height 12
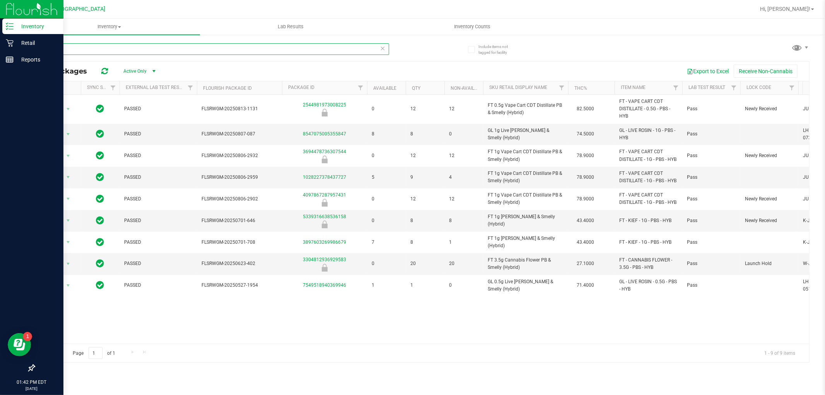
paste input "FT 3.5g Cannabis Flower PB & Smelly (Hybrid)"
type input "FT 3.5g Cannabis Flower PB & Smelly (Hybrid)"
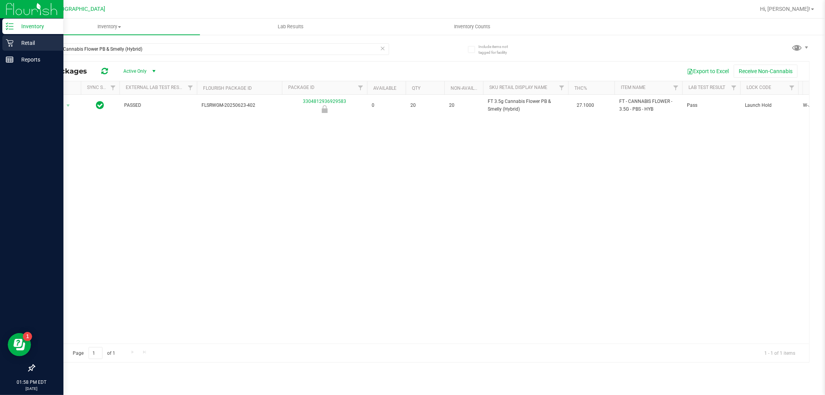
click at [29, 43] on p "Retail" at bounding box center [37, 42] width 46 height 9
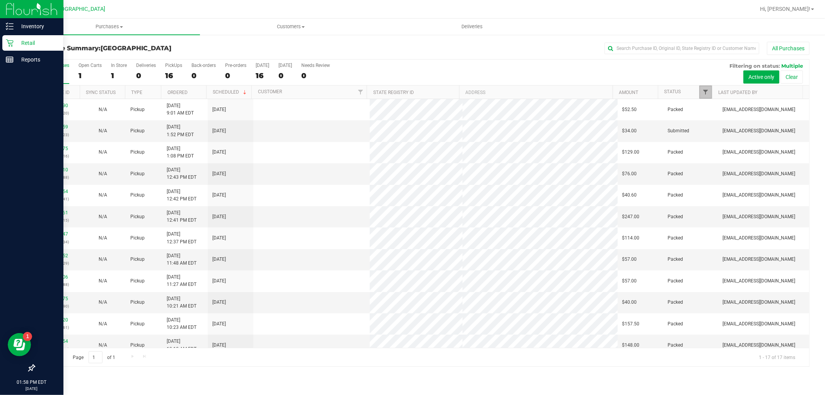
click at [705, 91] on span "Filter" at bounding box center [705, 92] width 6 height 6
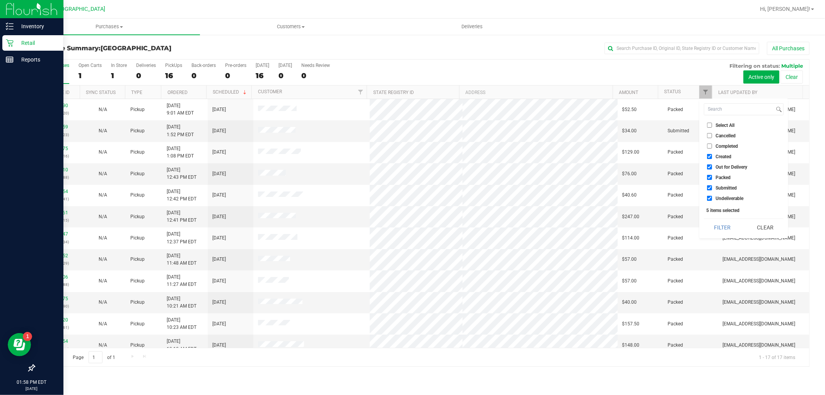
click at [710, 124] on input "Select All" at bounding box center [709, 125] width 5 height 5
checkbox input "true"
click at [710, 124] on input "Select All" at bounding box center [709, 125] width 5 height 5
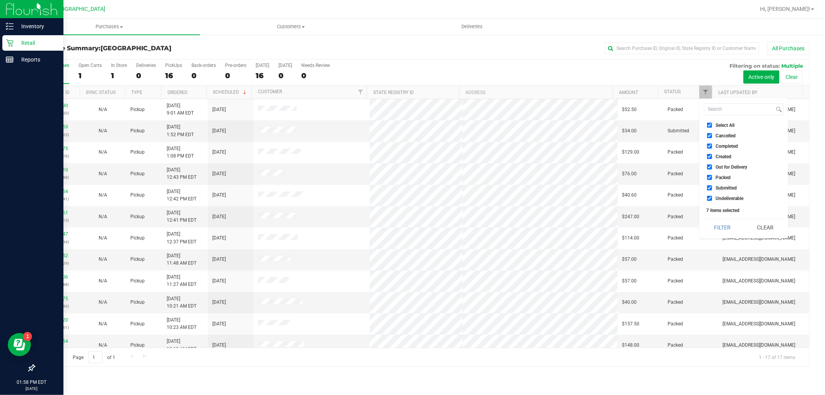
checkbox input "false"
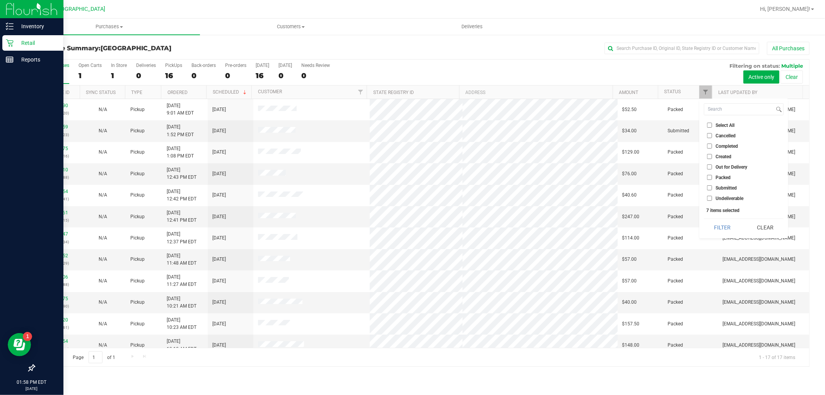
checkbox input "false"
click at [708, 186] on input "Submitted" at bounding box center [709, 187] width 5 height 5
checkbox input "true"
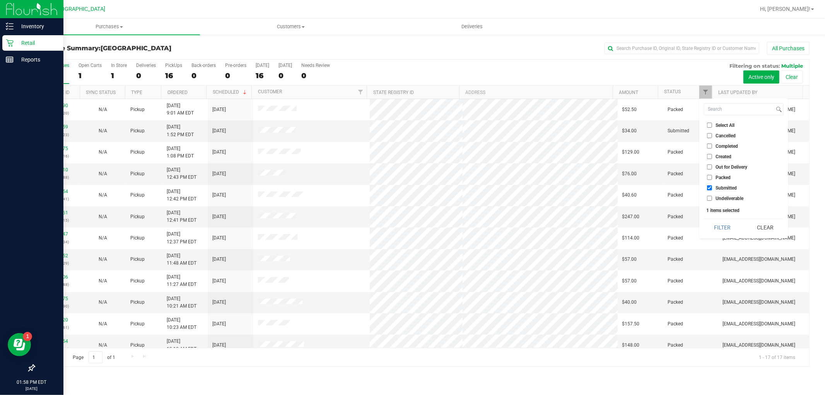
drag, startPoint x: 716, startPoint y: 225, endPoint x: 711, endPoint y: 213, distance: 12.7
click at [716, 225] on button "Filter" at bounding box center [722, 227] width 37 height 17
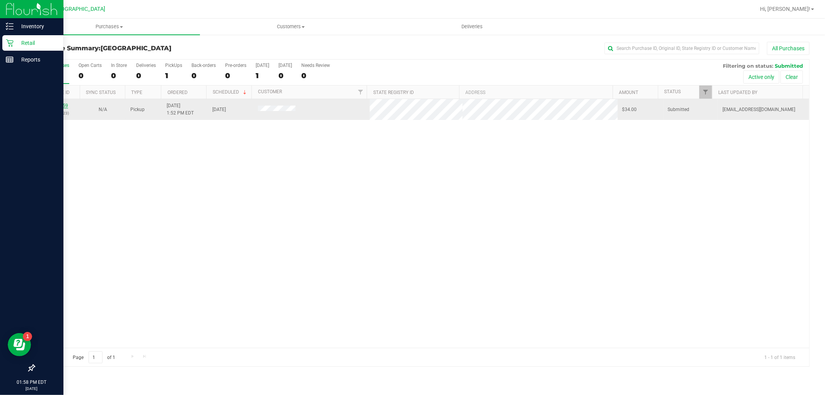
click at [55, 106] on link "11829159" at bounding box center [57, 105] width 22 height 5
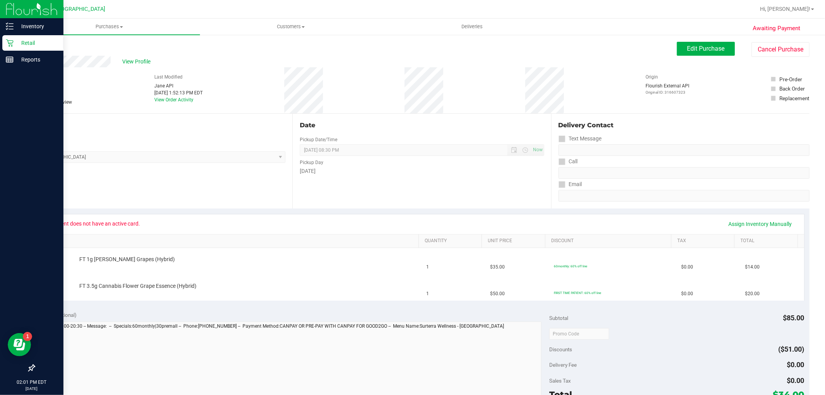
click at [12, 37] on div "Retail" at bounding box center [32, 42] width 61 height 15
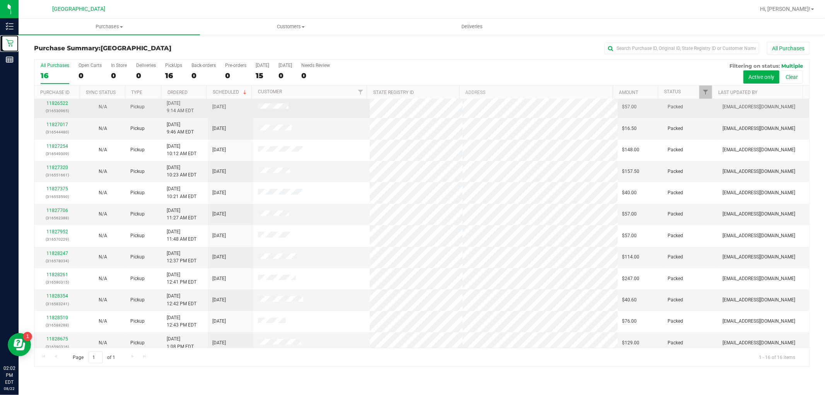
scroll to position [94, 0]
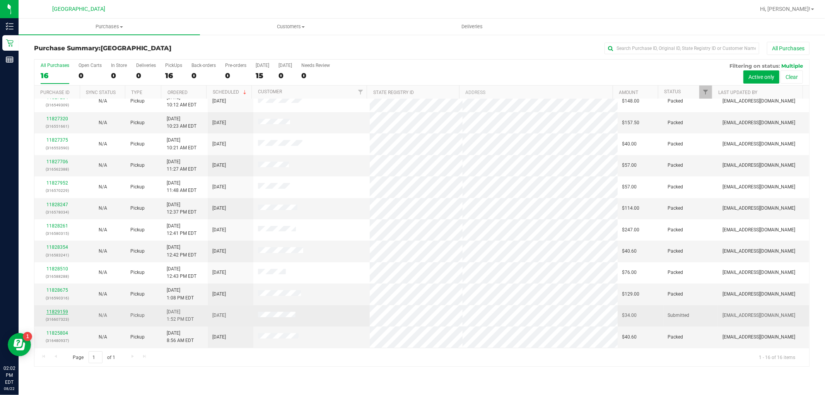
click at [55, 311] on link "11829159" at bounding box center [57, 311] width 22 height 5
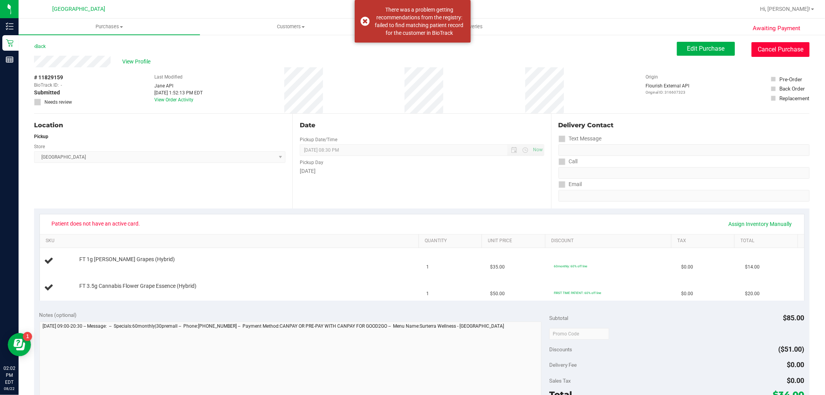
click at [770, 46] on button "Cancel Purchase" at bounding box center [780, 49] width 58 height 15
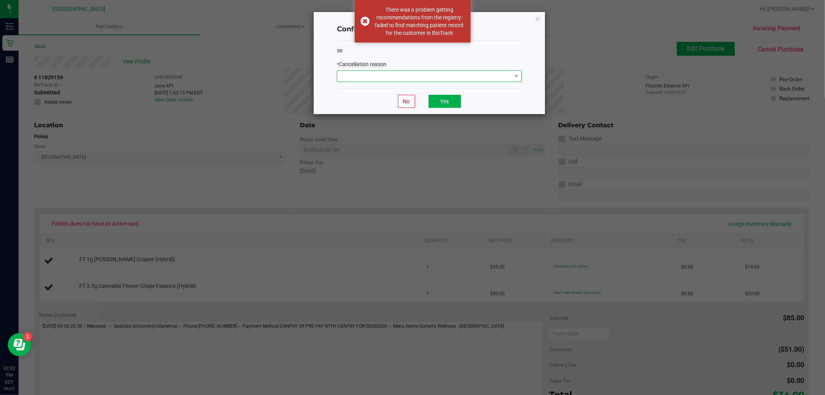
click at [486, 78] on span at bounding box center [424, 76] width 174 height 11
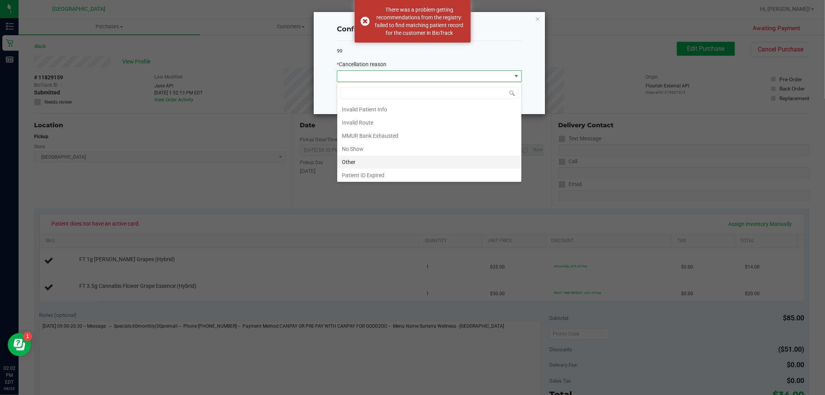
scroll to position [41, 0]
click at [374, 158] on li "Patient ID Expired" at bounding box center [429, 160] width 184 height 13
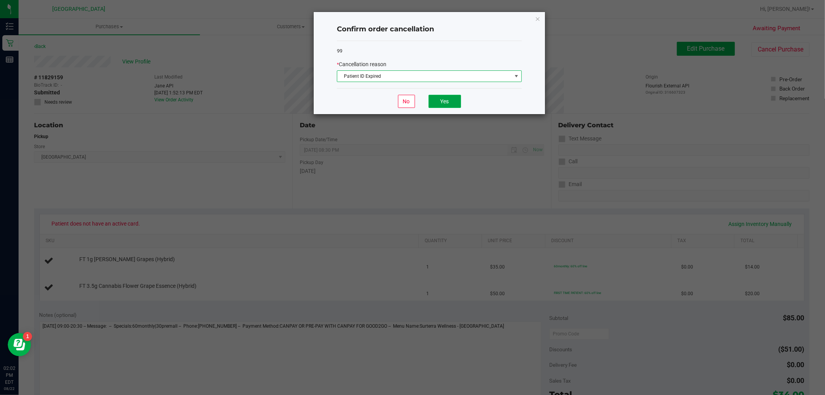
click at [453, 99] on button "Yes" at bounding box center [444, 101] width 32 height 13
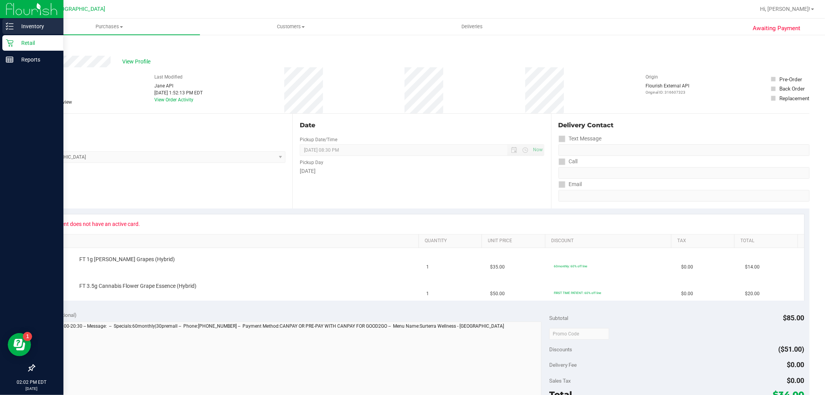
click at [24, 23] on p "Inventory" at bounding box center [37, 26] width 46 height 9
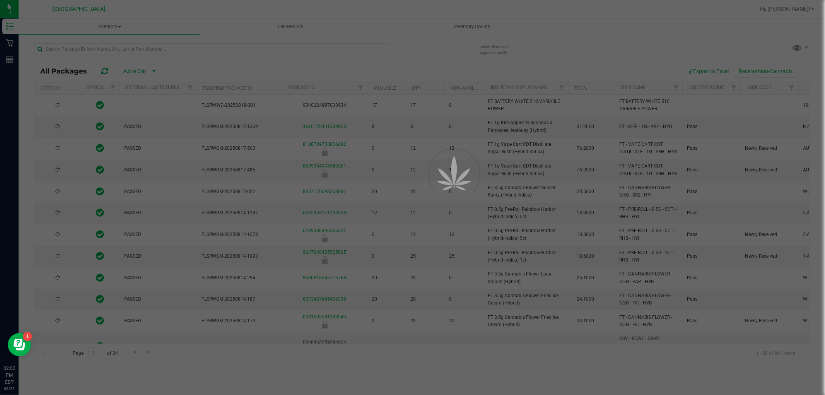
click at [138, 52] on div at bounding box center [412, 197] width 825 height 395
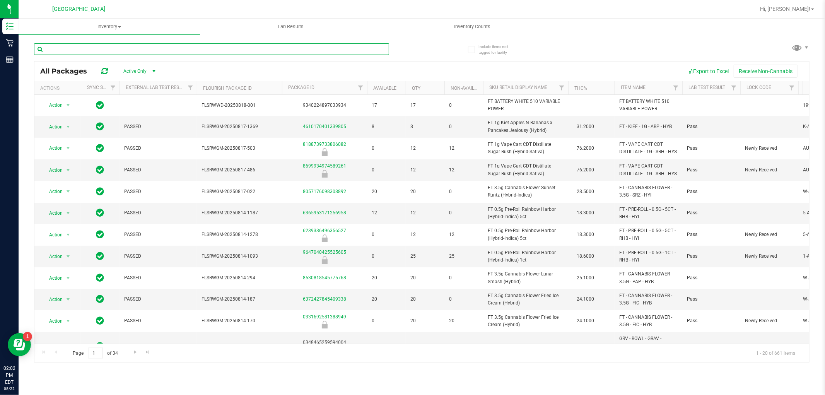
click at [138, 51] on input "text" at bounding box center [211, 49] width 355 height 12
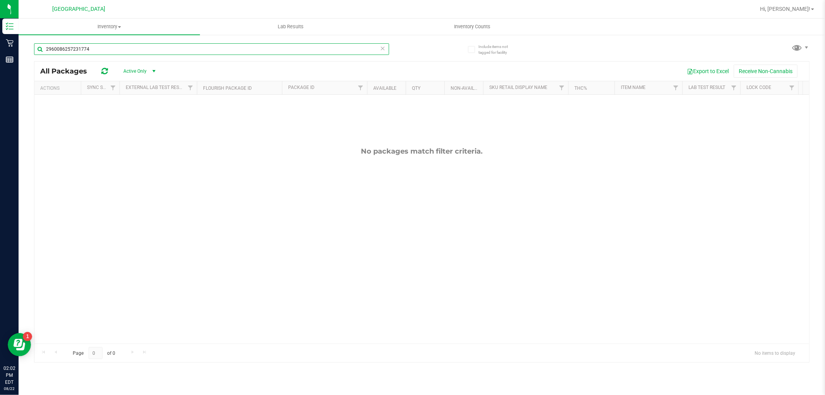
type input "2960086257231774"
click at [384, 49] on icon at bounding box center [382, 47] width 5 height 9
click at [371, 48] on input "text" at bounding box center [211, 49] width 355 height 12
click at [385, 48] on input "2057212066273732" at bounding box center [211, 49] width 355 height 12
type input "2057212066273732"
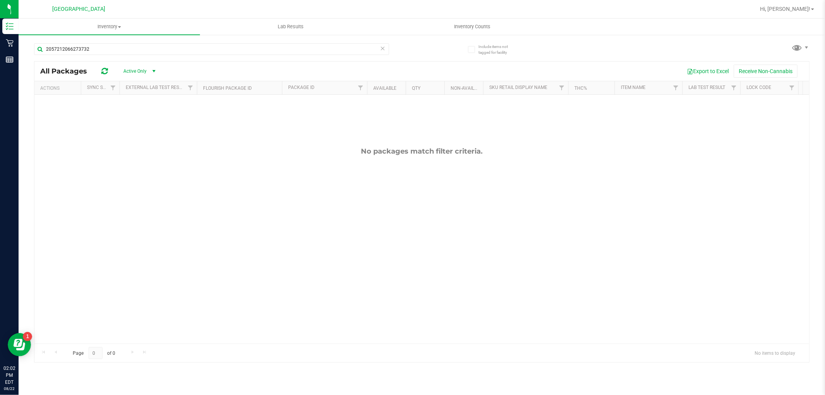
click at [382, 47] on icon at bounding box center [382, 47] width 5 height 9
click at [382, 47] on input "text" at bounding box center [211, 49] width 355 height 12
click at [379, 47] on input "text" at bounding box center [211, 49] width 355 height 12
type input "4849242981696281"
click at [382, 48] on icon at bounding box center [382, 47] width 5 height 9
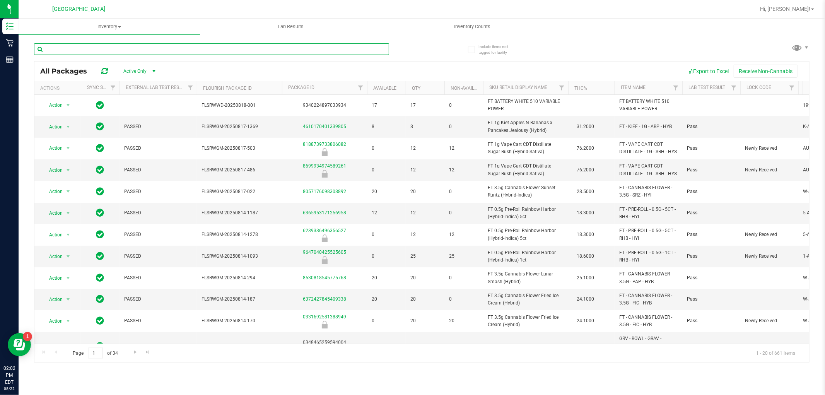
click at [377, 48] on input "text" at bounding box center [211, 49] width 355 height 12
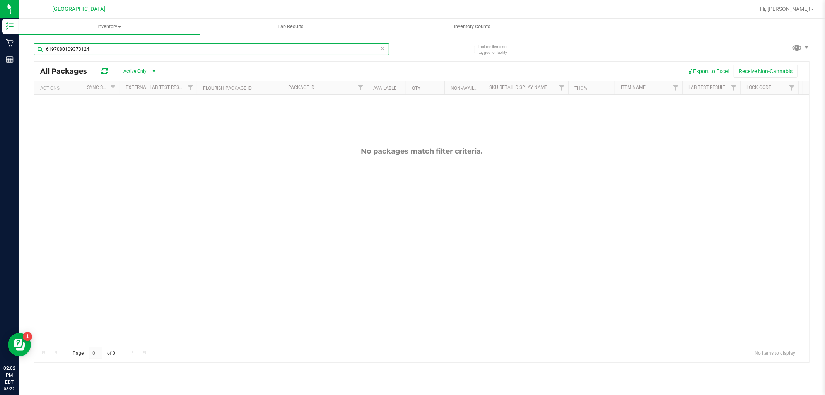
type input "6197080109373124"
click at [381, 48] on icon at bounding box center [382, 47] width 5 height 9
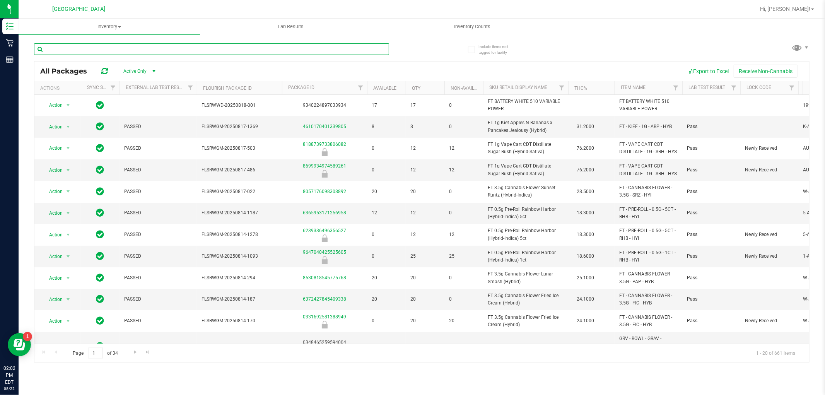
click at [379, 48] on input "text" at bounding box center [211, 49] width 355 height 12
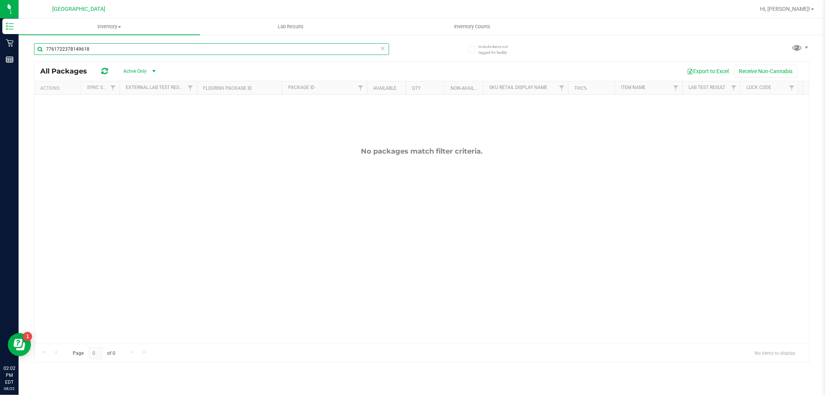
type input "7761722378149618"
click at [383, 48] on icon at bounding box center [382, 47] width 5 height 9
click at [348, 49] on input "text" at bounding box center [211, 49] width 355 height 12
drag, startPoint x: 116, startPoint y: 46, endPoint x: 25, endPoint y: 56, distance: 91.7
click at [25, 56] on div "Include items not tagged for facility 4846447670438304 All Packages Active Only…" at bounding box center [422, 152] width 806 height 236
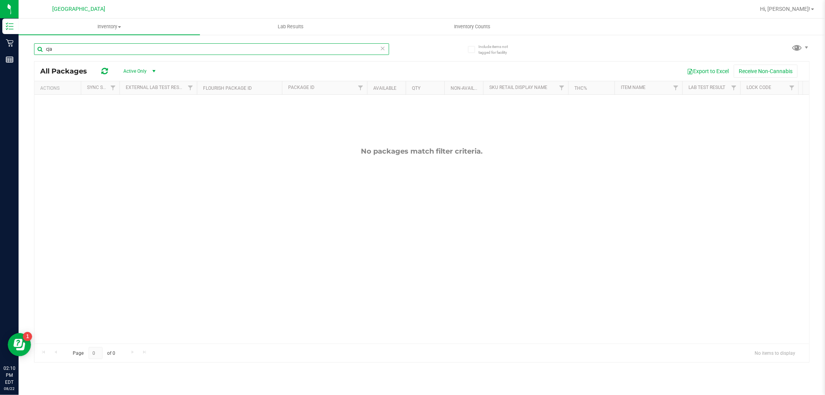
type input "cja"
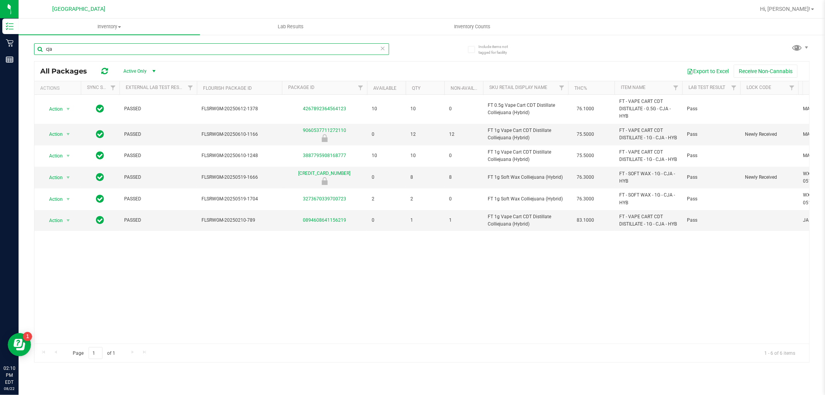
drag, startPoint x: 71, startPoint y: 47, endPoint x: 25, endPoint y: 42, distance: 46.7
click at [25, 42] on div "Include items not tagged for facility cja All Packages Active Only Active Only …" at bounding box center [422, 152] width 806 height 236
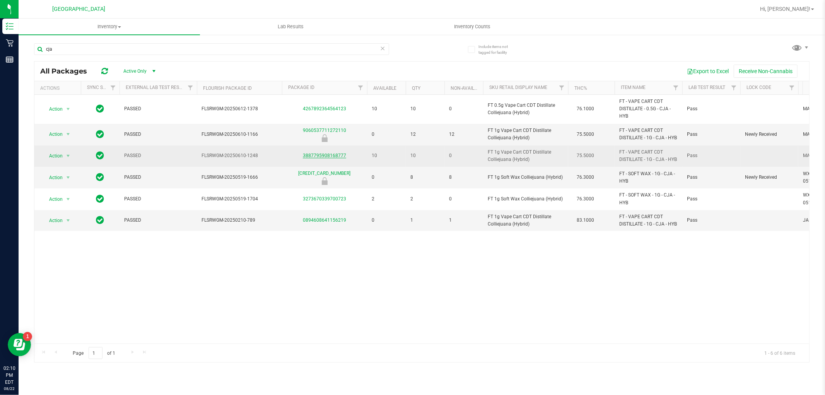
click at [320, 156] on link "3887795908168777" at bounding box center [324, 155] width 43 height 5
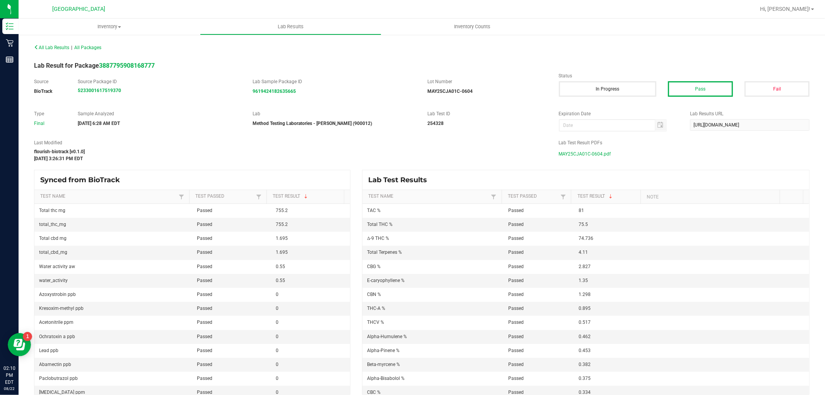
click at [582, 152] on span "MAY25CJA01C-0604.pdf" at bounding box center [585, 154] width 52 height 12
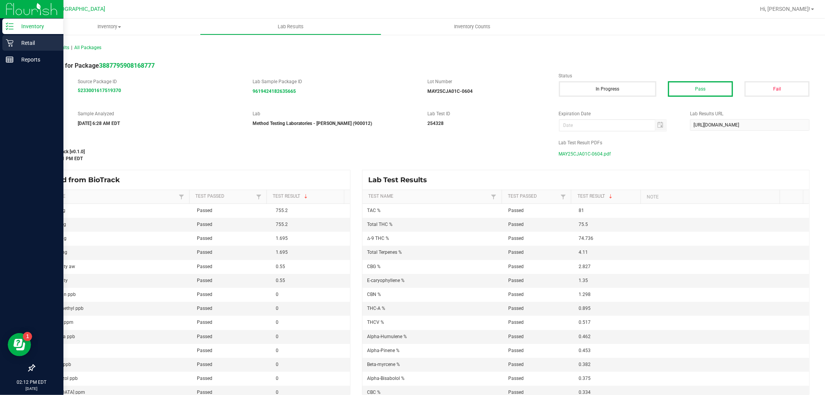
click at [29, 35] on div "Retail" at bounding box center [32, 42] width 61 height 15
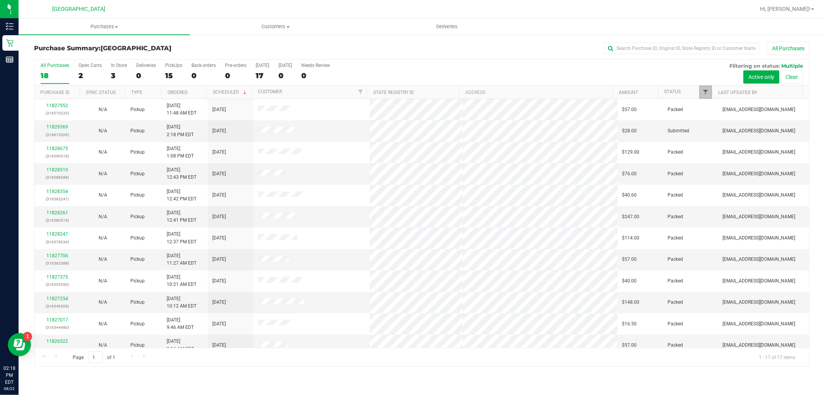
click at [705, 90] on span "Filter" at bounding box center [705, 92] width 6 height 6
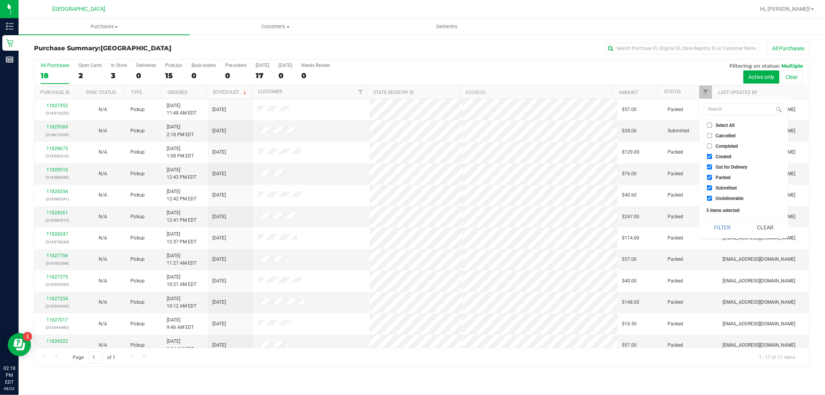
click at [709, 124] on input "Select All" at bounding box center [709, 125] width 5 height 5
checkbox input "true"
click at [709, 124] on input "Select All" at bounding box center [709, 125] width 5 height 5
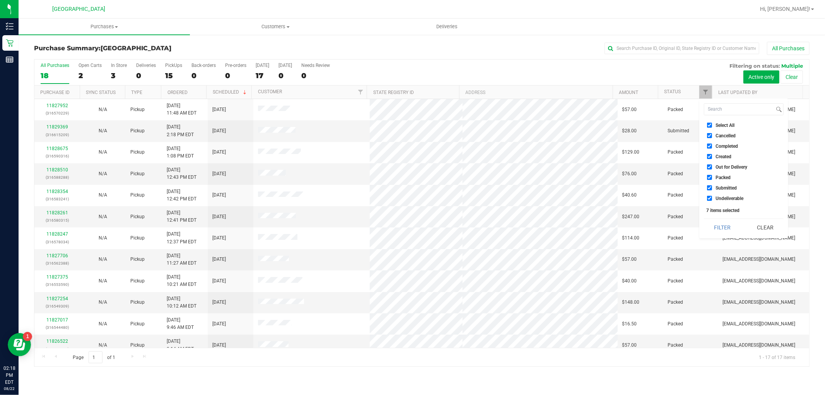
checkbox input "false"
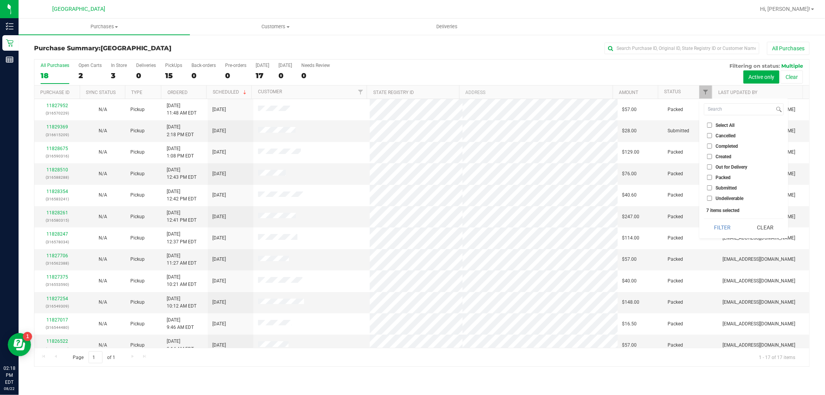
checkbox input "false"
click at [707, 188] on input "Submitted" at bounding box center [709, 187] width 5 height 5
checkbox input "true"
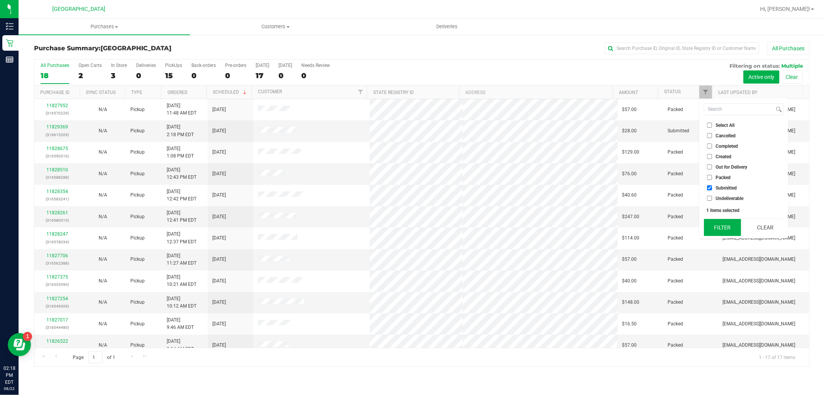
click at [714, 221] on button "Filter" at bounding box center [722, 227] width 37 height 17
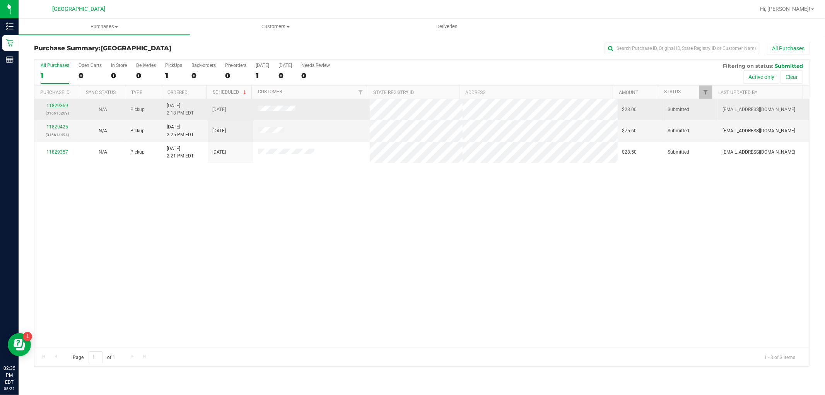
click at [60, 103] on link "11829369" at bounding box center [57, 105] width 22 height 5
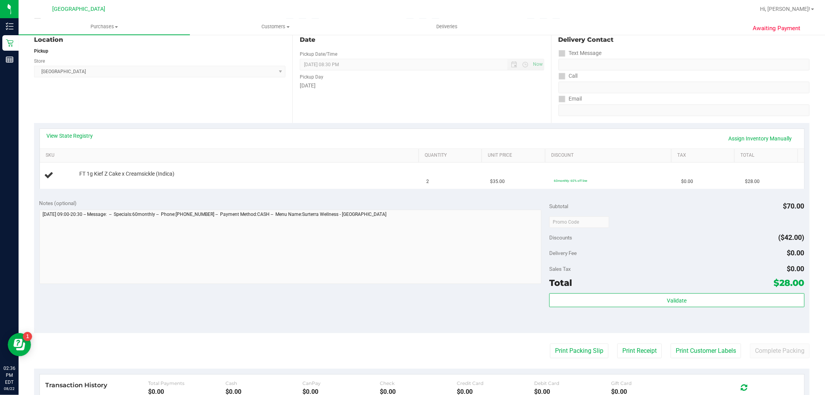
scroll to position [86, 0]
drag, startPoint x: 205, startPoint y: 167, endPoint x: 90, endPoint y: 168, distance: 114.4
click at [90, 168] on td "FT 1g Kief Z Cake x Creamsickle (Indica)" at bounding box center [231, 175] width 382 height 26
copy span "FT 1g Kief Z Cake x Creamsickle (Indica)"
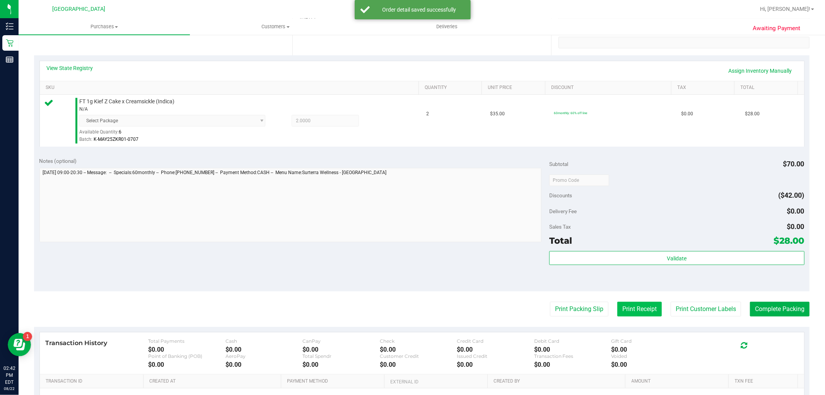
scroll to position [245, 0]
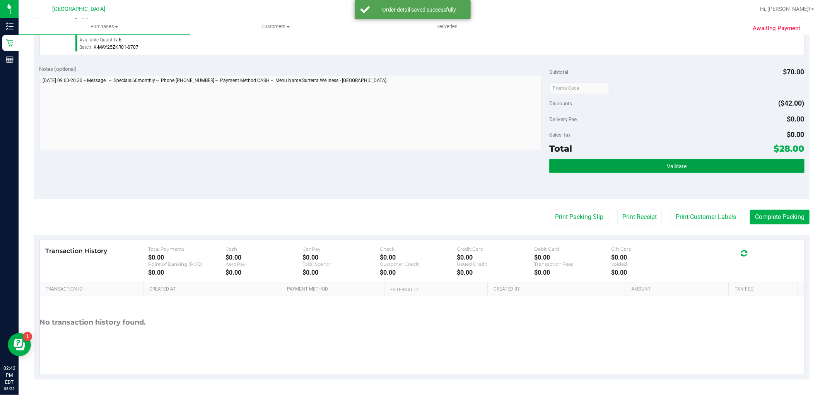
click at [654, 162] on button "Validate" at bounding box center [676, 166] width 255 height 14
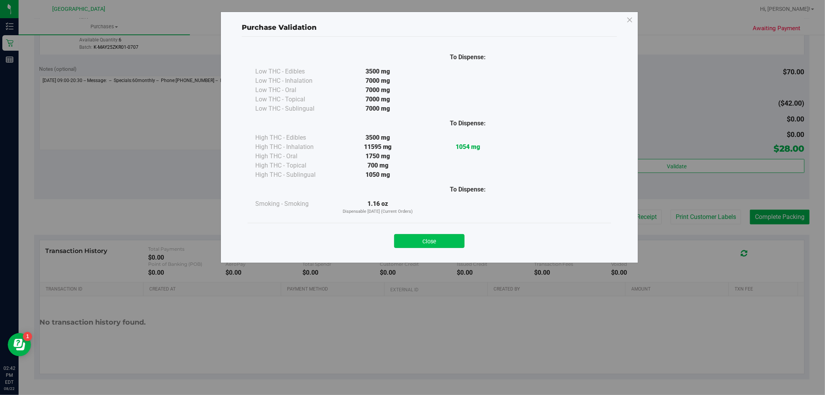
drag, startPoint x: 426, startPoint y: 240, endPoint x: 450, endPoint y: 242, distance: 23.7
click at [427, 240] on button "Close" at bounding box center [429, 241] width 70 height 14
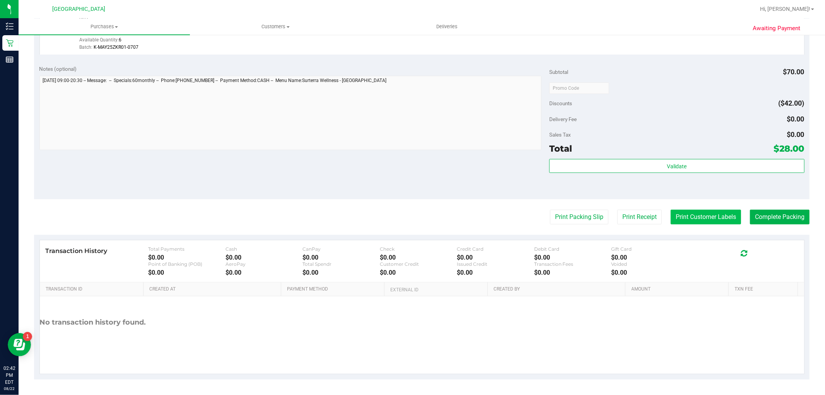
click at [695, 211] on button "Print Customer Labels" at bounding box center [705, 217] width 70 height 15
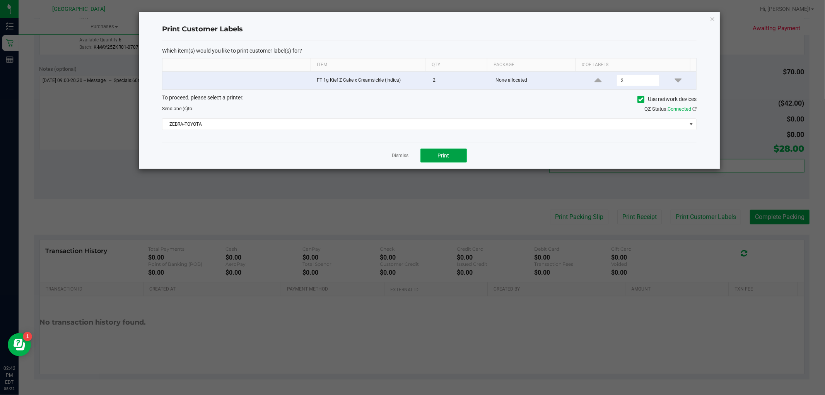
click at [436, 152] on button "Print" at bounding box center [443, 155] width 46 height 14
click at [401, 155] on link "Dismiss" at bounding box center [400, 155] width 17 height 7
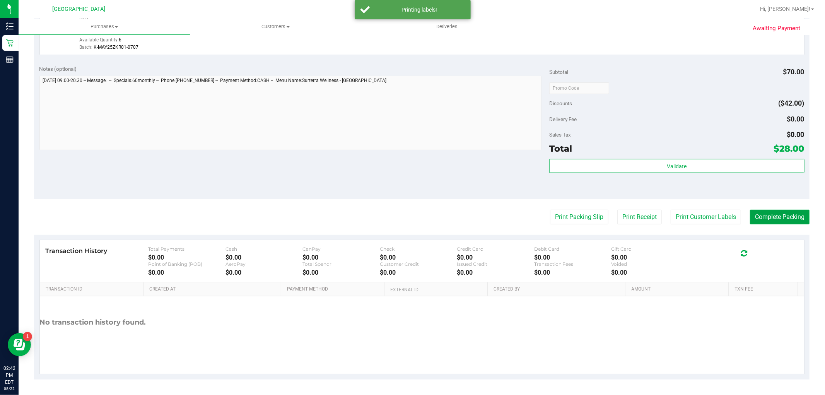
click at [787, 217] on button "Complete Packing" at bounding box center [780, 217] width 60 height 15
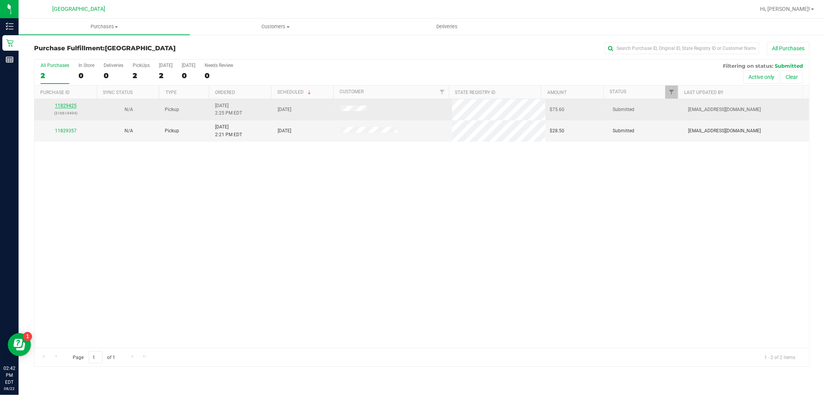
click at [66, 106] on link "11829425" at bounding box center [66, 105] width 22 height 5
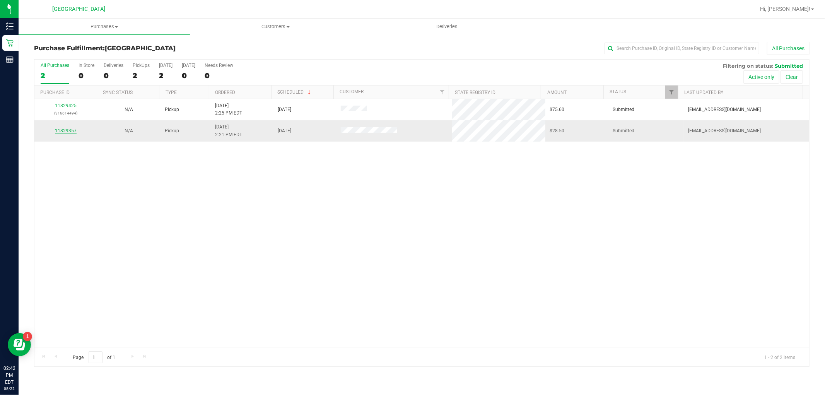
click at [66, 132] on link "11829357" at bounding box center [66, 130] width 22 height 5
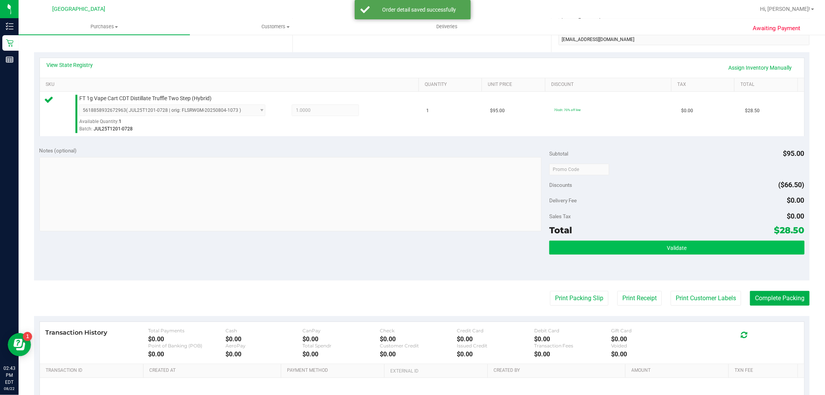
scroll to position [172, 0]
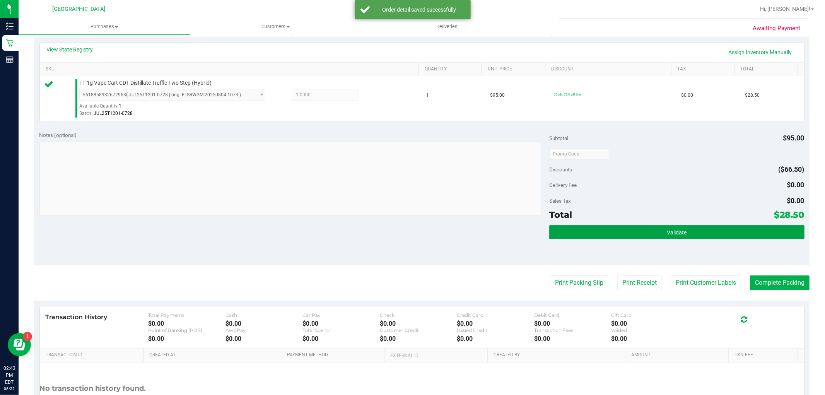
drag, startPoint x: 680, startPoint y: 233, endPoint x: 600, endPoint y: 209, distance: 83.3
click at [680, 233] on span "Validate" at bounding box center [676, 232] width 20 height 6
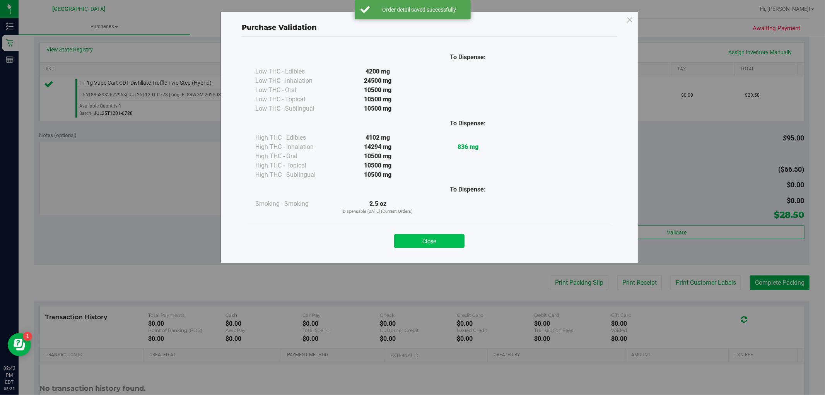
click at [451, 239] on button "Close" at bounding box center [429, 241] width 70 height 14
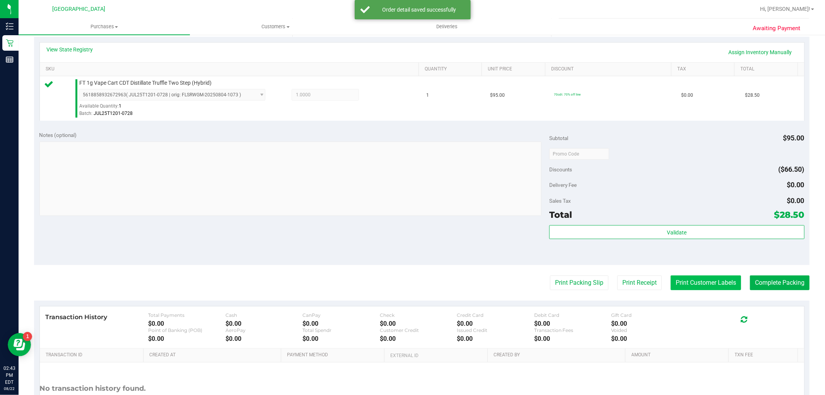
click at [708, 283] on button "Print Customer Labels" at bounding box center [705, 282] width 70 height 15
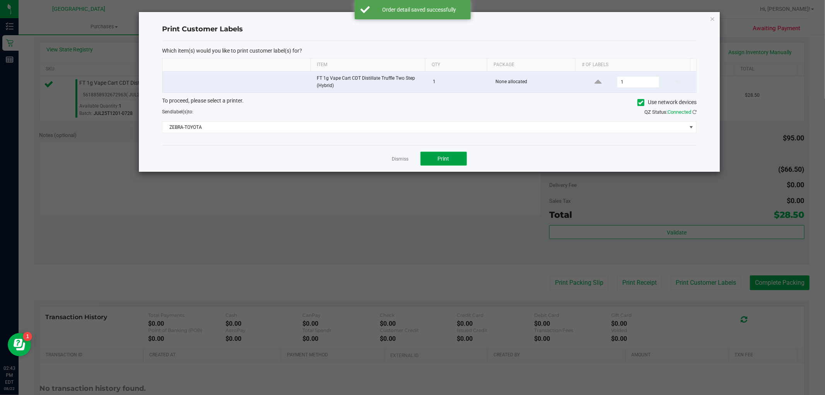
click at [447, 159] on span "Print" at bounding box center [444, 158] width 12 height 6
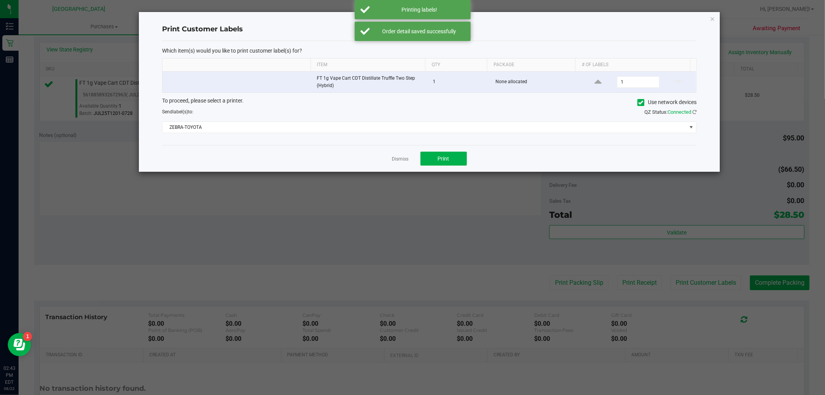
click at [388, 157] on div "Dismiss Print" at bounding box center [429, 158] width 534 height 27
click at [394, 157] on link "Dismiss" at bounding box center [400, 159] width 17 height 7
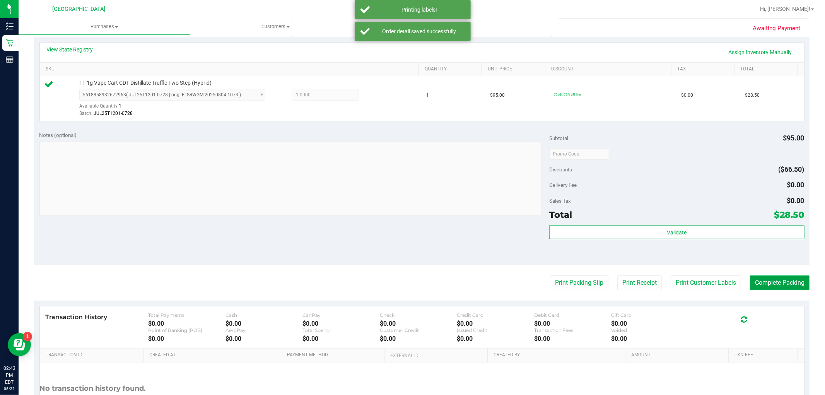
click at [763, 283] on button "Complete Packing" at bounding box center [780, 282] width 60 height 15
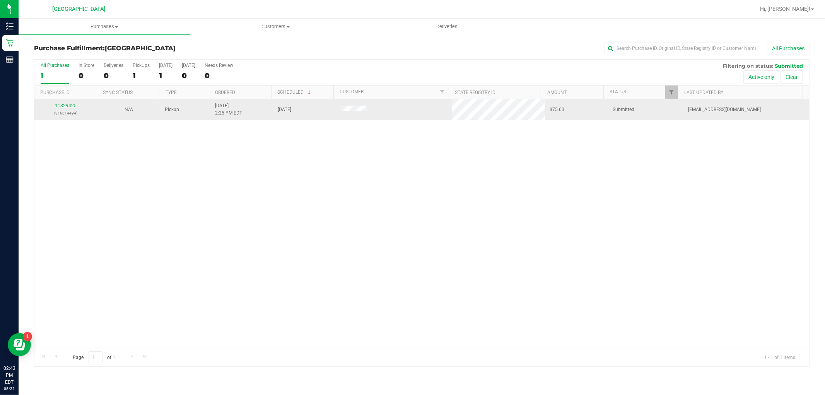
click at [71, 106] on link "11829425" at bounding box center [66, 105] width 22 height 5
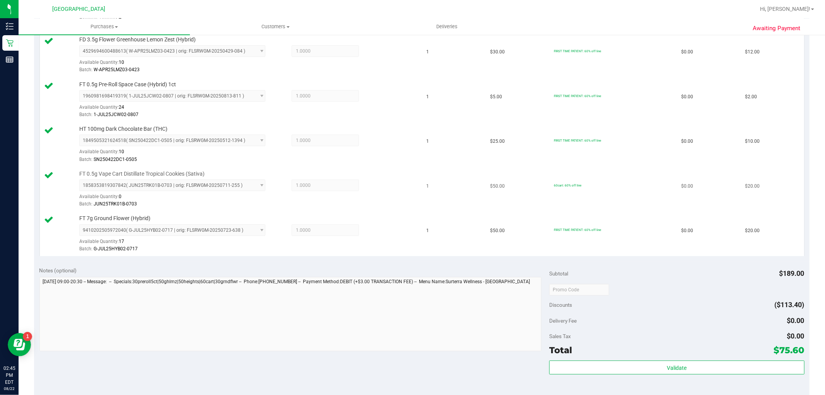
scroll to position [343, 0]
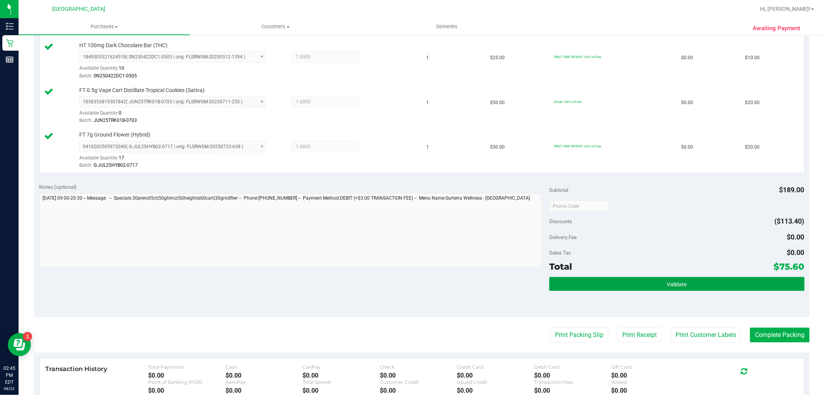
click at [657, 285] on button "Validate" at bounding box center [676, 284] width 255 height 14
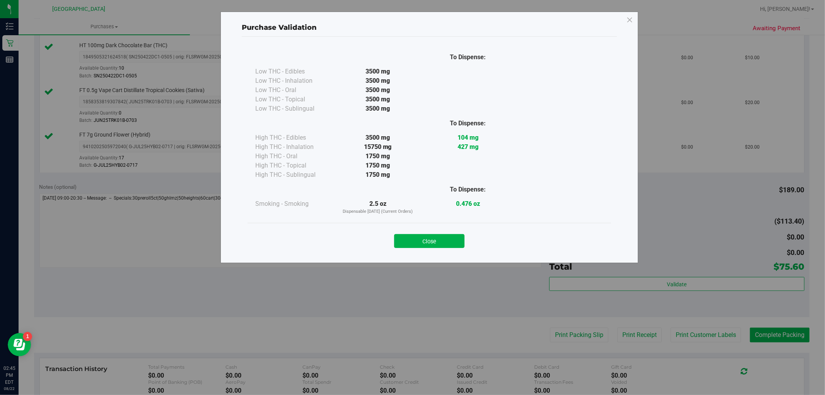
drag, startPoint x: 432, startPoint y: 244, endPoint x: 445, endPoint y: 244, distance: 12.8
click at [433, 244] on button "Close" at bounding box center [429, 241] width 70 height 14
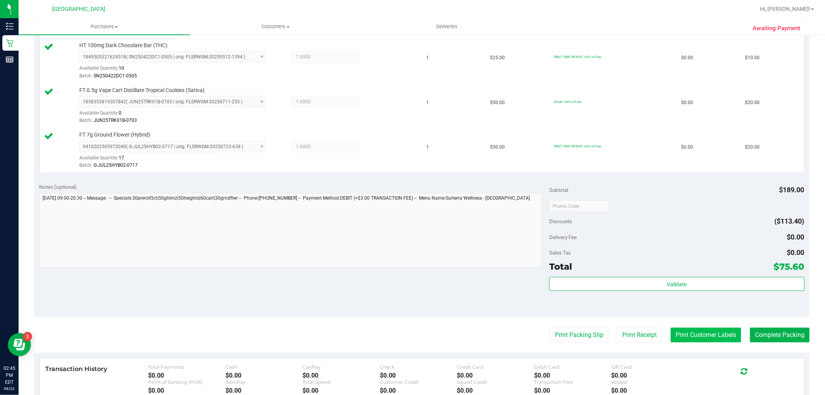
click at [686, 331] on button "Print Customer Labels" at bounding box center [705, 334] width 70 height 15
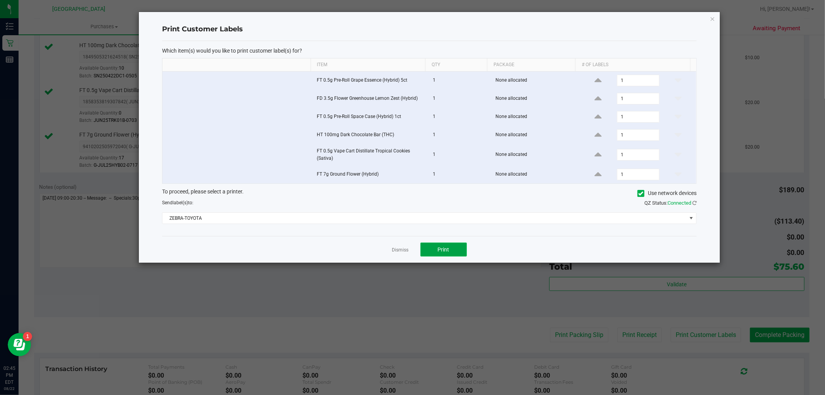
click at [437, 249] on button "Print" at bounding box center [443, 249] width 46 height 14
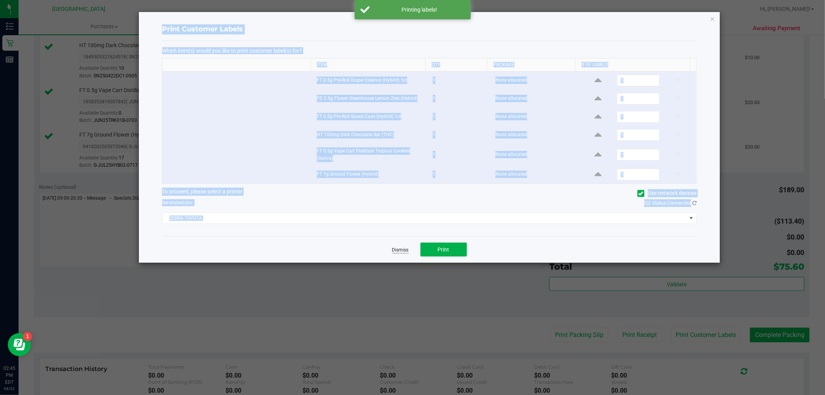
click at [404, 250] on link "Dismiss" at bounding box center [400, 250] width 17 height 7
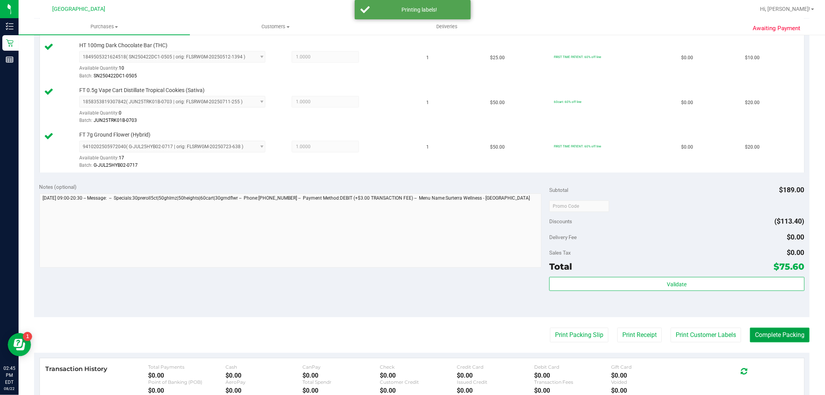
click at [775, 332] on button "Complete Packing" at bounding box center [780, 334] width 60 height 15
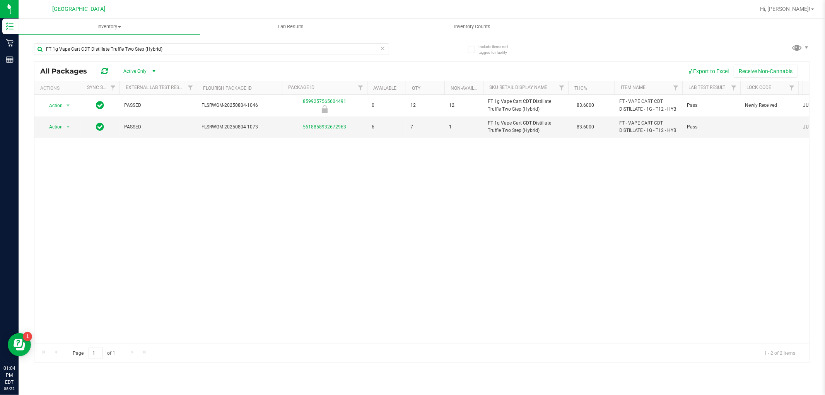
drag, startPoint x: 177, startPoint y: 51, endPoint x: 19, endPoint y: 41, distance: 157.6
click at [19, 41] on div "Include items not tagged for facility FT 1g Vape Cart CDT Distillate Truffle Tw…" at bounding box center [422, 152] width 806 height 236
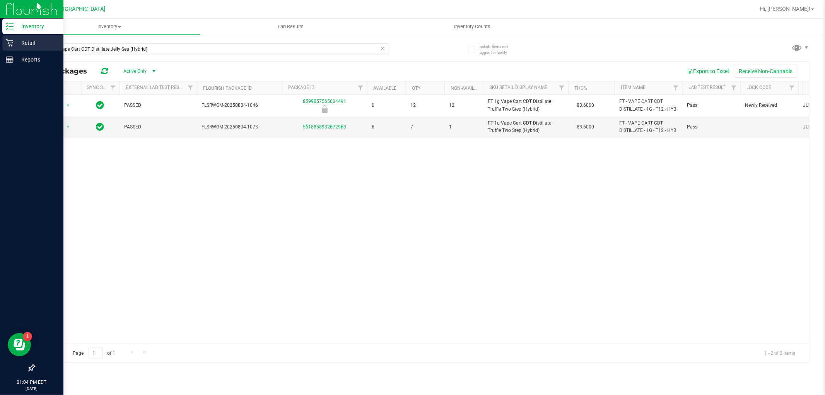
type input "FT 1g Vape Cart CDT Distillate Jelly Sea (Hybrid)"
drag, startPoint x: 153, startPoint y: 49, endPoint x: 0, endPoint y: 40, distance: 153.3
click at [0, 40] on div "Inventory Retail Reports 01:59 PM EDT [DATE] 08/22 [GEOGRAPHIC_DATA] WC Hi, [PE…" at bounding box center [412, 197] width 825 height 395
type input "ddf"
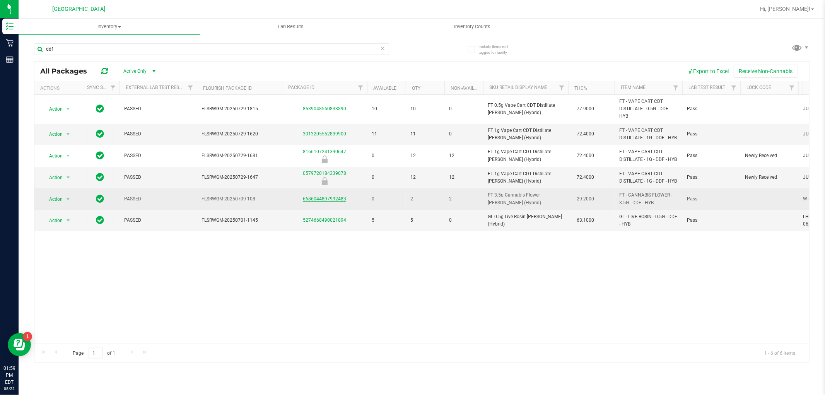
click at [322, 200] on link "6686044897992483" at bounding box center [324, 198] width 43 height 5
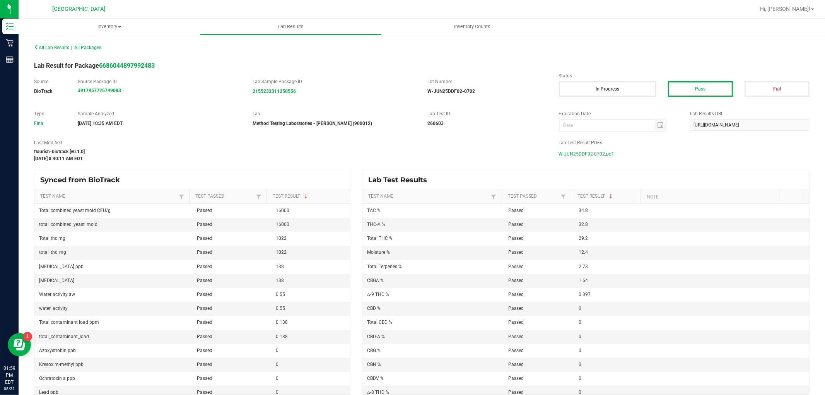
click at [598, 149] on span "W-JUN25DDF02-0702.pdf" at bounding box center [586, 154] width 55 height 12
click at [694, 57] on div "All Lab Results | All Packages Lab Result for Package 6686044897992483 Source B…" at bounding box center [421, 218] width 775 height 353
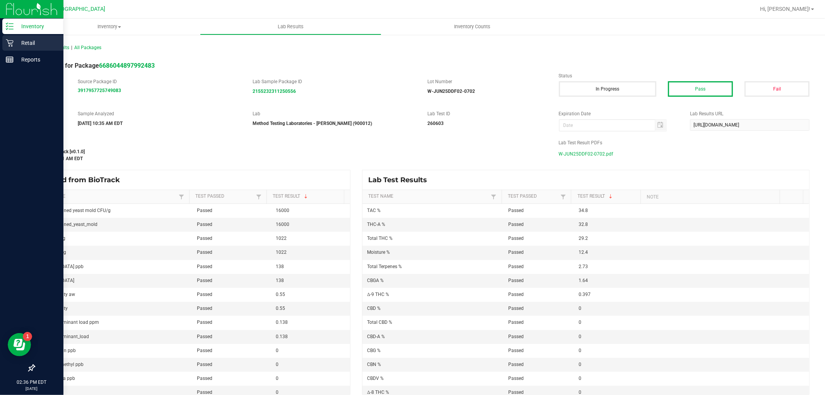
click at [17, 37] on div "Retail" at bounding box center [32, 42] width 61 height 15
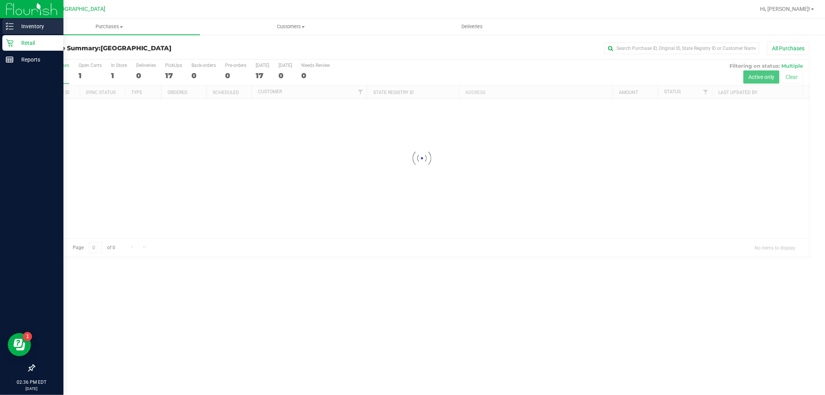
click at [21, 28] on p "Inventory" at bounding box center [37, 26] width 46 height 9
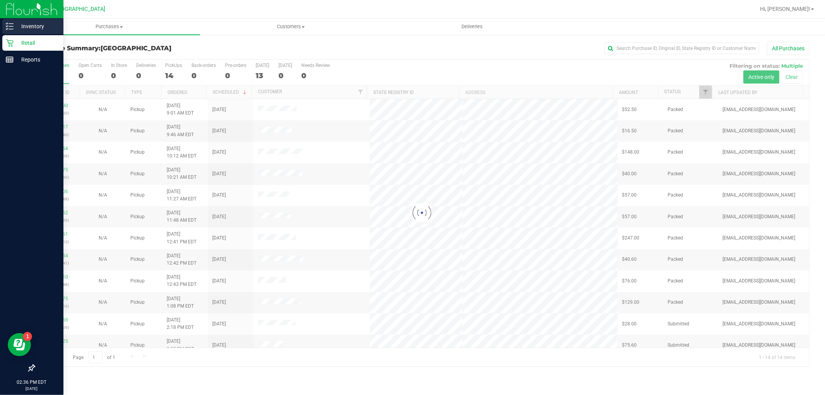
click at [22, 26] on p "Inventory" at bounding box center [37, 26] width 46 height 9
click at [22, 22] on p "Inventory" at bounding box center [37, 26] width 46 height 9
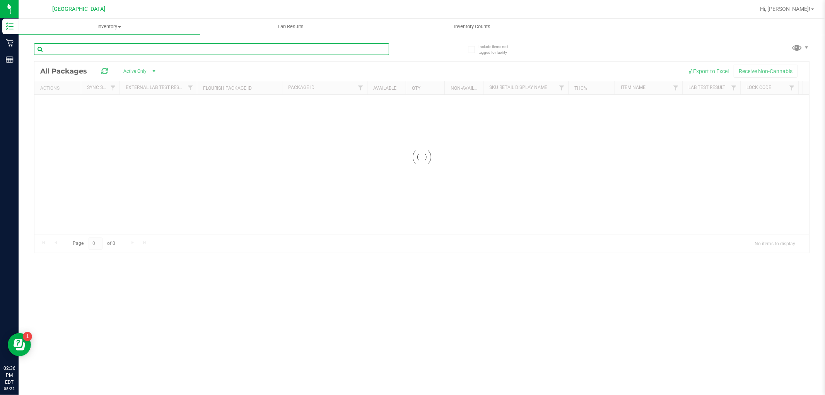
click at [76, 48] on div "Inventory All packages All inventory Waste log Lab Results Inventory Counts" at bounding box center [422, 207] width 806 height 376
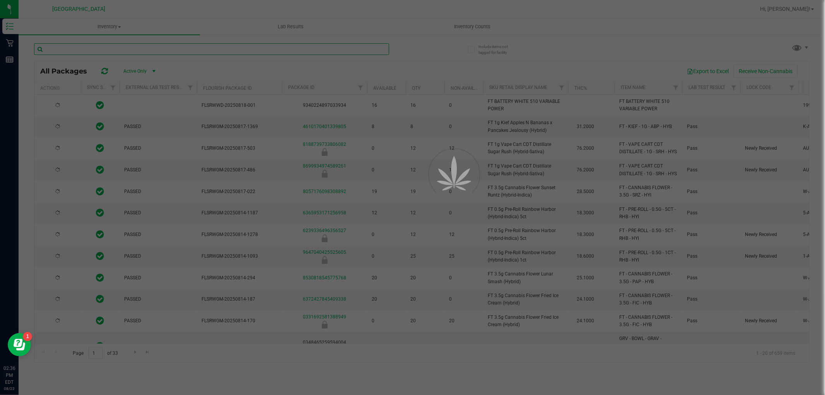
paste input "FT 1g Kief Z Cake x Creamsickle (Indica)"
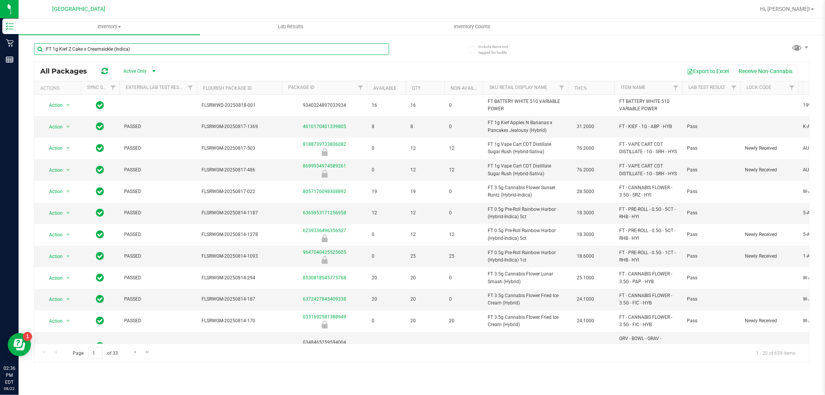
type input "FT 1g Kief Z Cake x Creamsickle (Indica)"
